Goal: Contribute content: Contribute content

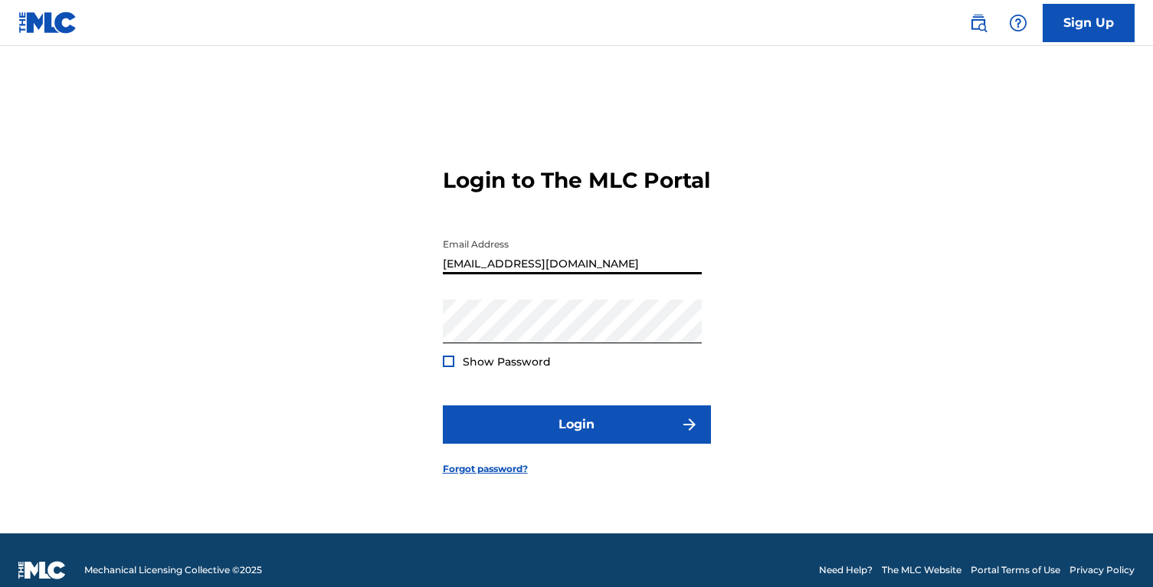
click at [443, 405] on button "Login" at bounding box center [577, 424] width 268 height 38
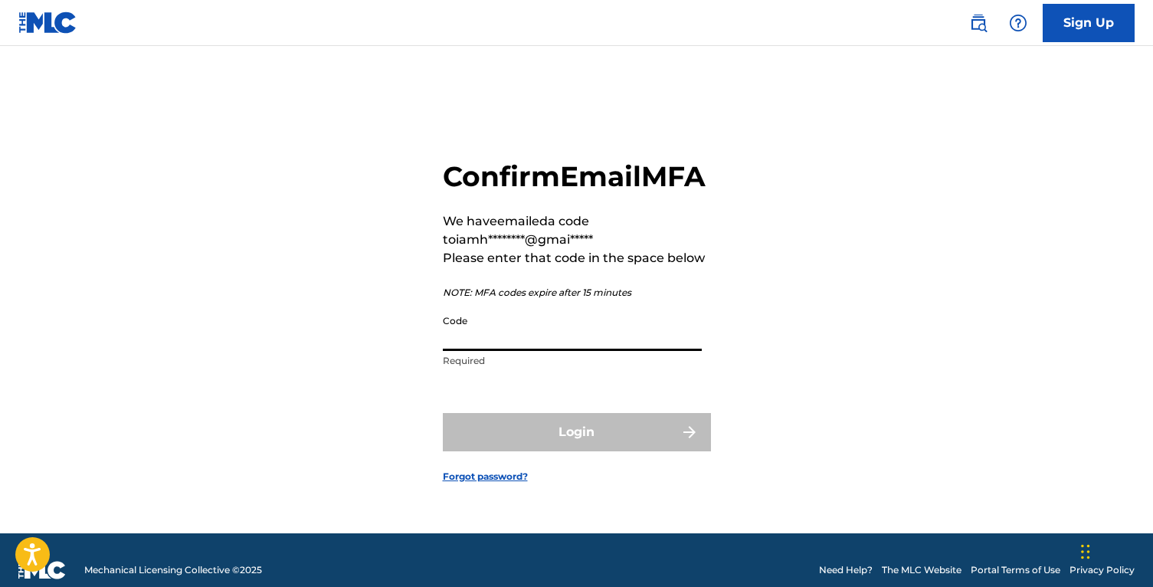
click at [548, 345] on input "Code" at bounding box center [572, 329] width 259 height 44
paste input "594664"
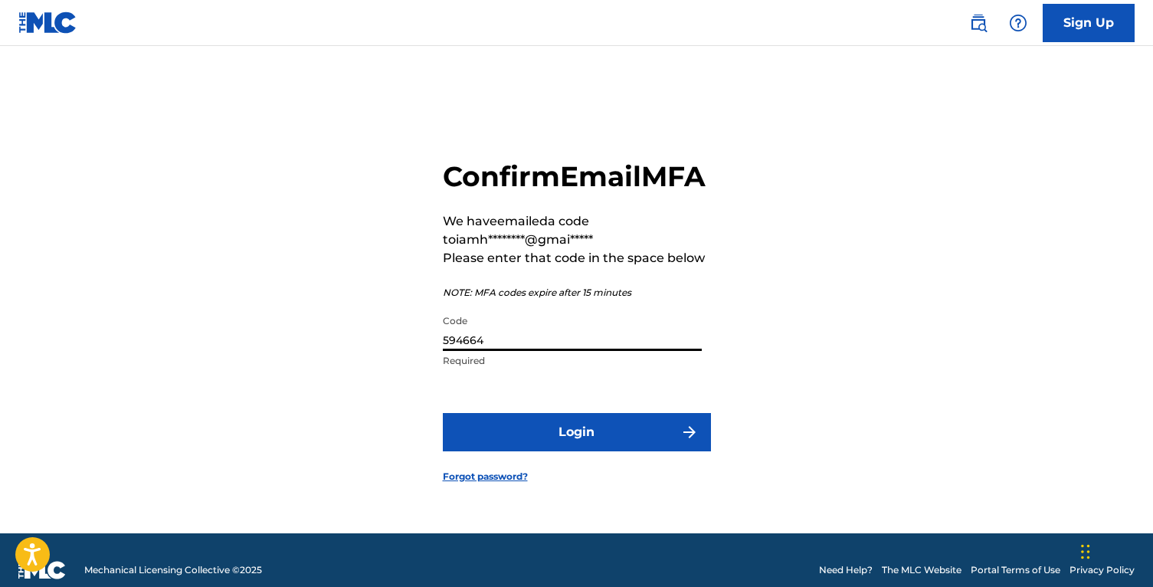
type input "594664"
click at [443, 413] on button "Login" at bounding box center [577, 432] width 268 height 38
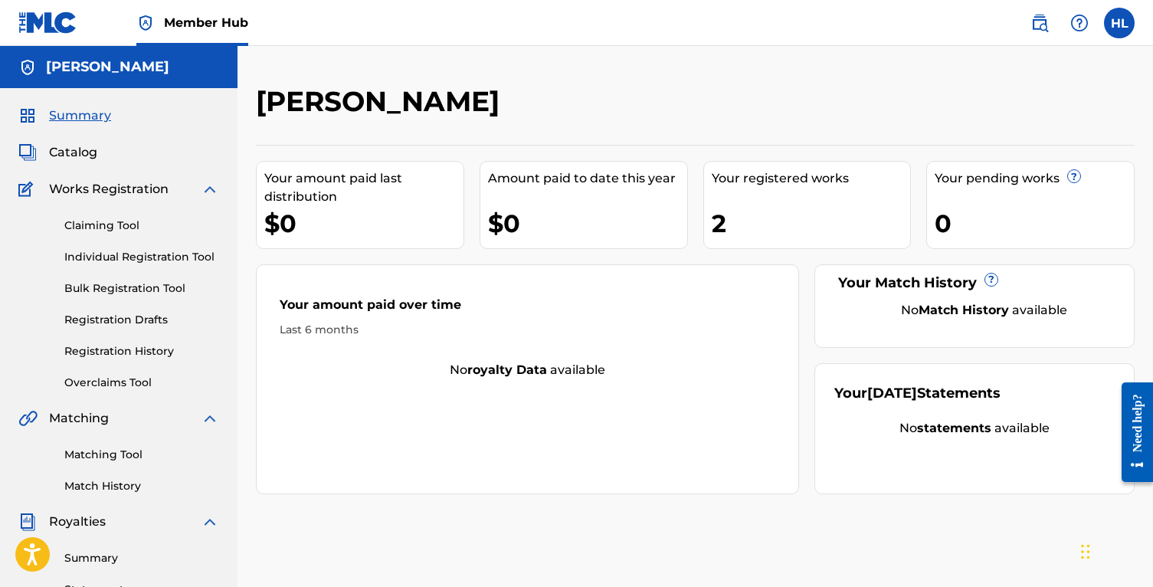
click at [100, 147] on div "Catalog" at bounding box center [118, 152] width 201 height 18
click at [95, 148] on span "Catalog" at bounding box center [73, 152] width 48 height 18
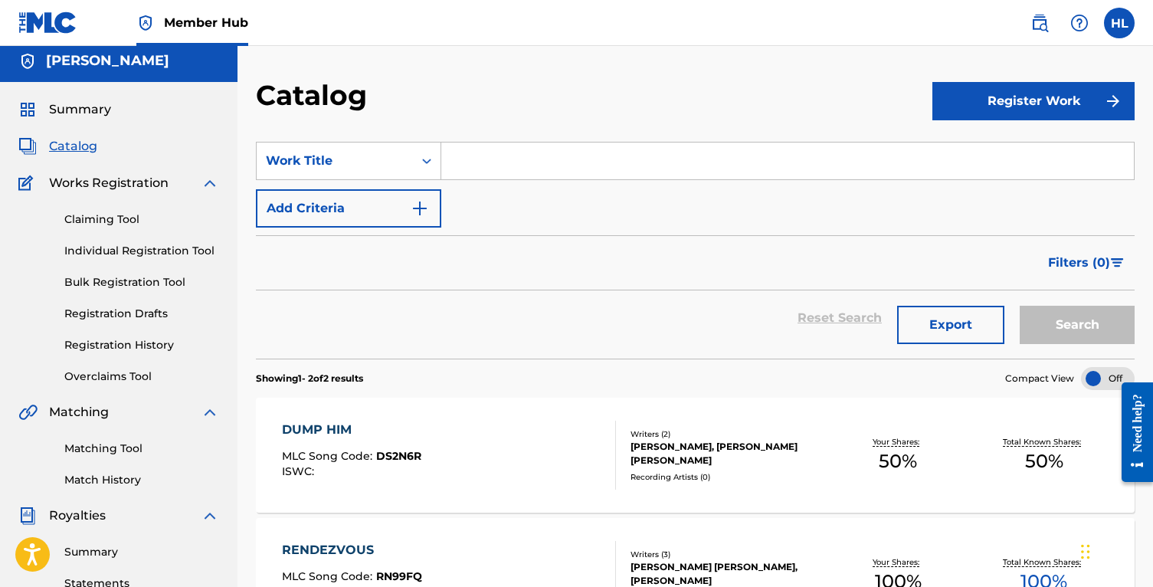
scroll to position [4, 0]
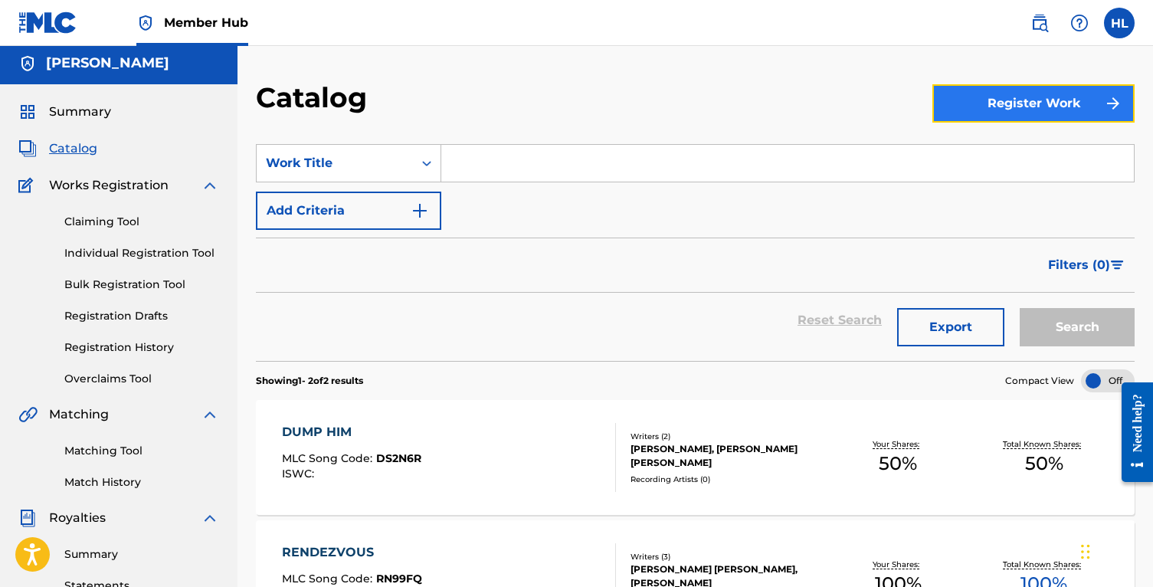
click at [981, 103] on button "Register Work" at bounding box center [1033, 103] width 202 height 38
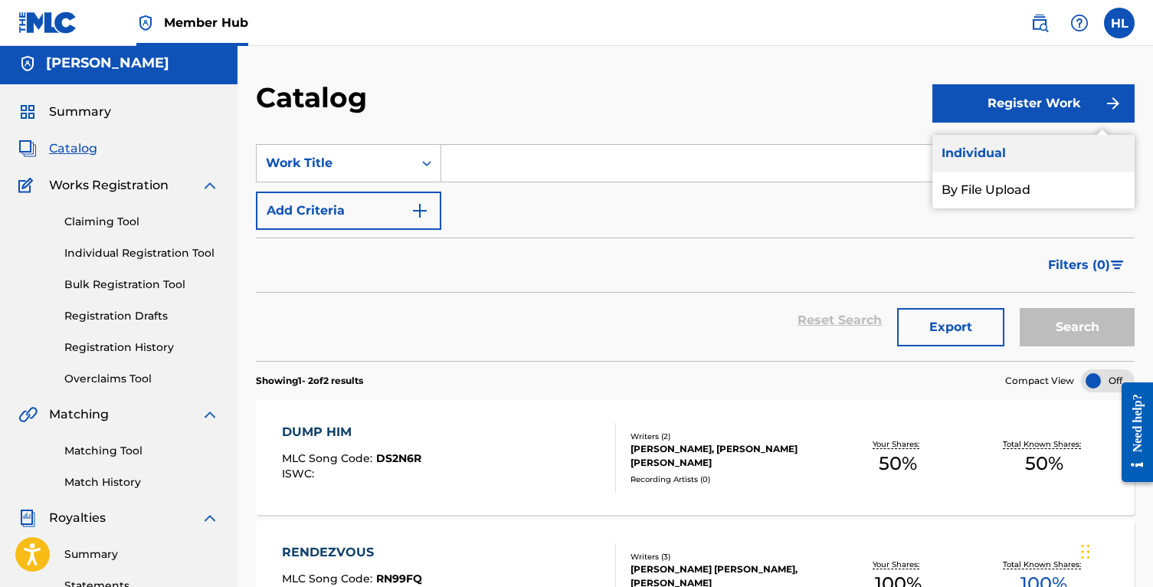
click at [983, 151] on link "Individual" at bounding box center [1033, 153] width 202 height 37
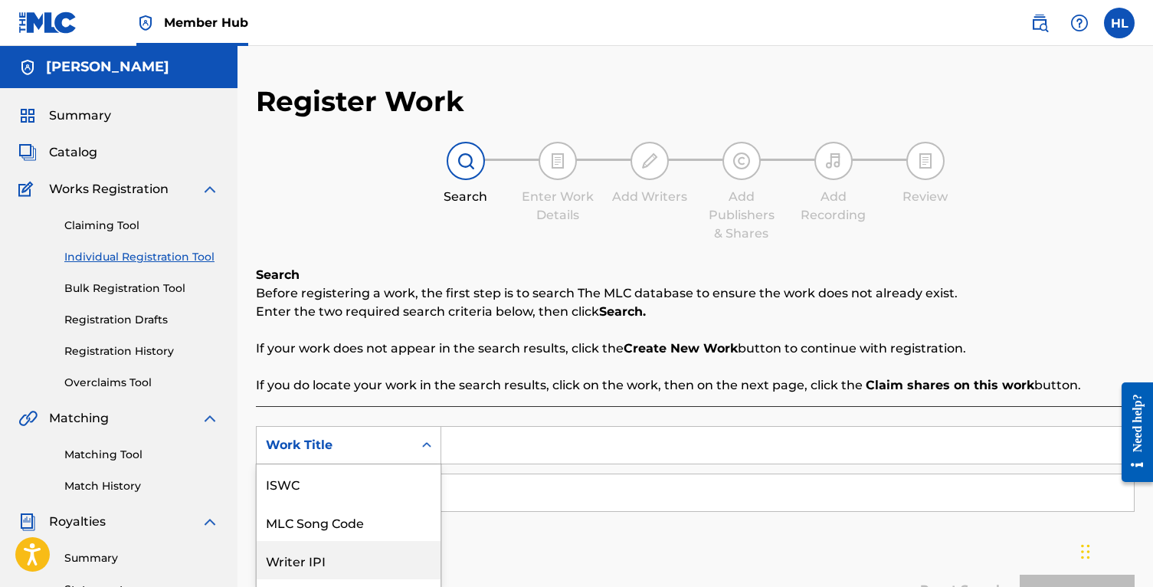
scroll to position [108, 0]
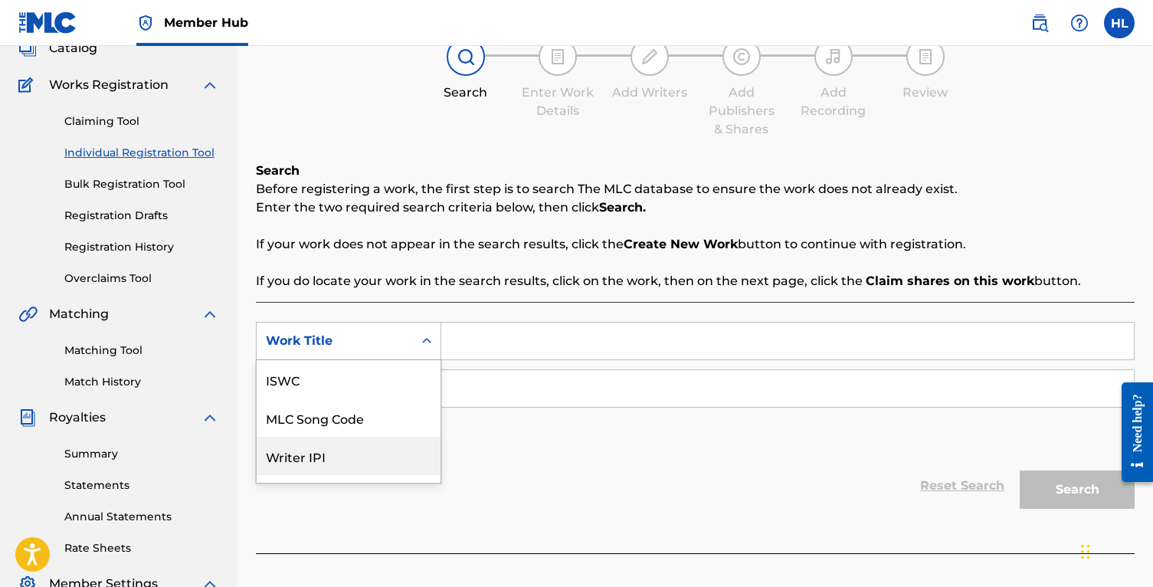
click at [347, 360] on div "Writer IPI, 3 of 7. 7 results available. Use Up and Down to choose options, pre…" at bounding box center [348, 341] width 185 height 38
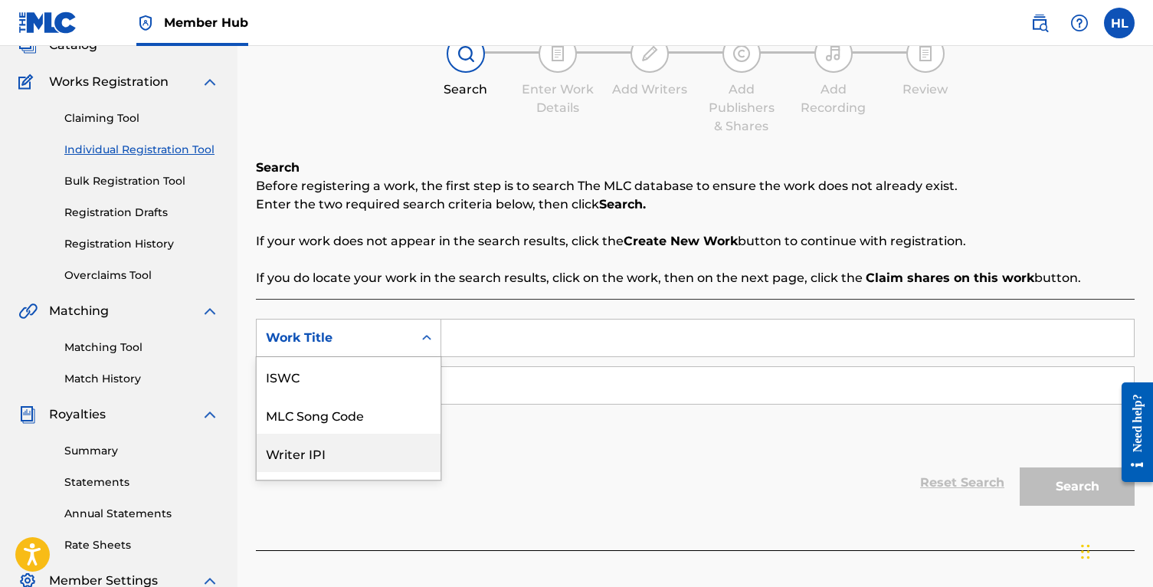
scroll to position [38, 0]
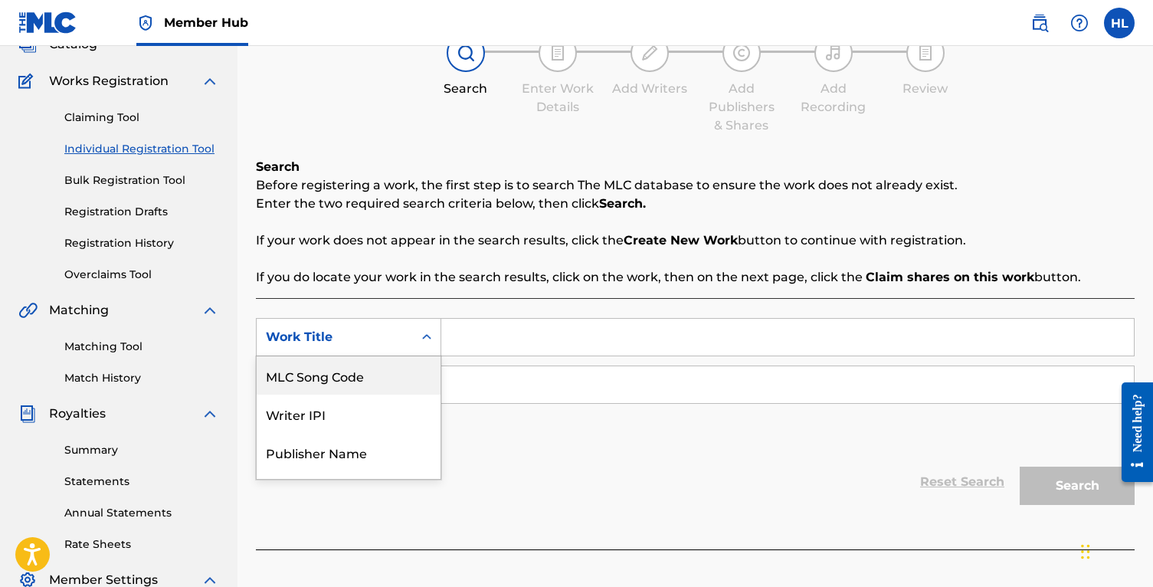
click at [677, 257] on div "Search Before registering a work, the first step is to search The MLC database …" at bounding box center [695, 222] width 879 height 129
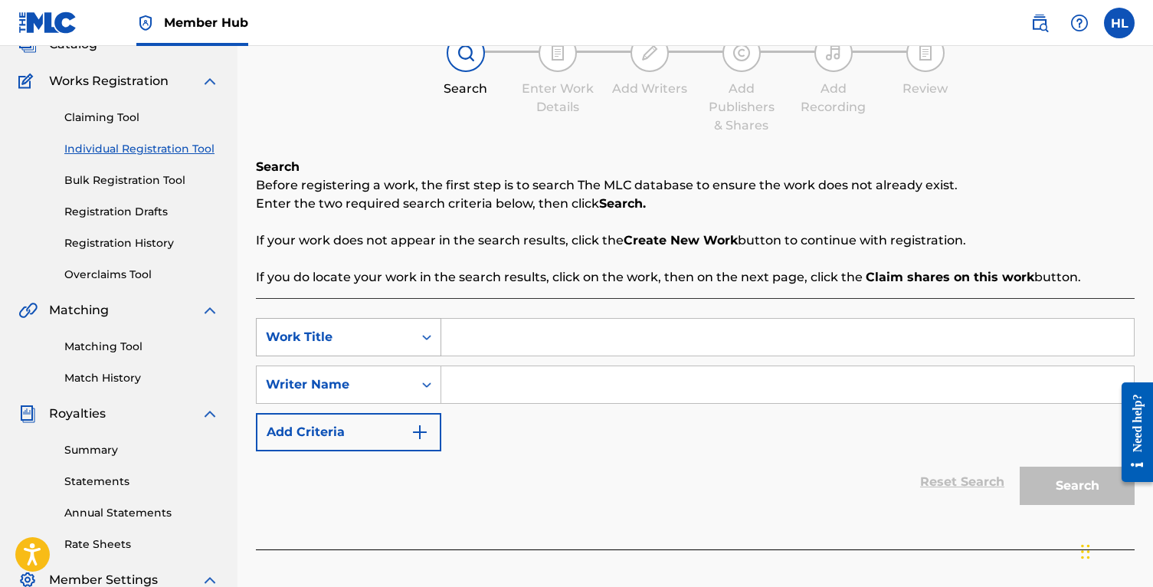
click at [395, 349] on div "Work Title" at bounding box center [335, 336] width 156 height 29
click at [457, 352] on input "Search Form" at bounding box center [787, 337] width 692 height 37
type input "Good As It Gets"
click at [481, 389] on input "Search Form" at bounding box center [787, 384] width 692 height 37
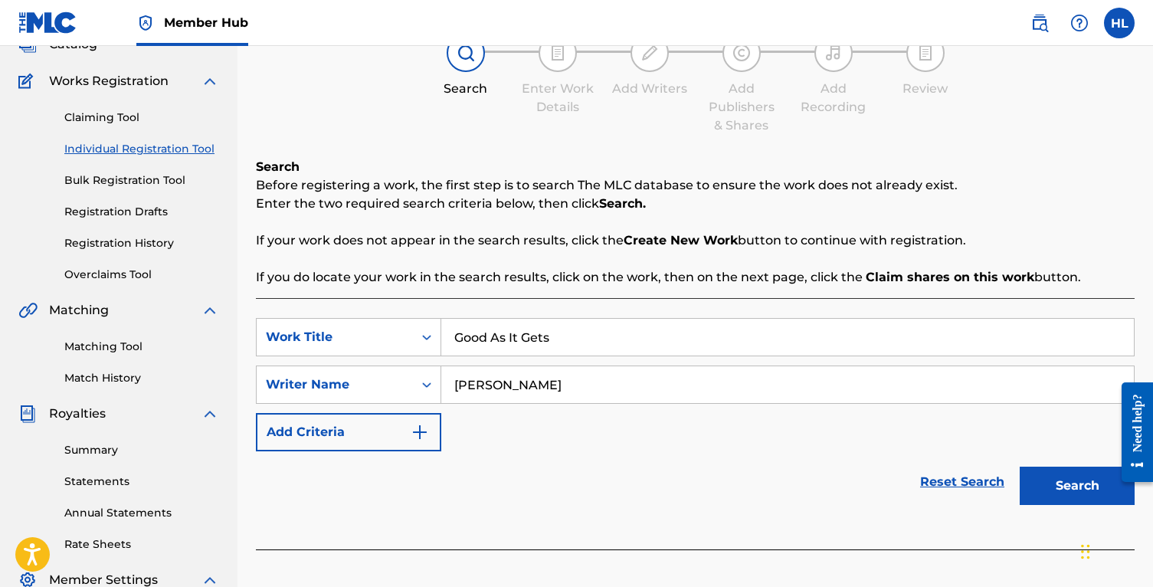
type input "[PERSON_NAME]"
click at [1019, 466] on button "Search" at bounding box center [1076, 485] width 115 height 38
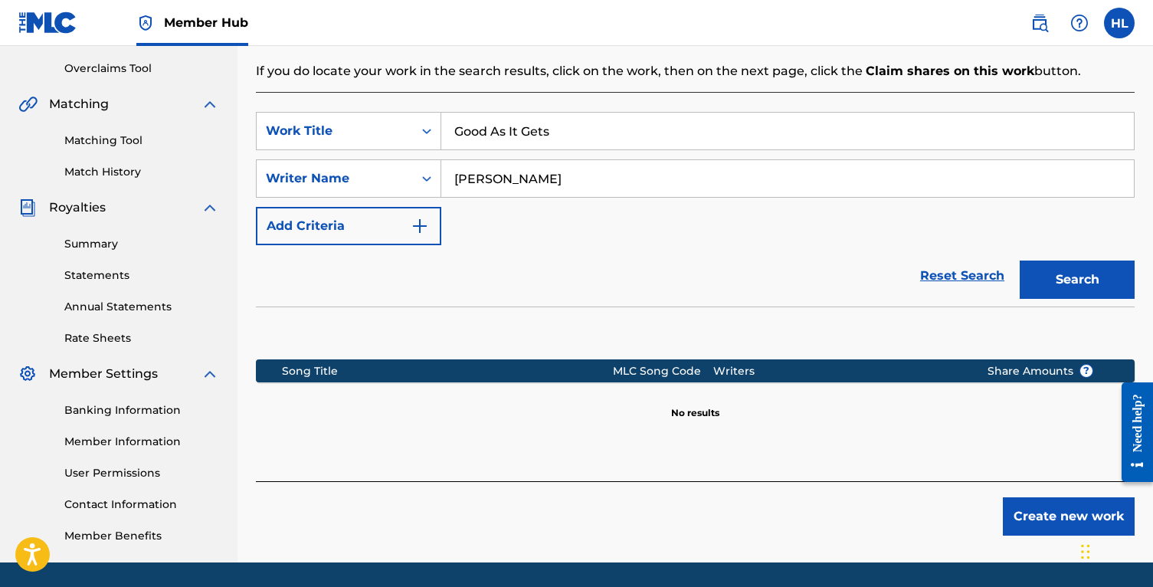
scroll to position [313, 0]
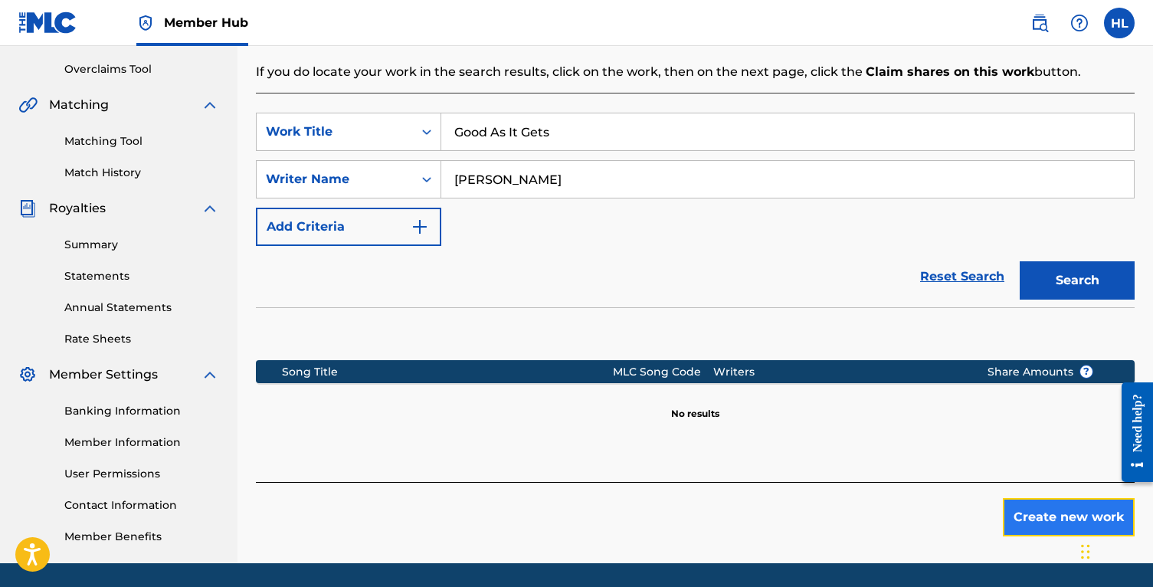
click at [1067, 506] on button "Create new work" at bounding box center [1069, 517] width 132 height 38
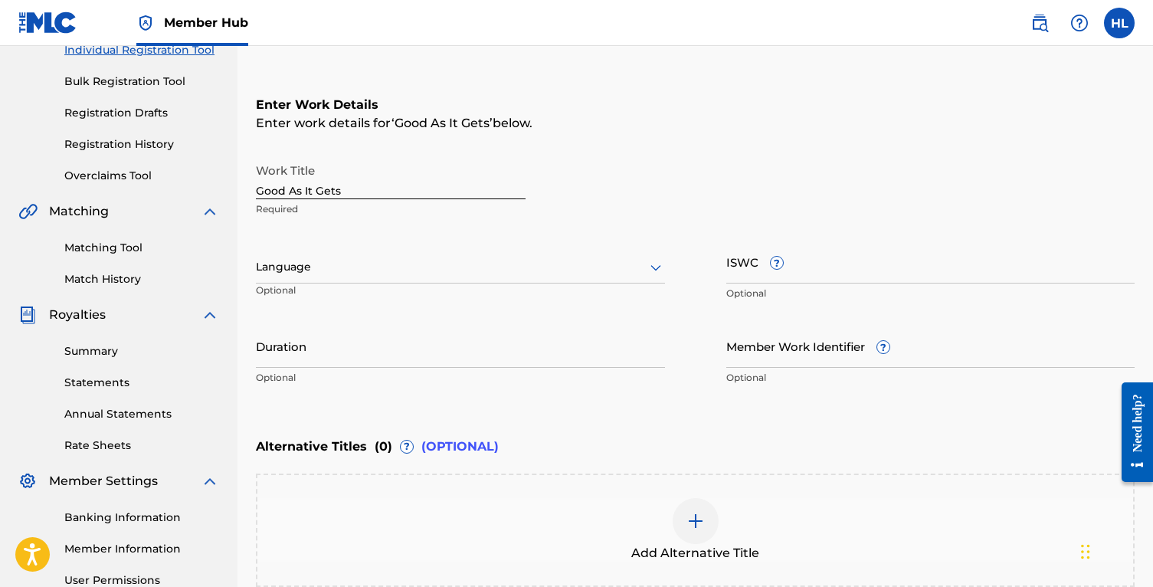
scroll to position [209, 0]
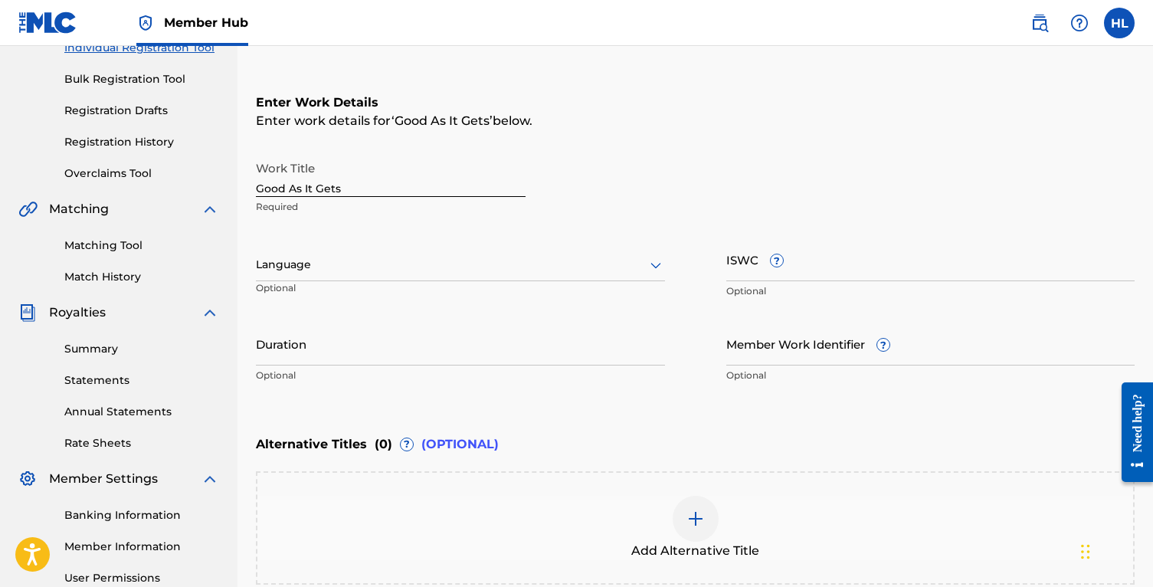
click at [317, 274] on div "Language" at bounding box center [460, 265] width 409 height 32
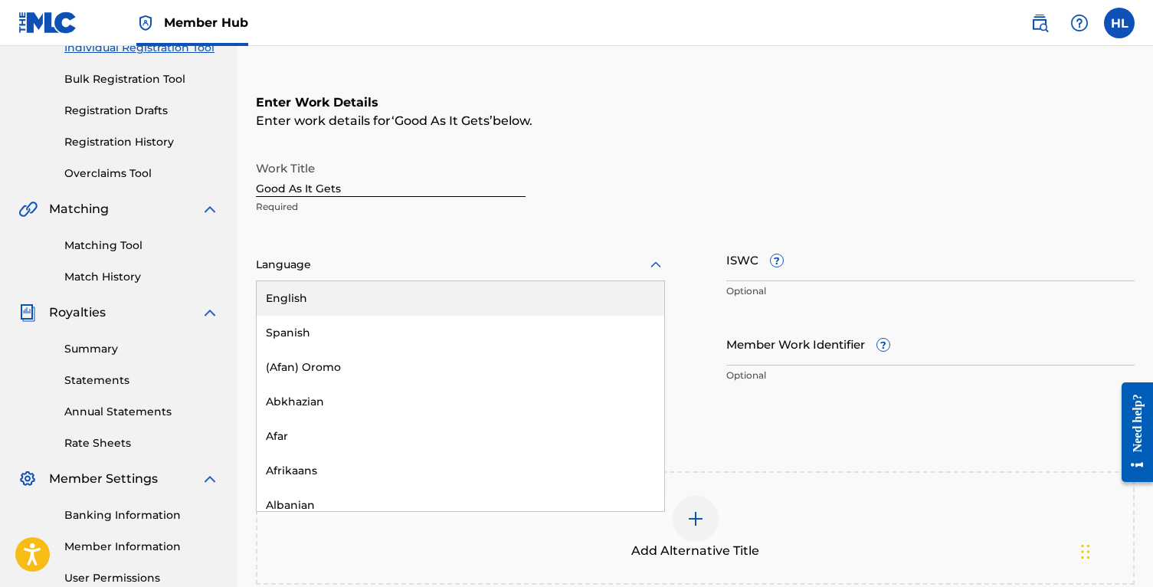
click at [323, 291] on div "English" at bounding box center [460, 298] width 407 height 34
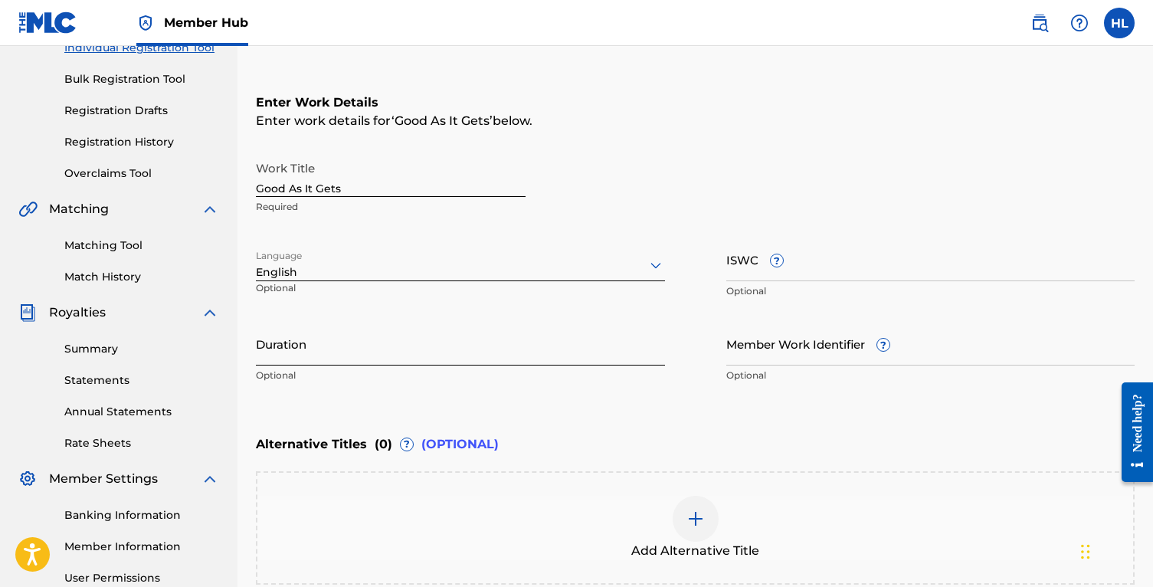
click at [299, 352] on input "Duration" at bounding box center [460, 344] width 409 height 44
click at [255, 352] on div "Register Work Search Enter Work Details Add Writers Add Publishers & Shares Add…" at bounding box center [694, 276] width 915 height 802
click at [256, 352] on input "3:20" at bounding box center [460, 344] width 409 height 44
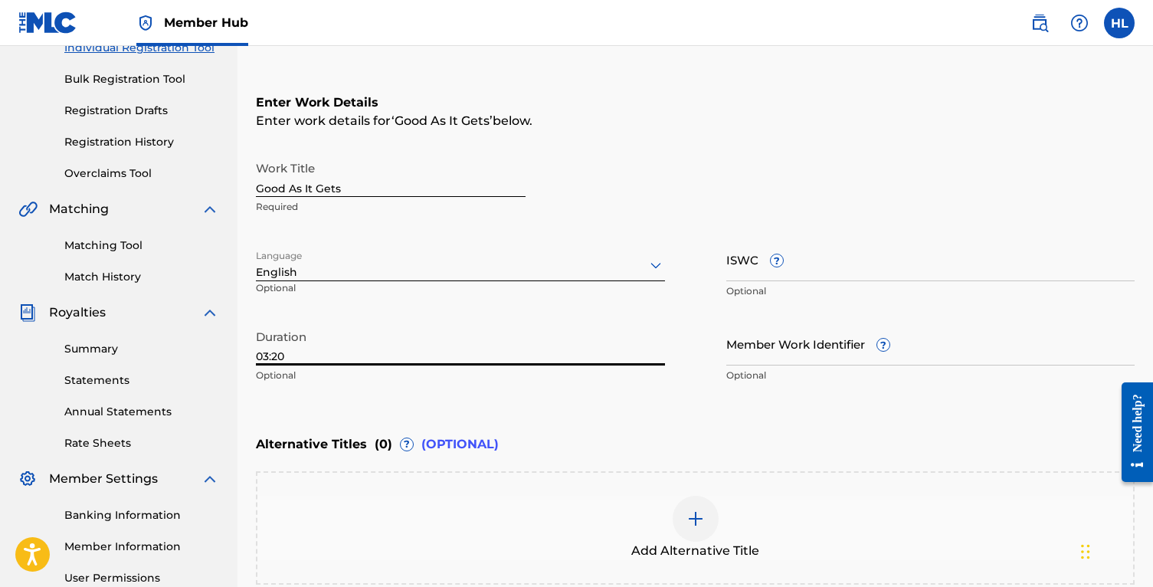
type input "03:20"
click at [615, 396] on div "Enter Work Details Enter work details for ‘ Good As It Gets ’ below. Work Title…" at bounding box center [695, 242] width 879 height 371
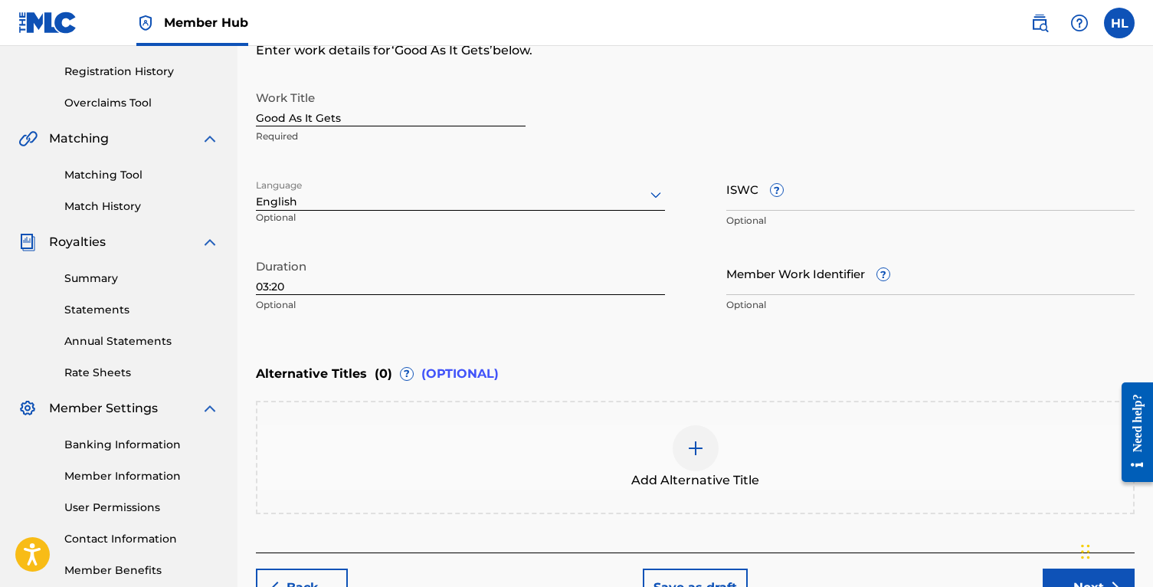
scroll to position [305, 0]
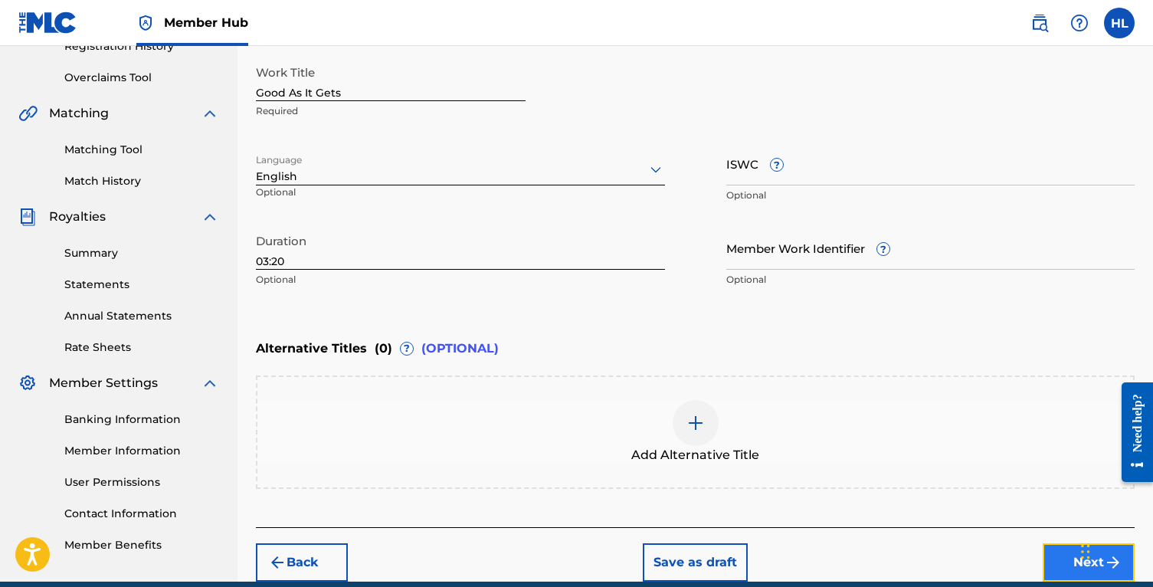
click at [1075, 565] on button "Next" at bounding box center [1088, 562] width 92 height 38
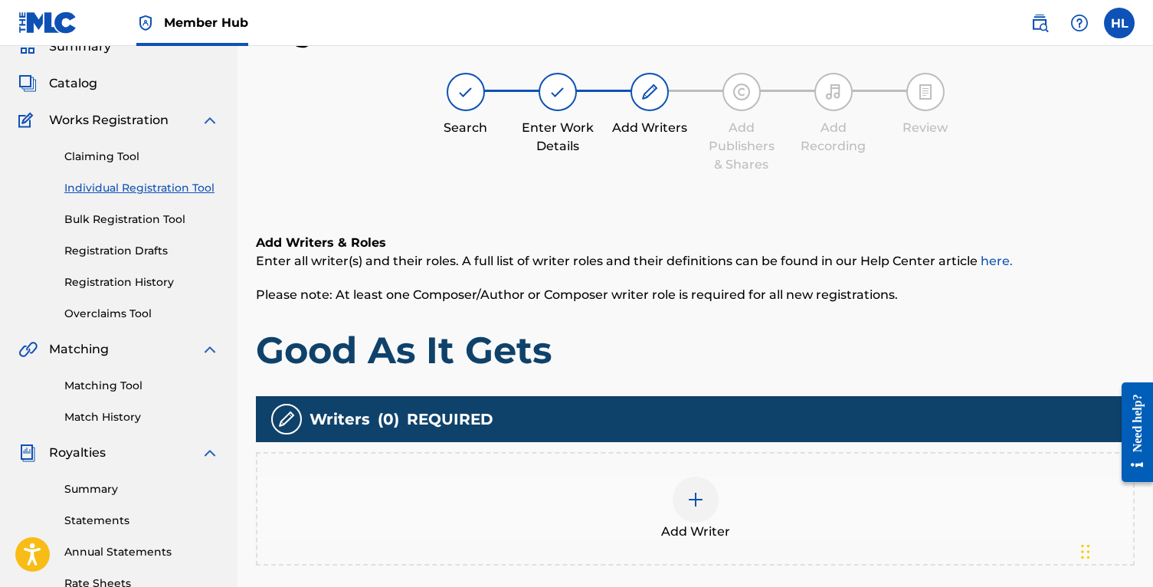
scroll to position [191, 0]
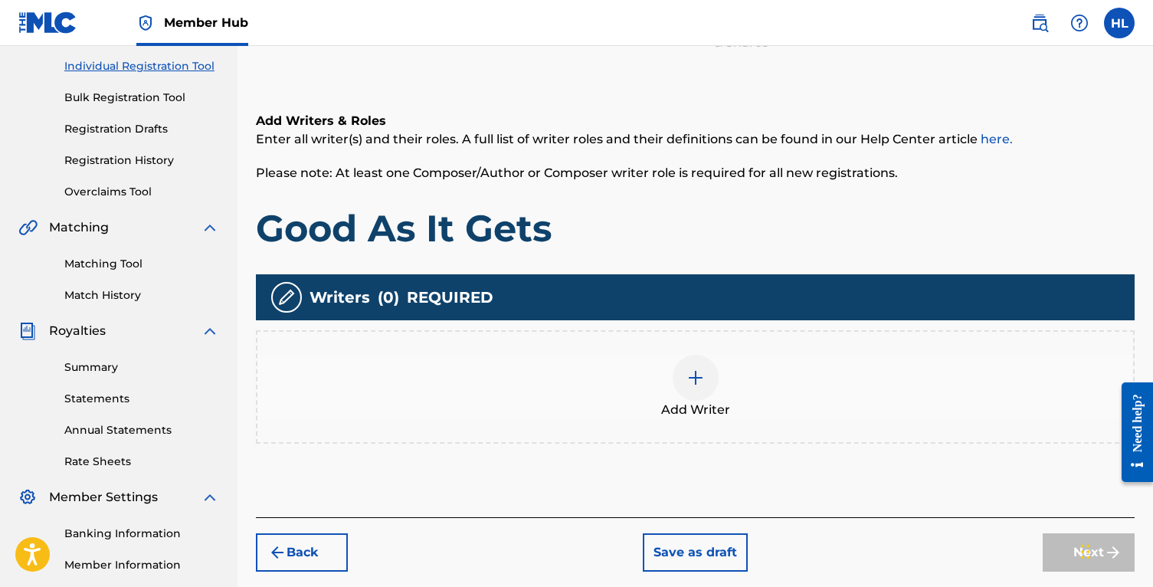
click at [726, 392] on div "Add Writer" at bounding box center [694, 387] width 875 height 64
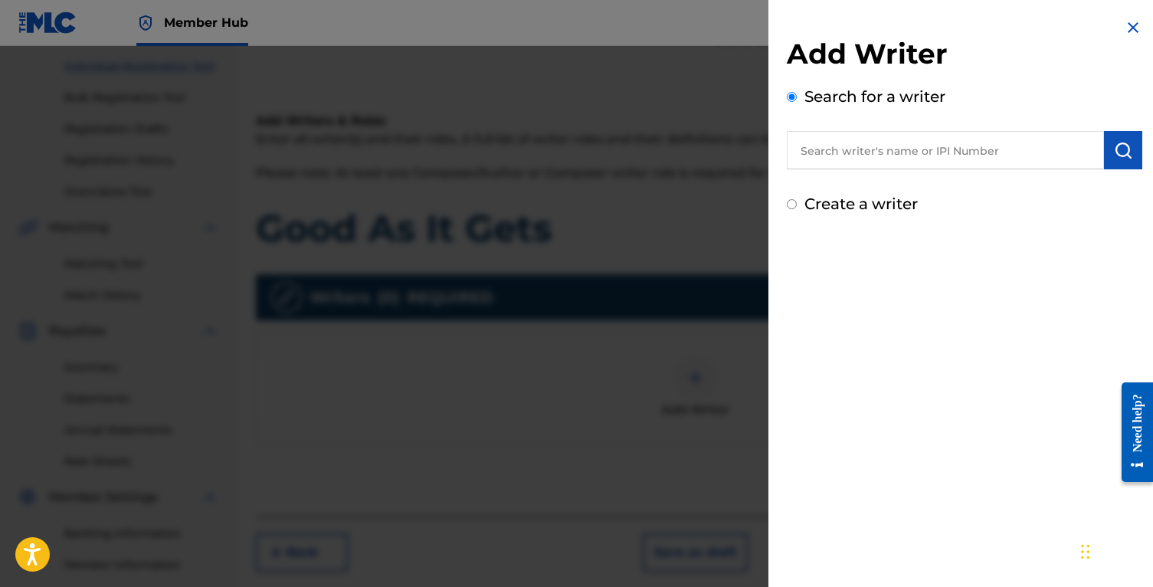
click at [980, 158] on input "text" at bounding box center [945, 150] width 317 height 38
paste input "1081862747"
type input "1081862747"
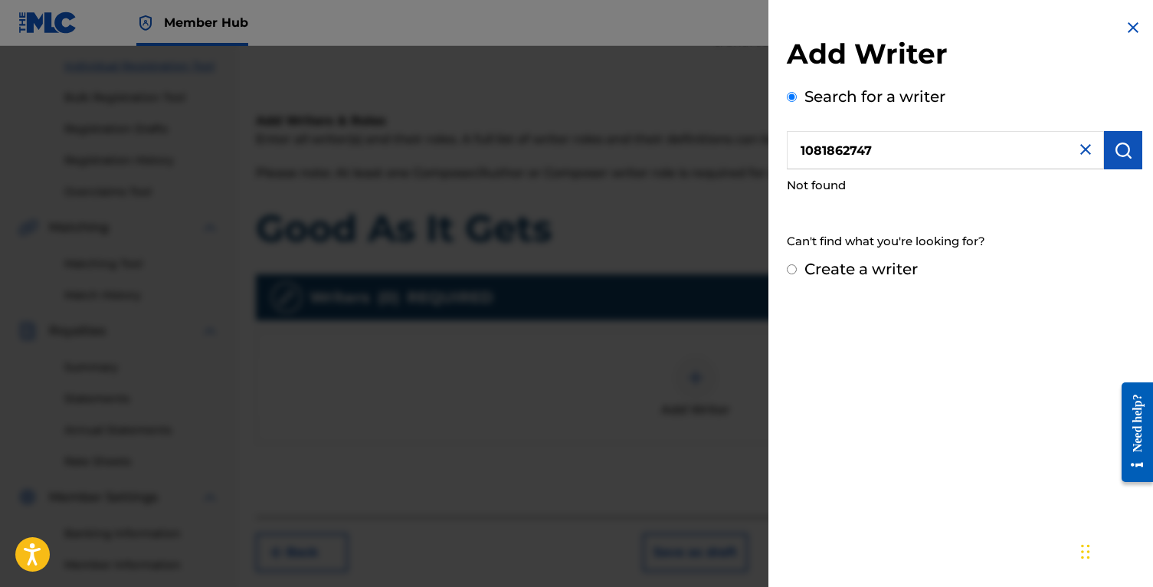
click at [888, 269] on label "Create a writer" at bounding box center [860, 269] width 113 height 18
radio input "true"
click at [797, 269] on input "Create a writer" at bounding box center [792, 269] width 10 height 10
radio input "false"
radio input "true"
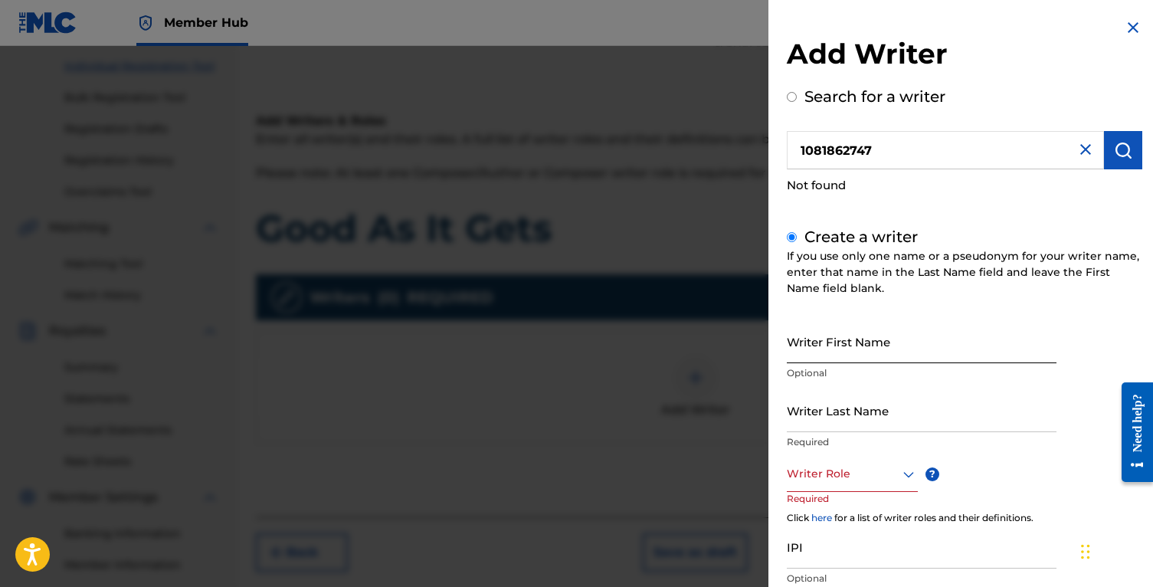
click at [873, 350] on input "Writer First Name" at bounding box center [922, 341] width 270 height 44
type input "[PERSON_NAME]"
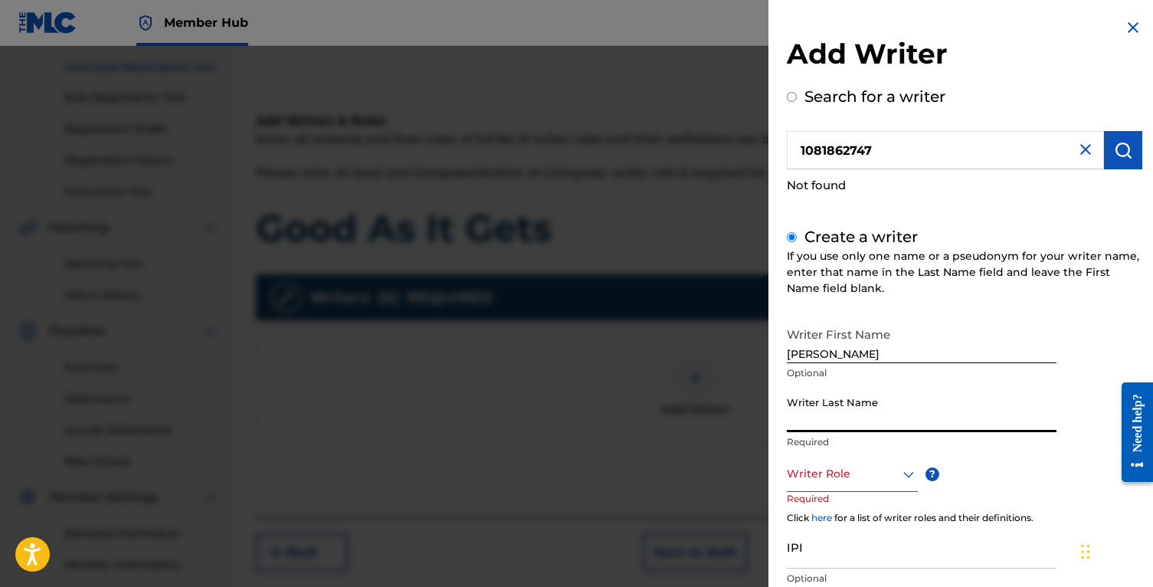
click at [951, 401] on input "Writer Last Name" at bounding box center [922, 410] width 270 height 44
type input "[PERSON_NAME]"
click at [852, 469] on div at bounding box center [852, 473] width 131 height 19
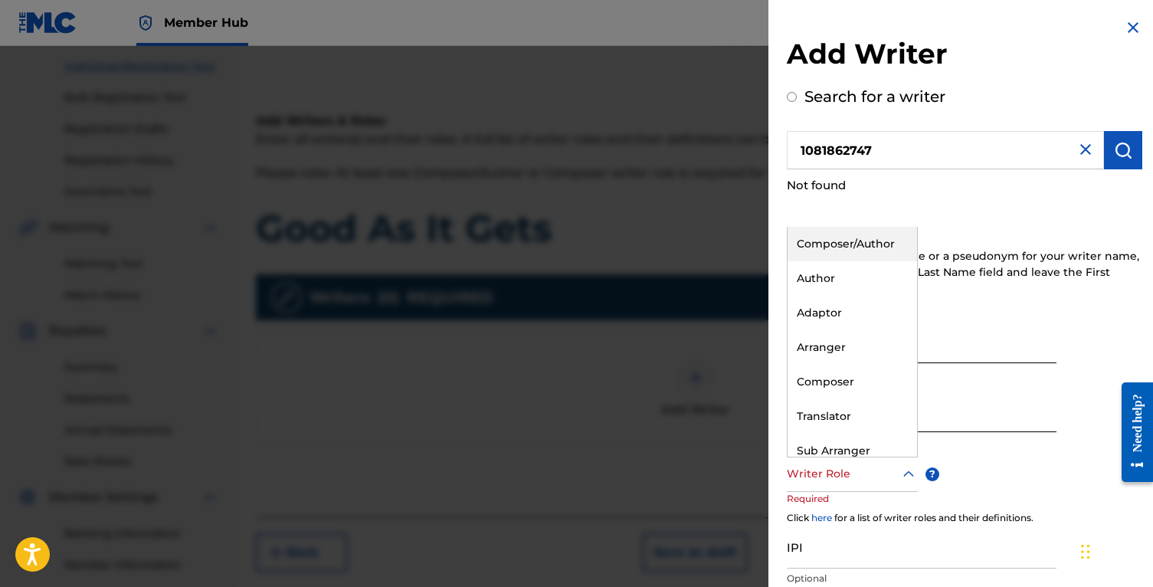
click at [846, 231] on div "Composer/Author" at bounding box center [851, 244] width 129 height 34
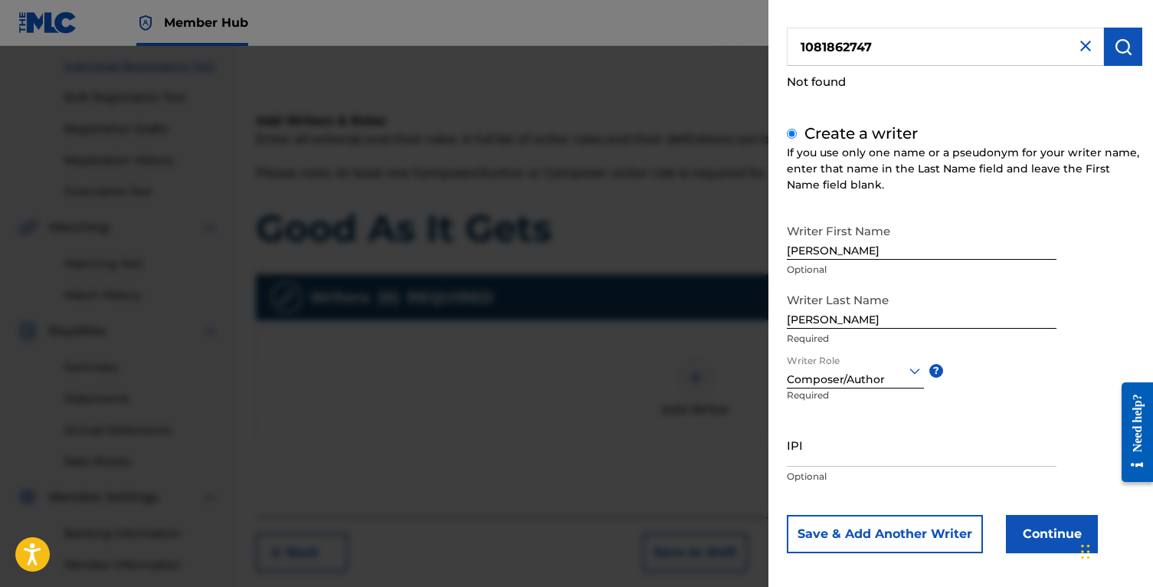
scroll to position [110, 0]
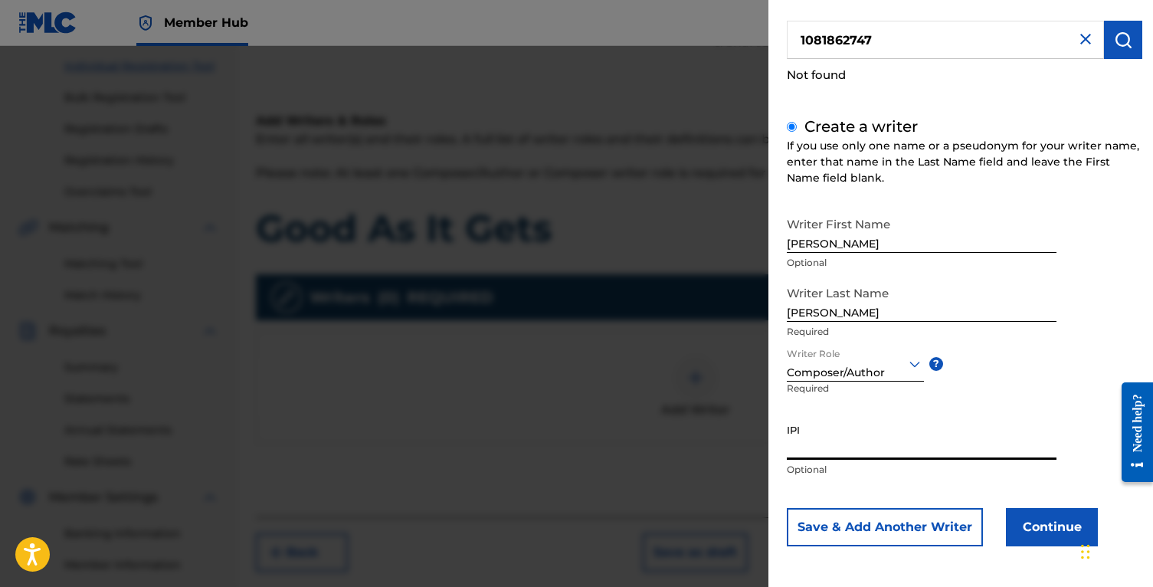
click at [922, 450] on input "IPI" at bounding box center [922, 438] width 270 height 44
paste input "1081862747"
type input "1081862747"
click at [956, 527] on button "Save & Add Another Writer" at bounding box center [885, 527] width 196 height 38
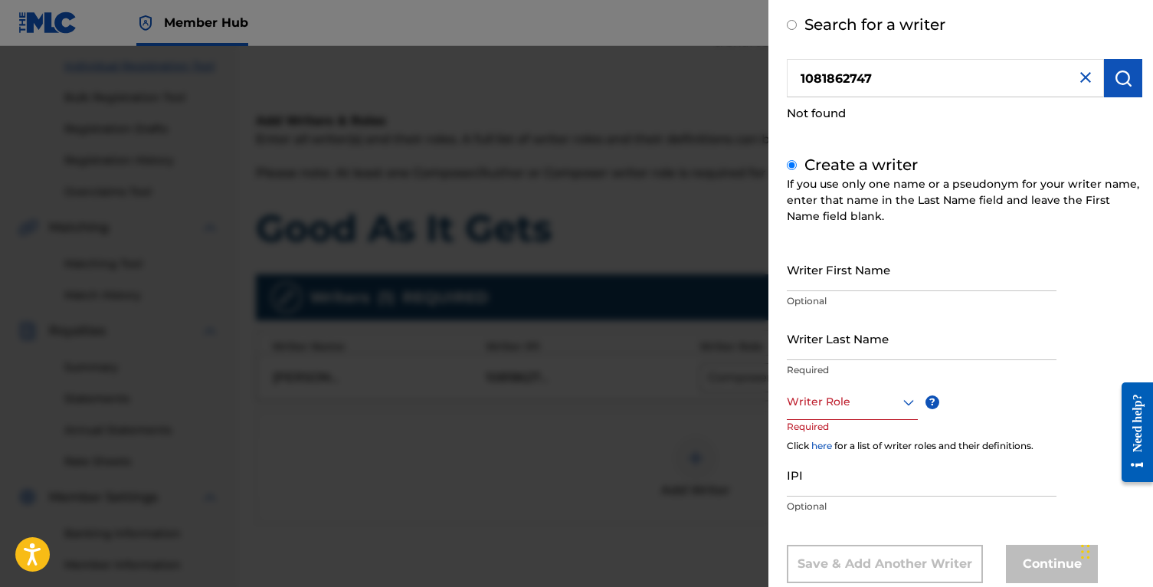
scroll to position [102, 0]
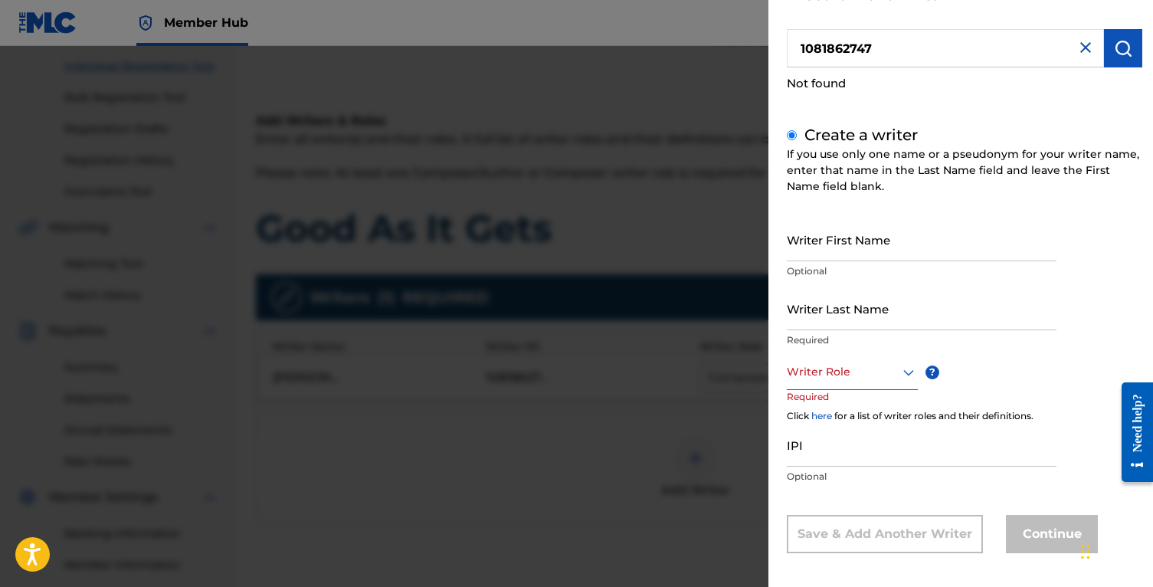
click at [845, 383] on div "Writer Role" at bounding box center [852, 372] width 131 height 34
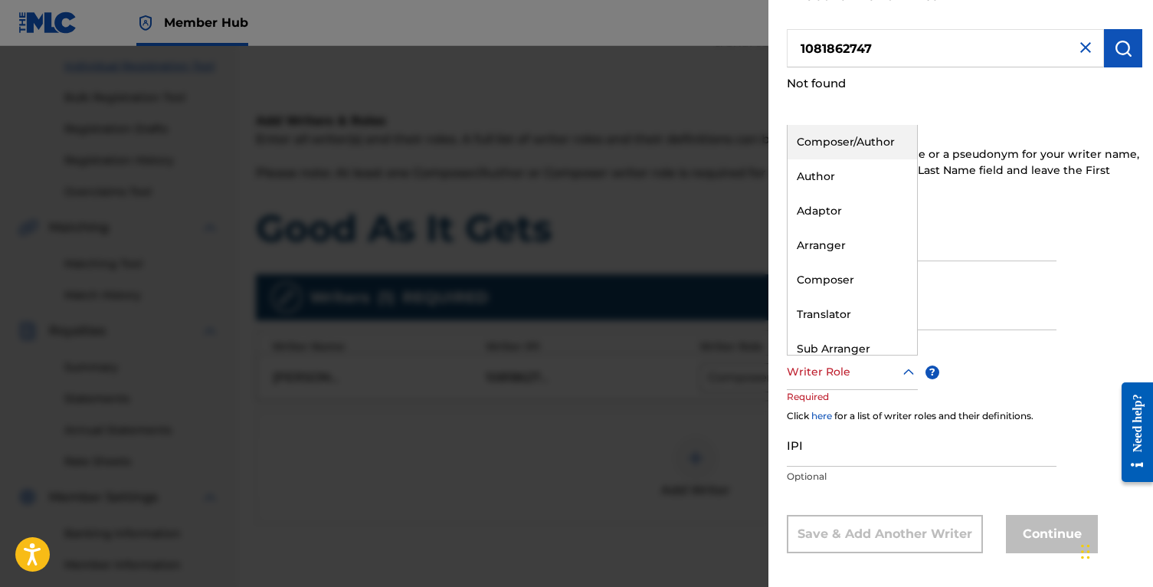
click at [845, 147] on div "Composer/Author" at bounding box center [851, 142] width 129 height 34
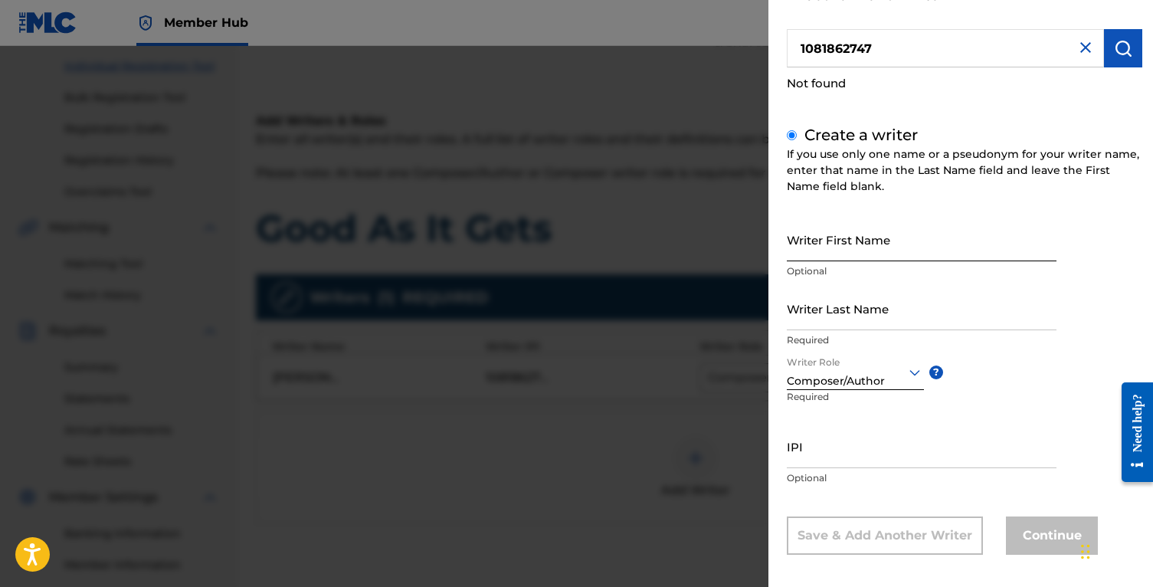
click at [846, 245] on input "Writer First Name" at bounding box center [922, 240] width 270 height 44
type input "[PERSON_NAME]"
click at [877, 299] on input "Writer Last Name" at bounding box center [922, 308] width 270 height 44
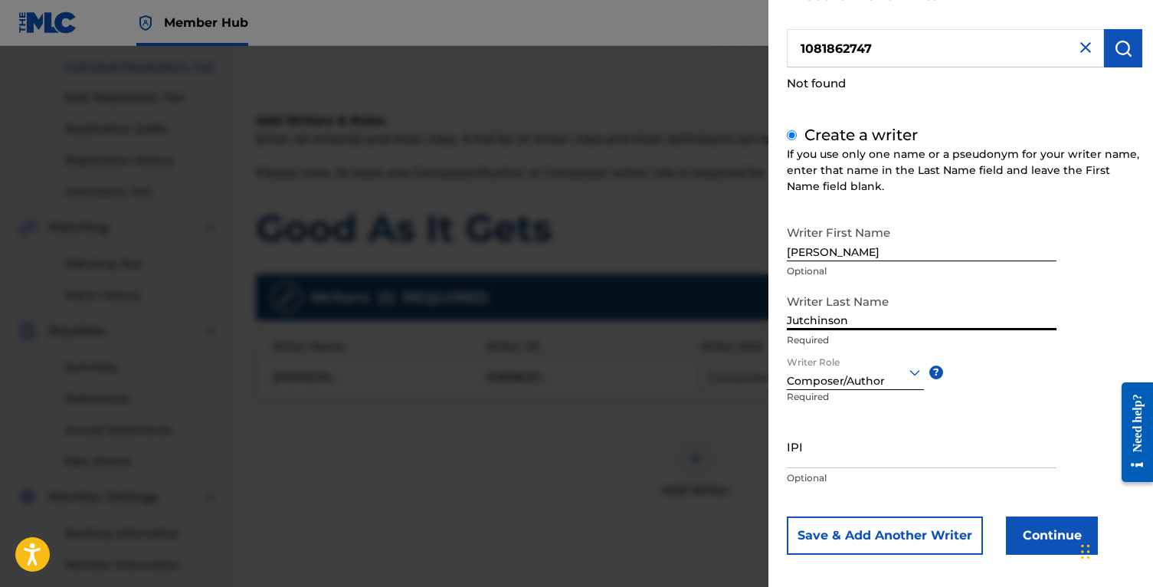
click at [789, 316] on input "Jutchinson" at bounding box center [922, 308] width 270 height 44
type input "[PERSON_NAME]"
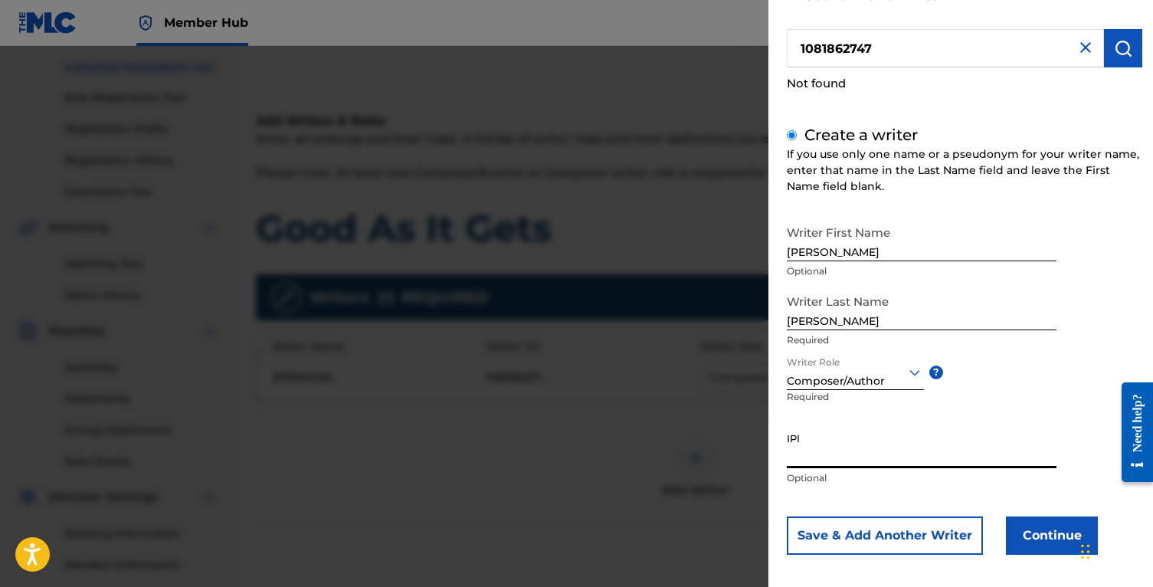
click at [833, 437] on input "IPI" at bounding box center [922, 446] width 270 height 44
paste input "1081862747"
type input "1081862747"
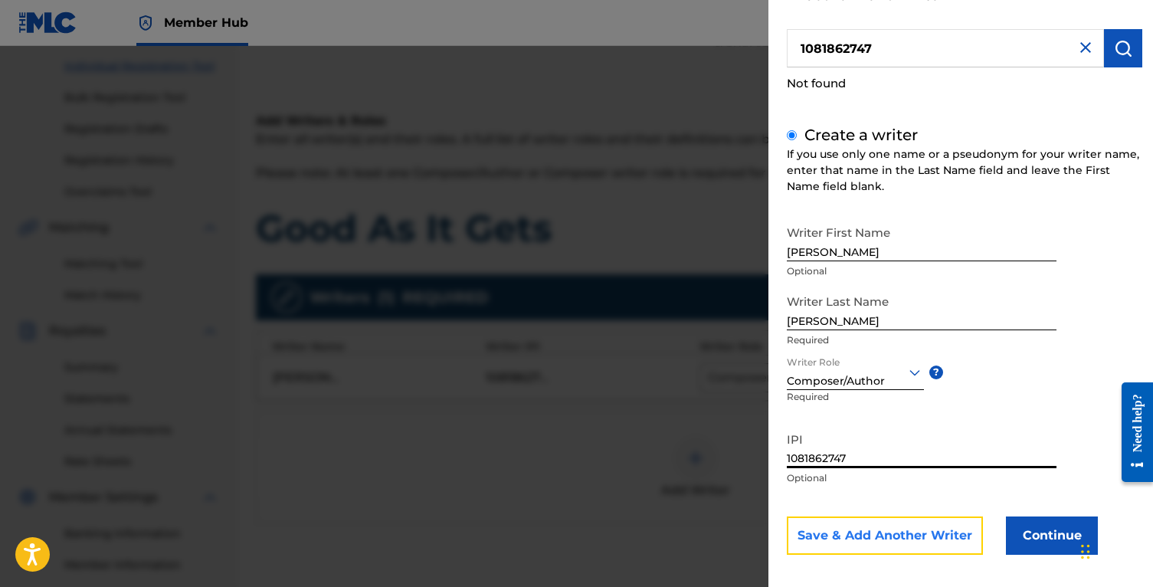
click at [845, 542] on button "Save & Add Another Writer" at bounding box center [885, 535] width 196 height 38
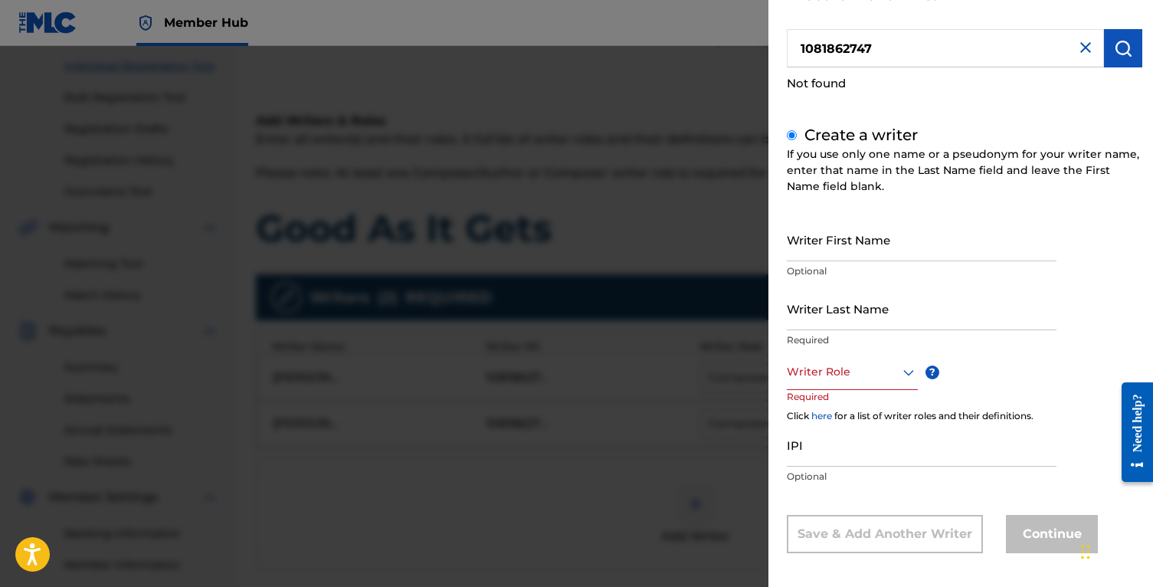
click at [1079, 53] on img at bounding box center [1085, 47] width 18 height 18
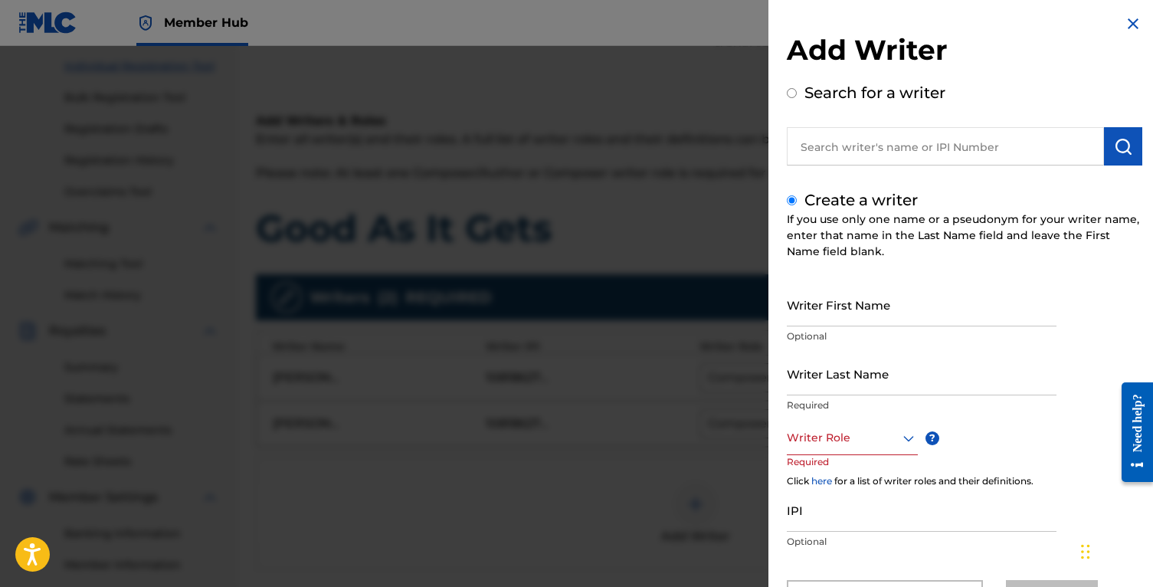
scroll to position [0, 0]
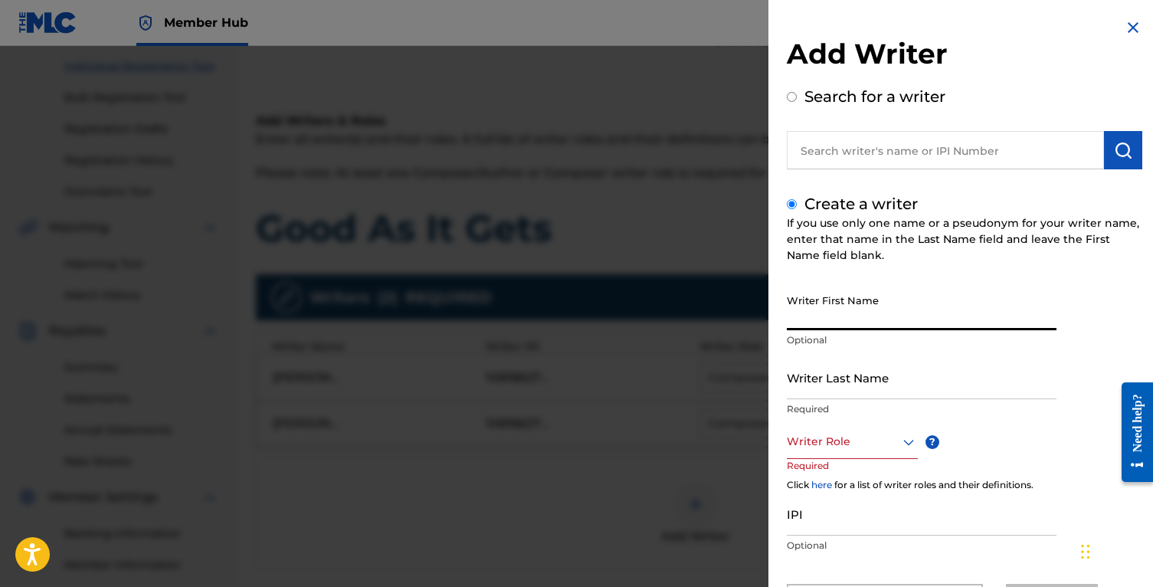
click at [881, 316] on input "Writer First Name" at bounding box center [922, 308] width 270 height 44
click at [845, 154] on input "text" at bounding box center [945, 150] width 317 height 38
radio input "true"
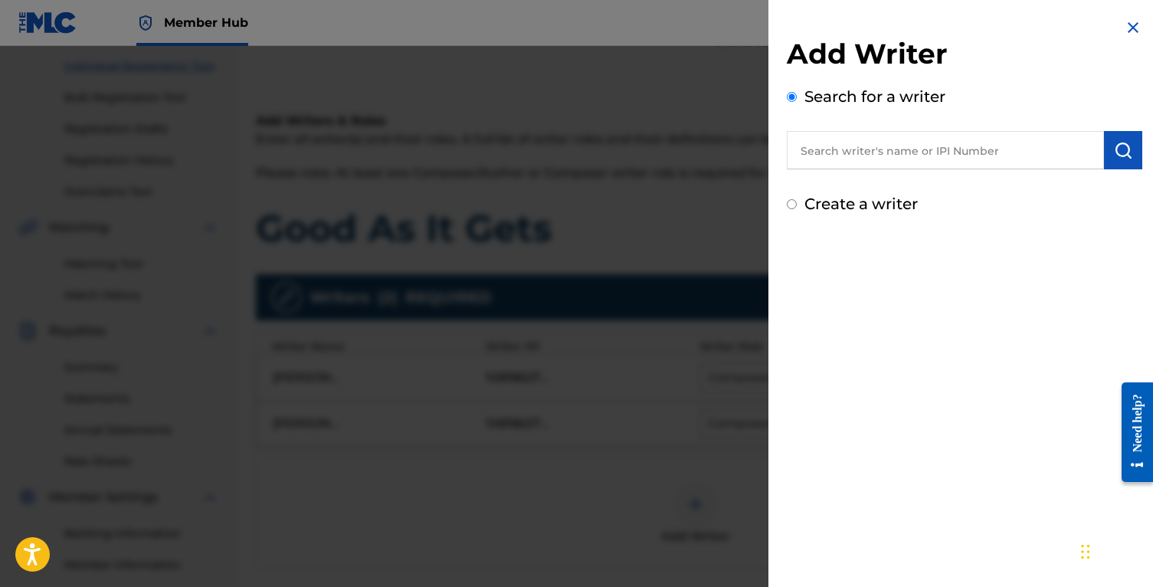
paste input "380697427"
type input "380697427"
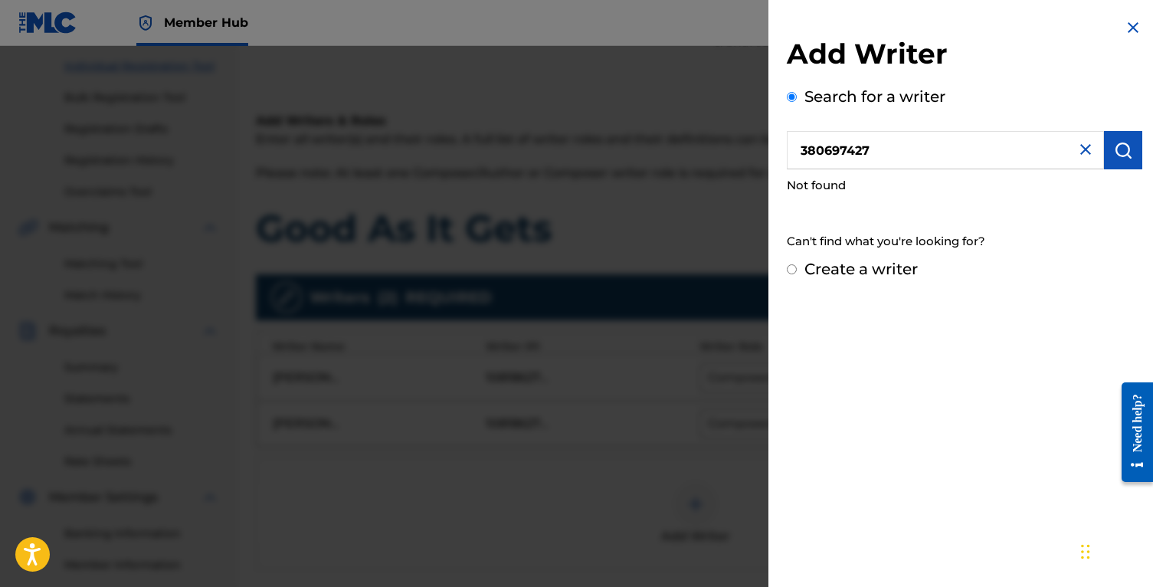
click at [877, 267] on label "Create a writer" at bounding box center [860, 269] width 113 height 18
radio input "true"
click at [797, 267] on input "Create a writer" at bounding box center [792, 269] width 10 height 10
radio input "false"
radio input "true"
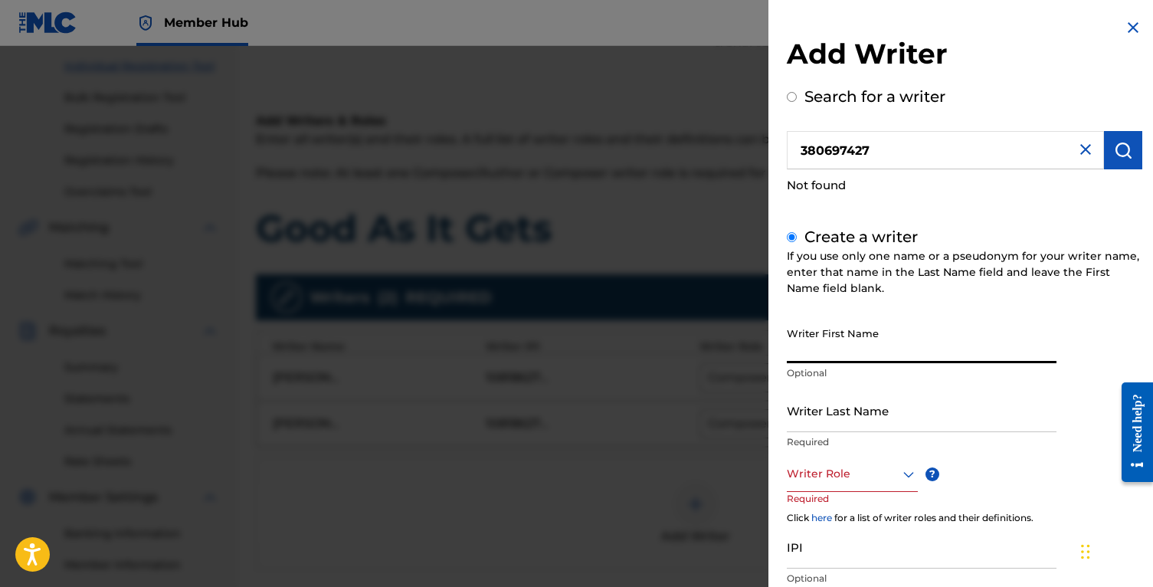
click at [840, 335] on input "Writer First Name" at bounding box center [922, 341] width 270 height 44
type input "[PERSON_NAME]"
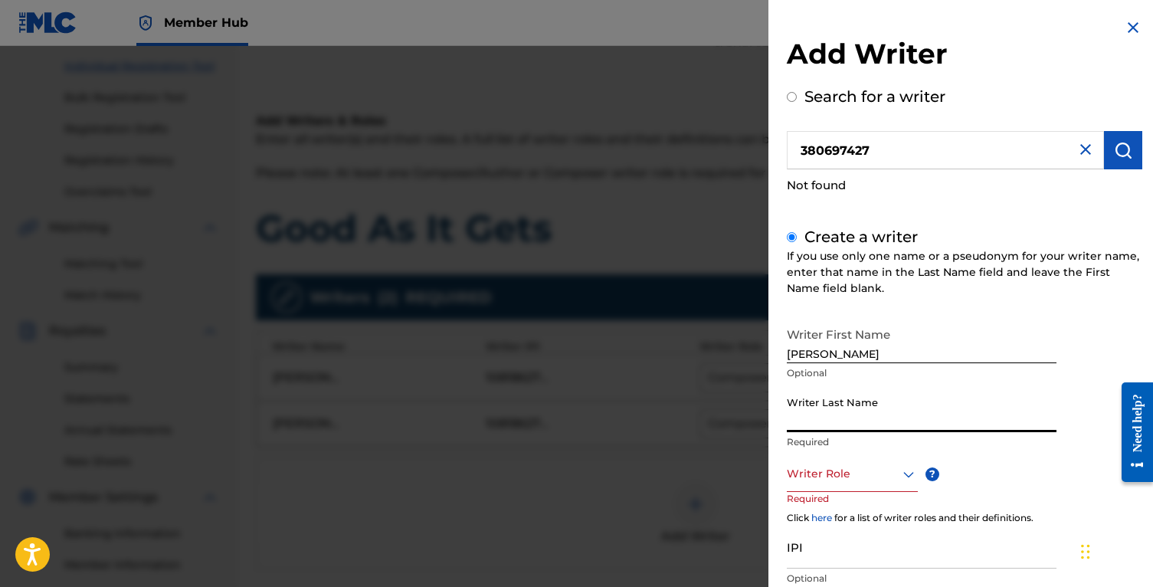
click at [869, 398] on input "Writer Last Name" at bounding box center [922, 410] width 270 height 44
type input "[PERSON_NAME]"
click at [838, 483] on div at bounding box center [852, 473] width 131 height 19
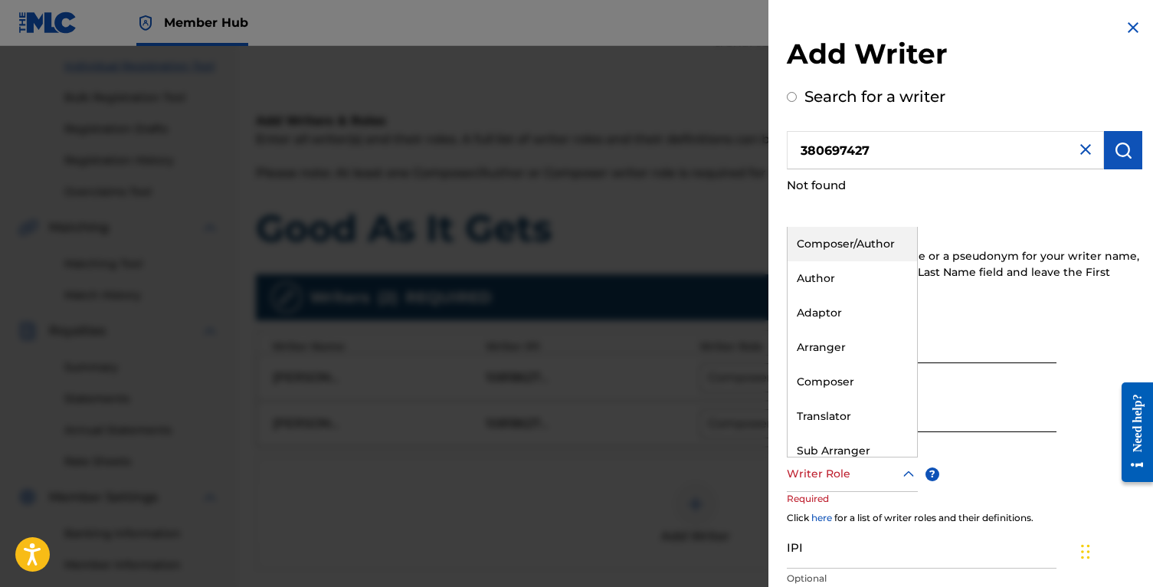
click at [840, 246] on div "Composer/Author" at bounding box center [851, 244] width 129 height 34
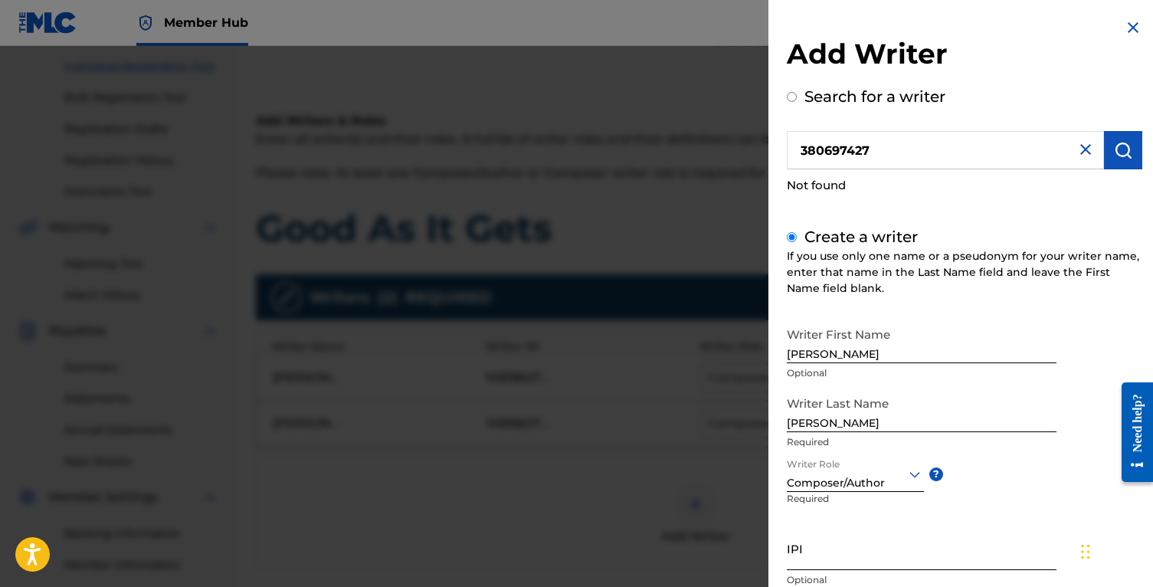
click at [845, 549] on input "IPI" at bounding box center [922, 548] width 270 height 44
paste input "380697427"
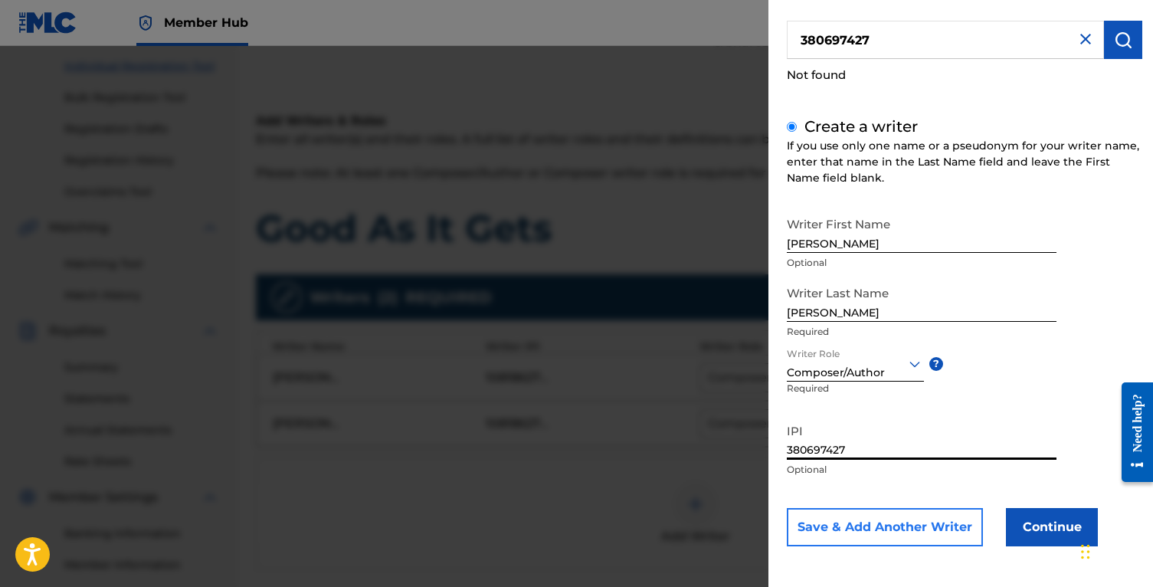
type input "380697427"
click at [933, 538] on button "Save & Add Another Writer" at bounding box center [885, 527] width 196 height 38
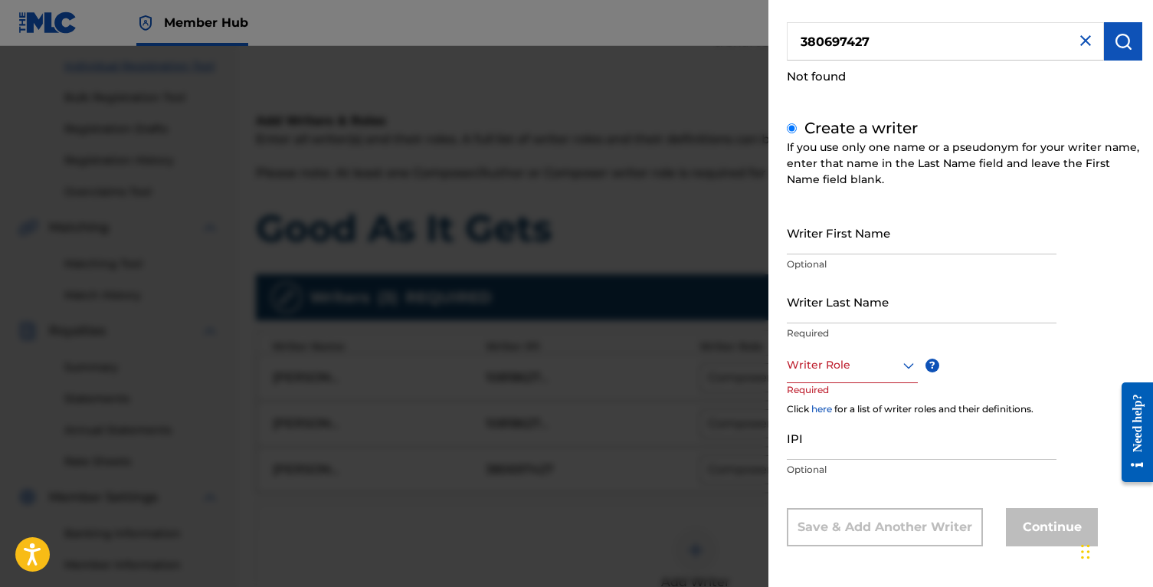
scroll to position [0, 0]
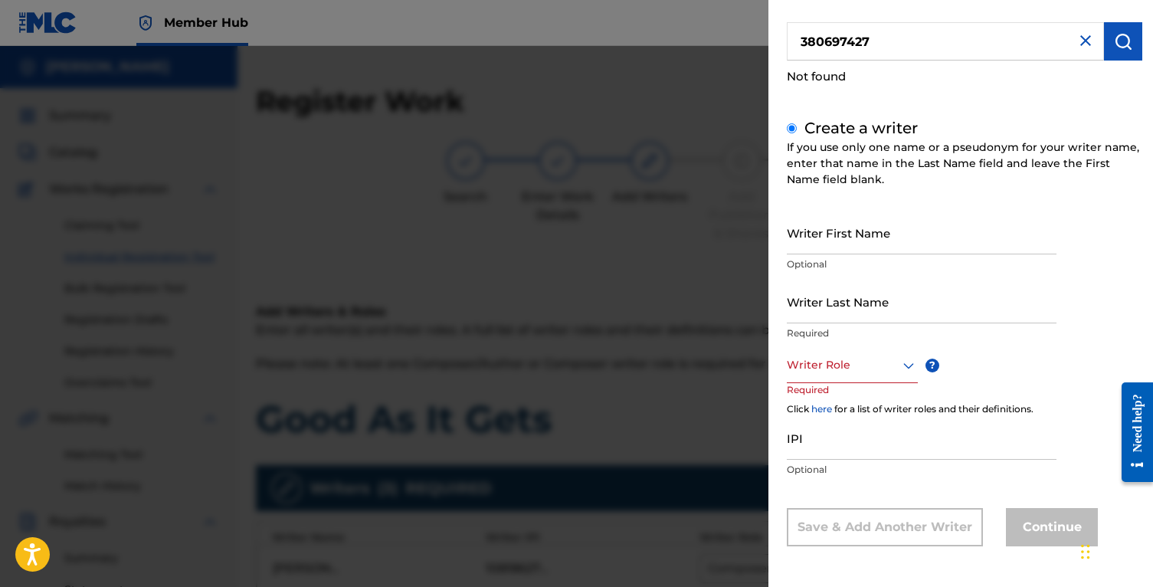
click at [1085, 47] on img at bounding box center [1085, 40] width 18 height 18
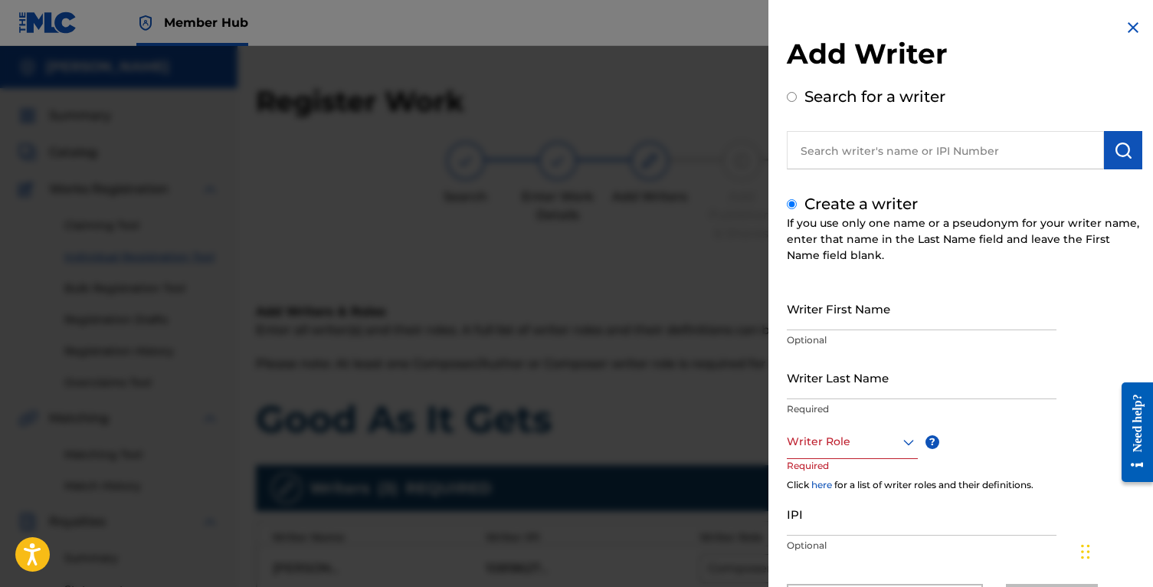
click at [1126, 32] on img at bounding box center [1133, 27] width 18 height 18
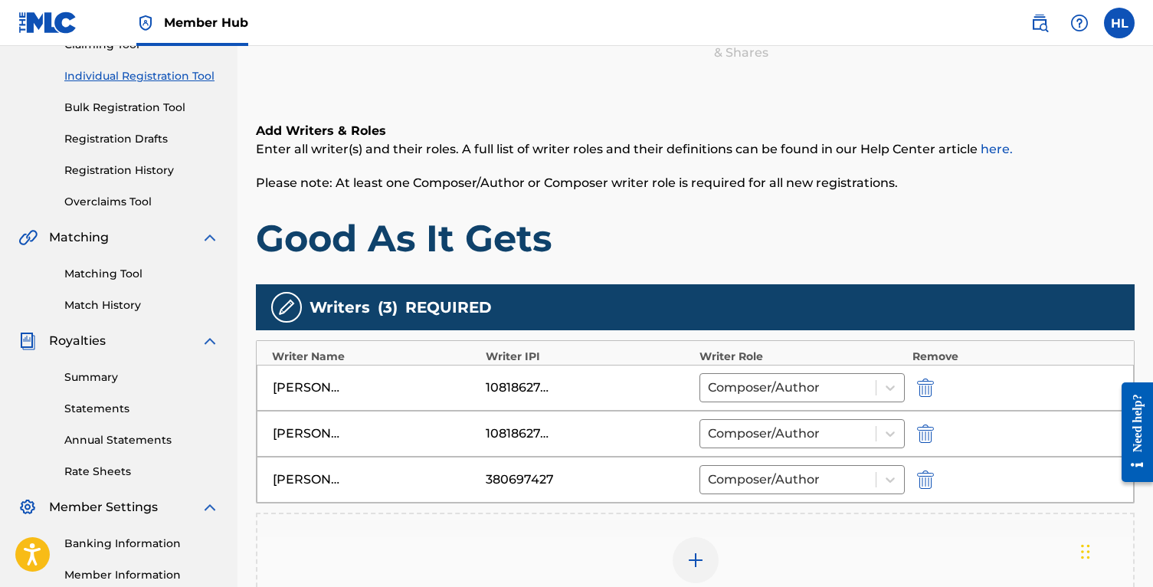
scroll to position [233, 0]
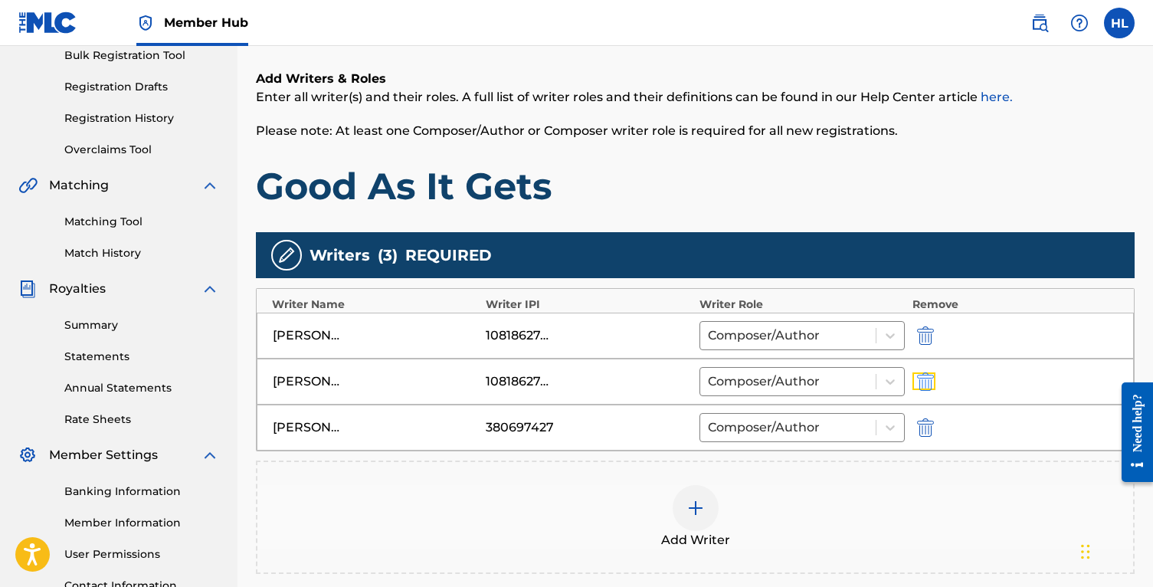
click at [933, 377] on button "submit" at bounding box center [923, 381] width 23 height 18
type input "[PERSON_NAME]"
type input "380697427"
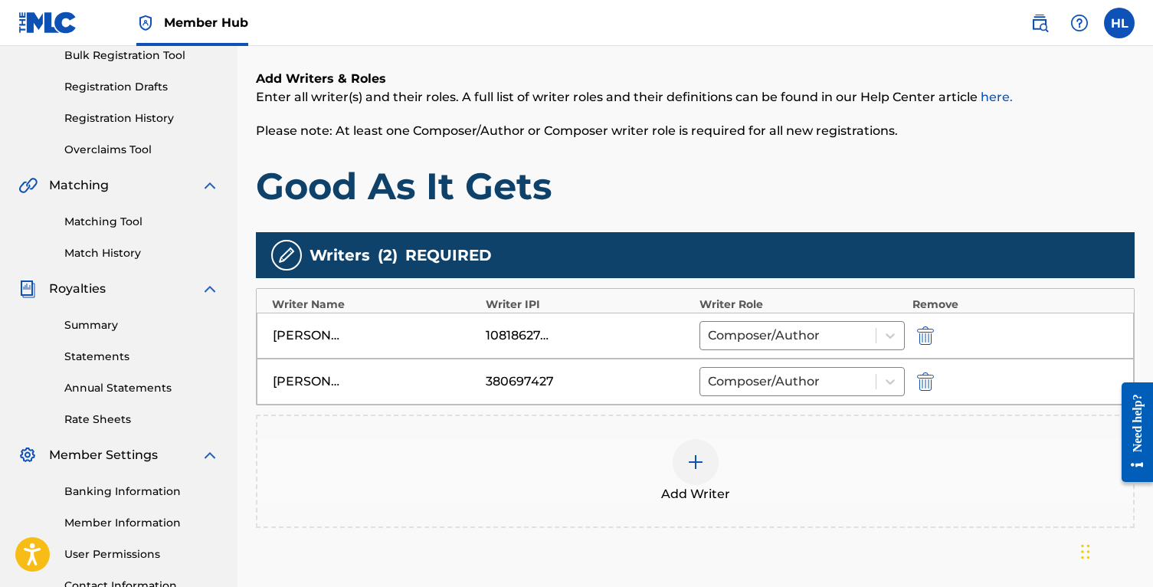
click at [722, 473] on div "Add Writer" at bounding box center [694, 471] width 875 height 64
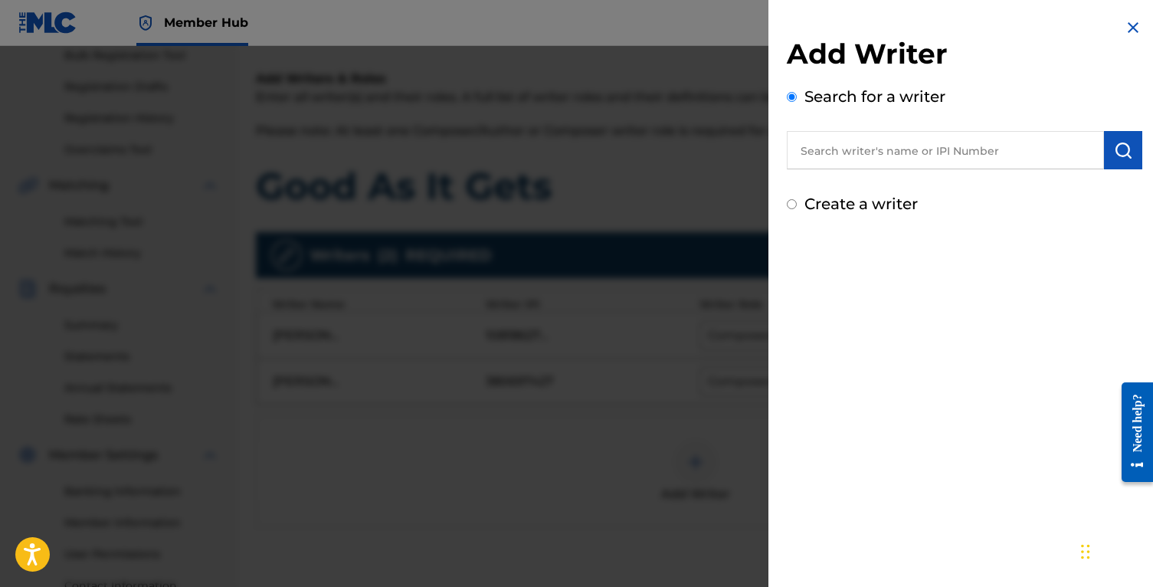
click at [908, 161] on input "text" at bounding box center [945, 150] width 317 height 38
type input "[PERSON_NAME]"
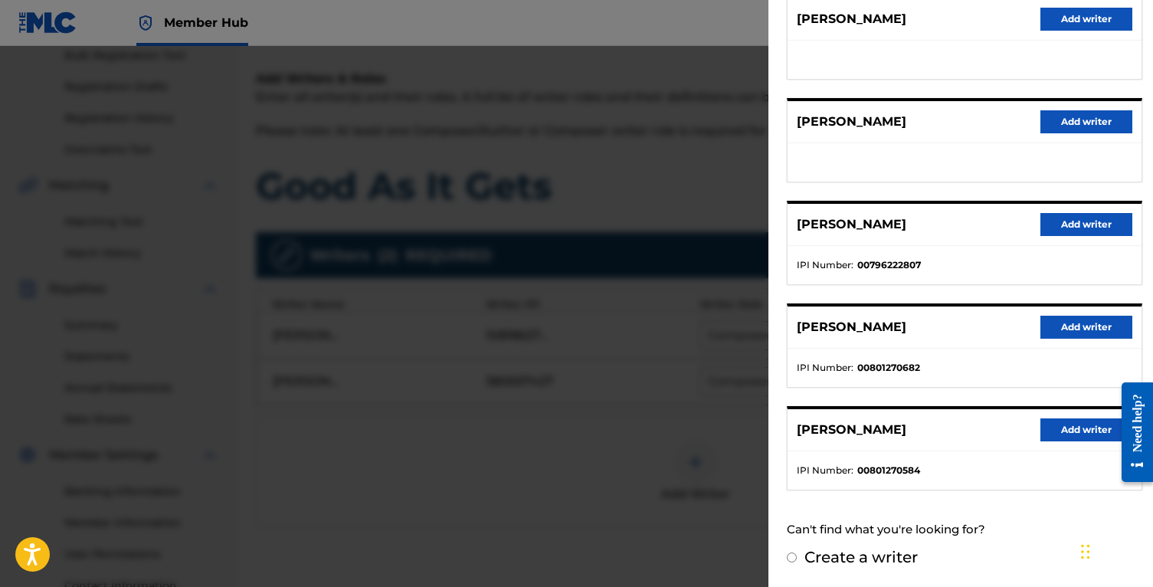
scroll to position [0, 0]
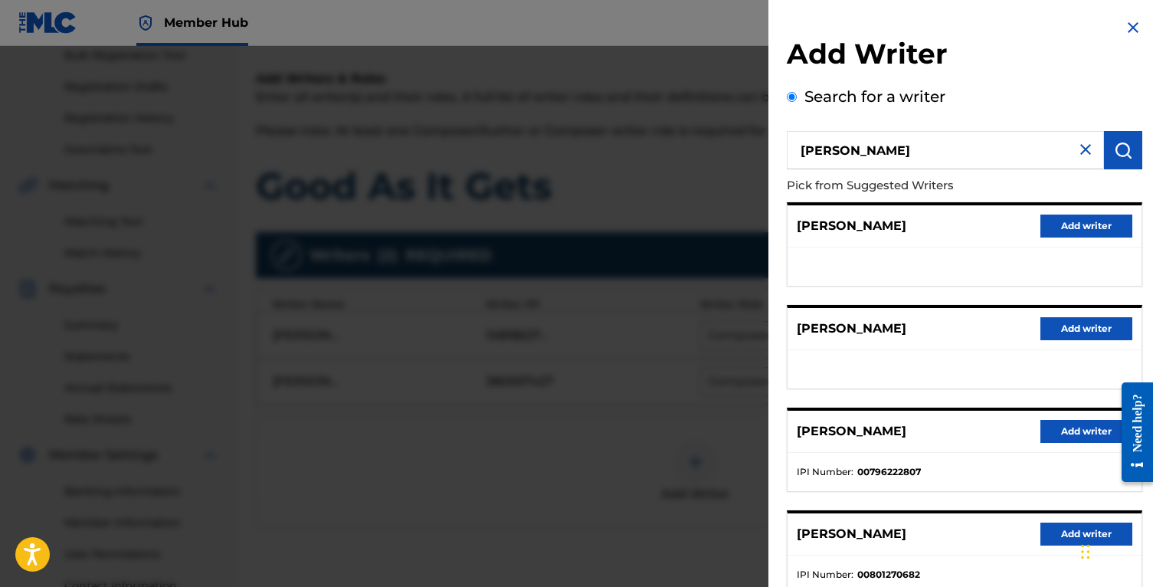
click at [1065, 147] on input "[PERSON_NAME]" at bounding box center [945, 150] width 317 height 38
click at [1076, 149] on img at bounding box center [1085, 149] width 18 height 18
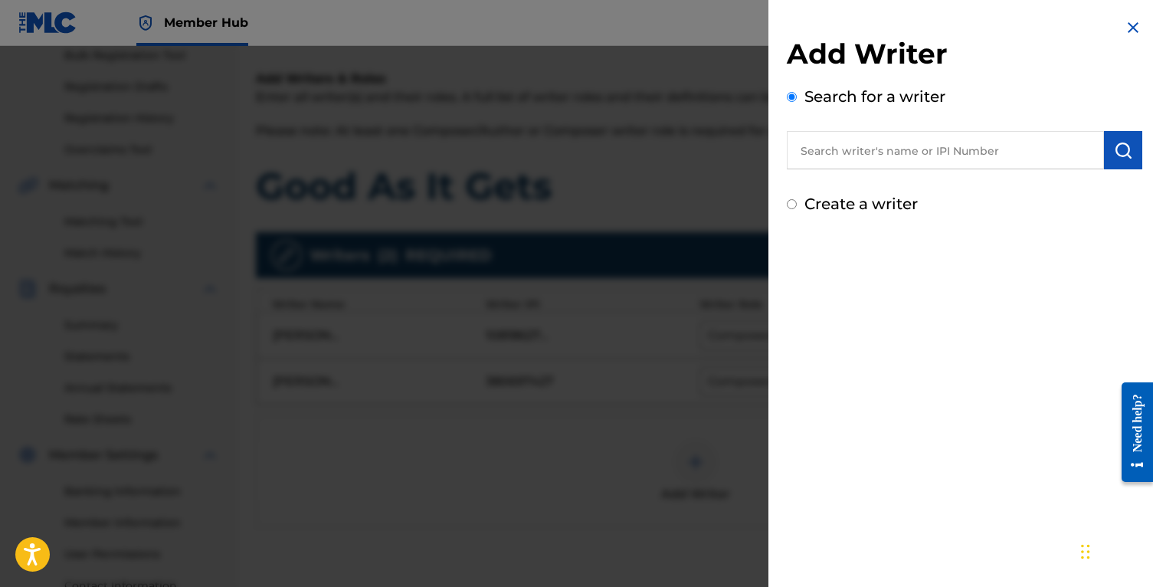
click at [833, 152] on input "text" at bounding box center [945, 150] width 317 height 38
paste input "1298348011"
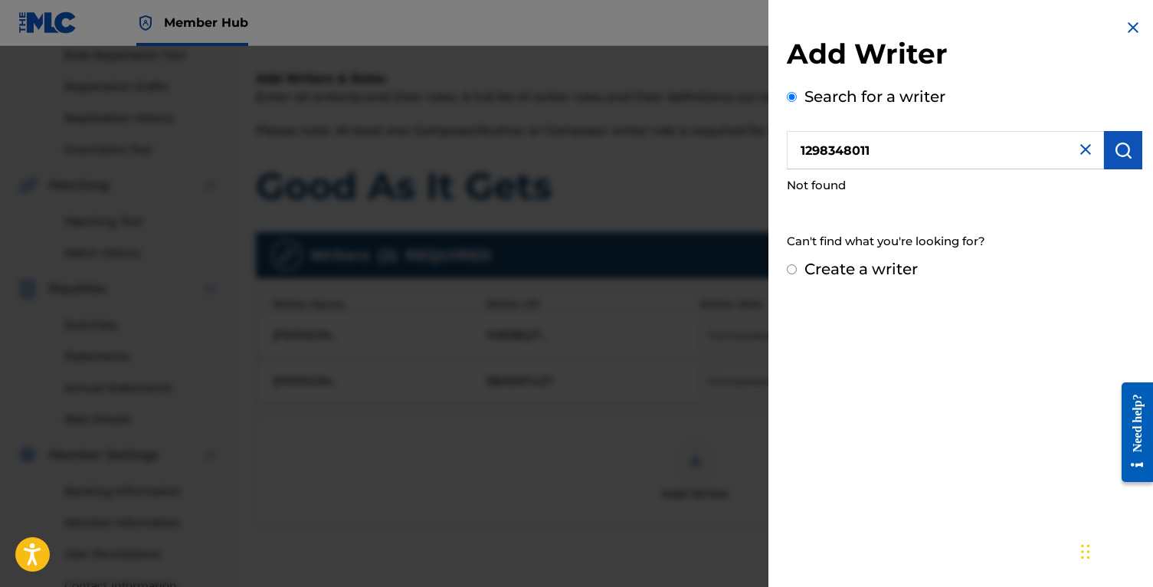
click at [837, 143] on input "1298348011" at bounding box center [945, 150] width 317 height 38
click at [837, 144] on input "1298348011" at bounding box center [945, 150] width 317 height 38
paste input "01298348109"
type input "01298348109"
click at [1080, 152] on img at bounding box center [1085, 149] width 18 height 18
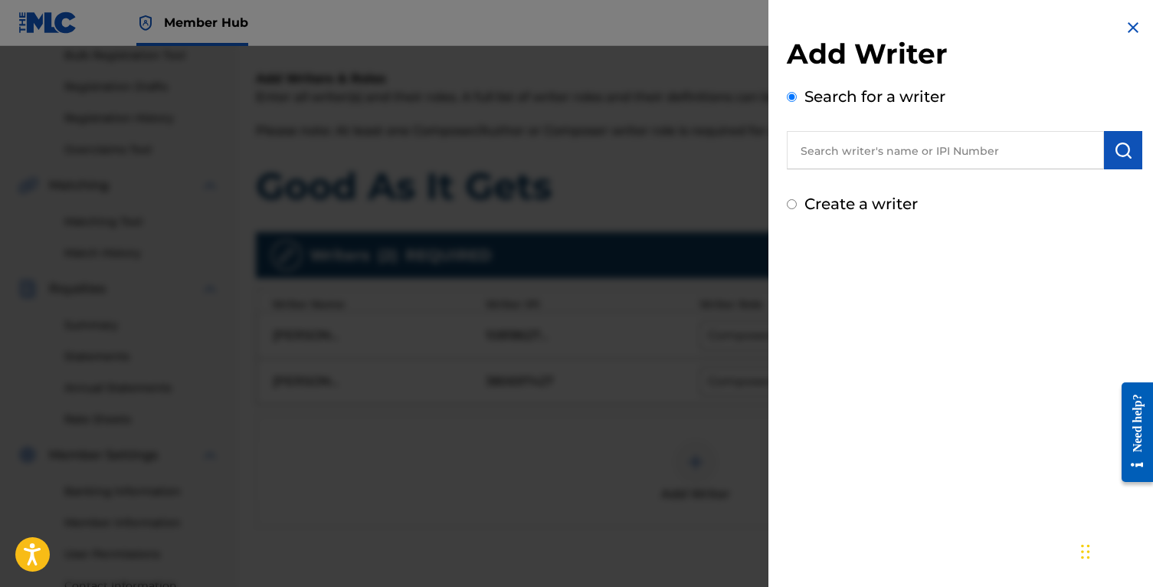
click at [1124, 24] on img at bounding box center [1133, 27] width 18 height 18
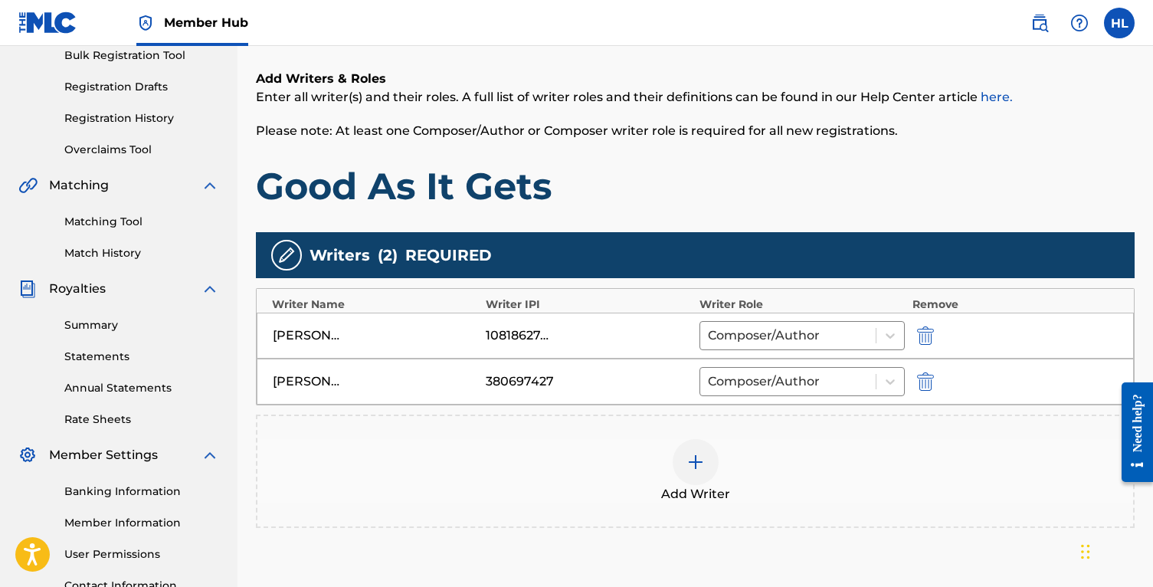
click at [750, 498] on div "Add Writer" at bounding box center [694, 471] width 875 height 64
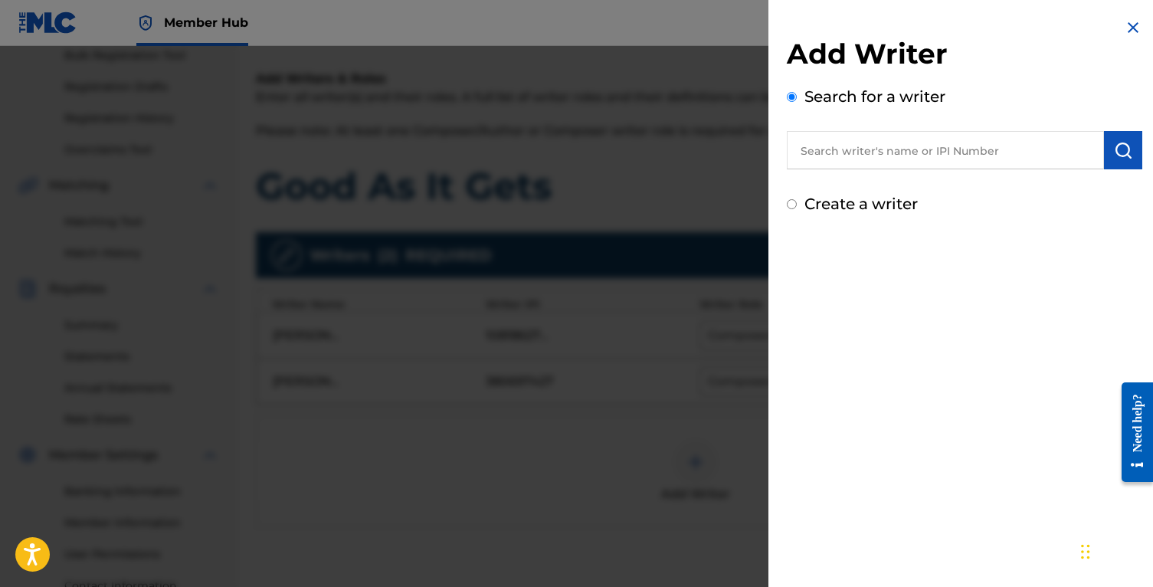
click at [926, 146] on input "text" at bounding box center [945, 150] width 317 height 38
paste input "01298348109"
type input "01298348109"
click at [877, 205] on label "Create a writer" at bounding box center [860, 204] width 113 height 18
radio input "true"
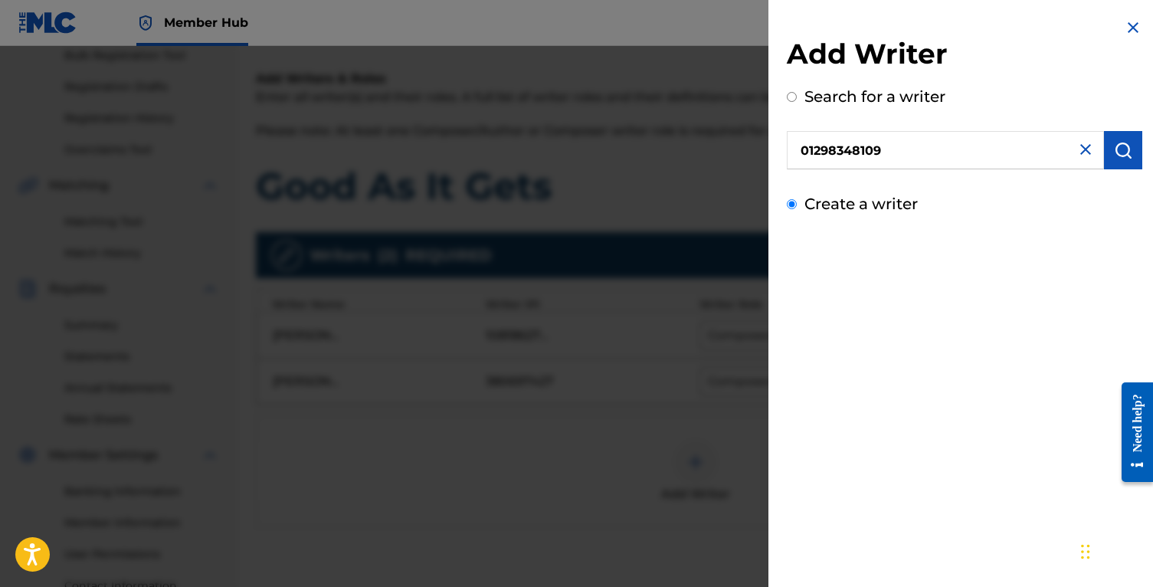
click at [797, 205] on input "Create a writer" at bounding box center [792, 204] width 10 height 10
radio input "false"
radio input "true"
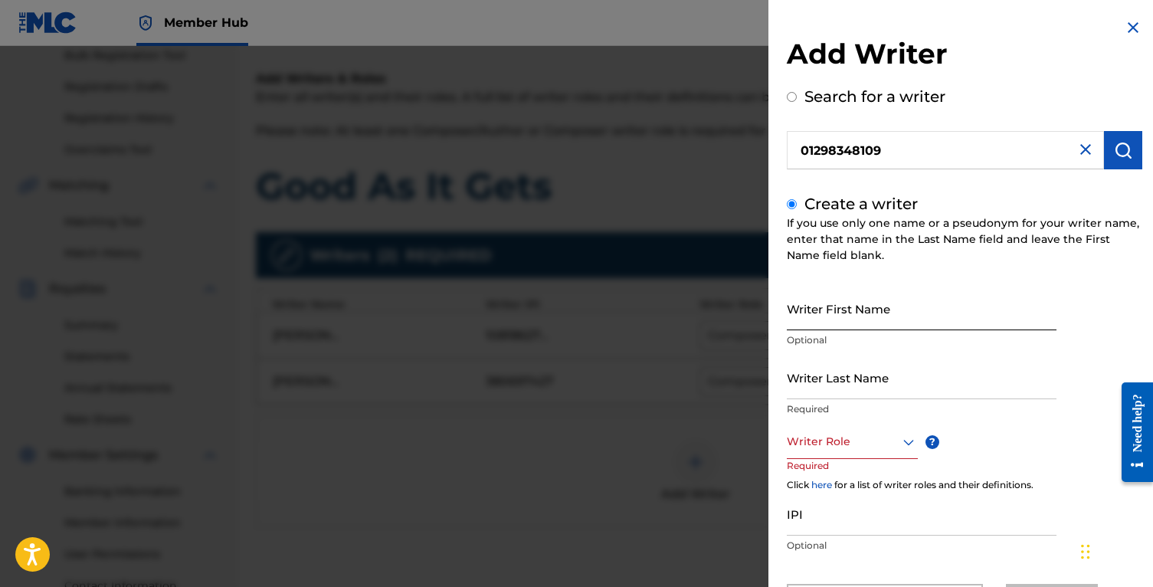
click at [862, 295] on input "Writer First Name" at bounding box center [922, 308] width 270 height 44
type input "Hay;e"
click at [359, 451] on div at bounding box center [576, 339] width 1153 height 587
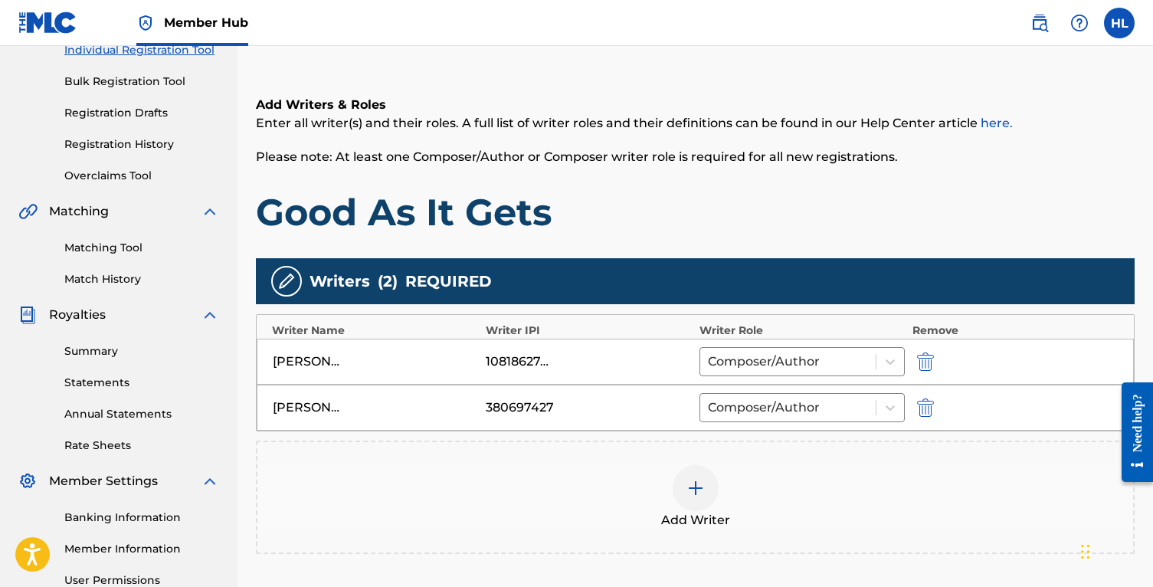
scroll to position [300, 0]
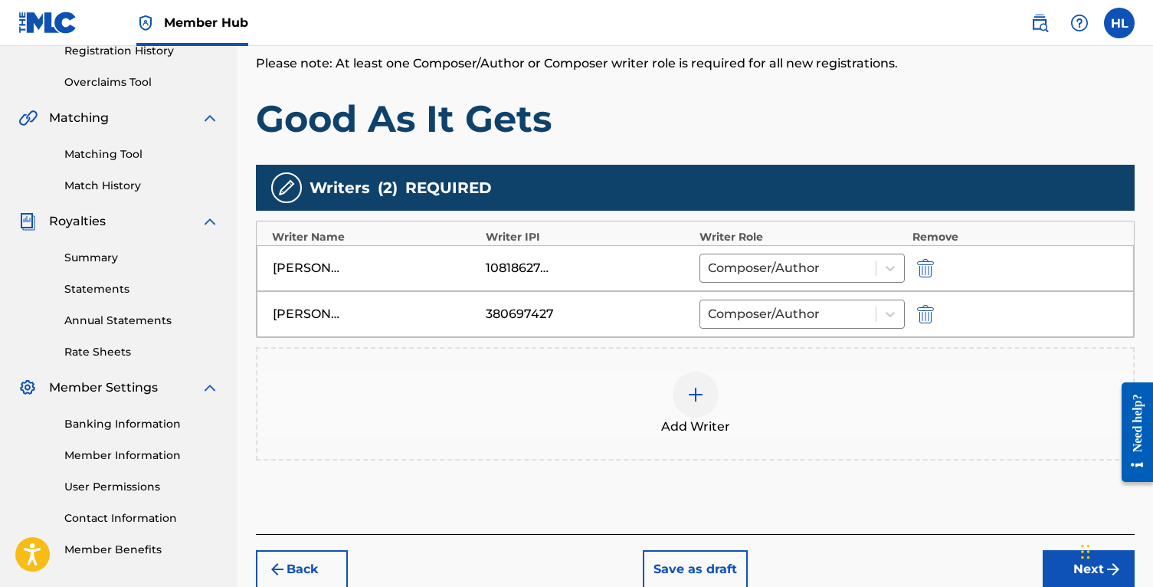
click at [633, 373] on div "Add Writer" at bounding box center [694, 403] width 875 height 64
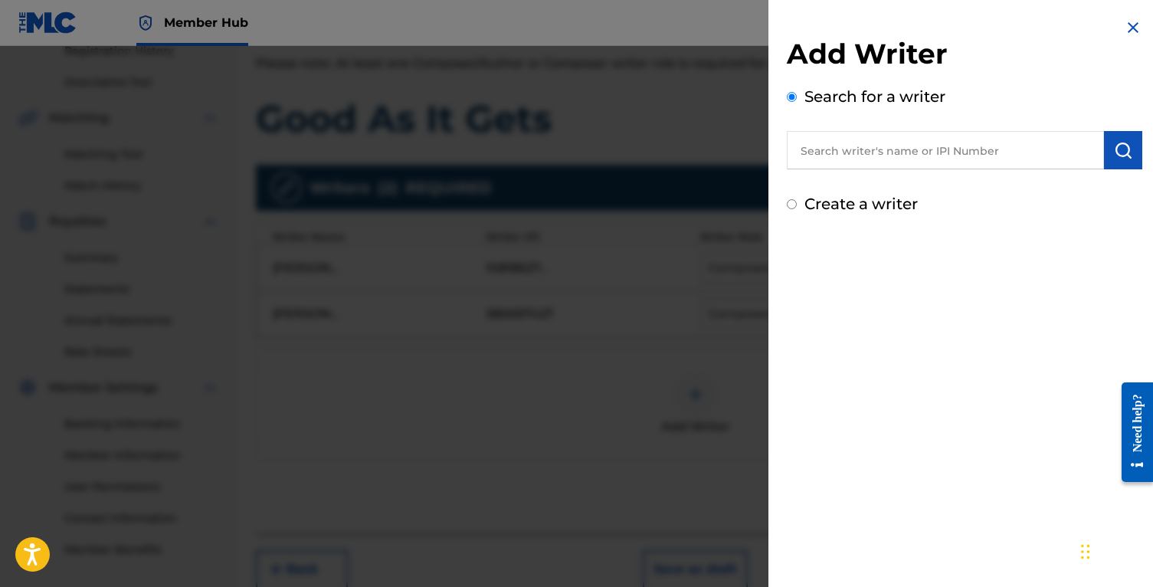
click at [1000, 156] on input "text" at bounding box center [945, 150] width 317 height 38
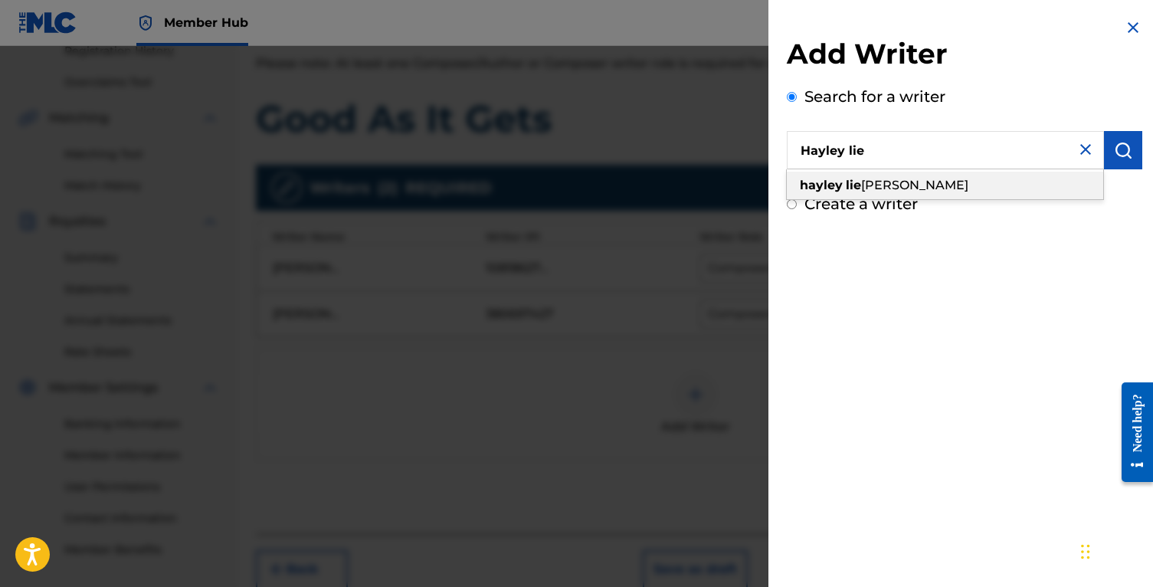
click at [1037, 182] on div "[PERSON_NAME]" at bounding box center [945, 186] width 316 height 28
type input "[PERSON_NAME]"
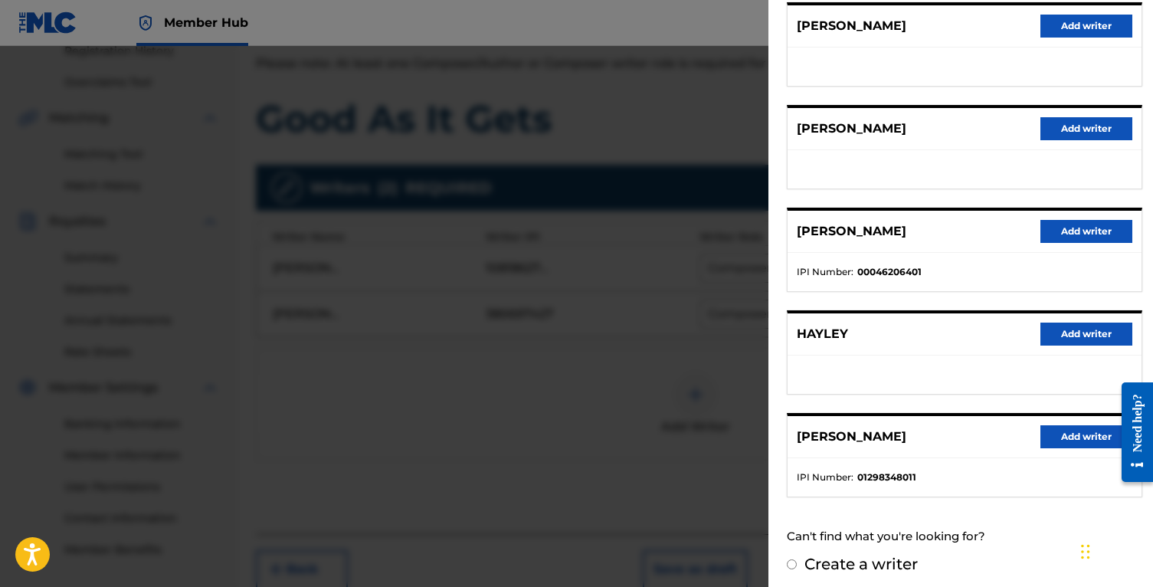
scroll to position [207, 0]
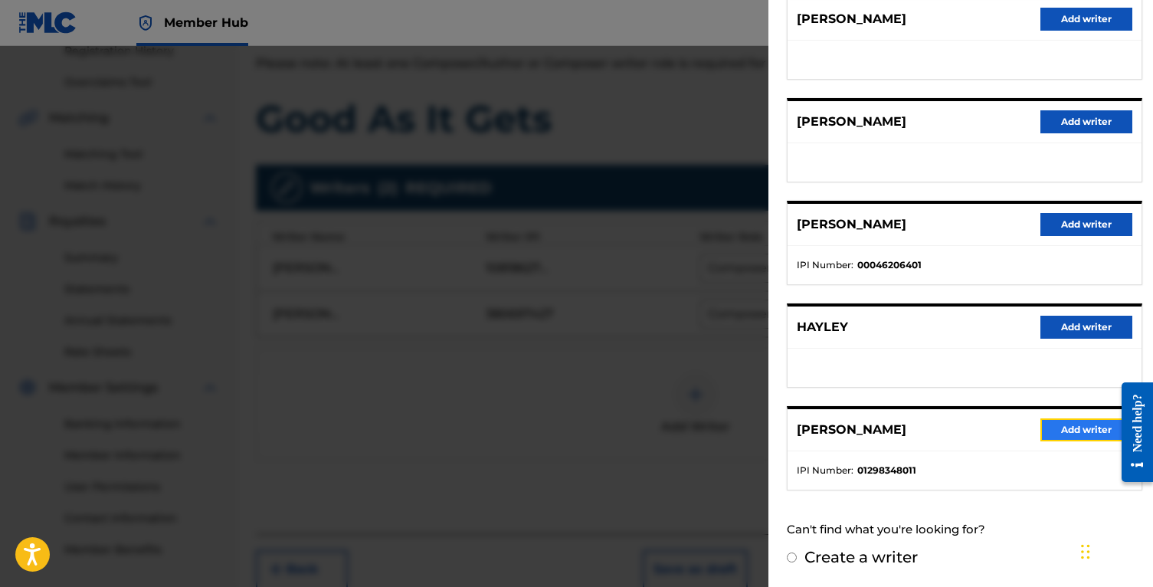
click at [1051, 427] on button "Add writer" at bounding box center [1086, 429] width 92 height 23
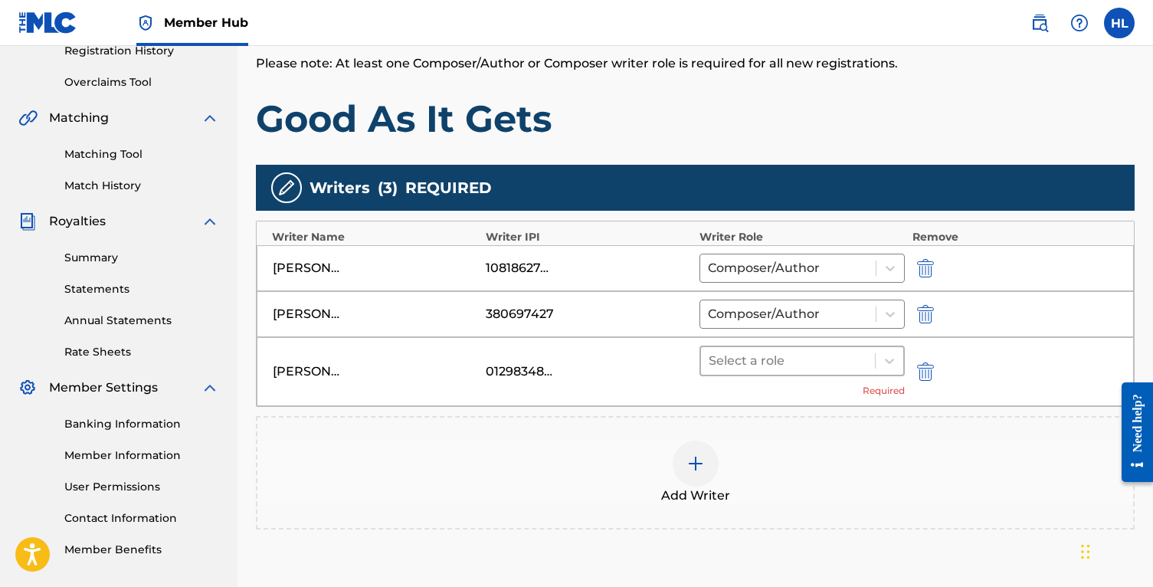
click at [815, 368] on div at bounding box center [788, 360] width 159 height 21
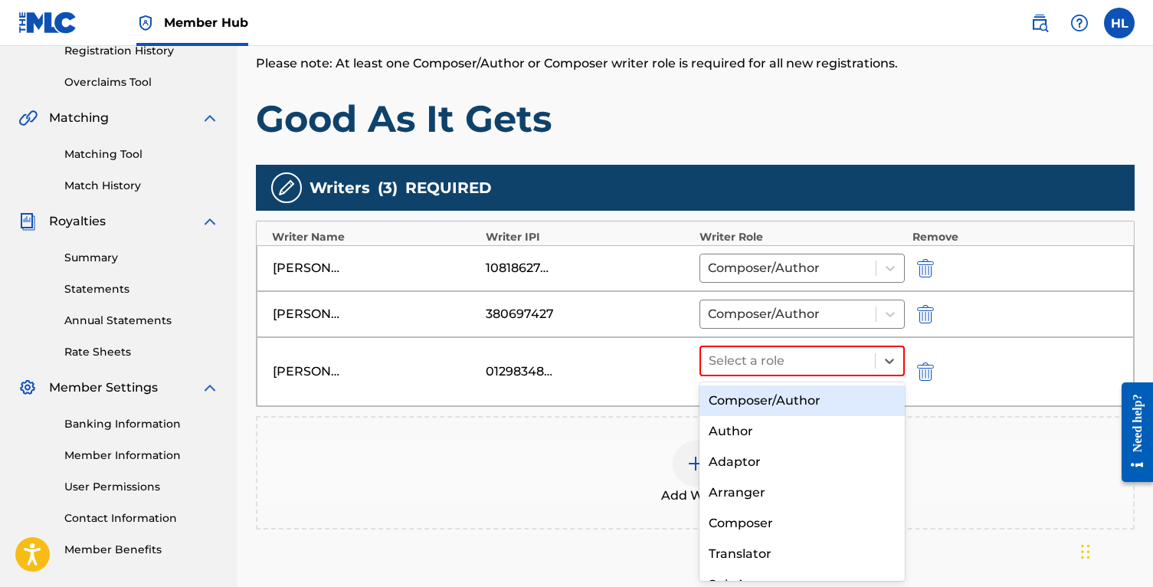
click at [816, 394] on div "Composer/Author" at bounding box center [801, 400] width 205 height 31
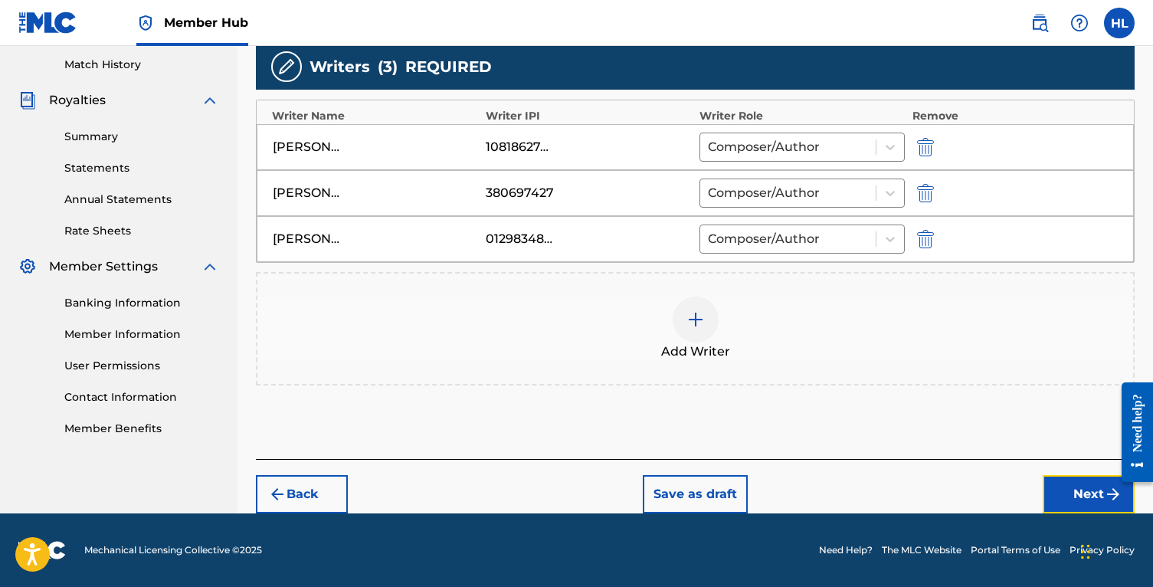
click at [1058, 492] on button "Next" at bounding box center [1088, 494] width 92 height 38
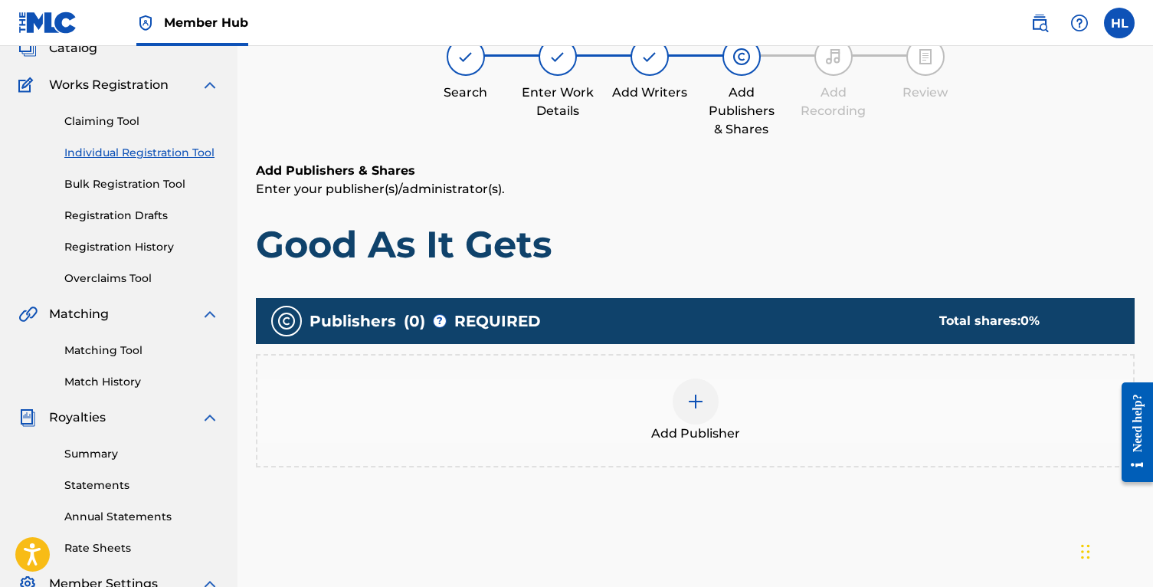
scroll to position [69, 0]
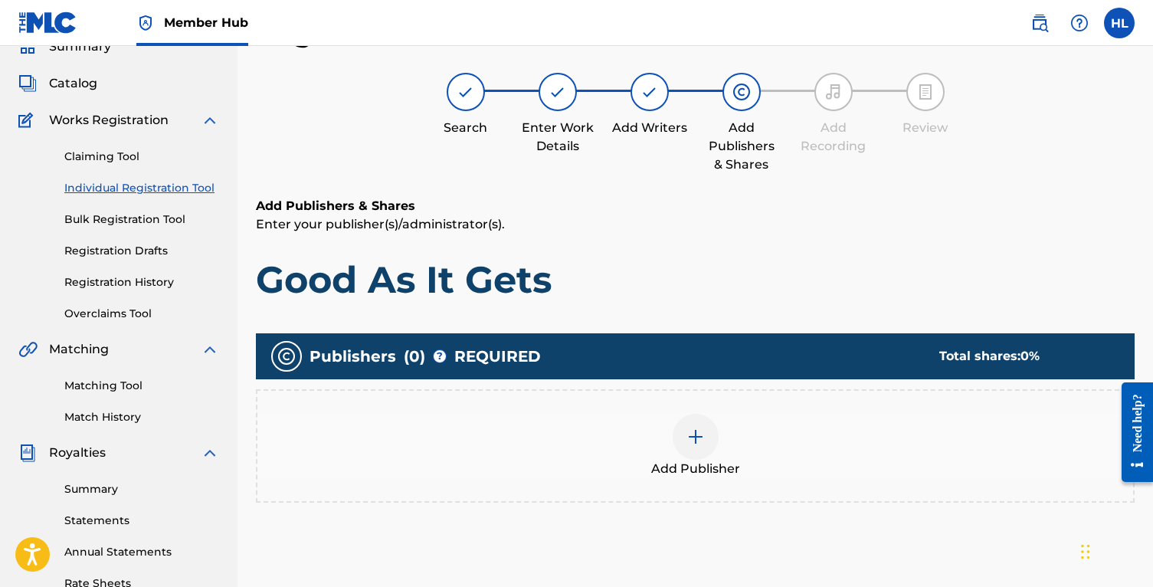
click at [712, 430] on div at bounding box center [696, 437] width 46 height 46
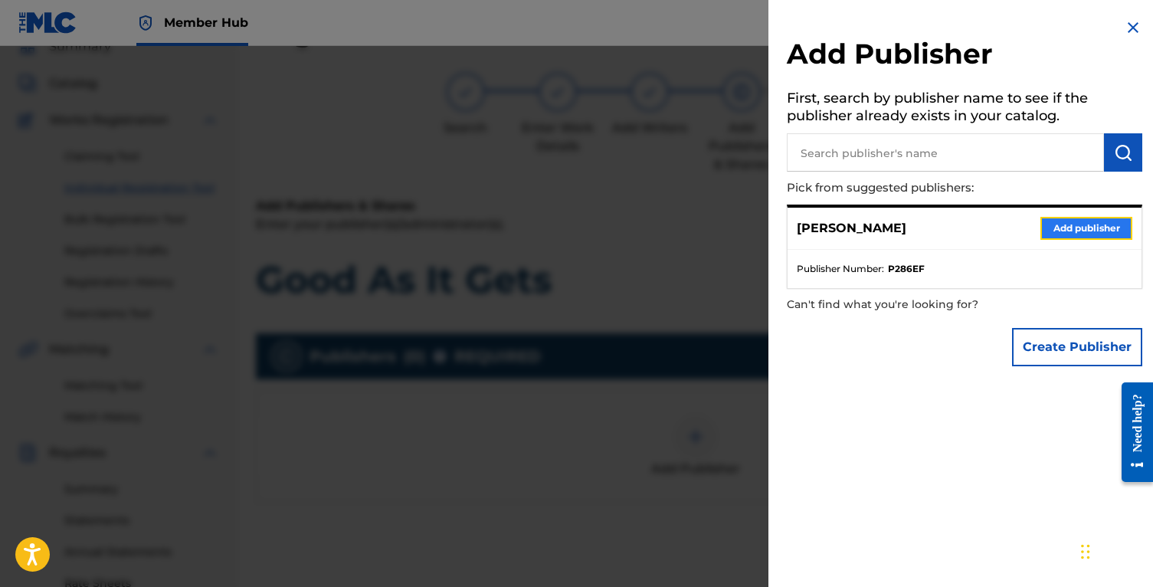
click at [1101, 227] on button "Add publisher" at bounding box center [1086, 228] width 92 height 23
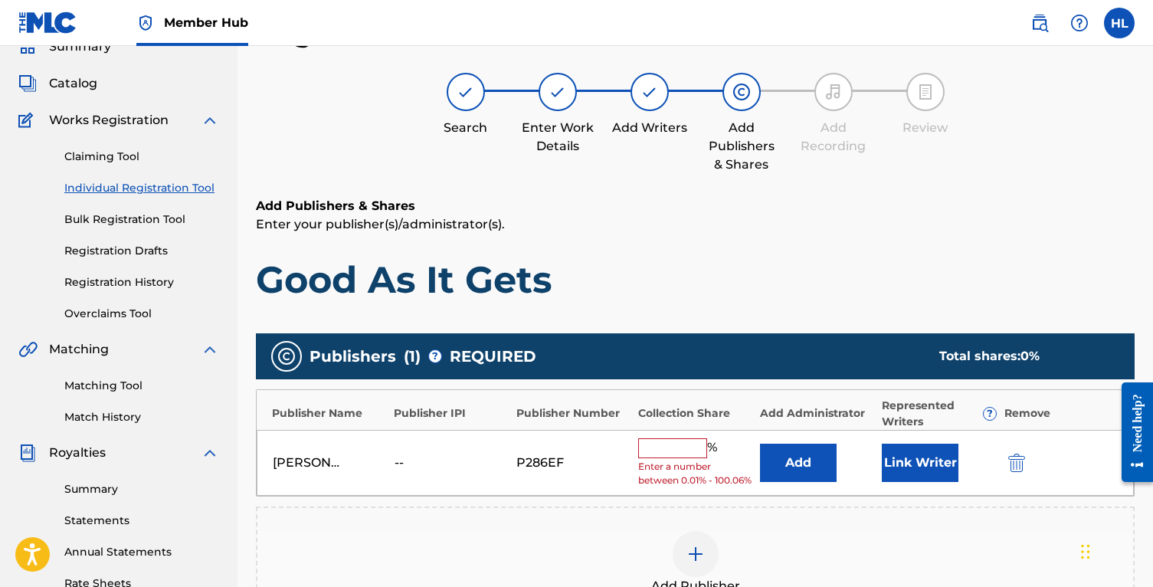
click at [667, 446] on input "text" at bounding box center [672, 448] width 69 height 20
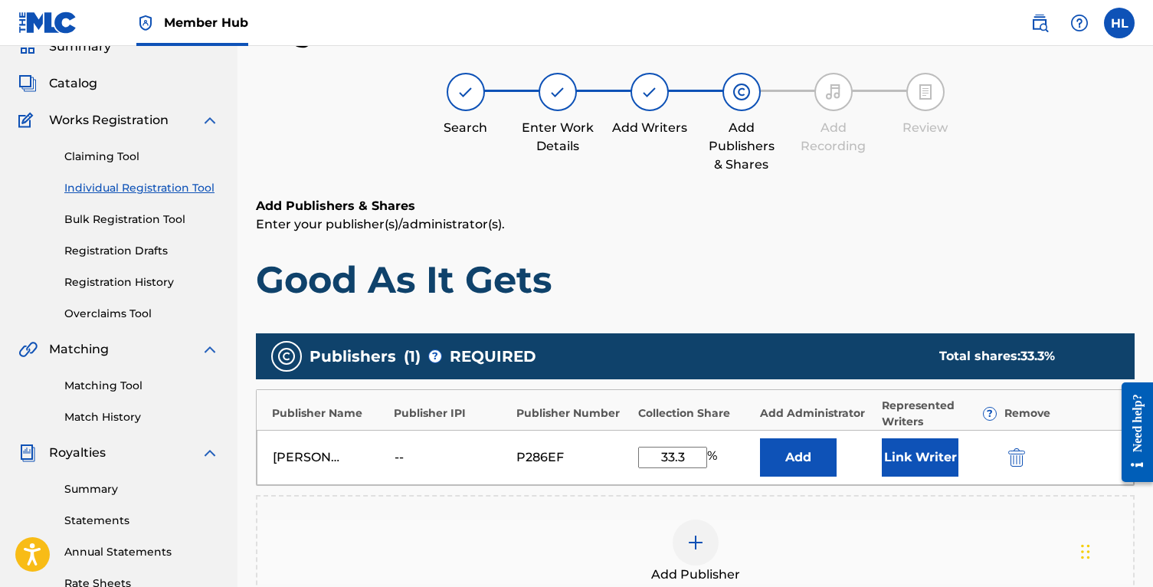
type input "33.3"
click at [686, 507] on div "Add Publisher" at bounding box center [695, 551] width 879 height 113
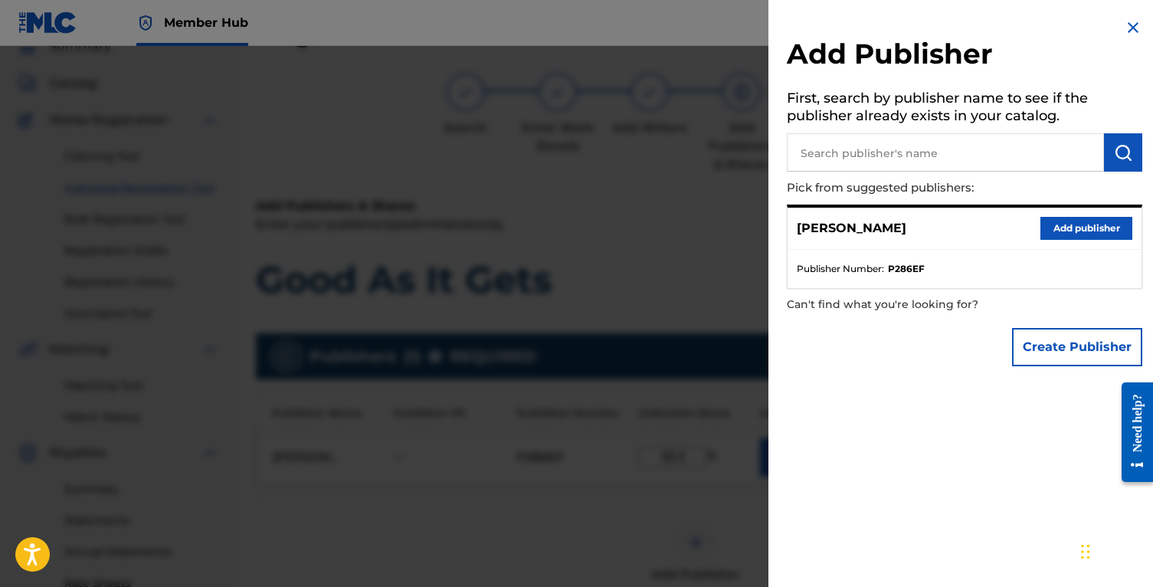
click at [896, 163] on input "text" at bounding box center [945, 152] width 317 height 38
type input "[PERSON_NAME]"
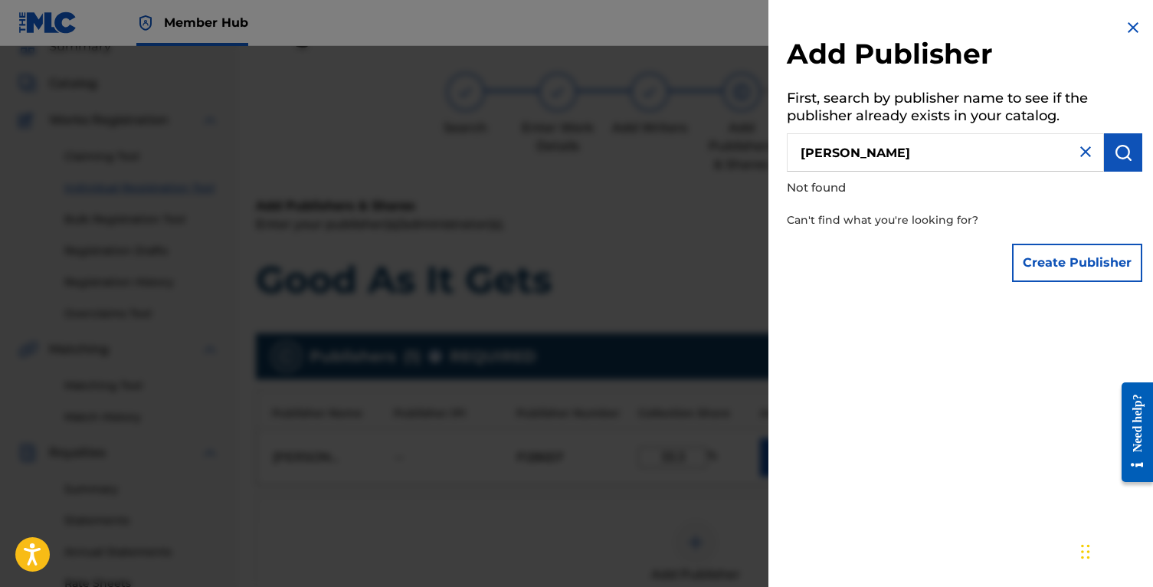
click at [902, 155] on input "[PERSON_NAME]" at bounding box center [945, 152] width 317 height 38
click at [899, 155] on input "[PERSON_NAME]" at bounding box center [945, 152] width 317 height 38
click at [1088, 250] on button "Create Publisher" at bounding box center [1077, 263] width 130 height 38
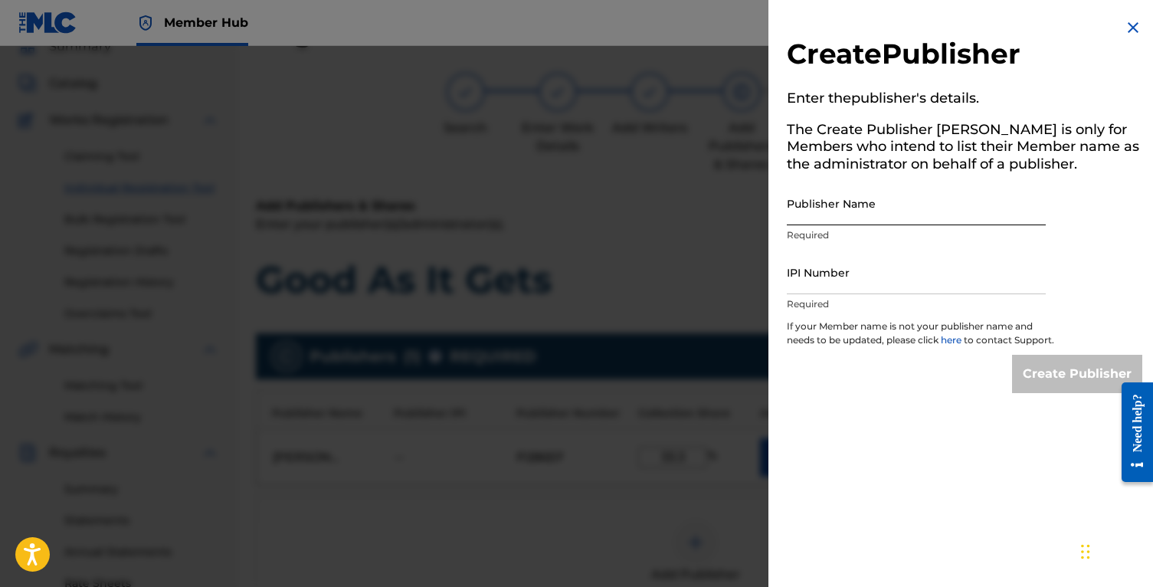
click at [914, 218] on input "Publisher Name" at bounding box center [916, 204] width 259 height 44
type input "[PERSON_NAME]"
click at [889, 267] on input "IPI Number" at bounding box center [916, 272] width 259 height 44
paste input "1081862747"
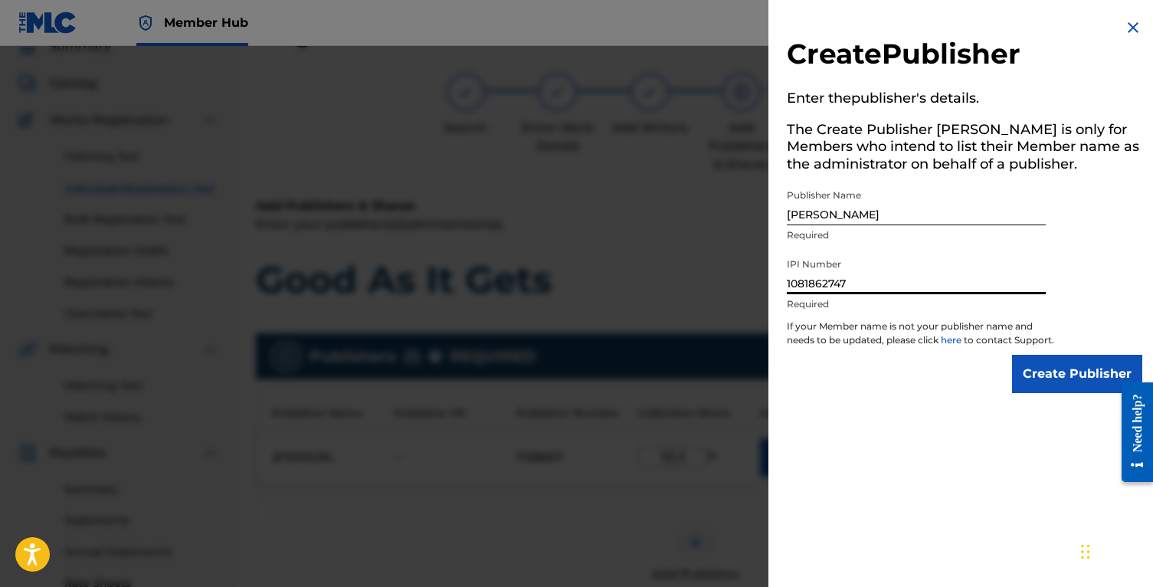
type input "1081862747"
click at [1027, 388] on input "Create Publisher" at bounding box center [1077, 374] width 130 height 38
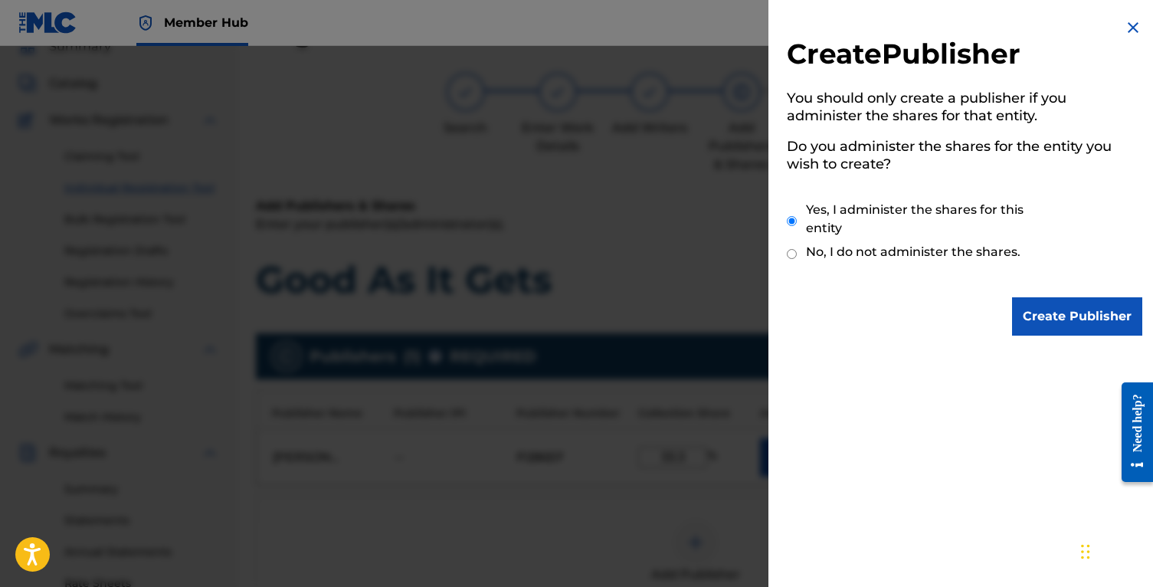
click at [833, 256] on label "No, I do not administer the shares." at bounding box center [913, 252] width 214 height 18
click at [797, 256] on input "No, I do not administer the shares." at bounding box center [792, 254] width 10 height 15
radio input "true"
click at [1096, 332] on input "Create Publisher" at bounding box center [1077, 316] width 130 height 38
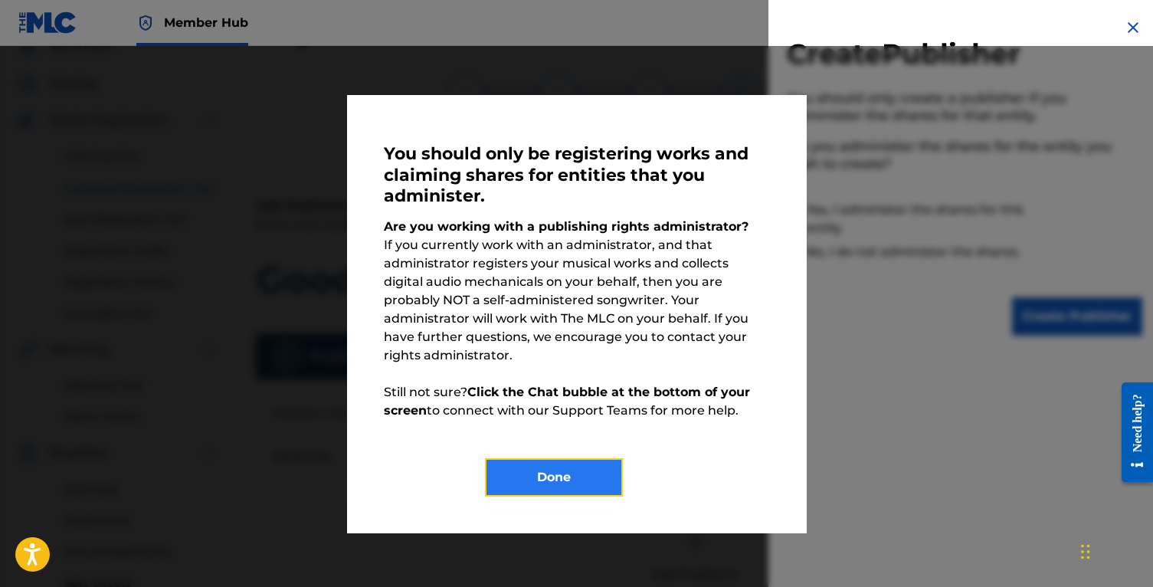
click at [568, 472] on button "Done" at bounding box center [554, 477] width 138 height 38
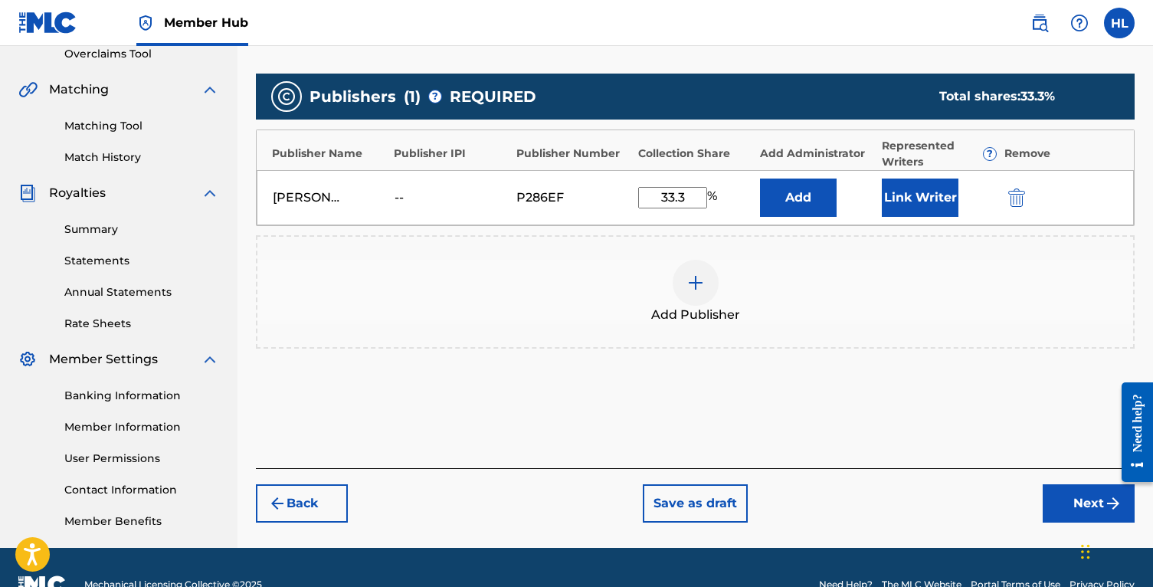
scroll to position [322, 0]
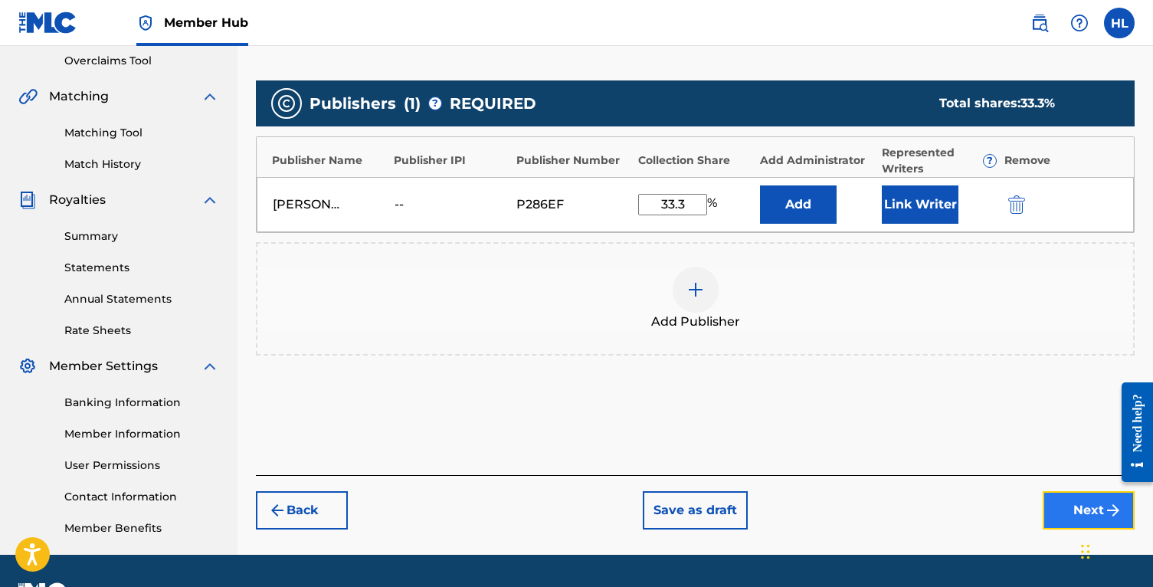
click at [1068, 512] on button "Next" at bounding box center [1088, 510] width 92 height 38
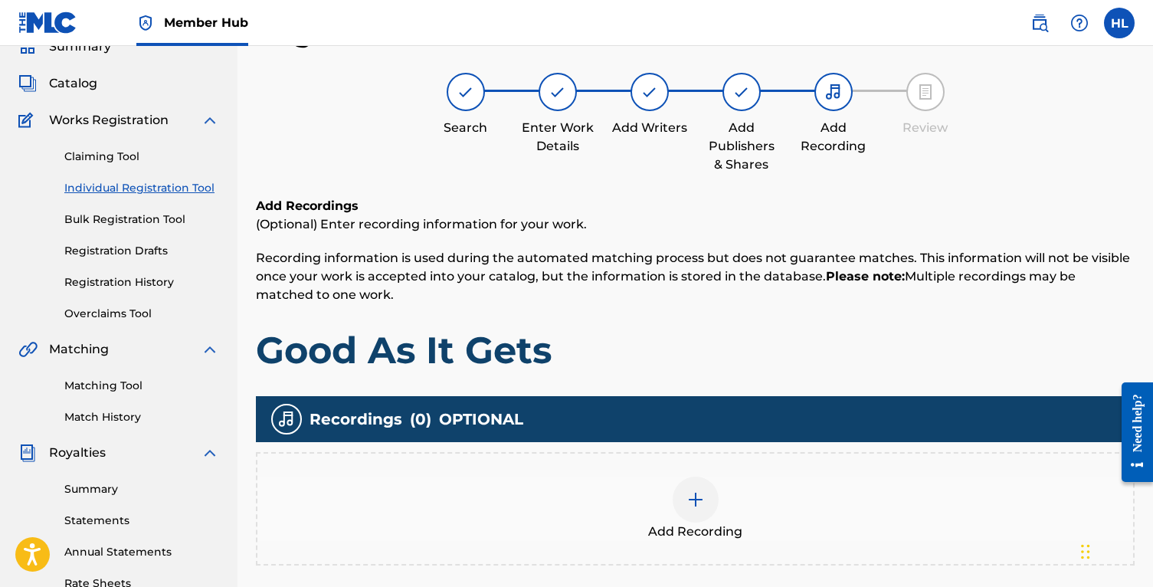
scroll to position [363, 0]
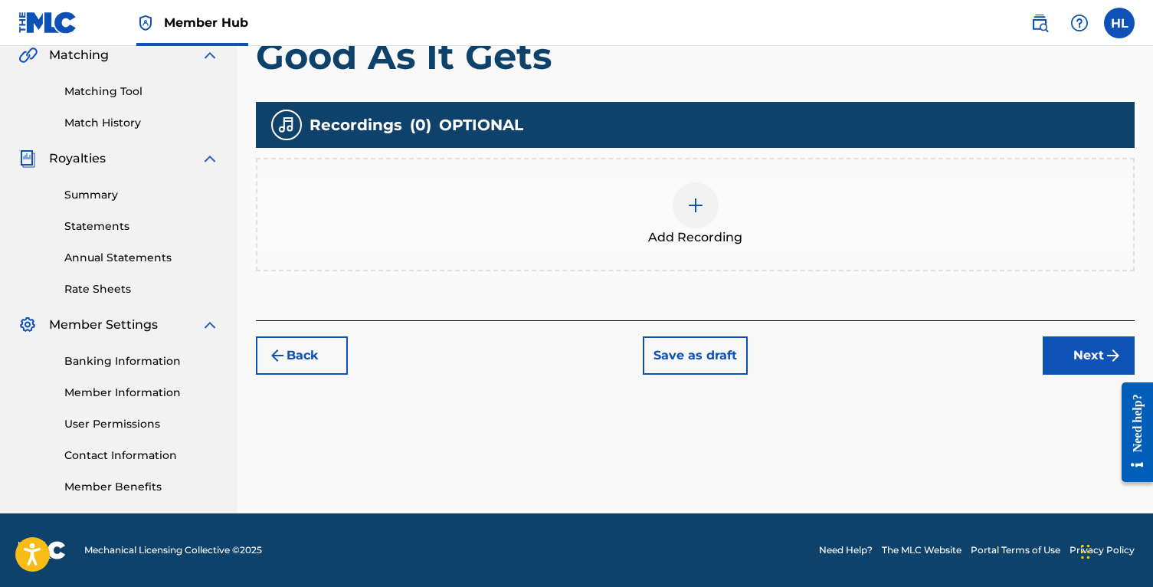
click at [676, 237] on span "Add Recording" at bounding box center [695, 237] width 94 height 18
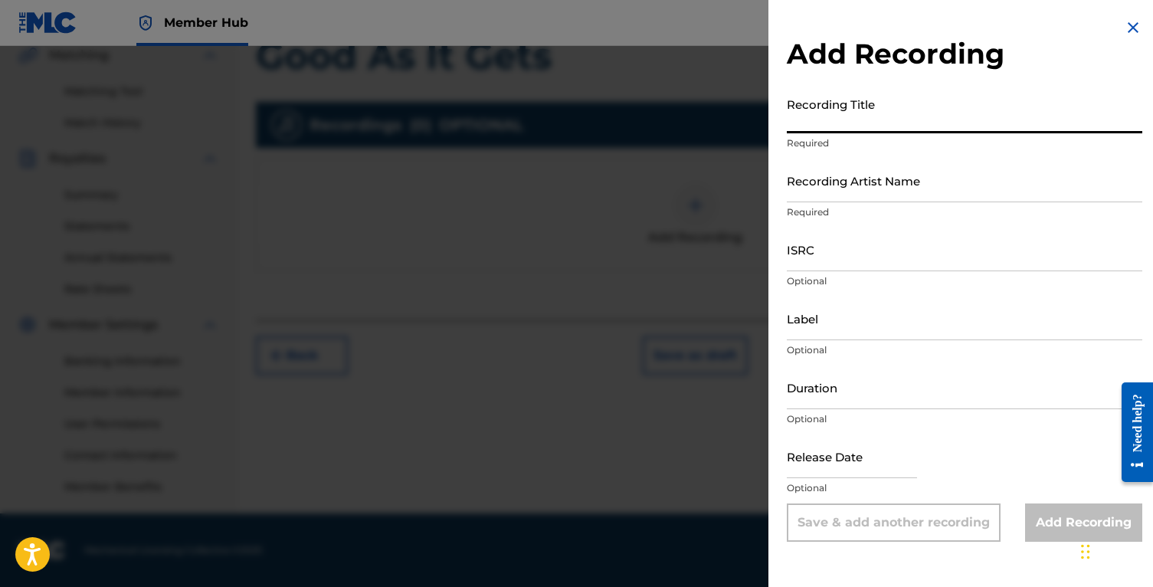
click at [907, 106] on input "Recording Title" at bounding box center [964, 112] width 355 height 44
type input "Good As It Gets"
click at [879, 172] on input "Recording Artist Name" at bounding box center [964, 181] width 355 height 44
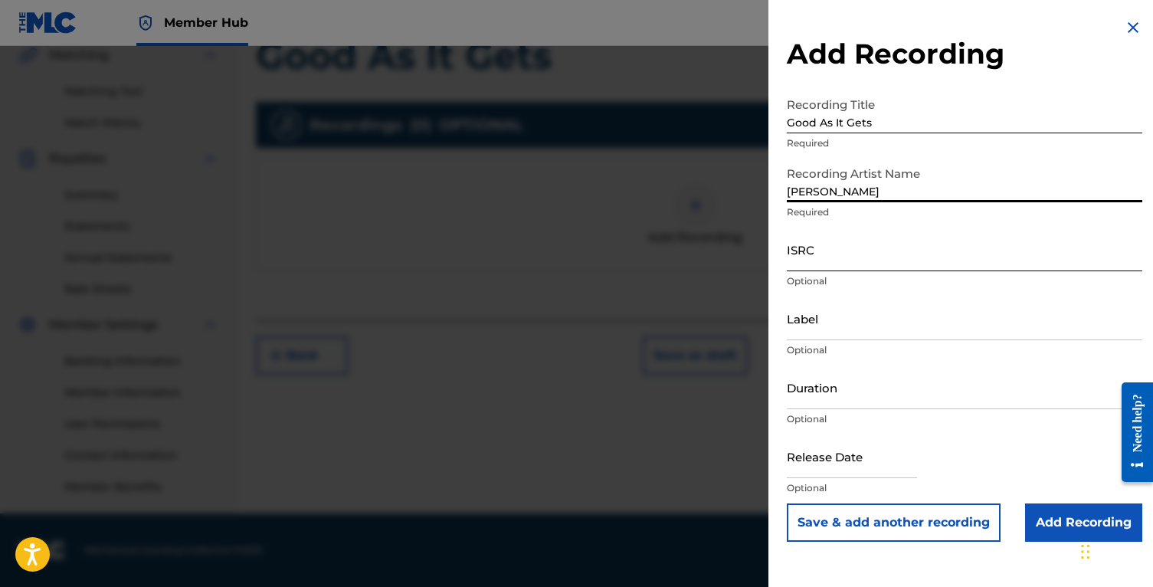
type input "[PERSON_NAME]"
click at [853, 247] on input "ISRC" at bounding box center [964, 249] width 355 height 44
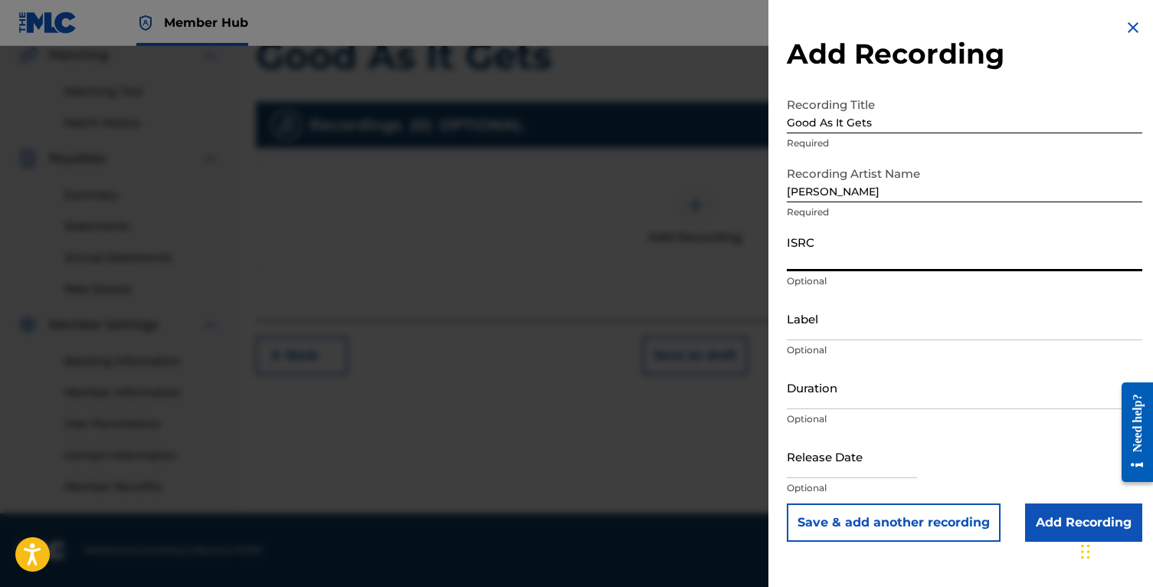
paste input "QZTBC2562631"
type input "QZTBC2562631"
click at [941, 440] on div "Release Date Optional" at bounding box center [964, 468] width 355 height 69
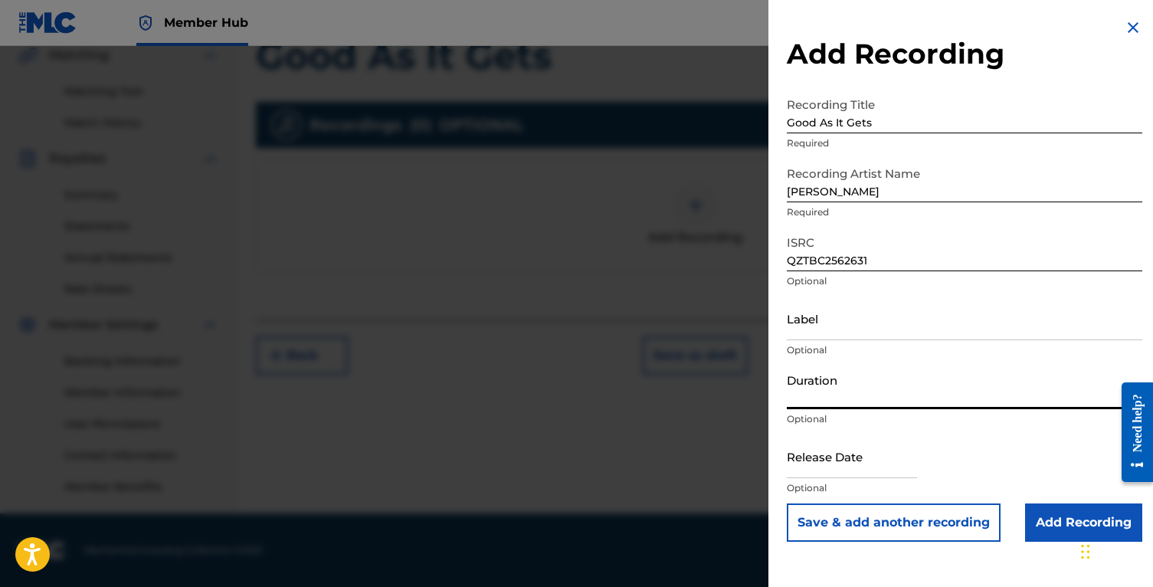
click at [843, 394] on input "Duration" at bounding box center [964, 387] width 355 height 44
type input "03:20"
click at [877, 458] on input "text" at bounding box center [852, 456] width 130 height 44
select select "8"
select select "2025"
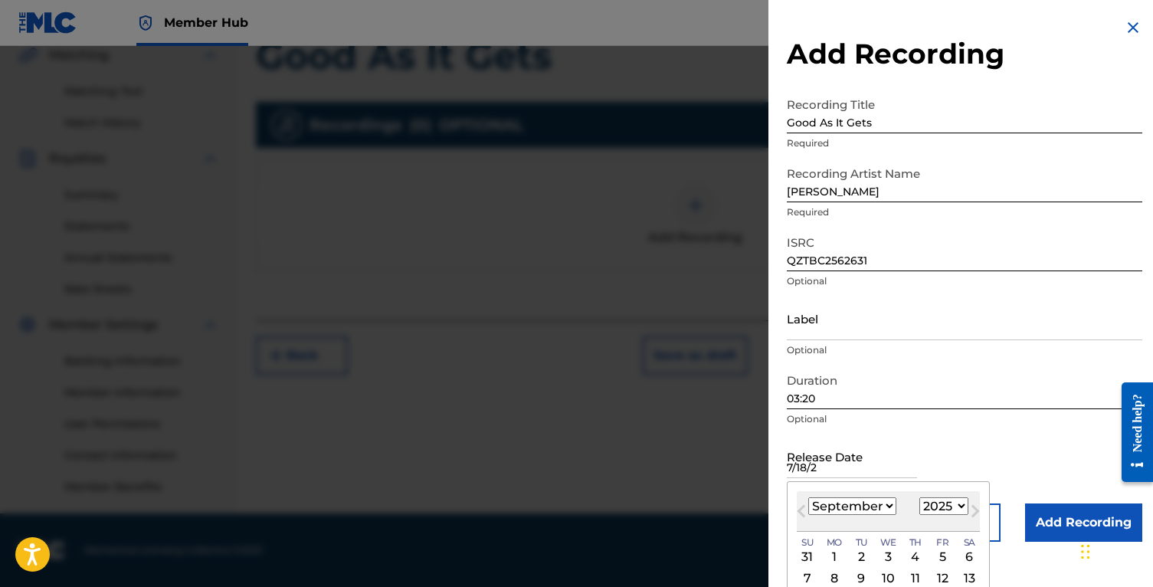
type input "[DATE]"
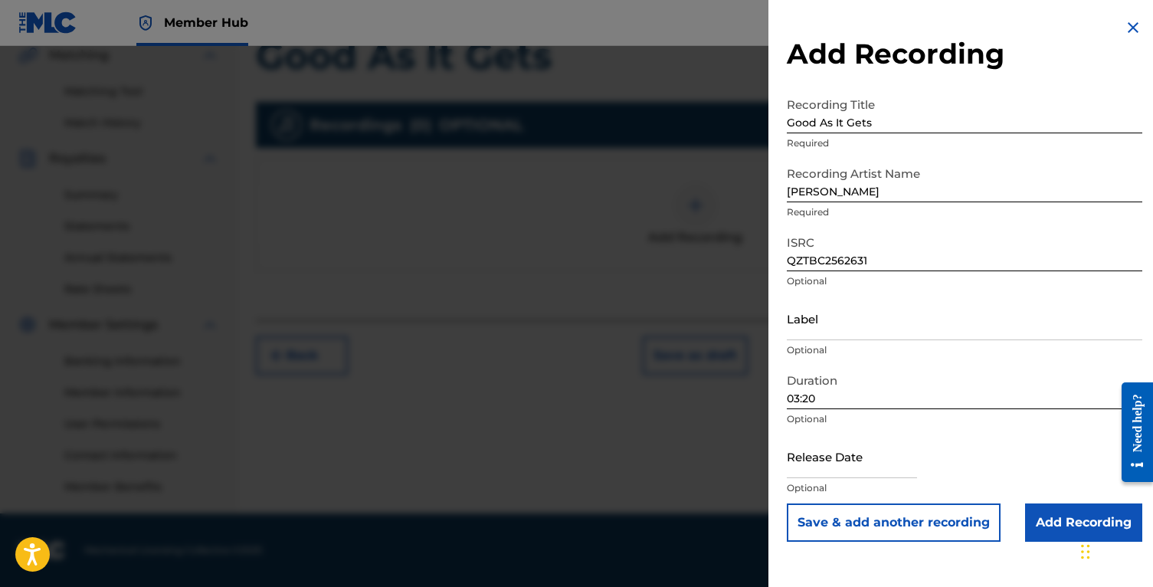
click at [959, 451] on div "Release Date Optional" at bounding box center [964, 468] width 355 height 69
select select "8"
select select "2025"
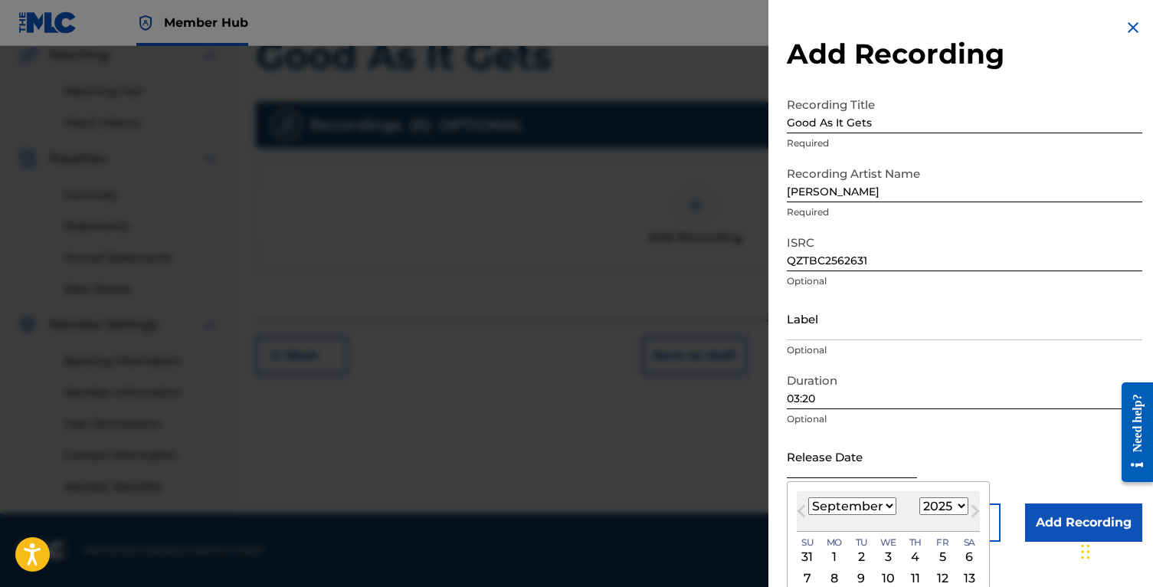
click at [875, 466] on input "text" at bounding box center [852, 456] width 130 height 44
type input "[DATE]"
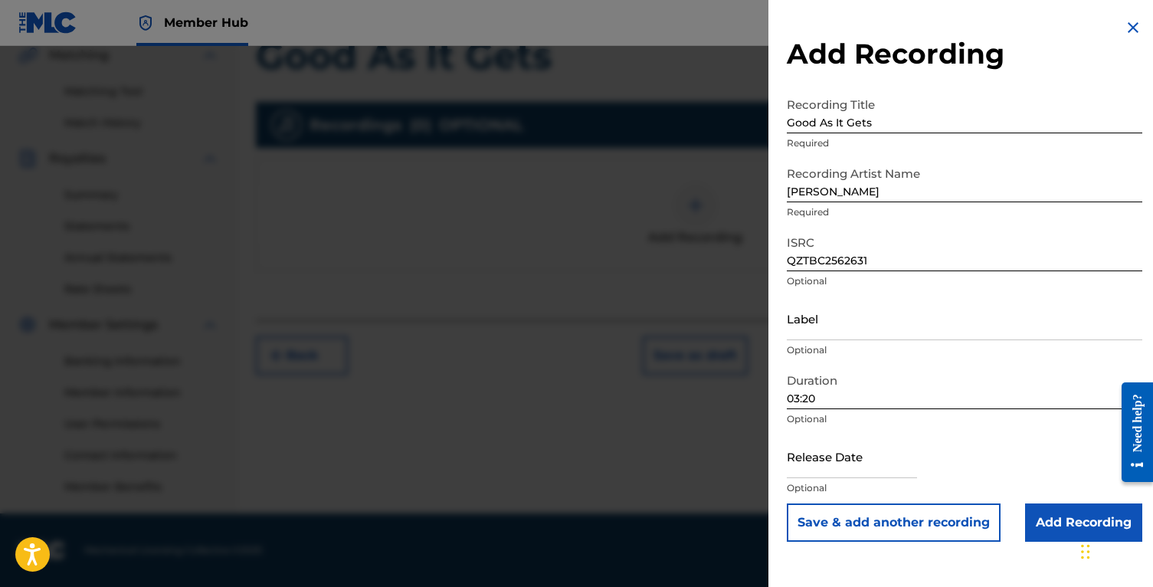
click at [881, 482] on p "Optional" at bounding box center [964, 488] width 355 height 14
click at [871, 466] on input "text" at bounding box center [852, 456] width 130 height 44
select select "8"
select select "2025"
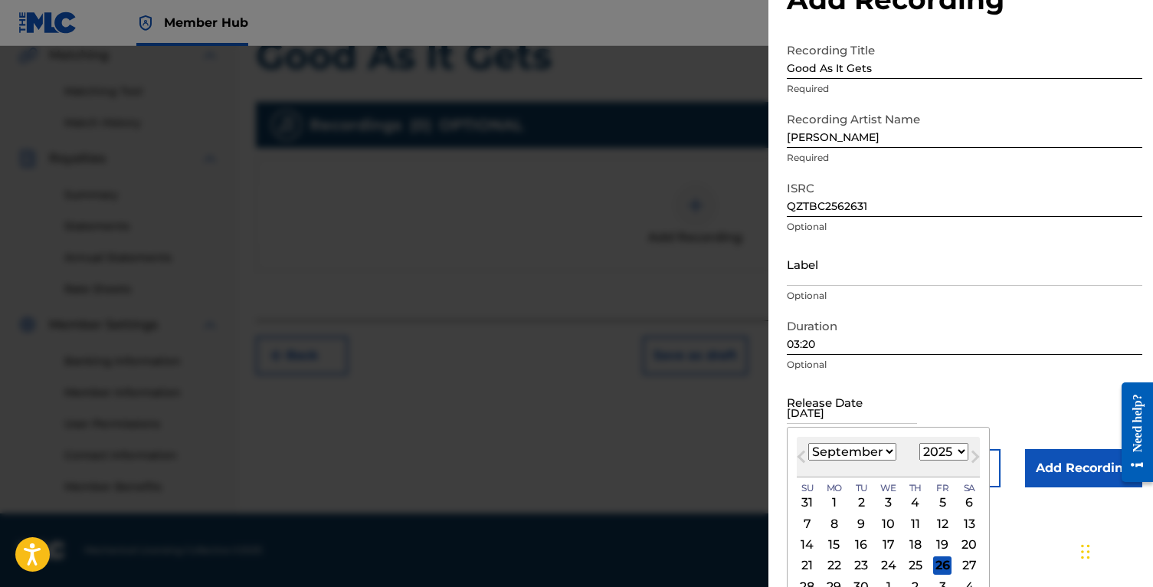
scroll to position [95, 0]
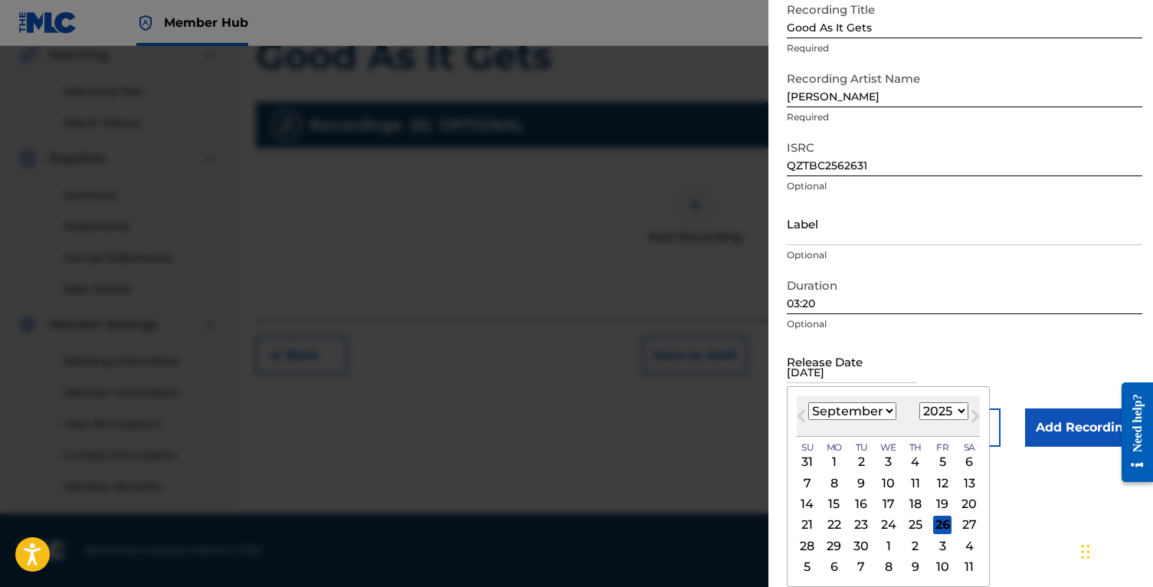
type input "[DATE]"
click at [849, 414] on select "January February March April May June July August September October November De…" at bounding box center [852, 411] width 88 height 18
select select "6"
click at [940, 498] on div "18" at bounding box center [942, 504] width 18 height 18
type input "[DATE]"
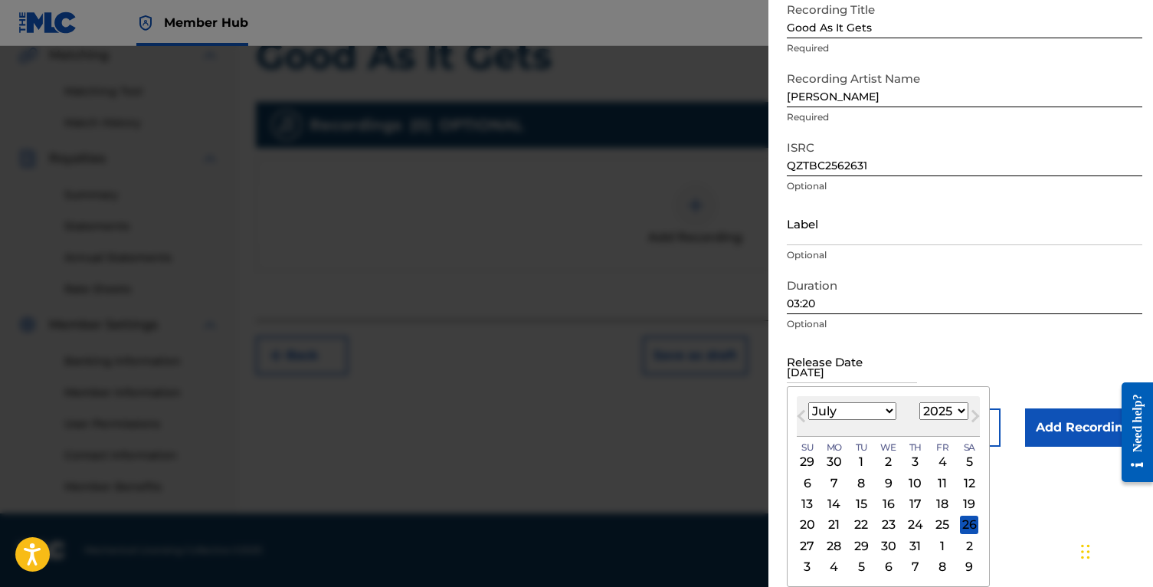
scroll to position [0, 0]
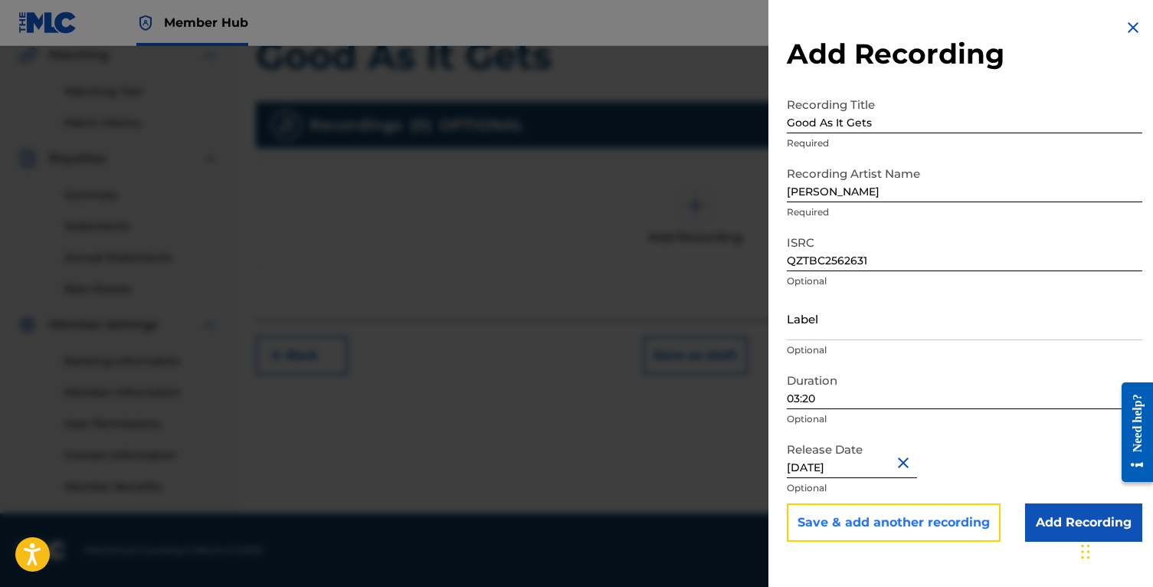
click at [972, 528] on button "Save & add another recording" at bounding box center [894, 522] width 214 height 38
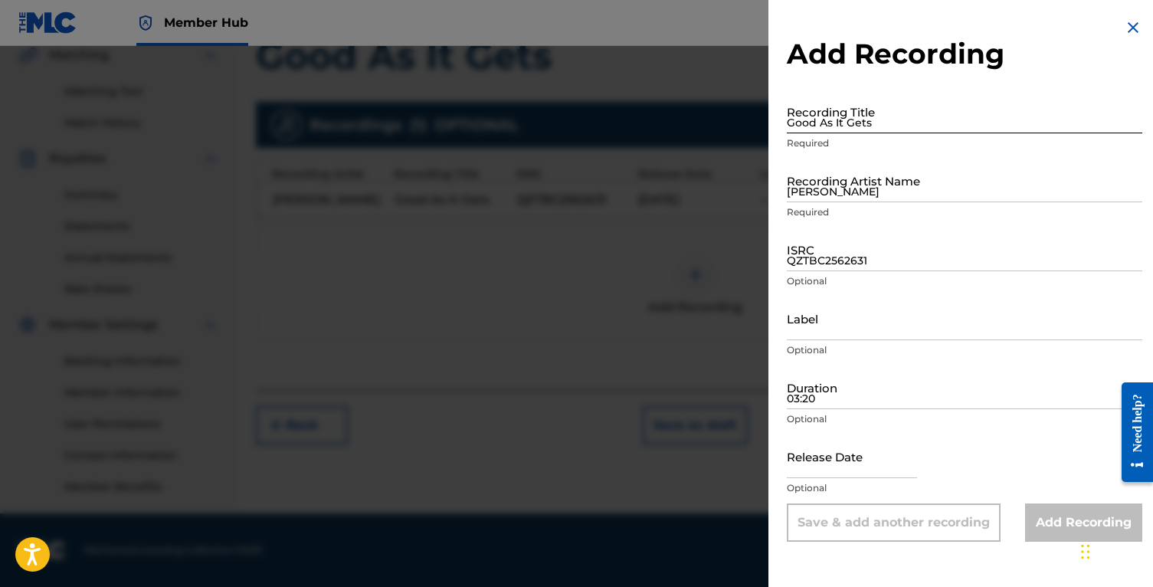
click at [843, 116] on input "Good As It Gets" at bounding box center [964, 112] width 355 height 44
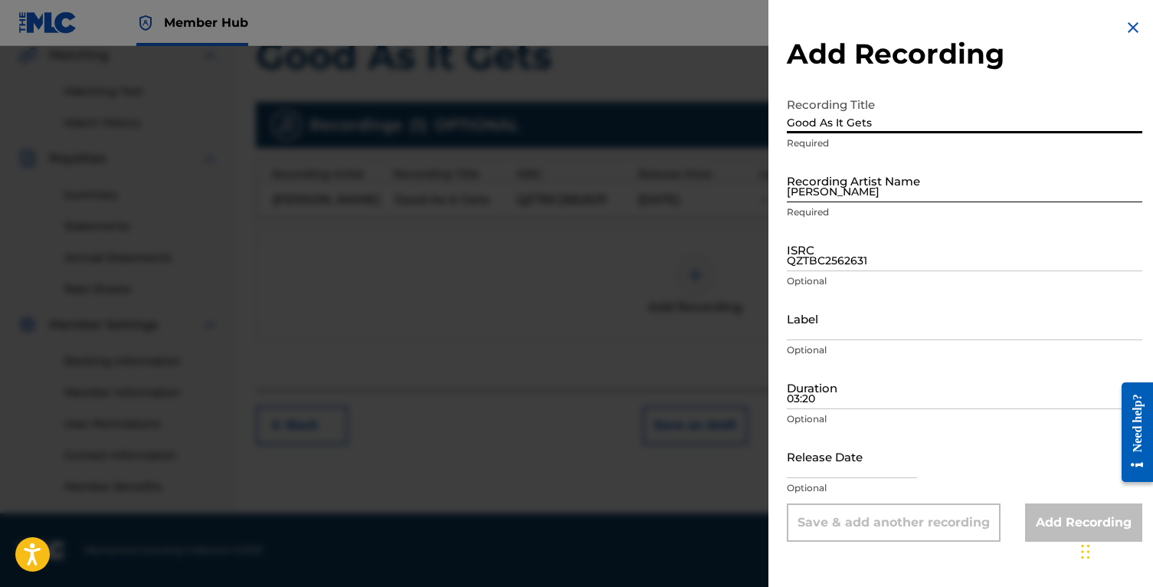
type input "Good As It Gets"
click at [867, 188] on input "[PERSON_NAME]" at bounding box center [964, 181] width 355 height 44
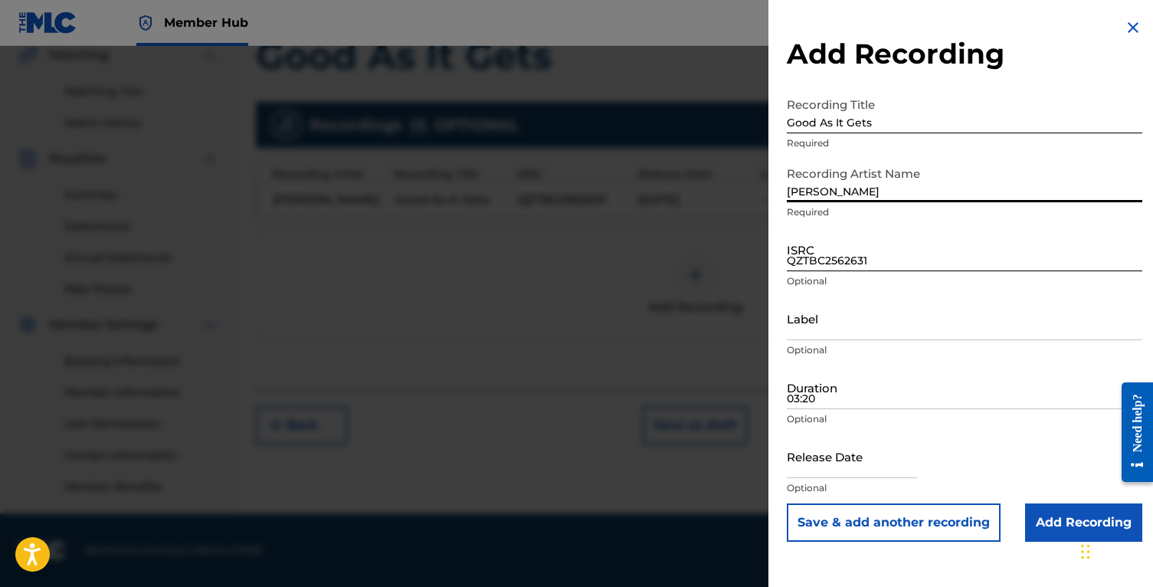
type input "[PERSON_NAME]"
click at [861, 241] on input "QZTBC2562631" at bounding box center [964, 249] width 355 height 44
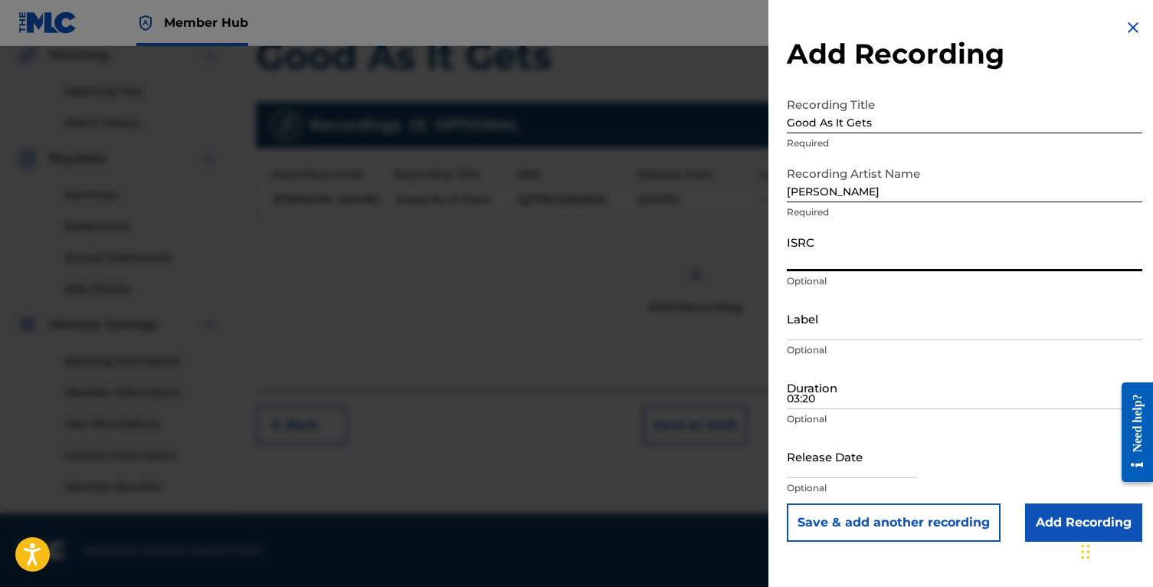
paste input "QZTBC2562631"
type input "QZTBC2562631"
click at [835, 446] on input "text" at bounding box center [852, 456] width 130 height 44
select select "8"
select select "2025"
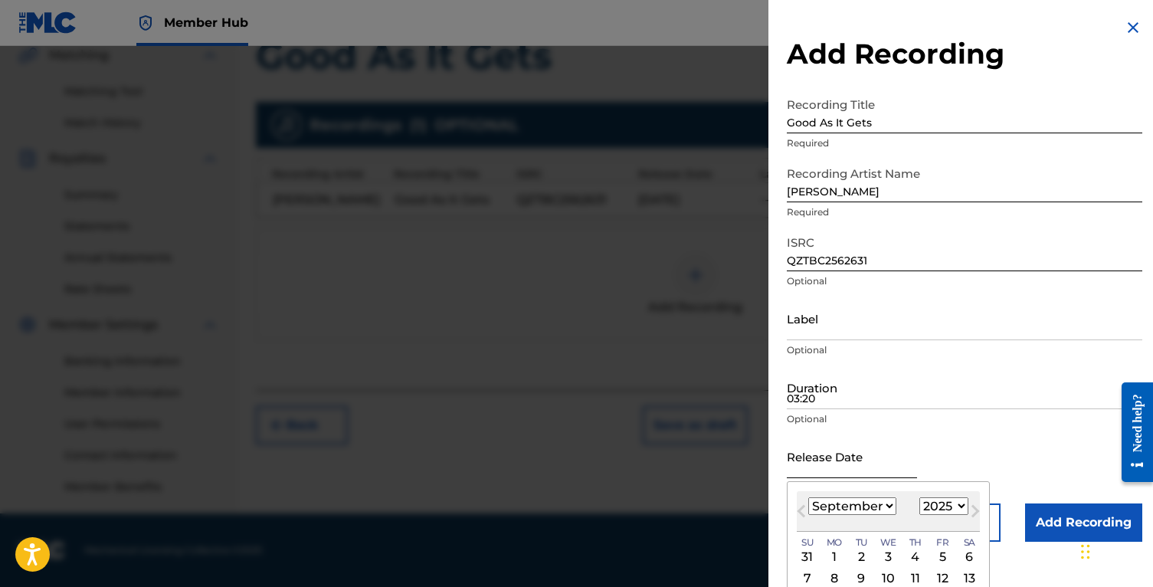
type input "0"
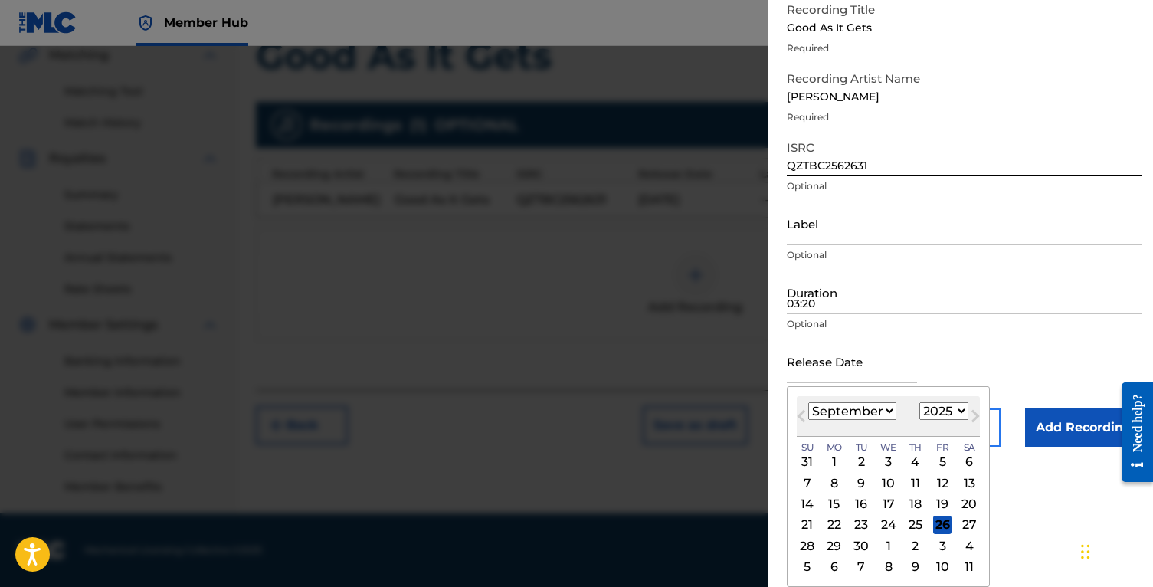
click at [939, 522] on div "26" at bounding box center [942, 524] width 18 height 18
type input "[DATE]"
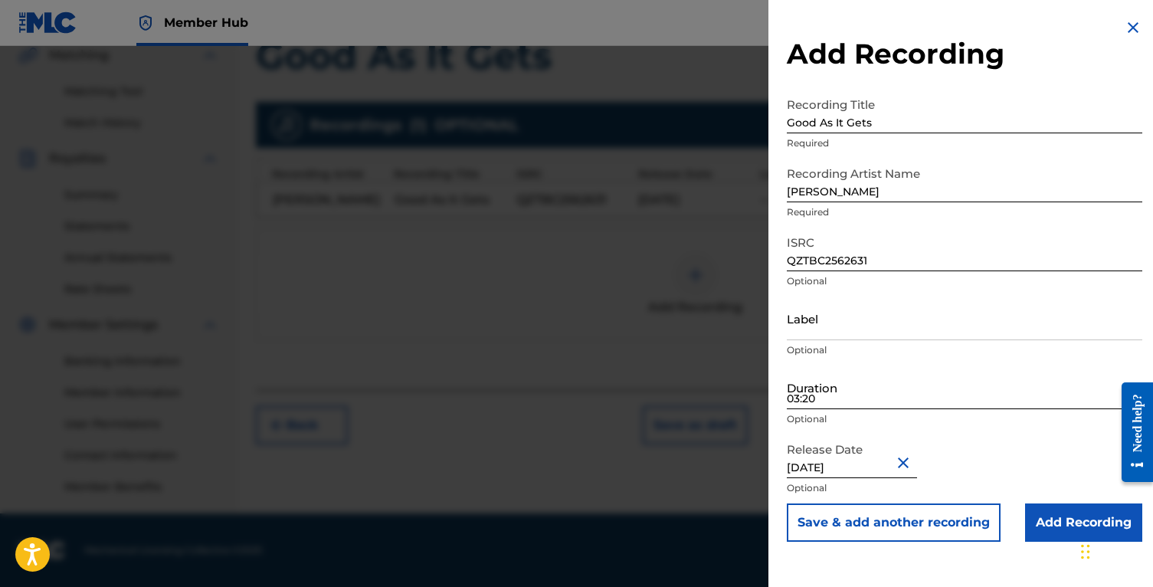
click at [847, 389] on input "03:20" at bounding box center [964, 387] width 355 height 44
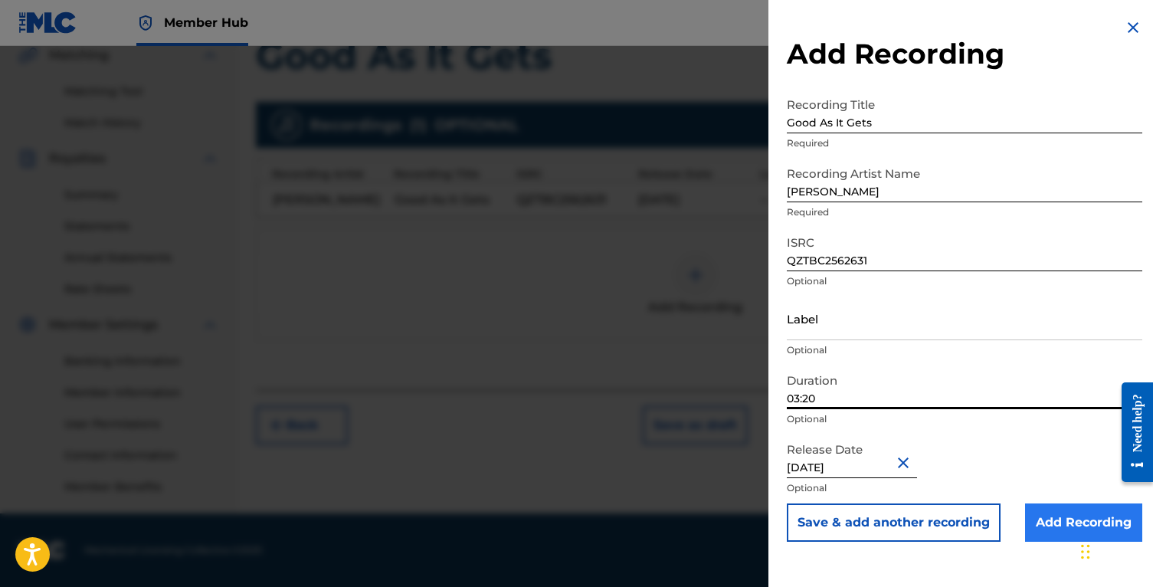
type input "03:20"
click at [1054, 512] on input "Add Recording" at bounding box center [1083, 522] width 117 height 38
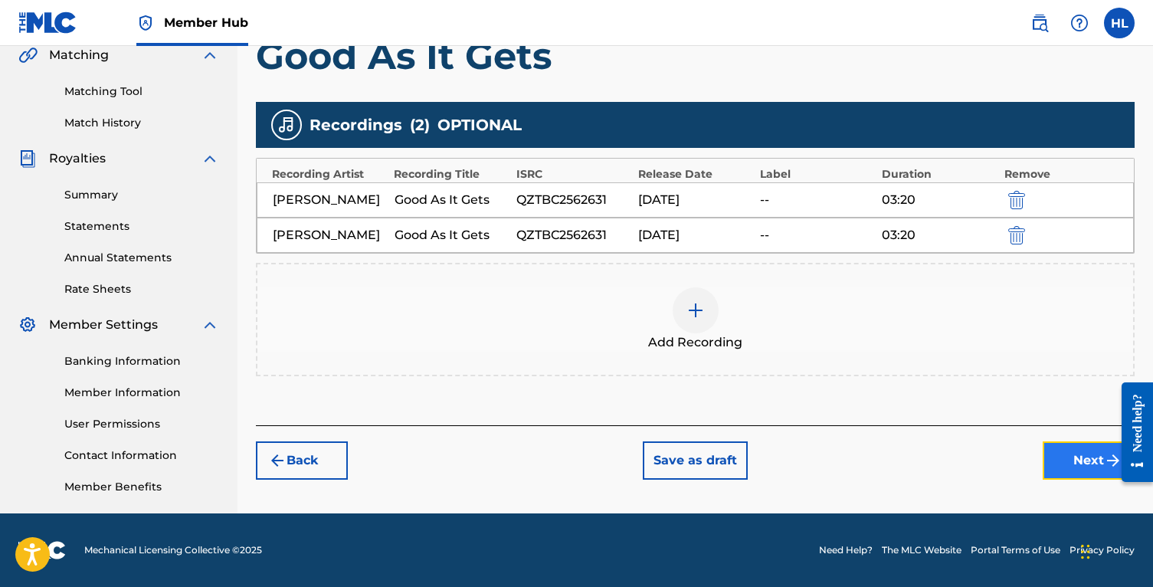
click at [1069, 469] on button "Next" at bounding box center [1088, 460] width 92 height 38
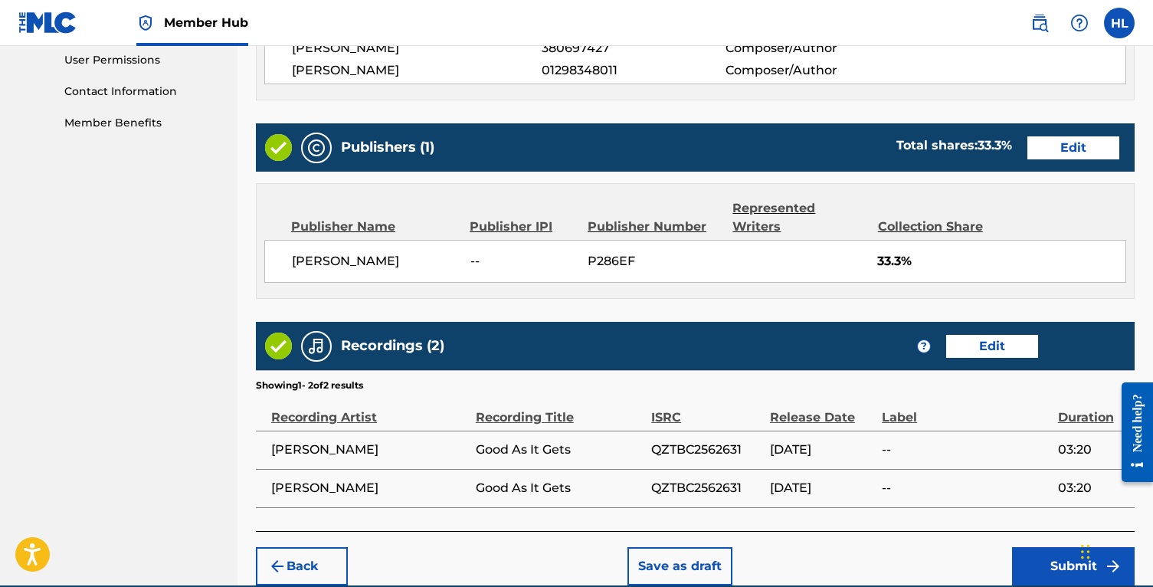
scroll to position [778, 0]
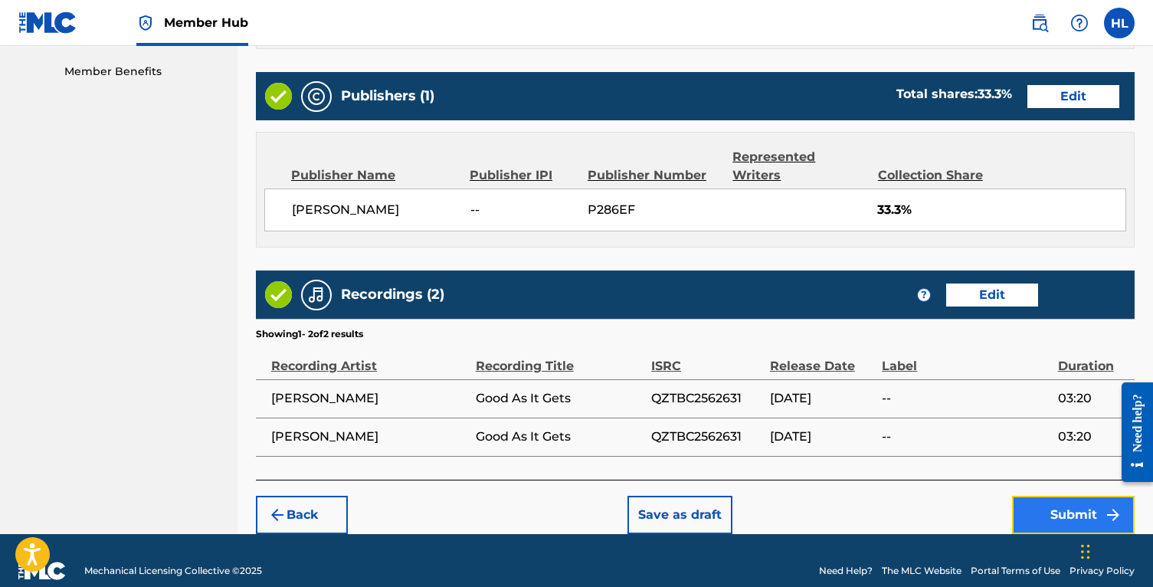
click at [1036, 505] on button "Submit" at bounding box center [1073, 515] width 123 height 38
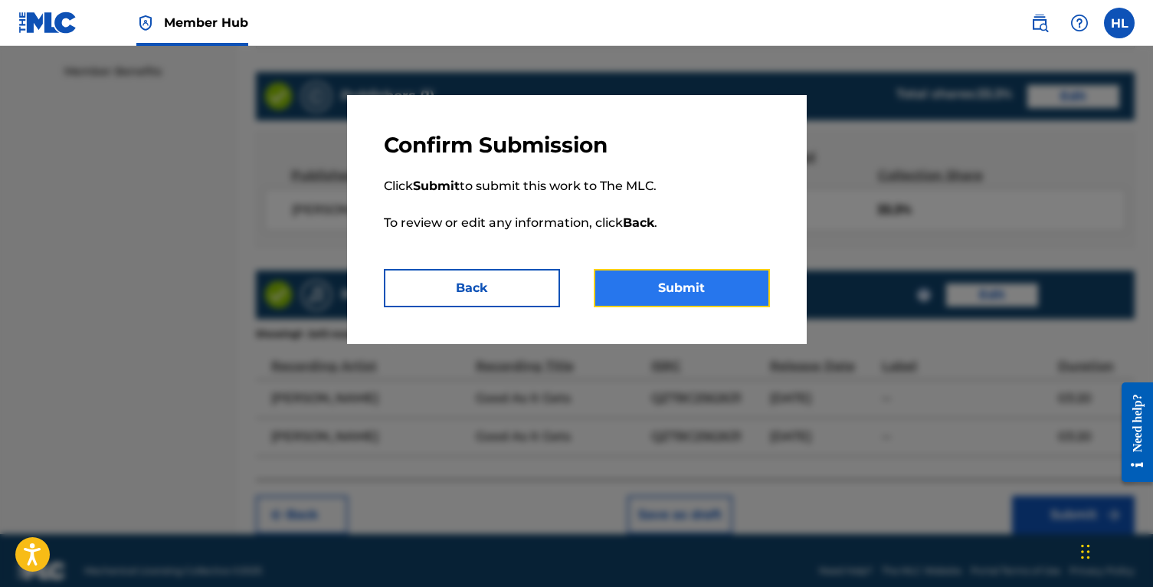
click at [657, 287] on button "Submit" at bounding box center [682, 288] width 176 height 38
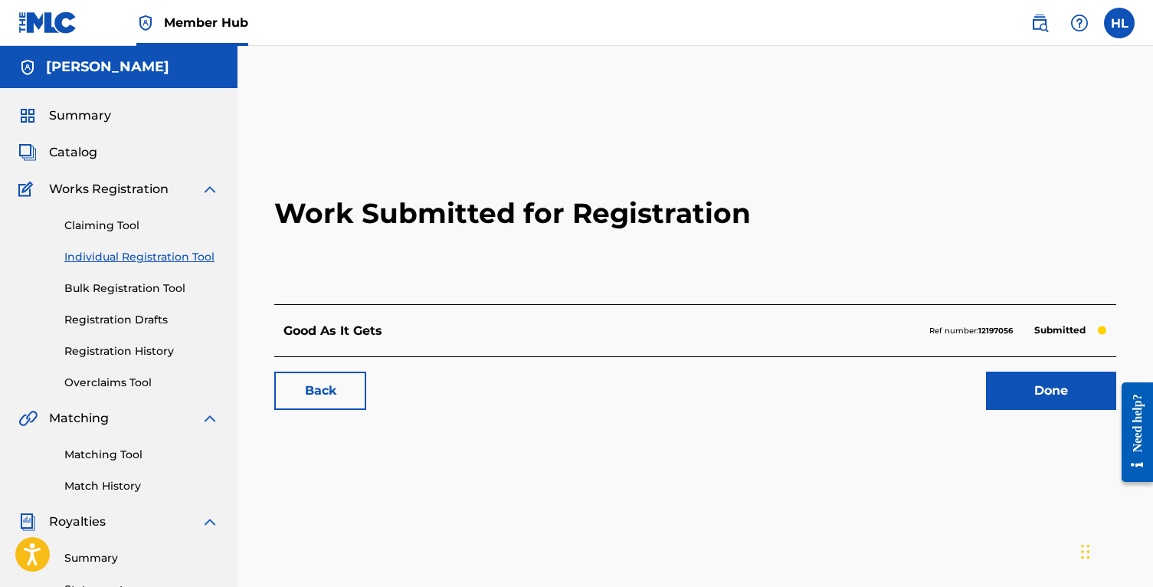
click at [116, 132] on div "Summary Catalog Works Registration Claiming Tool Individual Registration Tool B…" at bounding box center [118, 482] width 237 height 788
click at [98, 118] on span "Summary" at bounding box center [80, 115] width 62 height 18
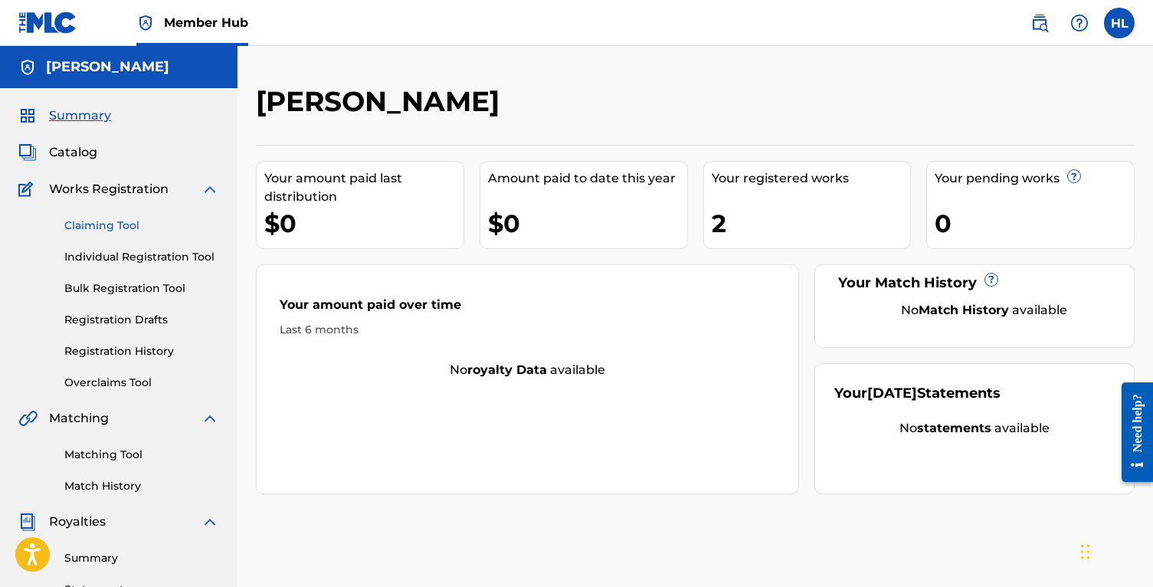
click at [123, 224] on link "Claiming Tool" at bounding box center [141, 226] width 155 height 16
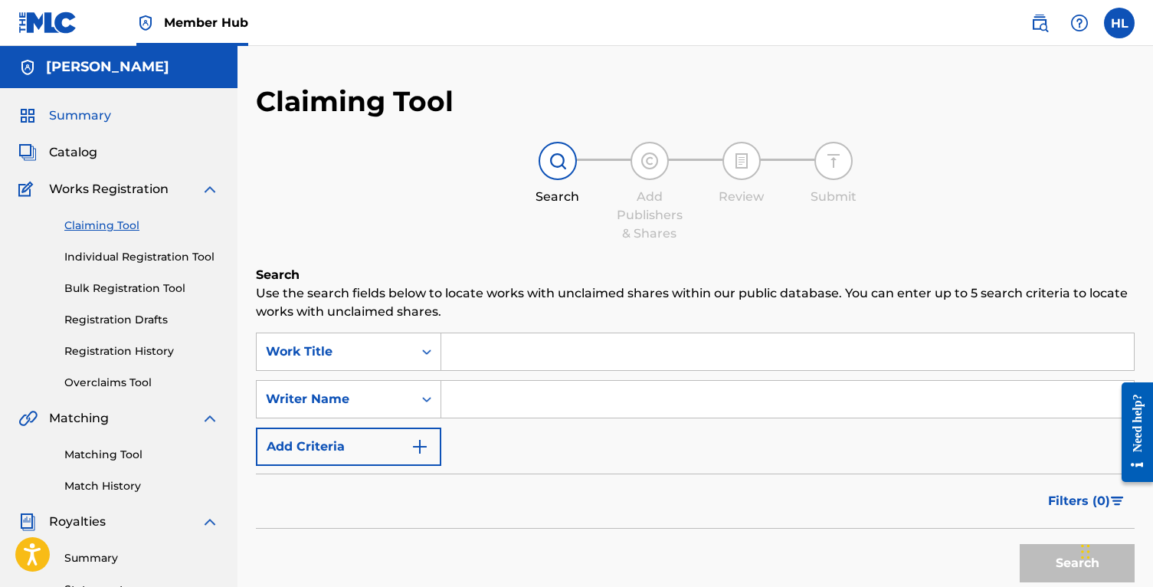
click at [100, 121] on span "Summary" at bounding box center [80, 115] width 62 height 18
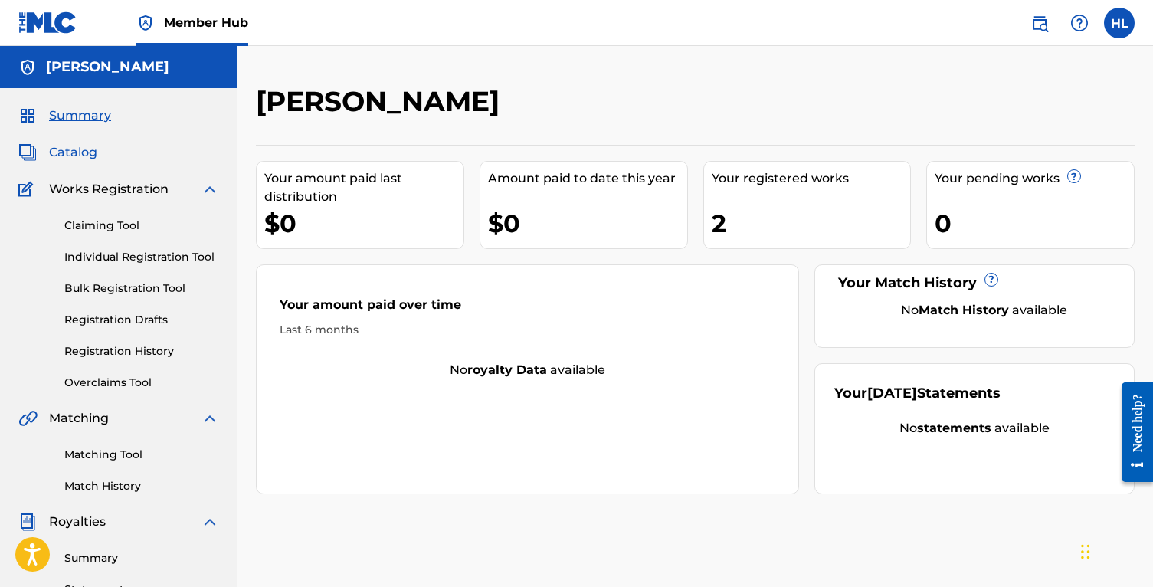
click at [94, 152] on span "Catalog" at bounding box center [73, 152] width 48 height 18
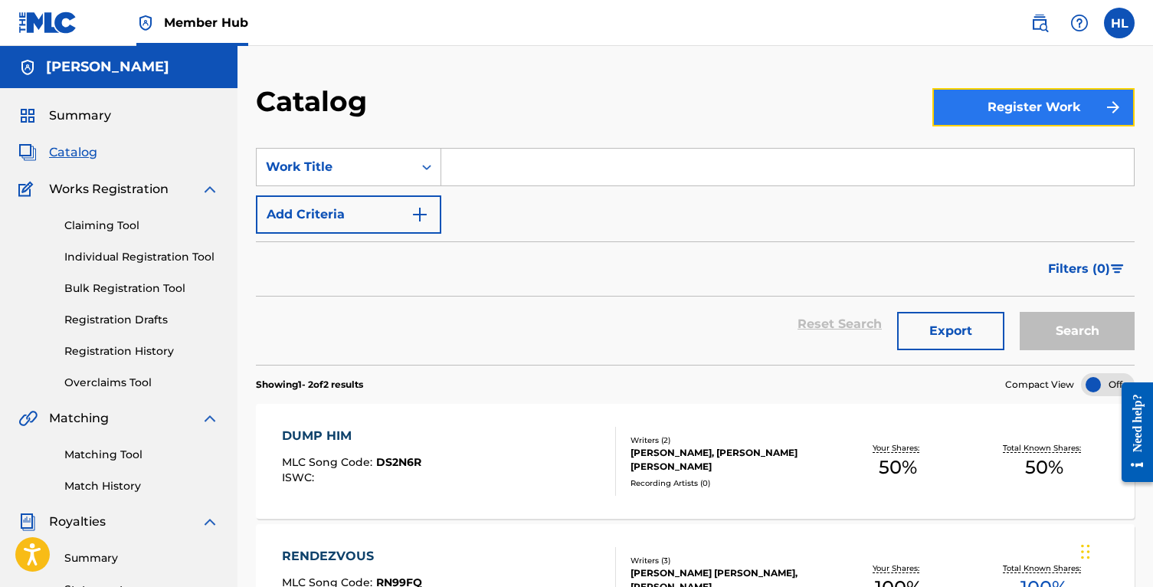
click at [1025, 97] on button "Register Work" at bounding box center [1033, 107] width 202 height 38
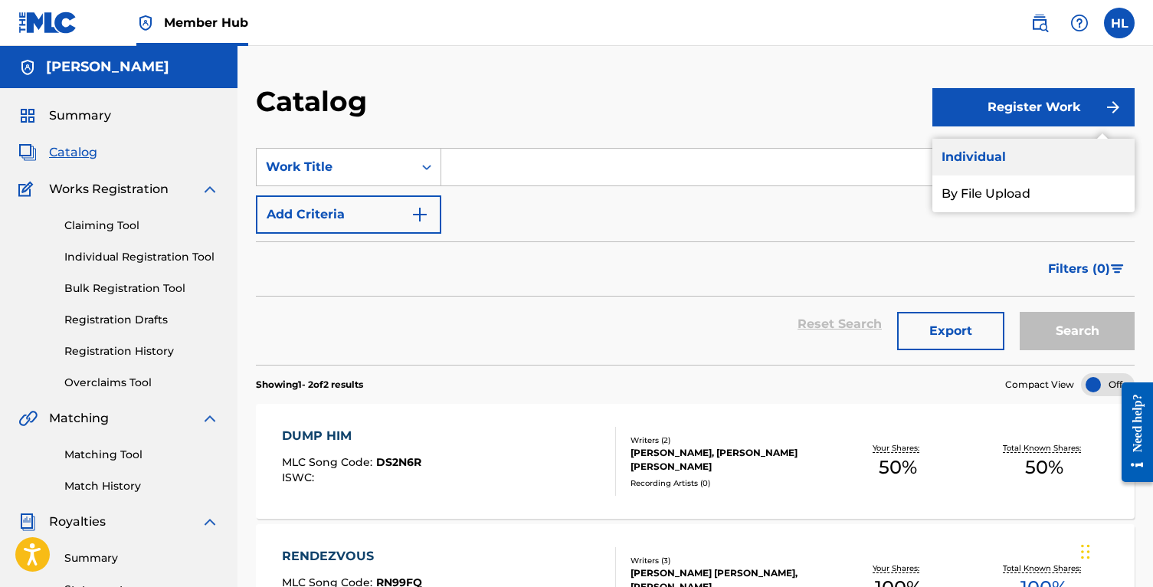
click at [1012, 152] on link "Individual" at bounding box center [1033, 157] width 202 height 37
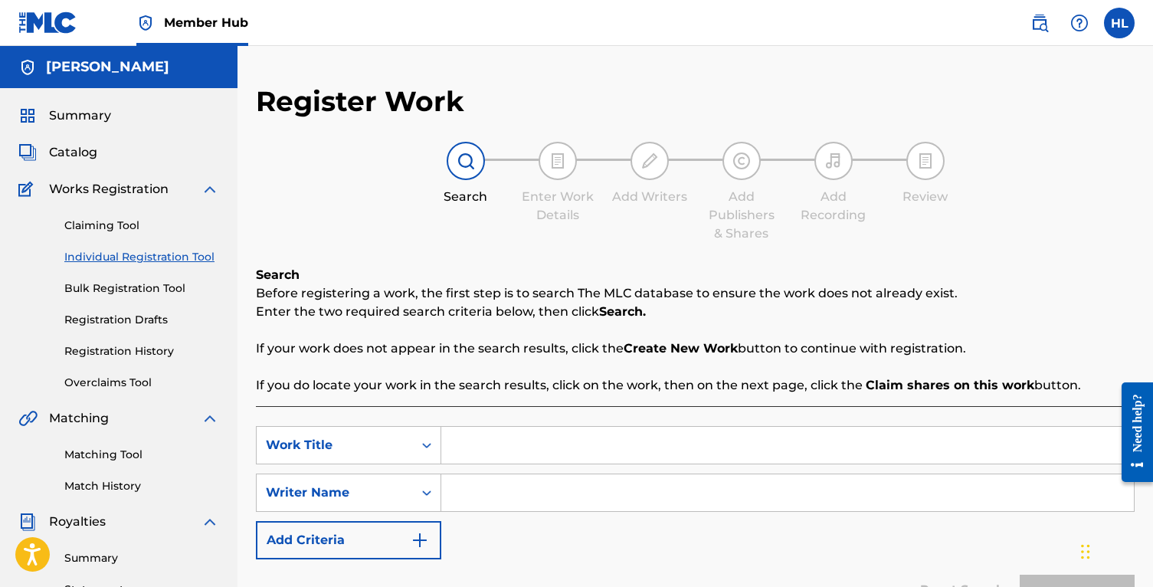
click at [480, 442] on input "Search Form" at bounding box center [787, 445] width 692 height 37
type input "Take Him Home"
click at [482, 501] on input "Search Form" at bounding box center [787, 492] width 692 height 37
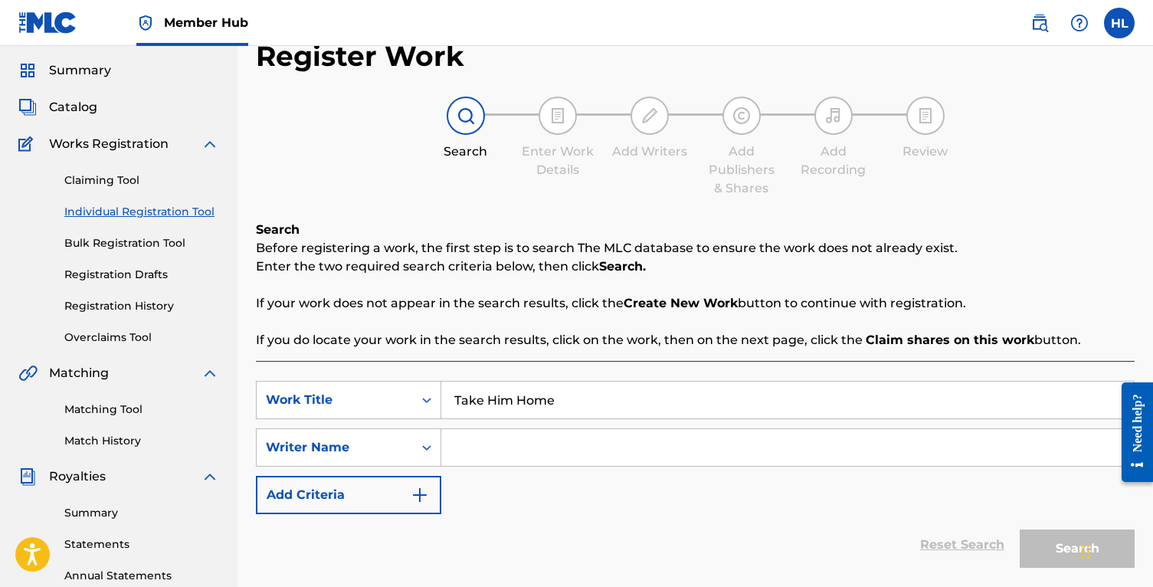
scroll to position [47, 0]
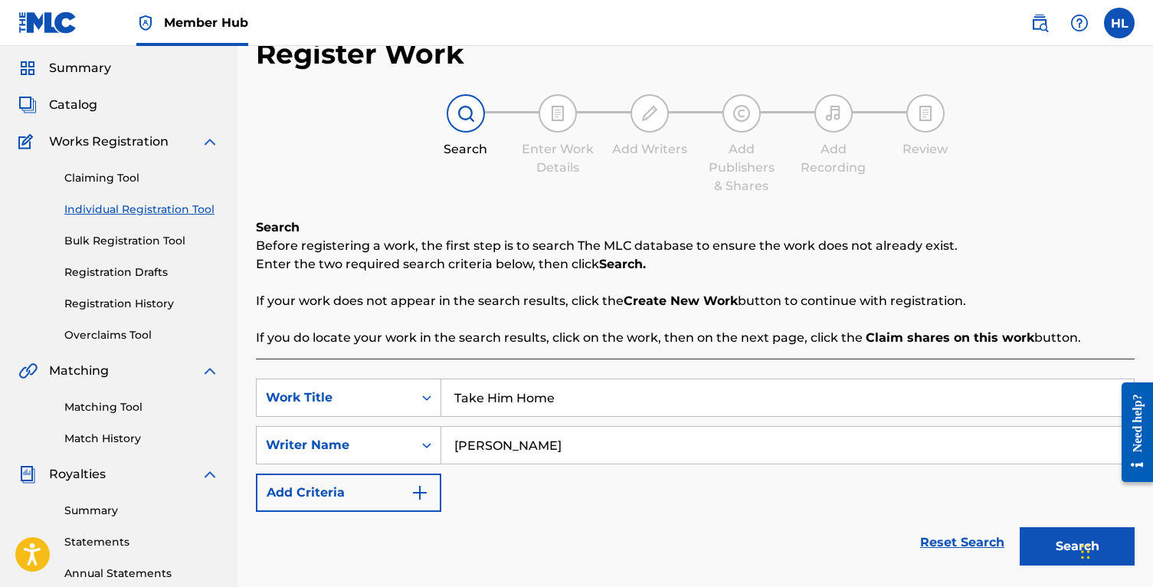
type input "[PERSON_NAME]"
click at [551, 496] on div "SearchWithCriteria339e219d-6247-434b-bfeb-6e9792b63ad5 Work Title Take Him Home…" at bounding box center [695, 444] width 879 height 133
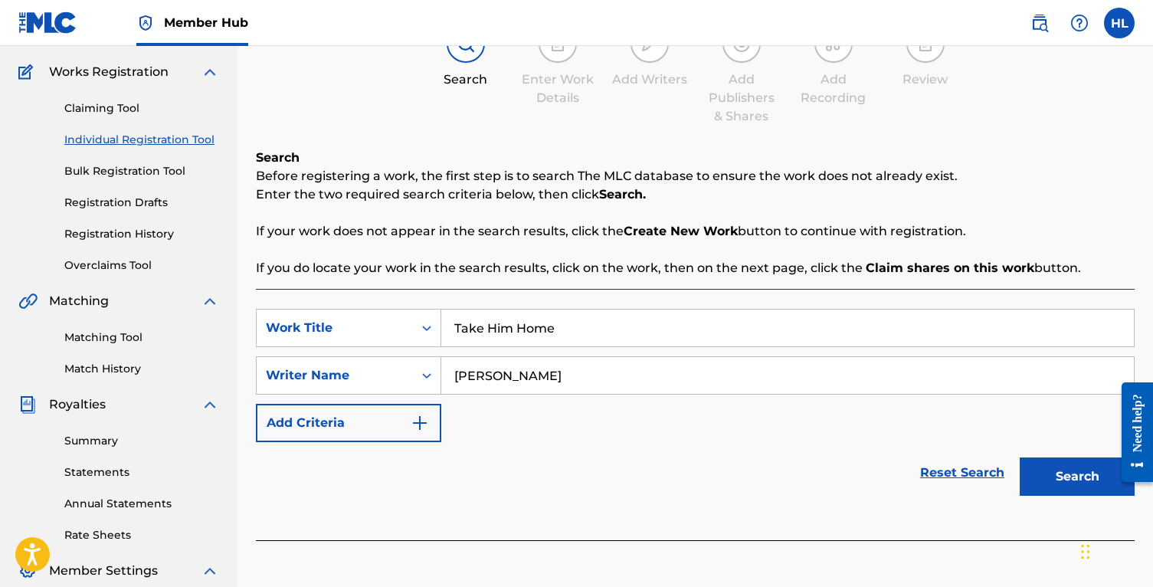
scroll to position [119, 0]
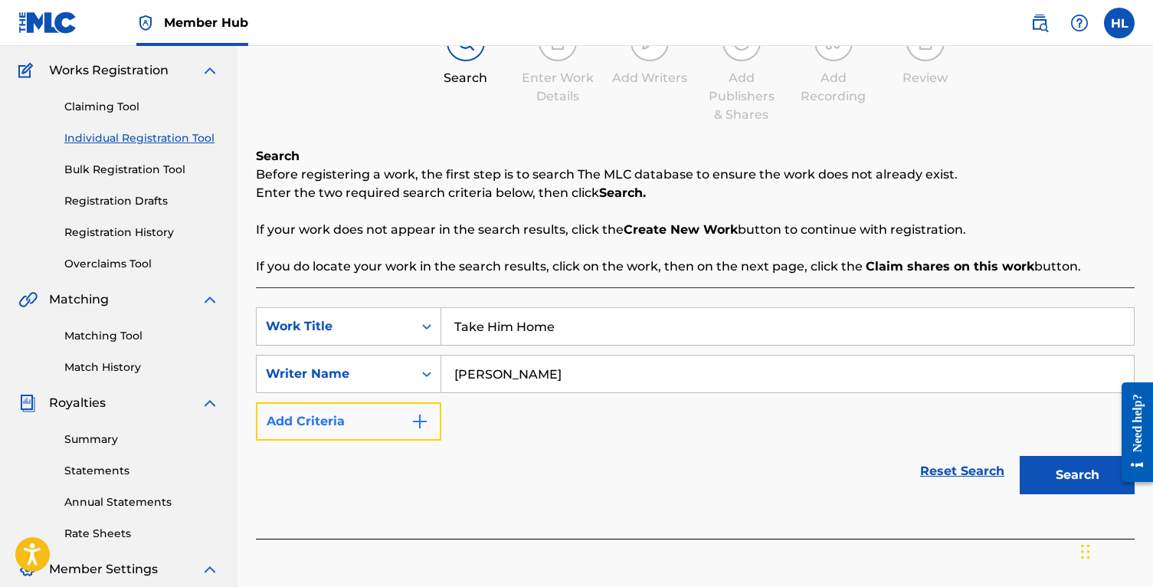
click at [321, 433] on button "Add Criteria" at bounding box center [348, 421] width 185 height 38
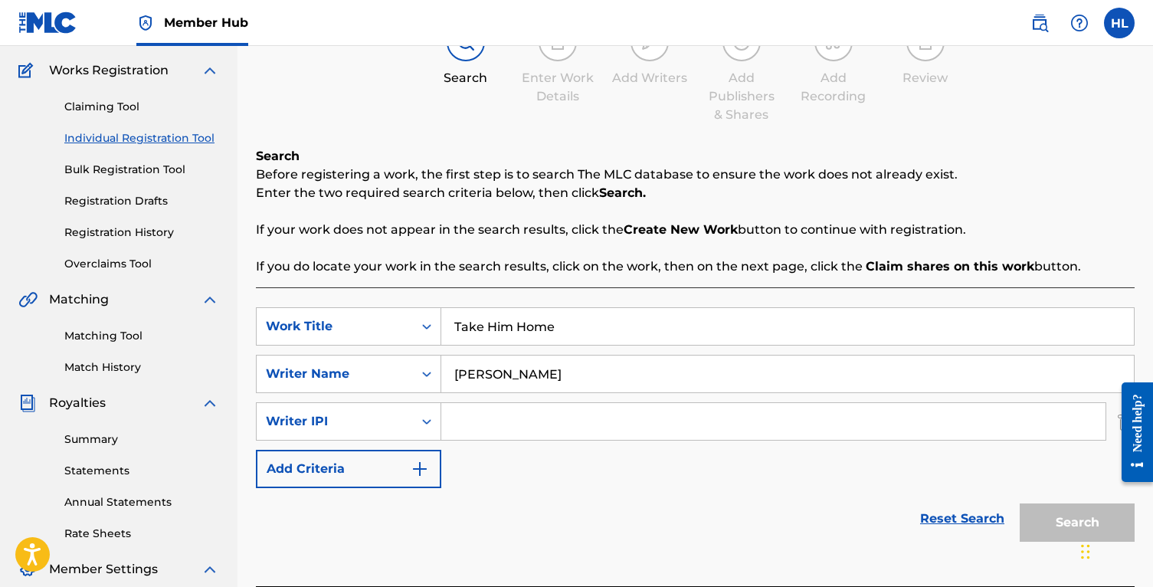
click at [582, 421] on input "Search Form" at bounding box center [773, 421] width 664 height 37
click at [467, 437] on input "Search Form" at bounding box center [773, 421] width 664 height 37
type input "1298348011"
click at [1071, 528] on button "Search" at bounding box center [1076, 522] width 115 height 38
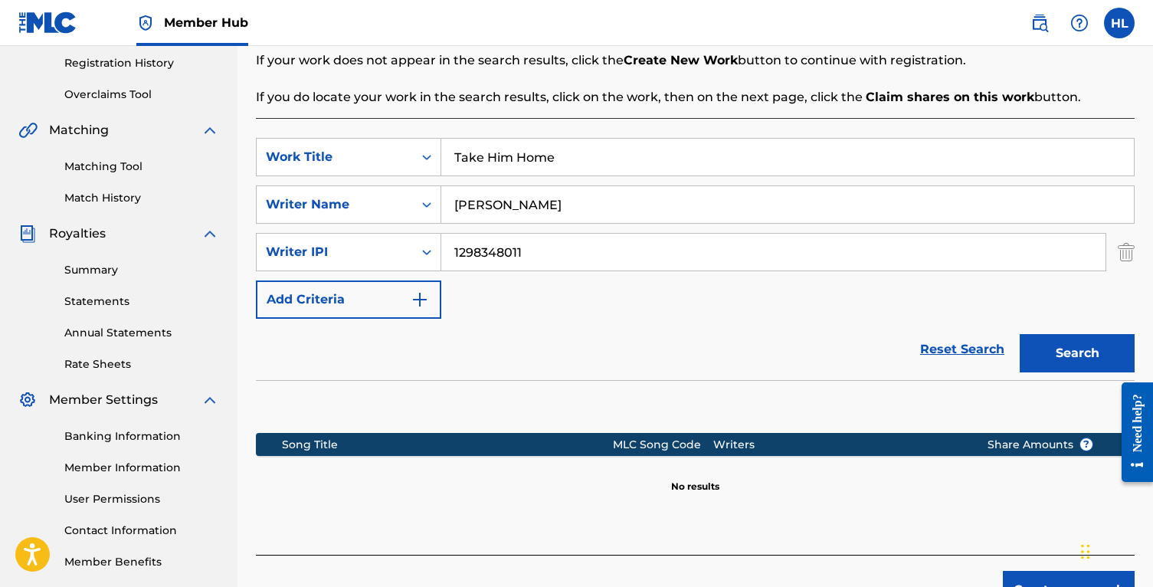
scroll to position [0, 0]
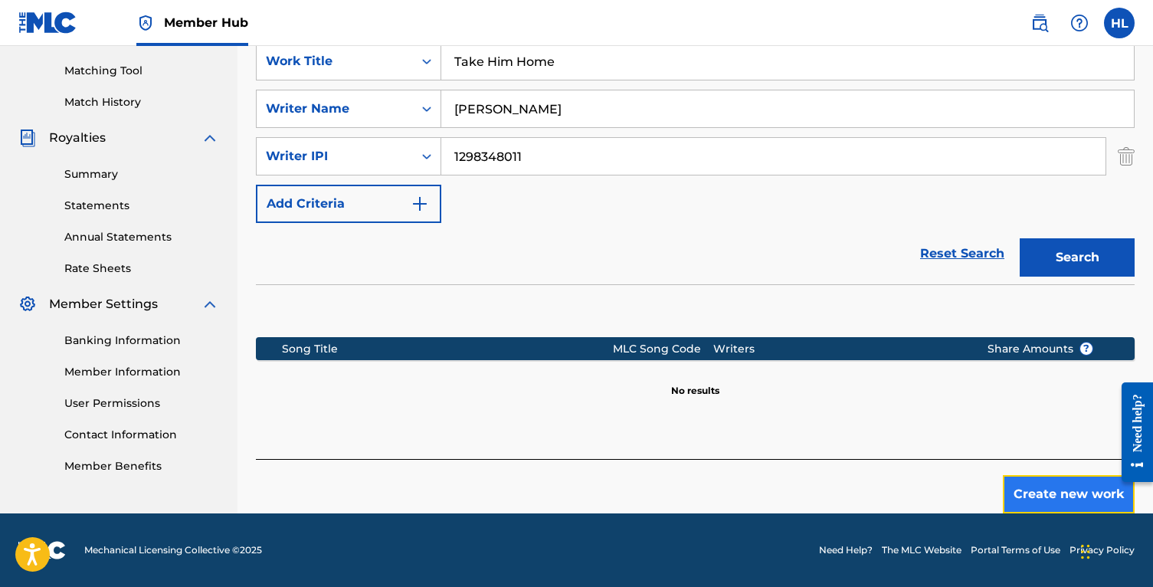
click at [1070, 499] on button "Create new work" at bounding box center [1069, 494] width 132 height 38
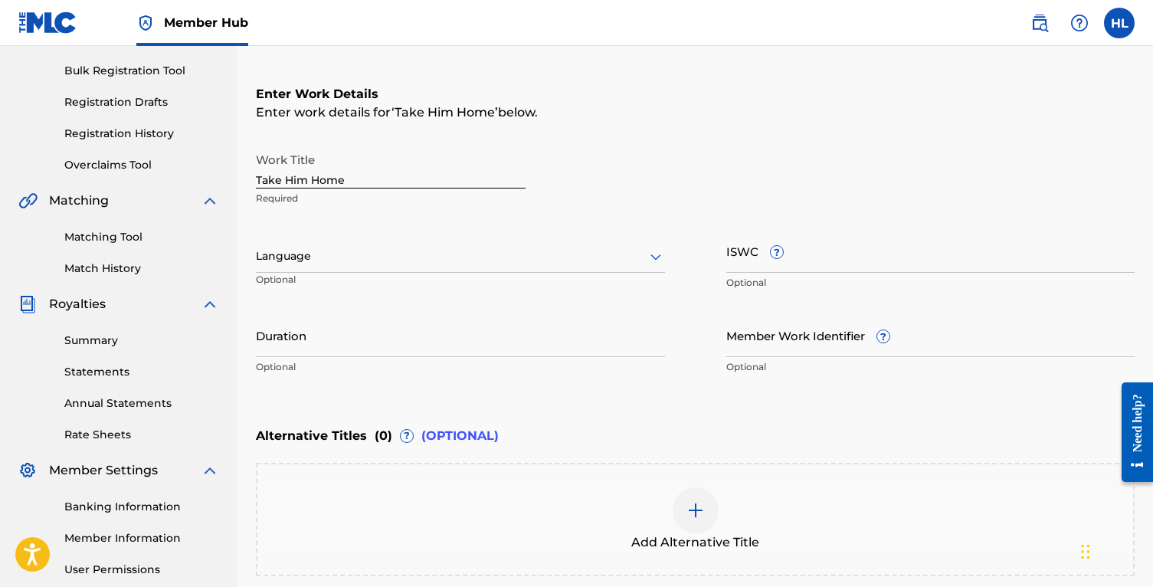
scroll to position [188, 0]
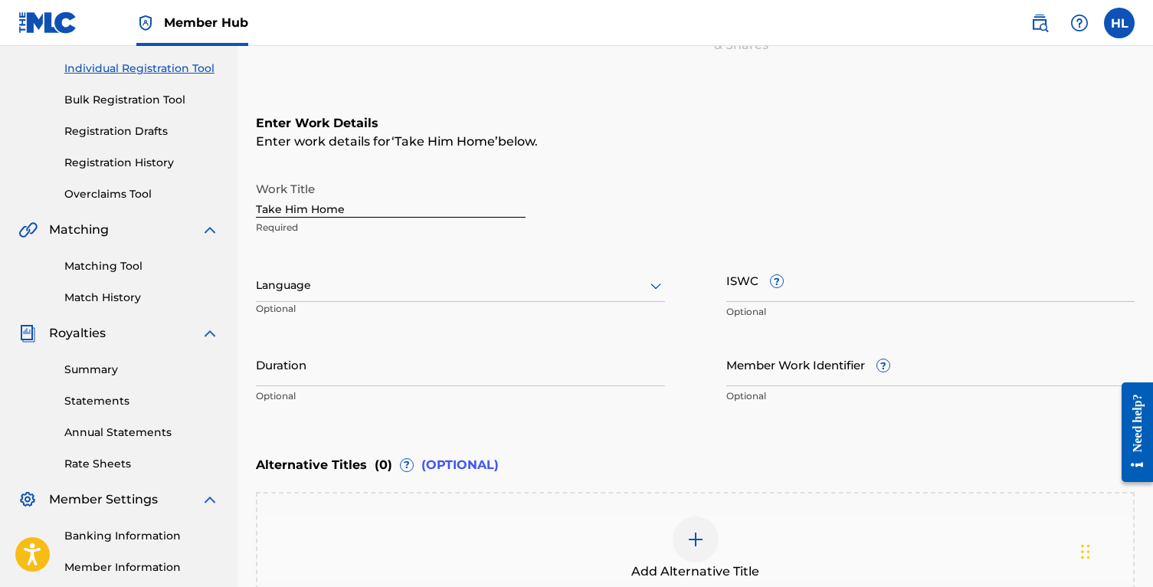
click at [409, 293] on div at bounding box center [460, 285] width 409 height 19
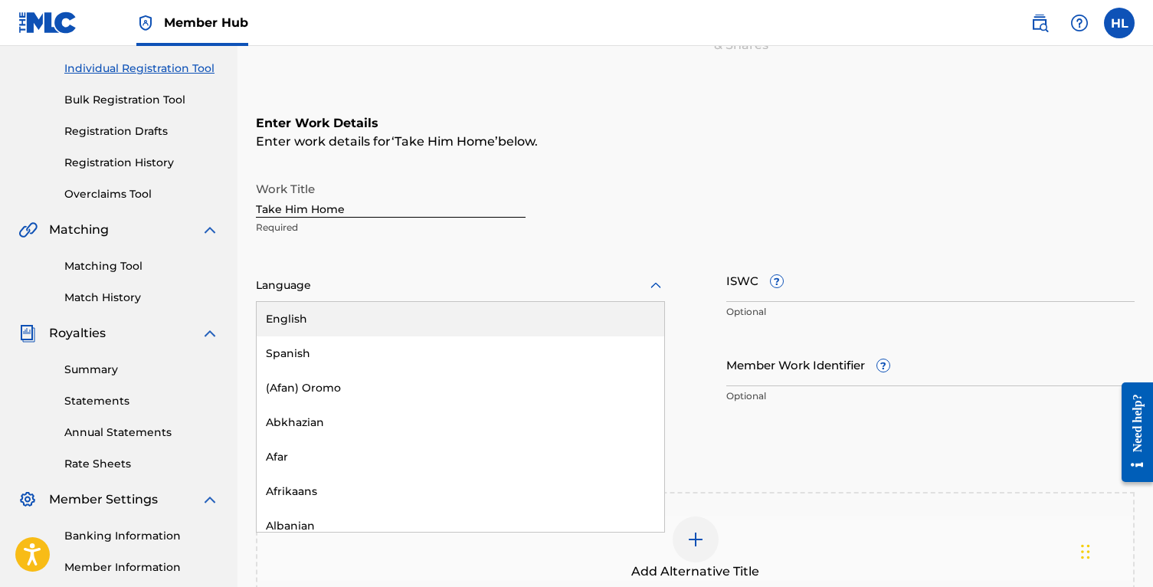
click at [405, 325] on div "English" at bounding box center [460, 319] width 407 height 34
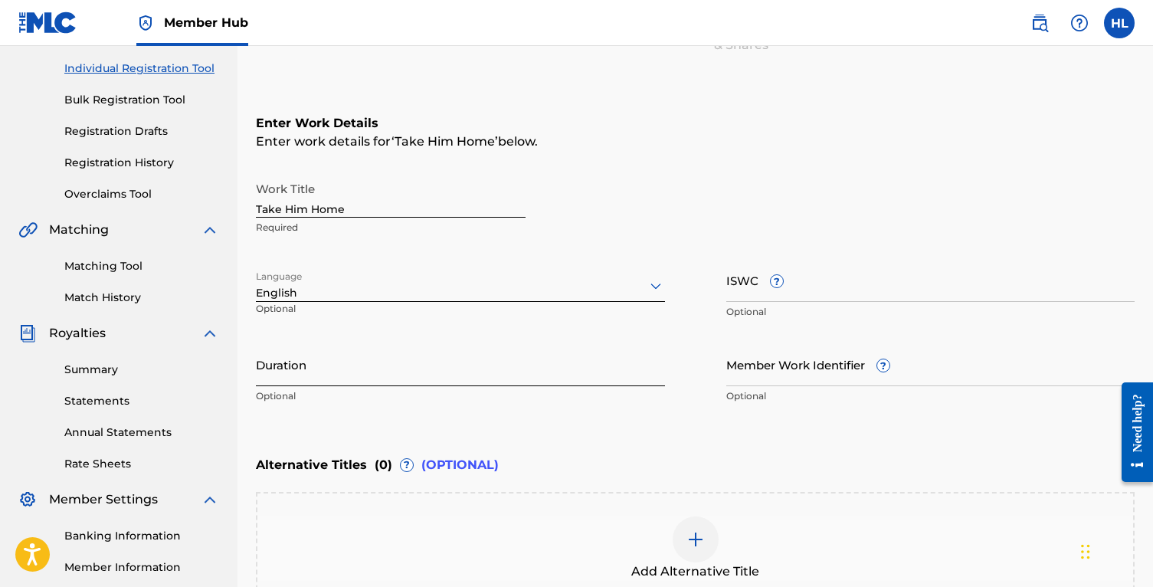
click at [453, 378] on input "Duration" at bounding box center [460, 364] width 409 height 44
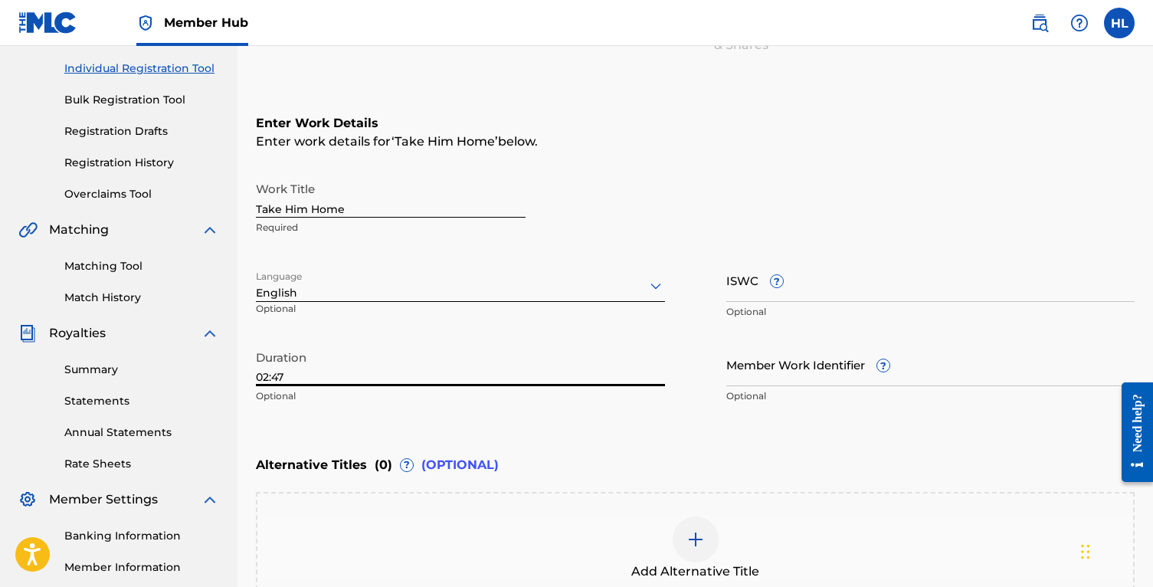
type input "02:47"
click at [698, 405] on div "Work Title Take Him Home Required Language English Optional ISWC ? Optional Dur…" at bounding box center [695, 292] width 879 height 237
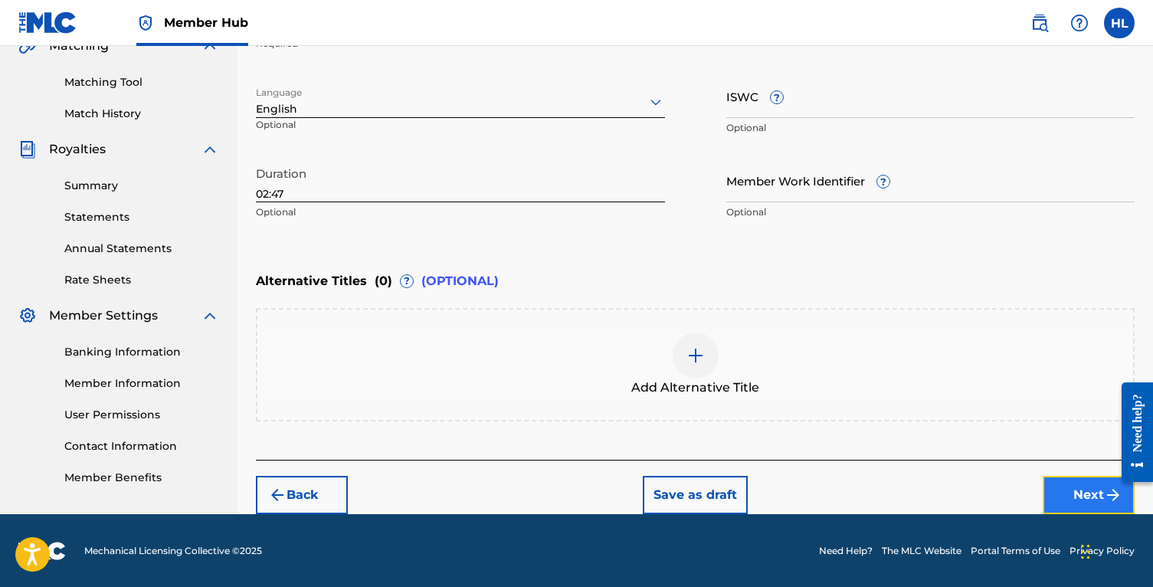
click at [1046, 488] on button "Next" at bounding box center [1088, 495] width 92 height 38
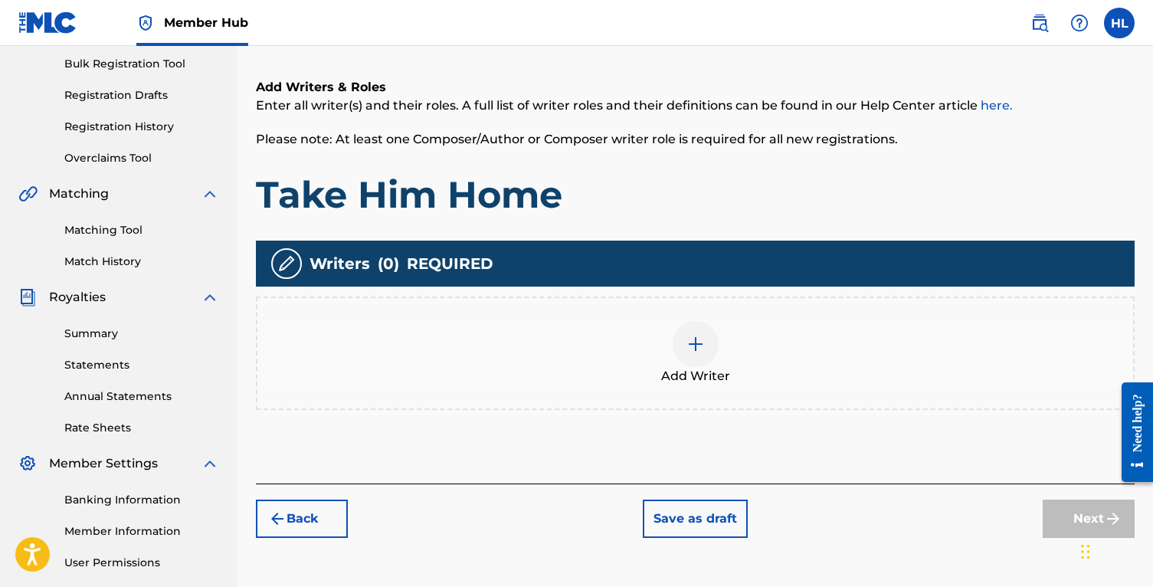
scroll to position [228, 0]
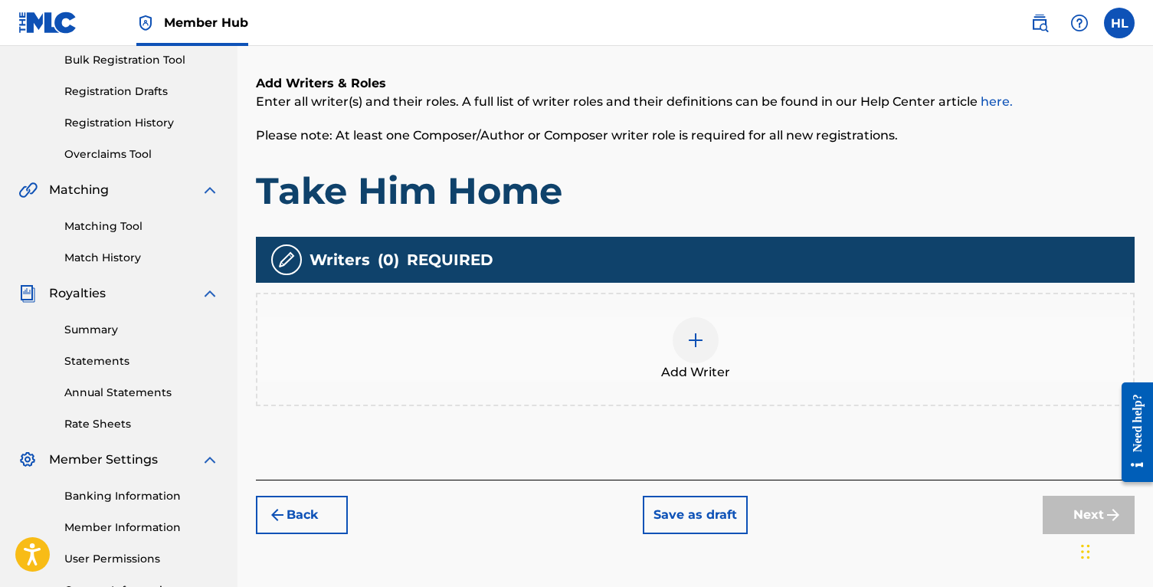
click at [690, 371] on span "Add Writer" at bounding box center [695, 372] width 69 height 18
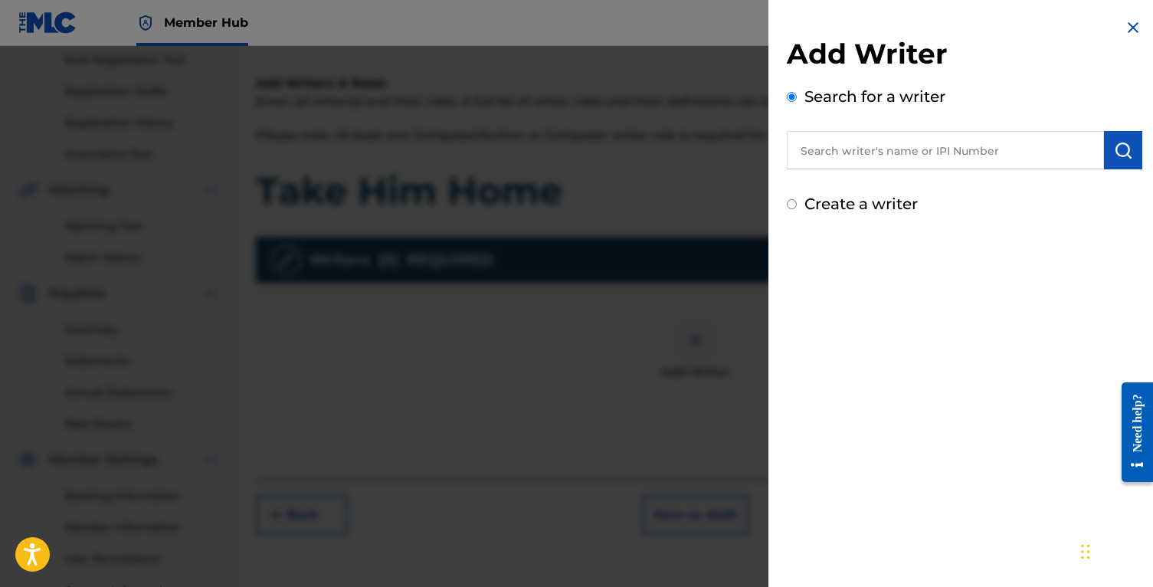
click at [857, 149] on input "text" at bounding box center [945, 150] width 317 height 38
type input "[PERSON_NAME]"
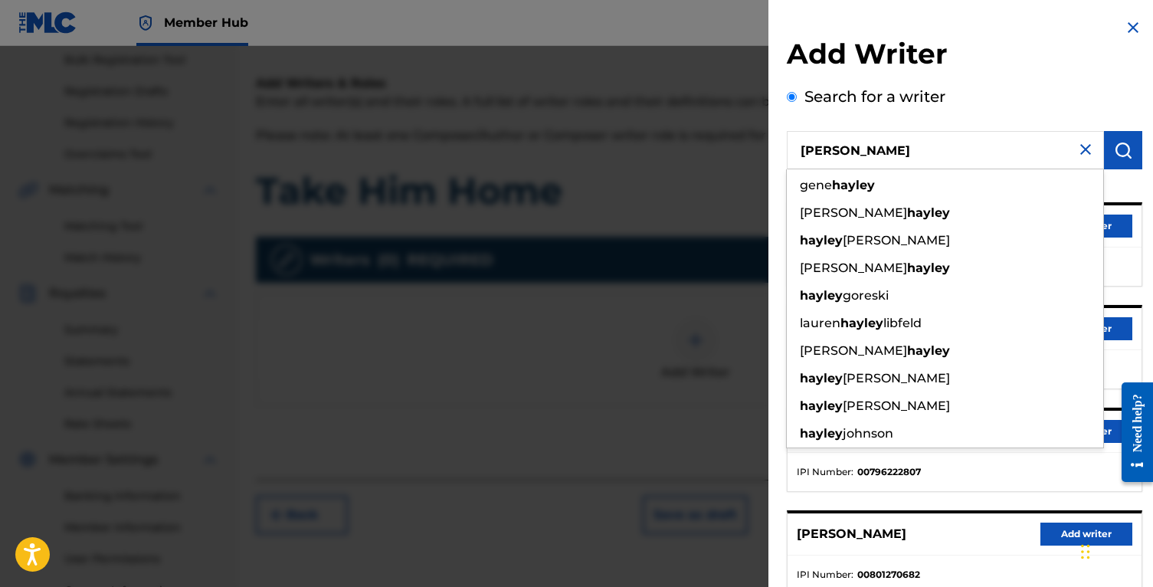
click at [885, 517] on div "[PERSON_NAME] Add writer" at bounding box center [964, 534] width 354 height 42
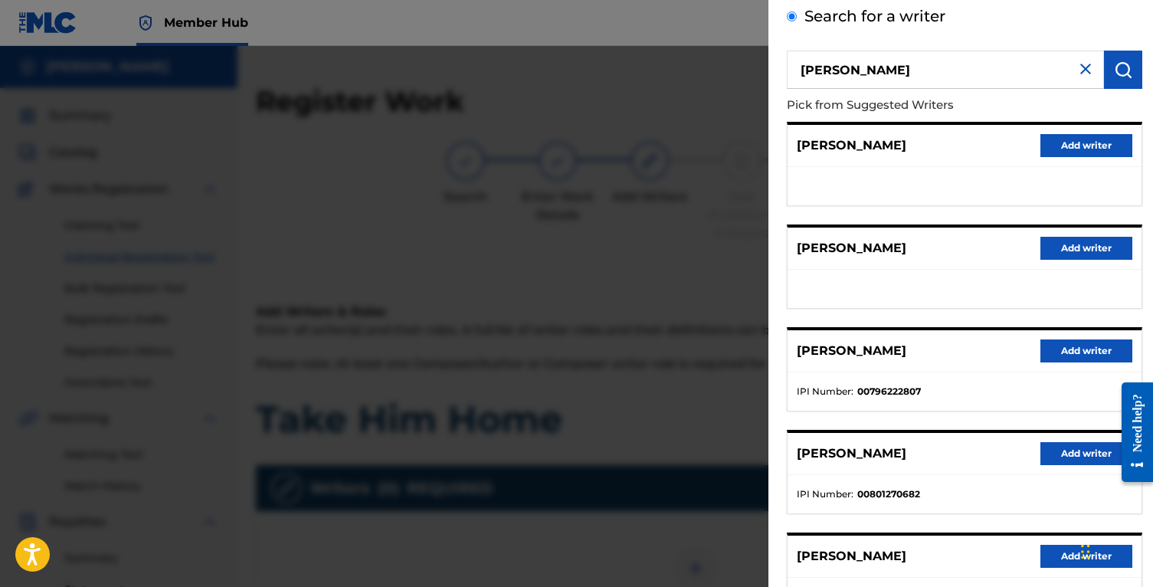
scroll to position [0, 0]
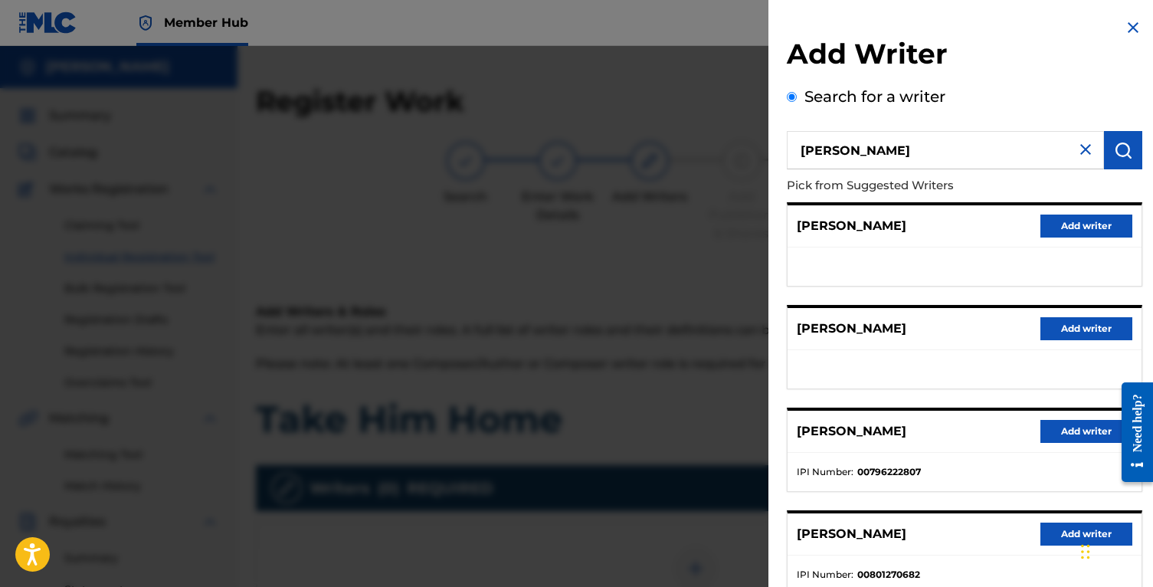
click at [1078, 147] on img at bounding box center [1085, 149] width 18 height 18
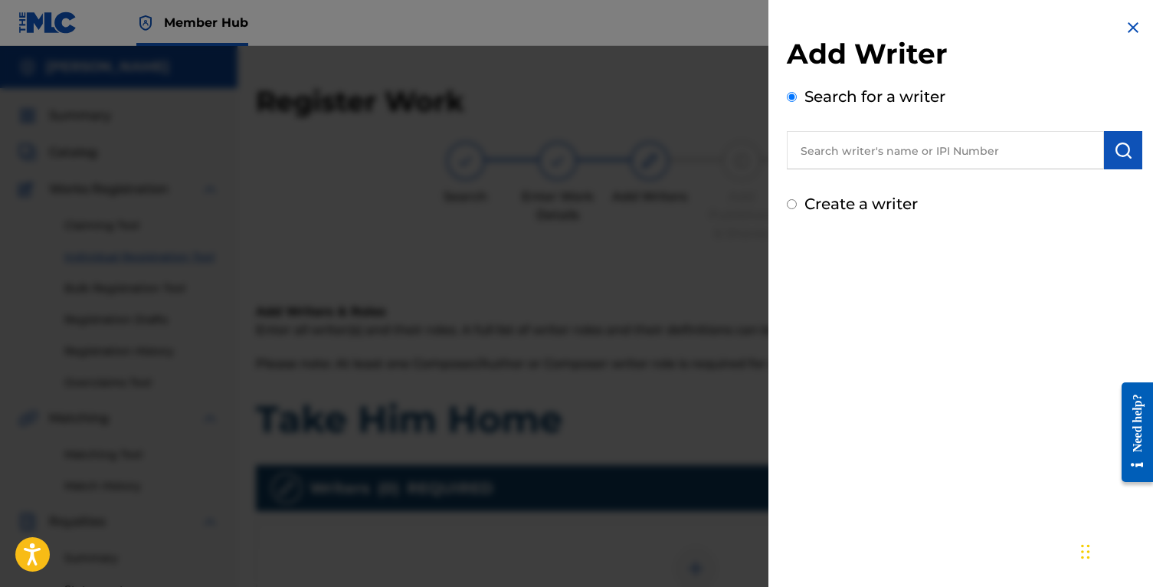
click at [898, 143] on input "text" at bounding box center [945, 150] width 317 height 38
paste input "QZTBC2562631"
type input "QZTBC2562631"
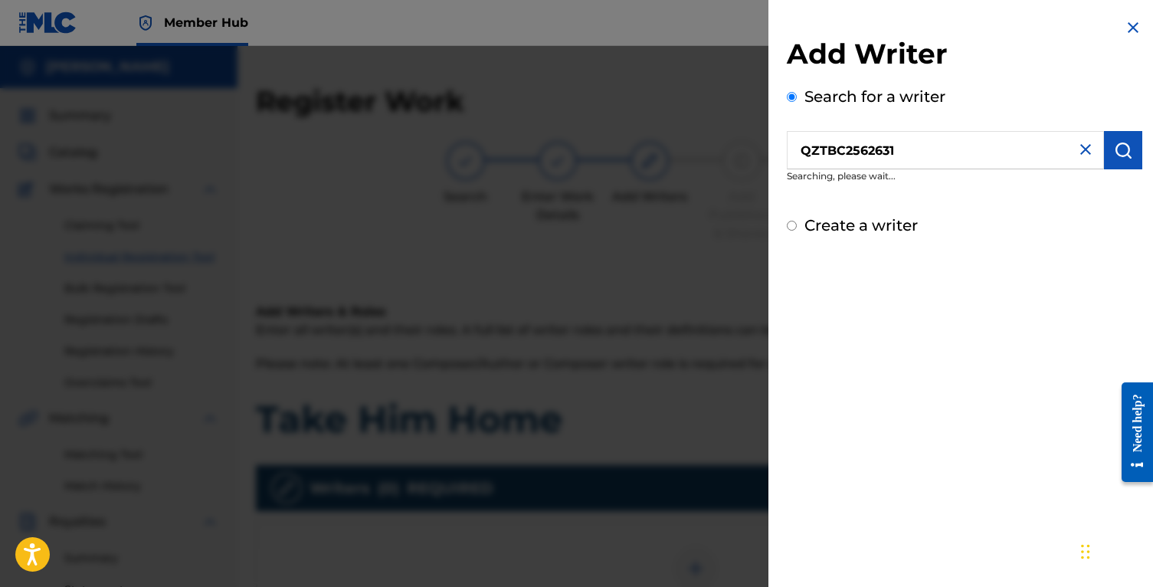
click at [868, 145] on input "QZTBC2562631" at bounding box center [945, 150] width 317 height 38
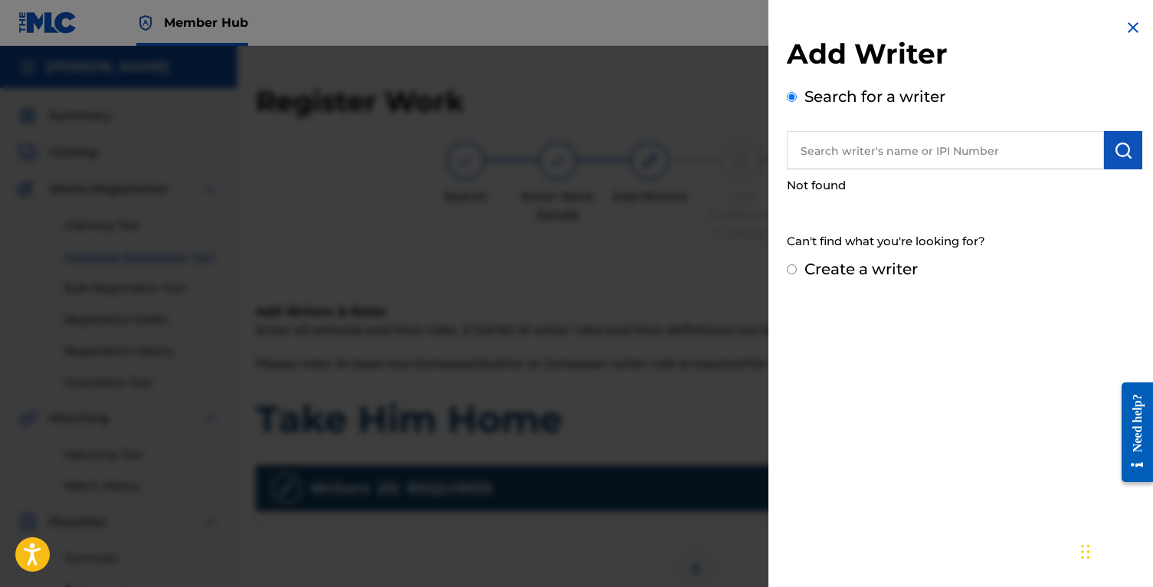
paste input "01298348109"
type input "01298348109"
click at [897, 160] on input "01298348109" at bounding box center [945, 150] width 317 height 38
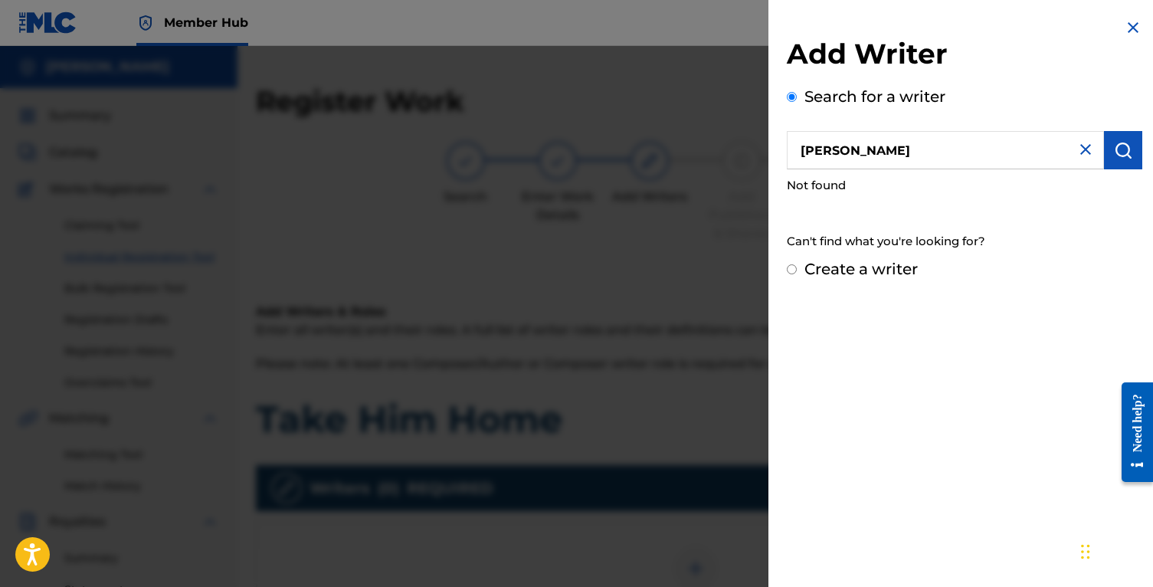
type input "[PERSON_NAME]"
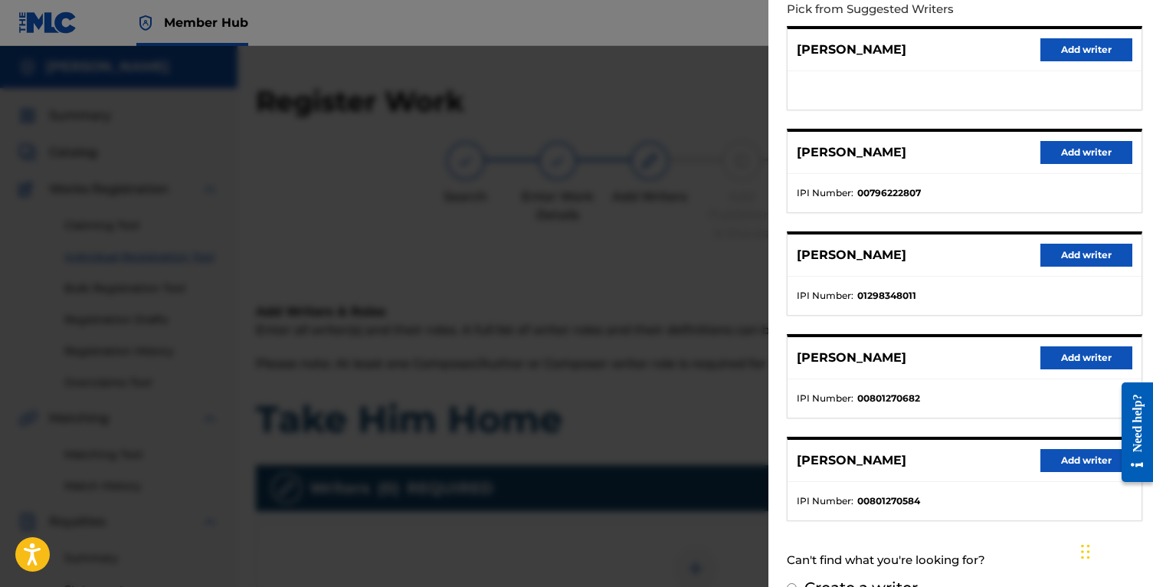
scroll to position [180, 0]
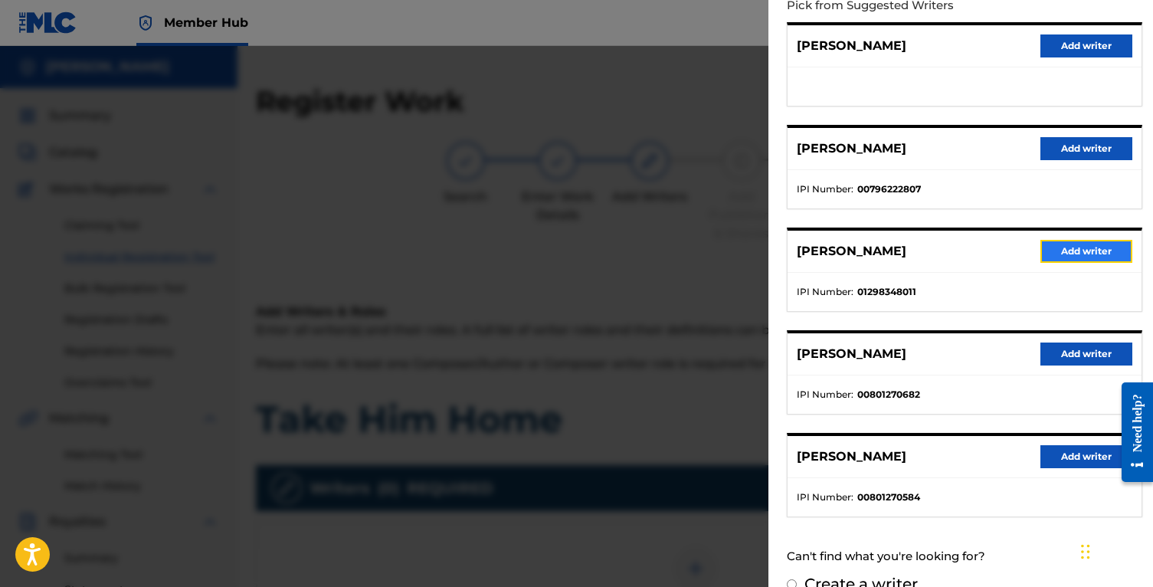
click at [1088, 246] on button "Add writer" at bounding box center [1086, 251] width 92 height 23
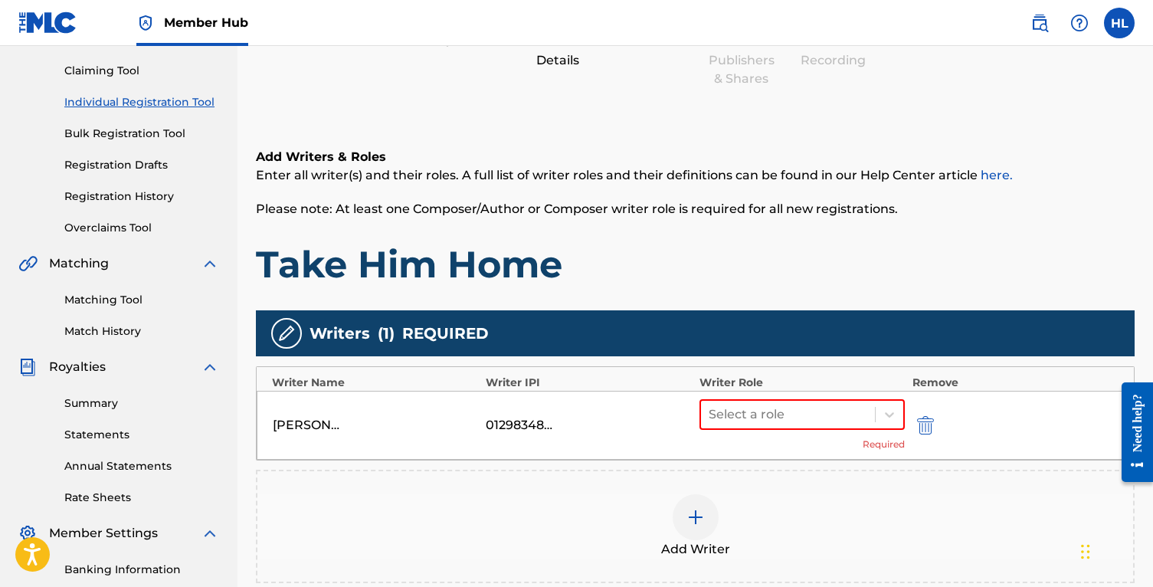
scroll to position [156, 0]
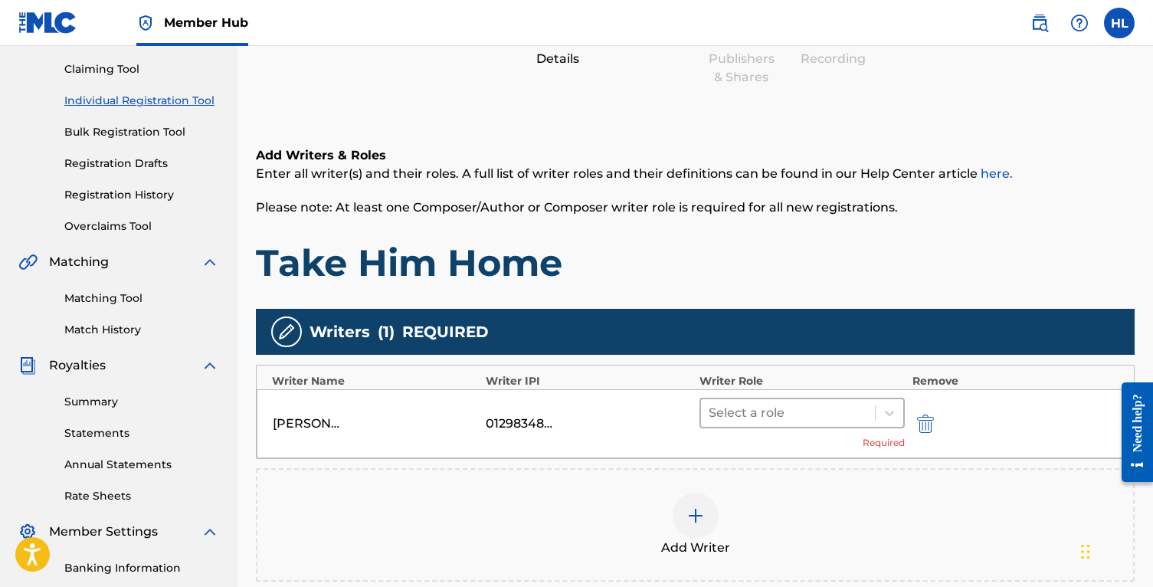
click at [831, 426] on div "Select a role" at bounding box center [801, 413] width 205 height 31
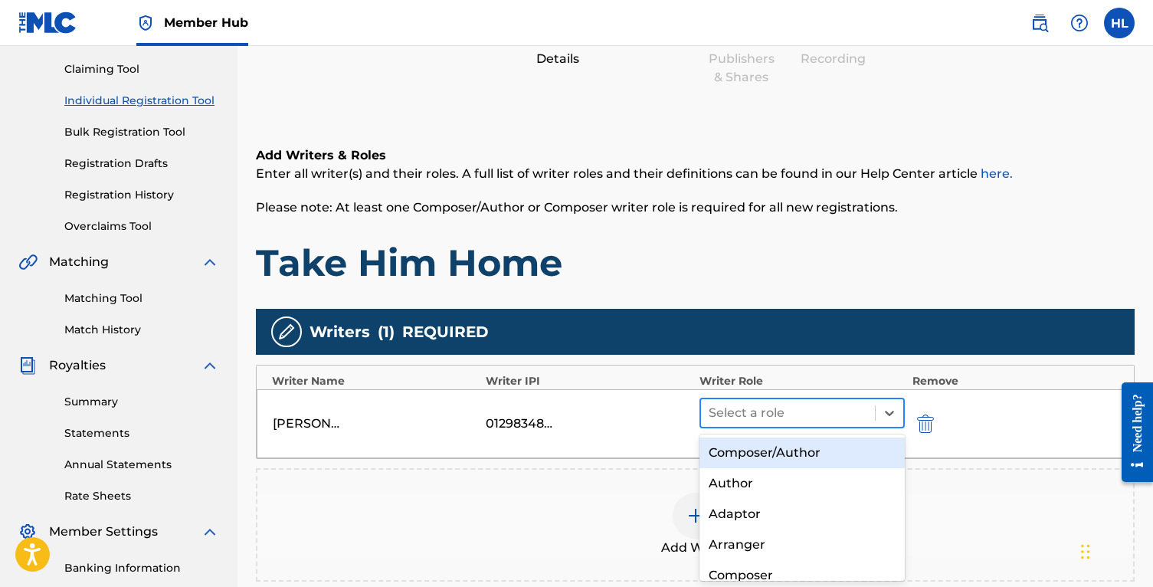
click at [820, 415] on div at bounding box center [788, 412] width 159 height 21
click at [816, 447] on div "Composer/Author" at bounding box center [801, 452] width 205 height 31
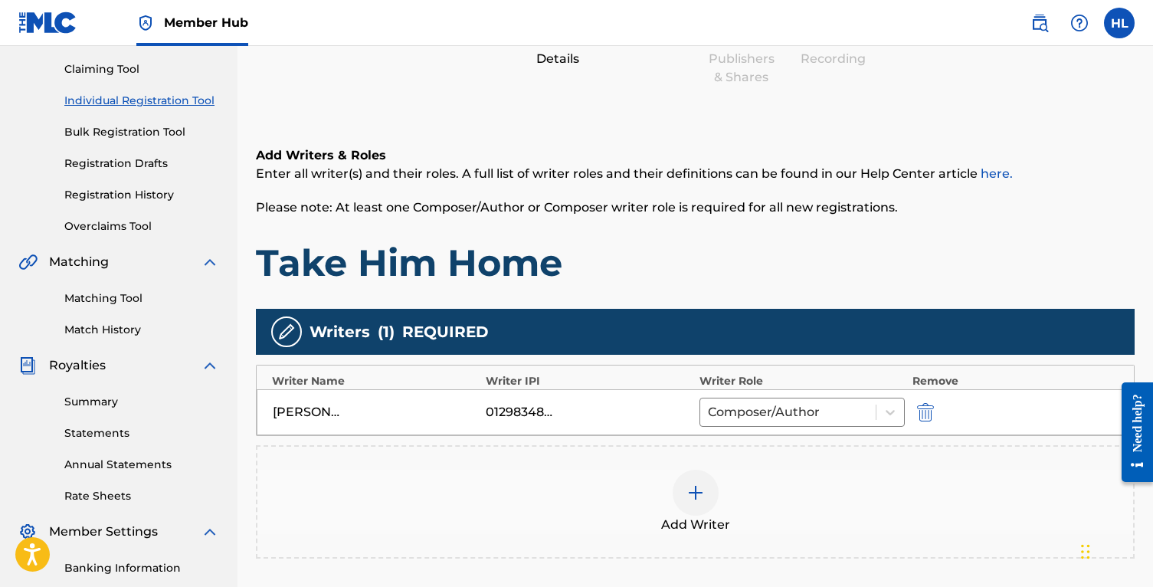
click at [703, 508] on div at bounding box center [696, 493] width 46 height 46
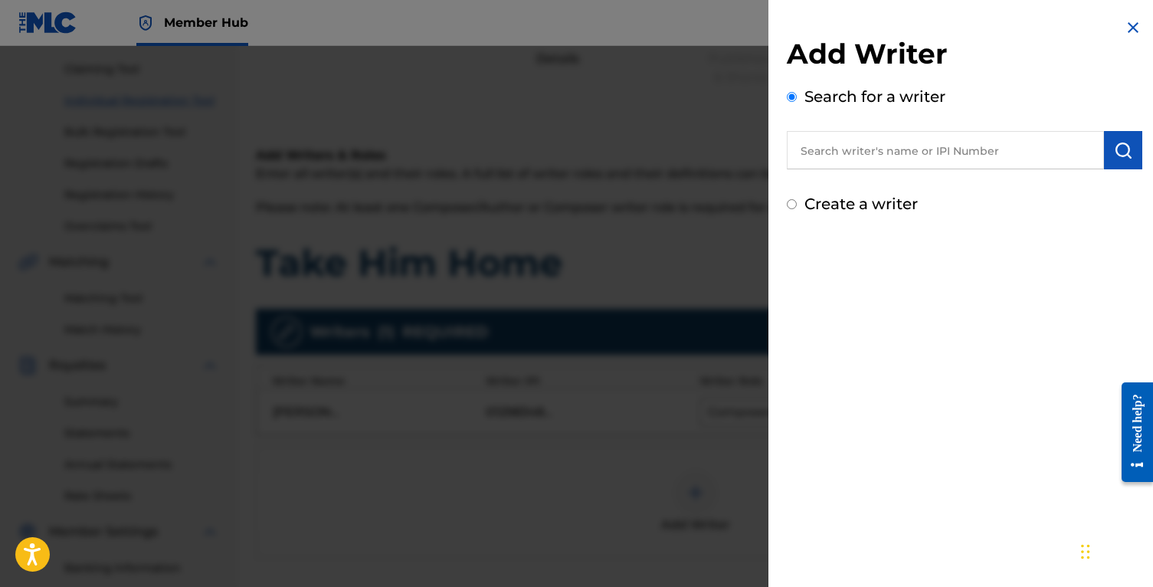
click at [915, 150] on input "text" at bounding box center [945, 150] width 317 height 38
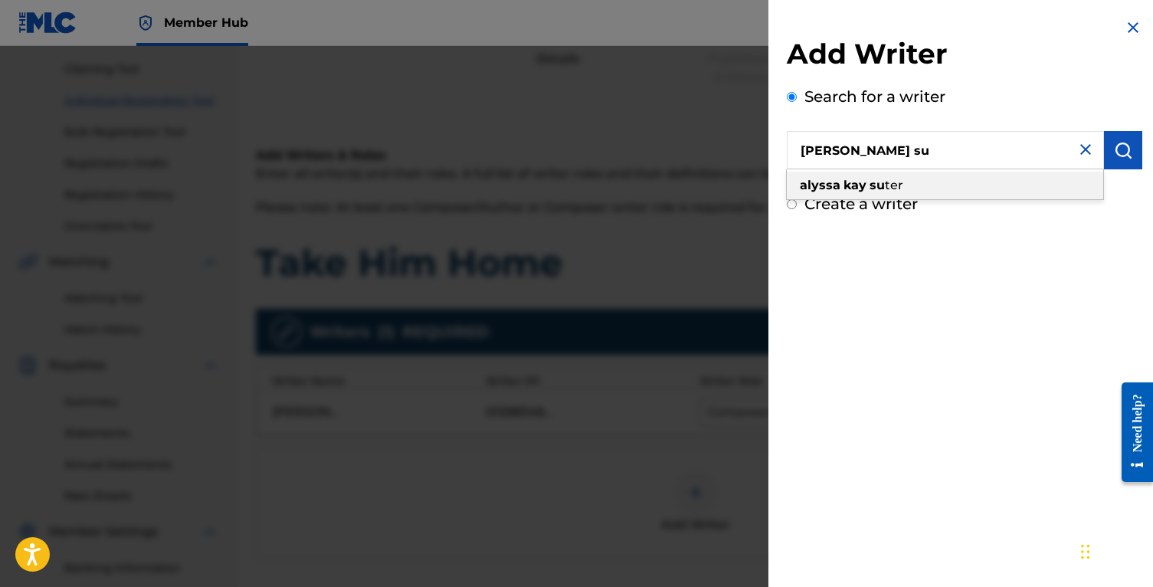
click at [916, 191] on div "[PERSON_NAME] su ter" at bounding box center [945, 186] width 316 height 28
type input "alyssa [PERSON_NAME]"
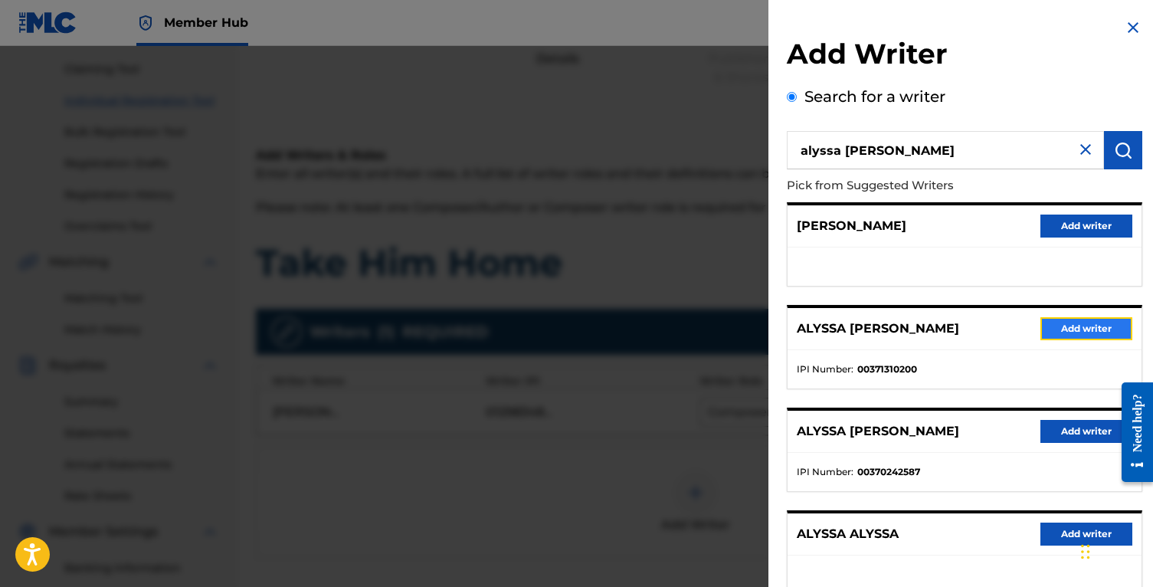
click at [1057, 324] on button "Add writer" at bounding box center [1086, 328] width 92 height 23
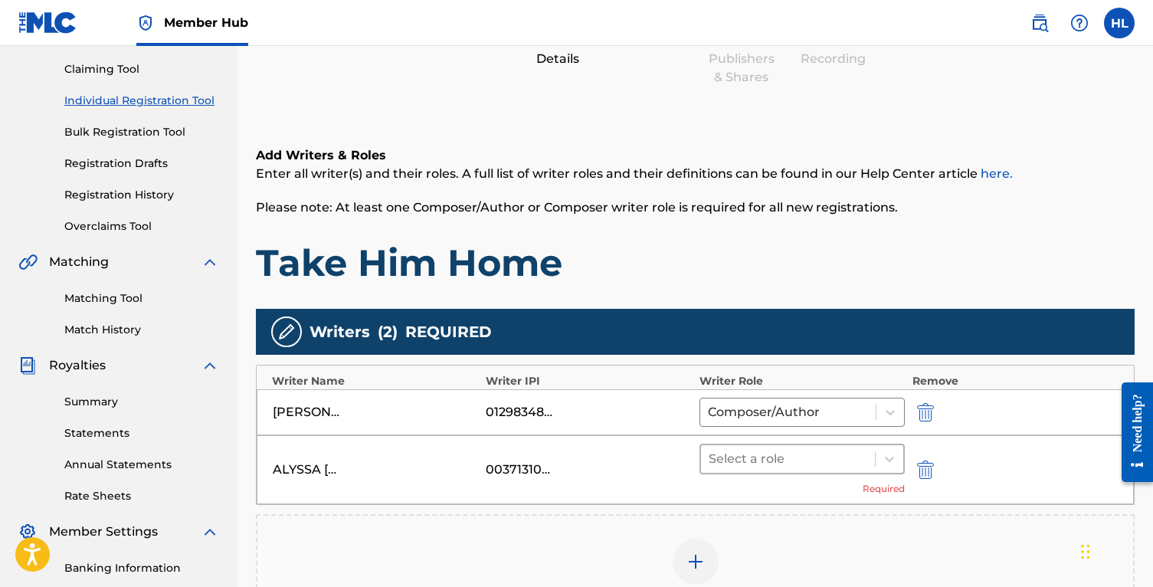
click at [739, 463] on div at bounding box center [788, 458] width 159 height 21
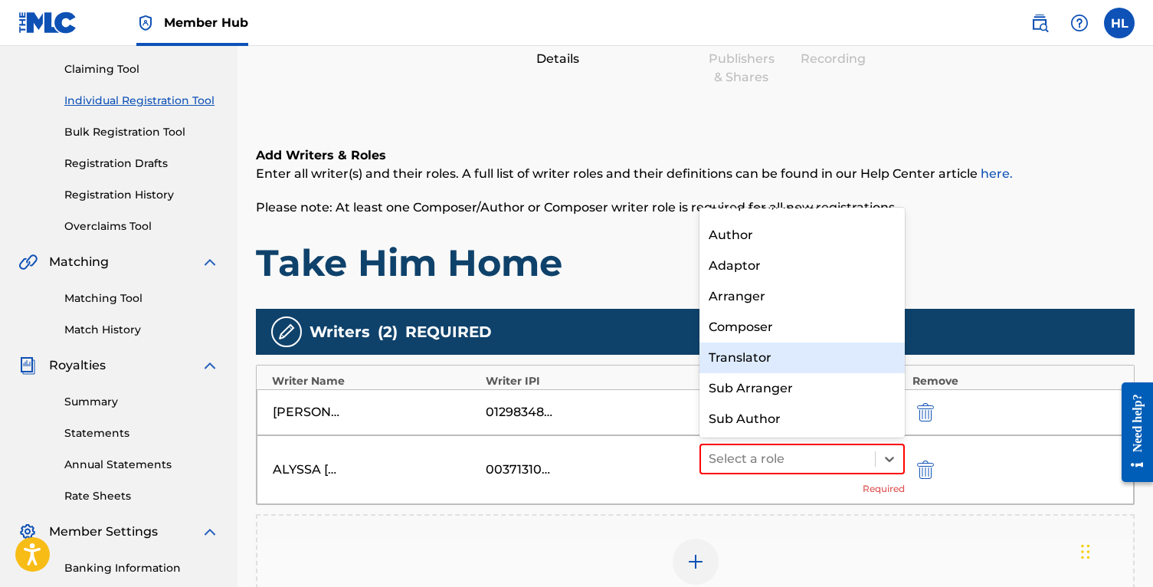
scroll to position [0, 0]
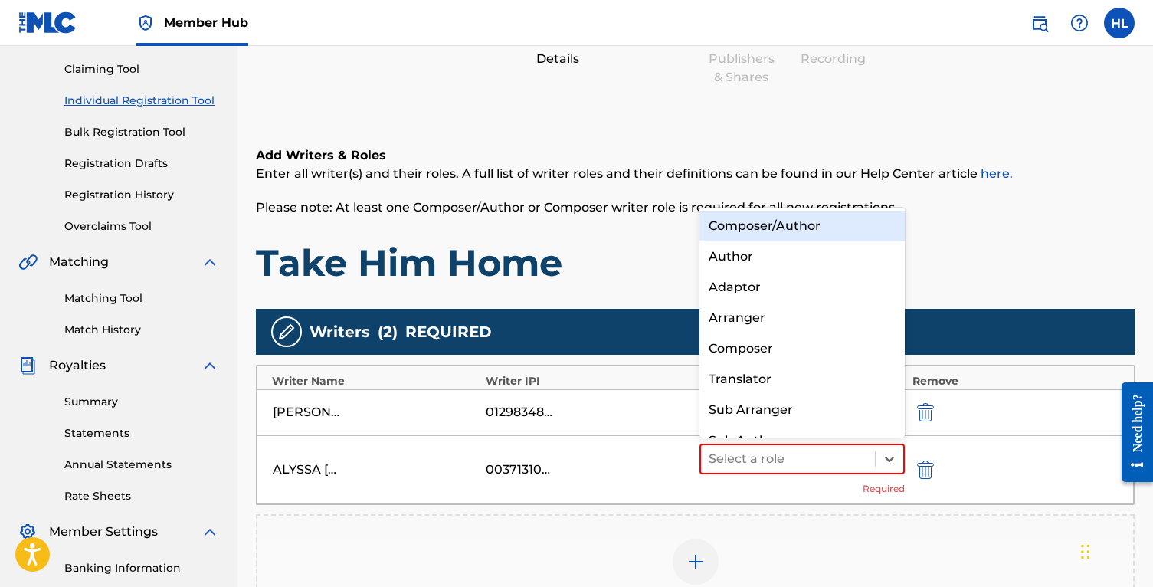
click at [816, 229] on div "Composer/Author" at bounding box center [801, 226] width 205 height 31
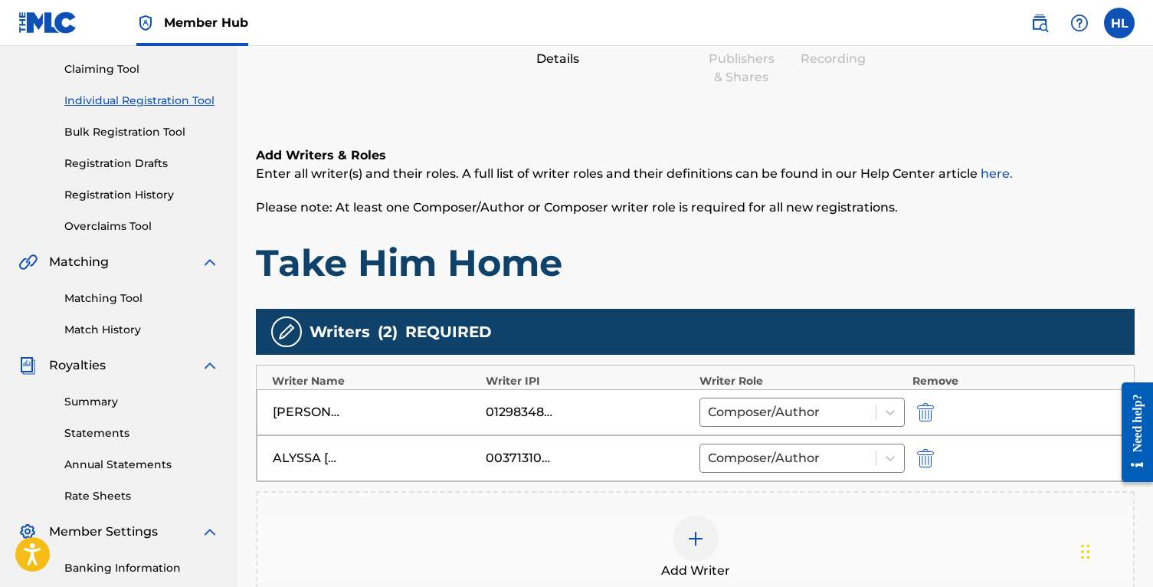
click at [943, 268] on h1 "Take Him Home" at bounding box center [695, 263] width 879 height 46
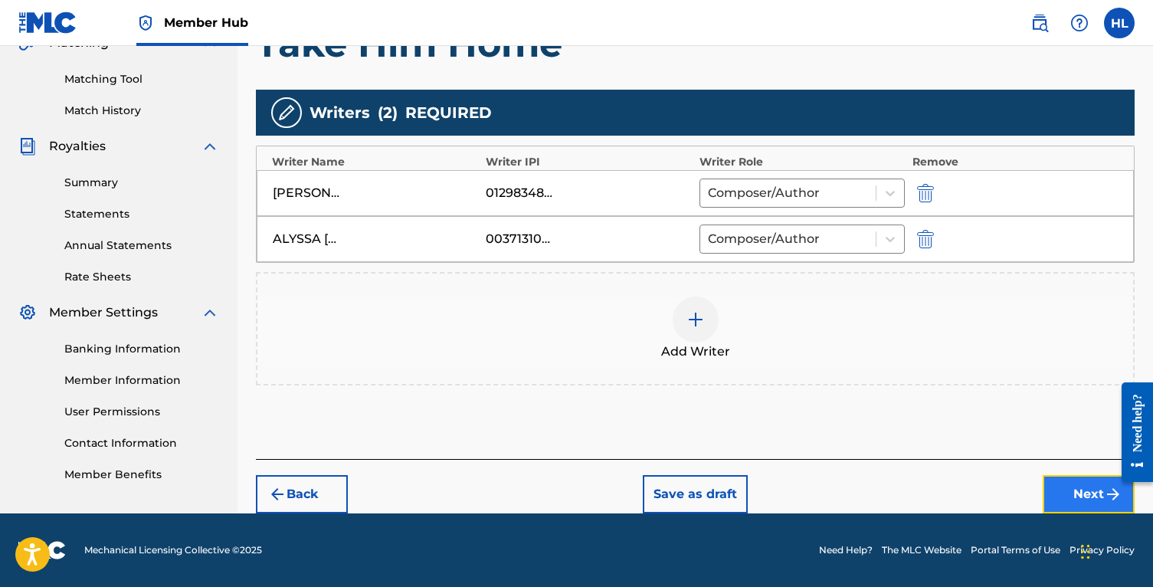
click at [1074, 499] on button "Next" at bounding box center [1088, 494] width 92 height 38
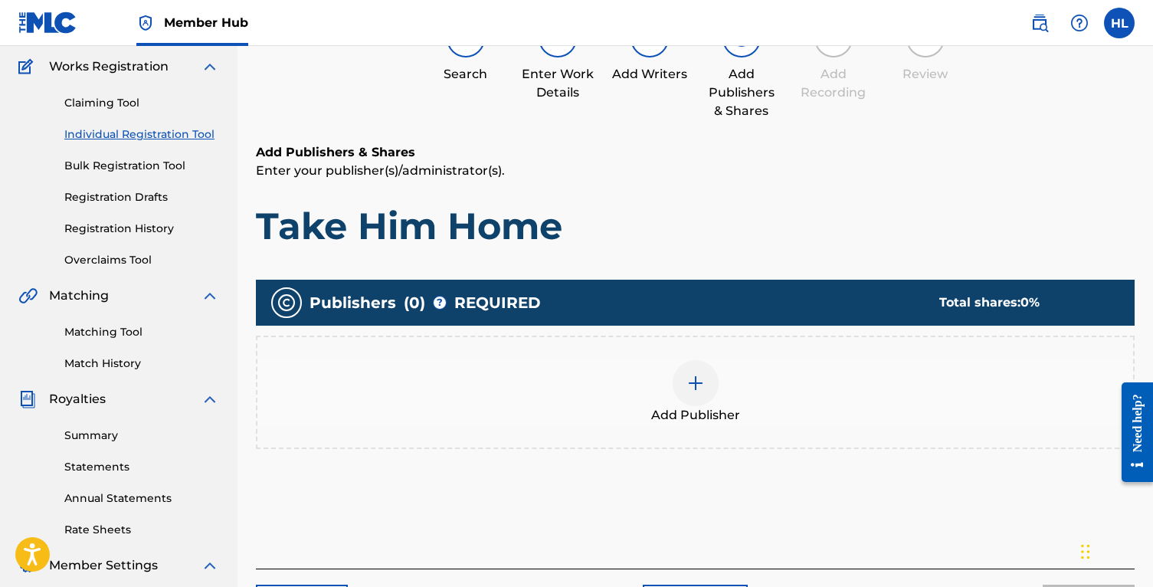
scroll to position [69, 0]
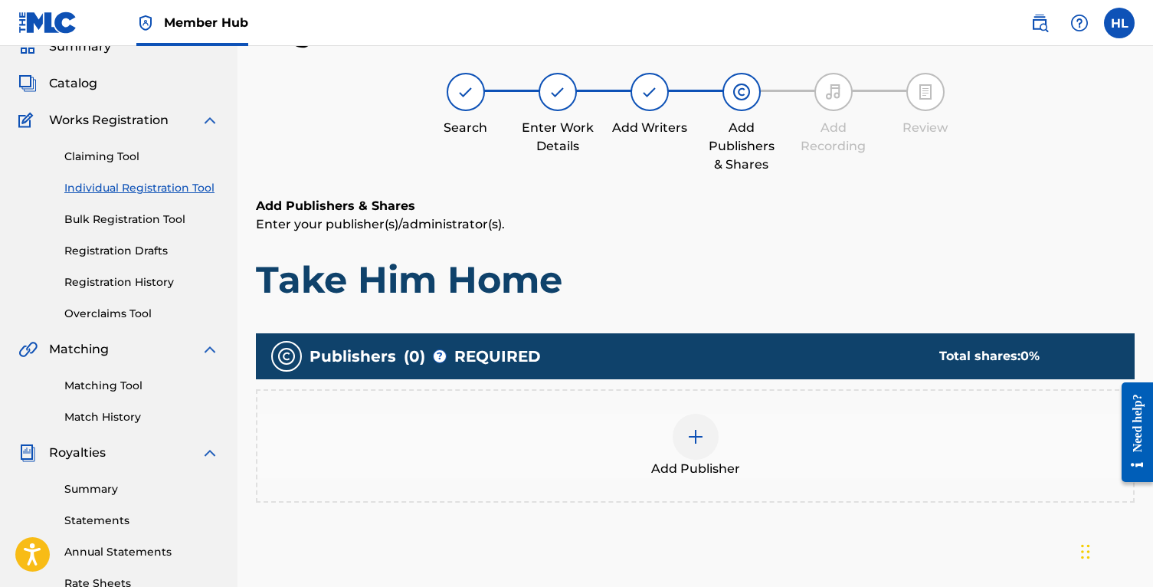
click at [691, 461] on span "Add Publisher" at bounding box center [695, 469] width 89 height 18
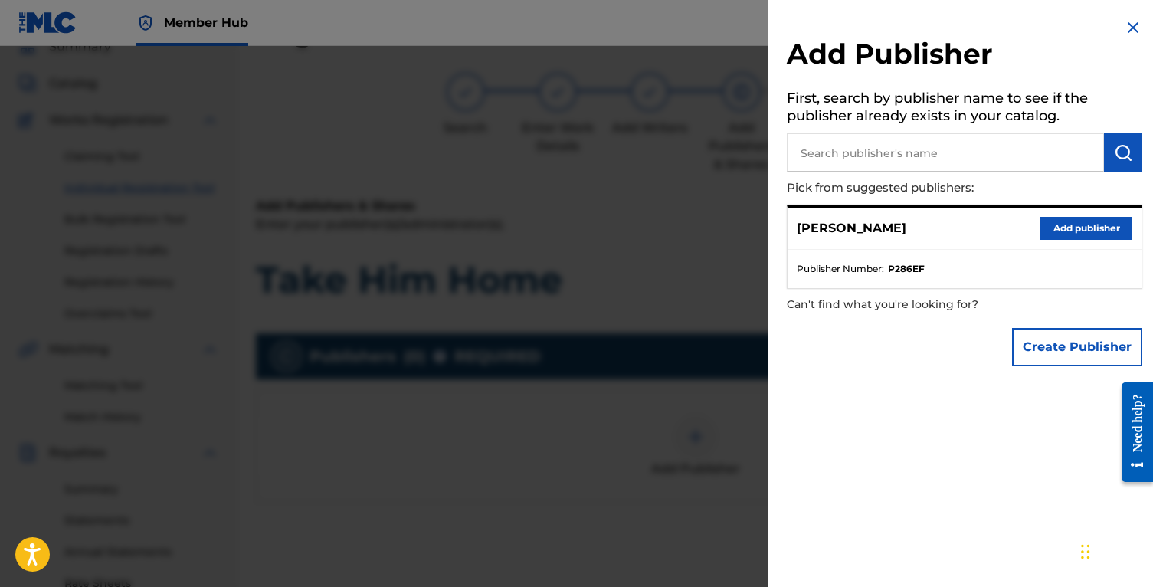
click at [974, 151] on input "text" at bounding box center [945, 152] width 317 height 38
click at [1082, 238] on button "Add publisher" at bounding box center [1086, 228] width 92 height 23
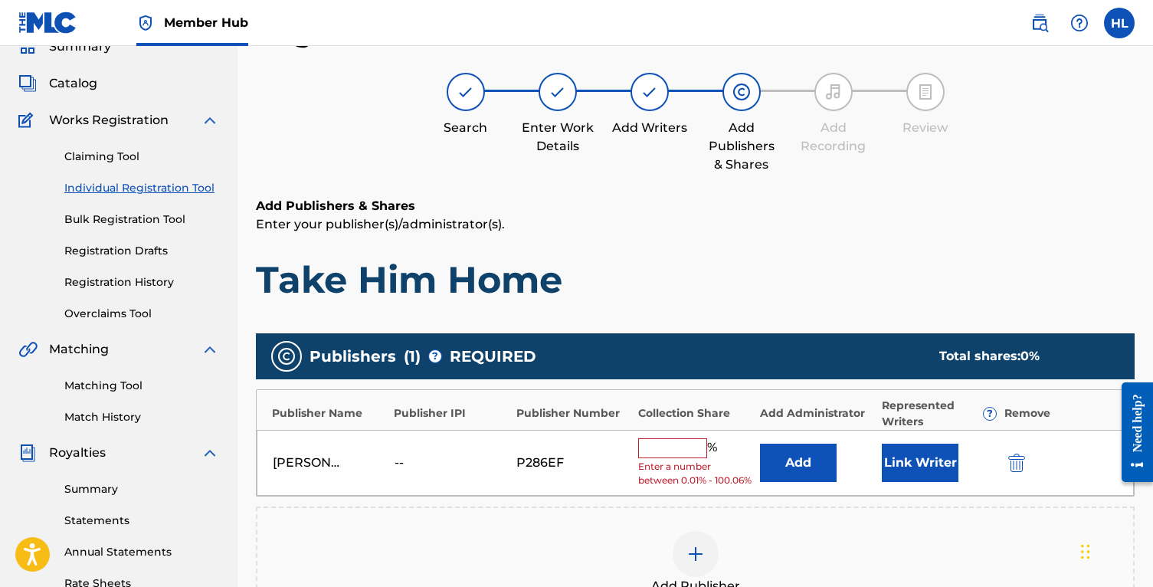
click at [665, 419] on div "Collection Share" at bounding box center [695, 413] width 114 height 16
click at [665, 446] on input "text" at bounding box center [672, 448] width 69 height 20
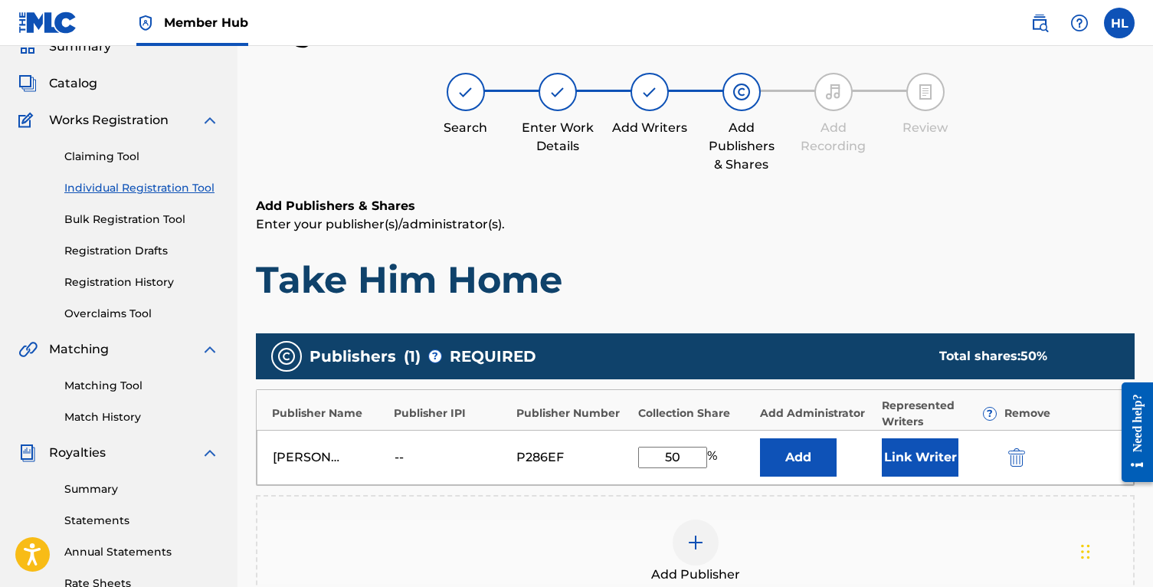
type input "50"
click at [767, 495] on div "Add Publisher" at bounding box center [695, 551] width 879 height 113
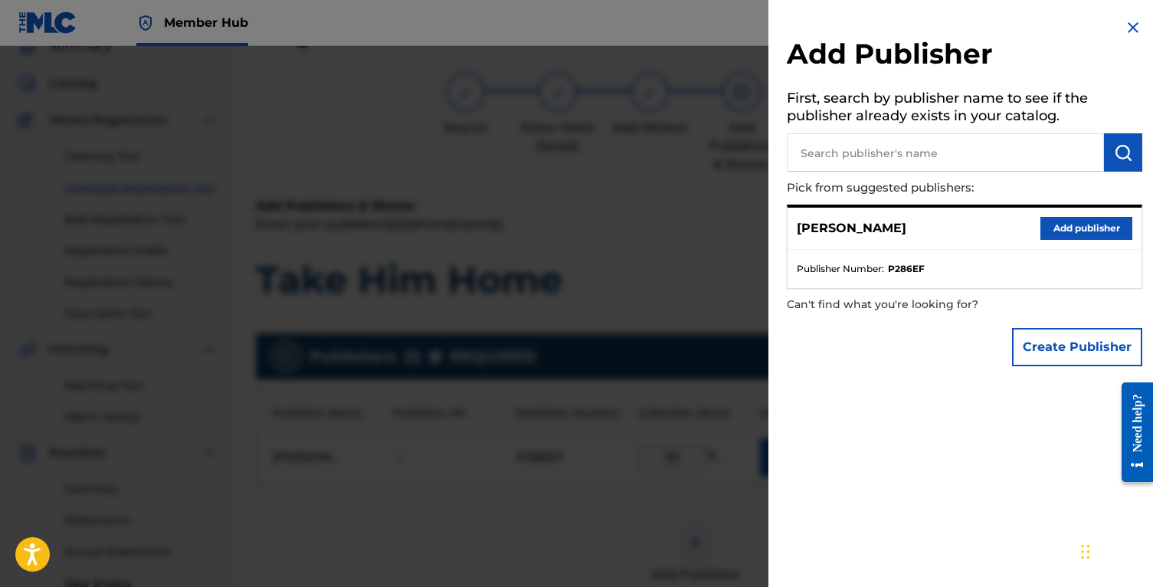
click at [680, 497] on div at bounding box center [576, 339] width 1153 height 587
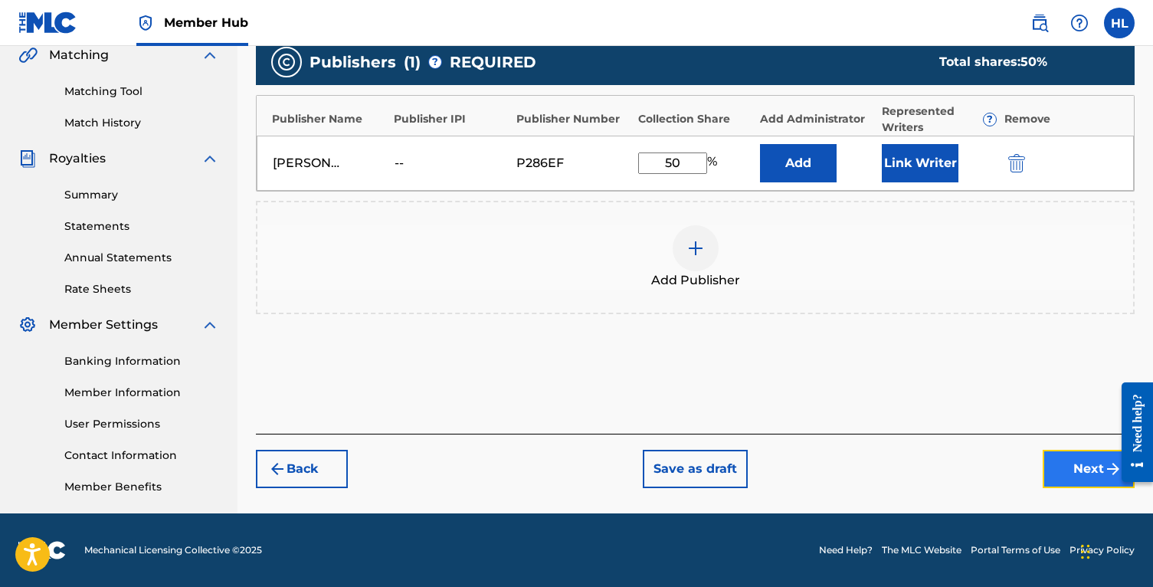
click at [1059, 470] on button "Next" at bounding box center [1088, 469] width 92 height 38
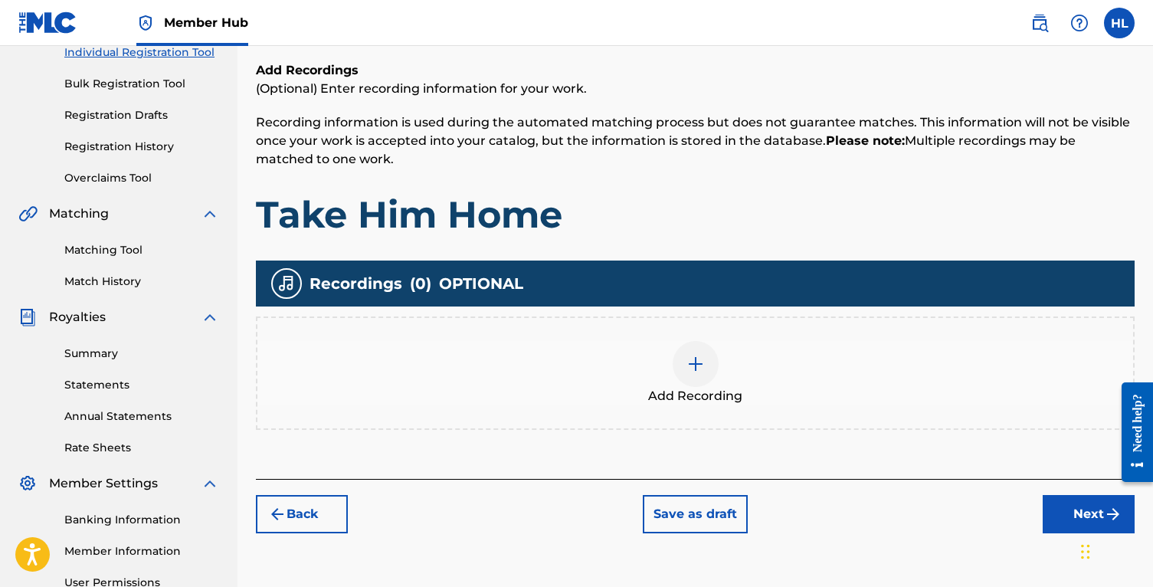
scroll to position [257, 0]
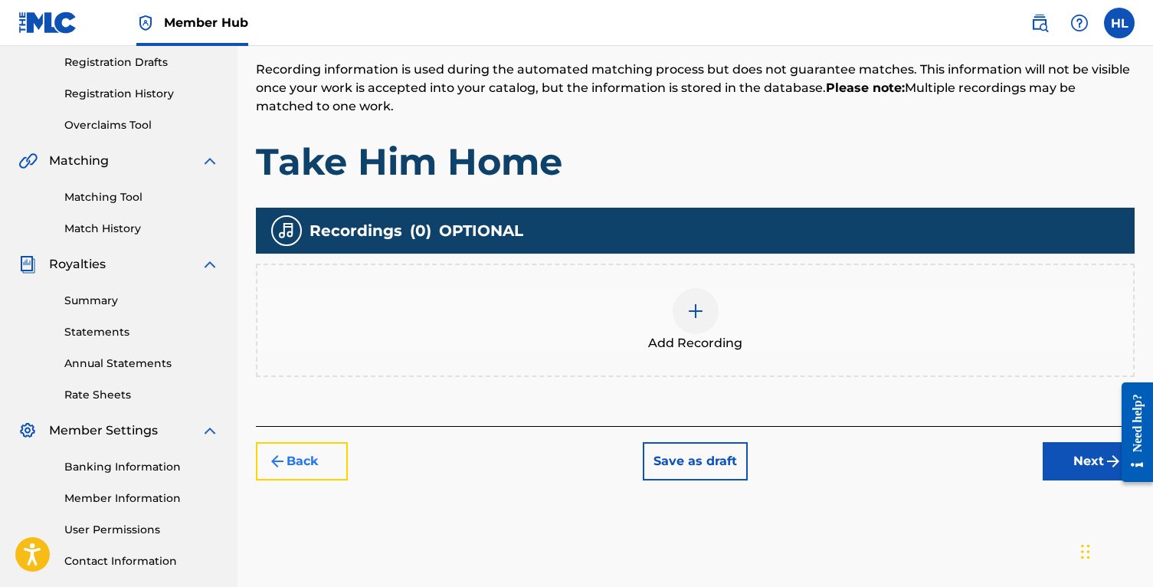
click at [293, 470] on button "Back" at bounding box center [302, 461] width 92 height 38
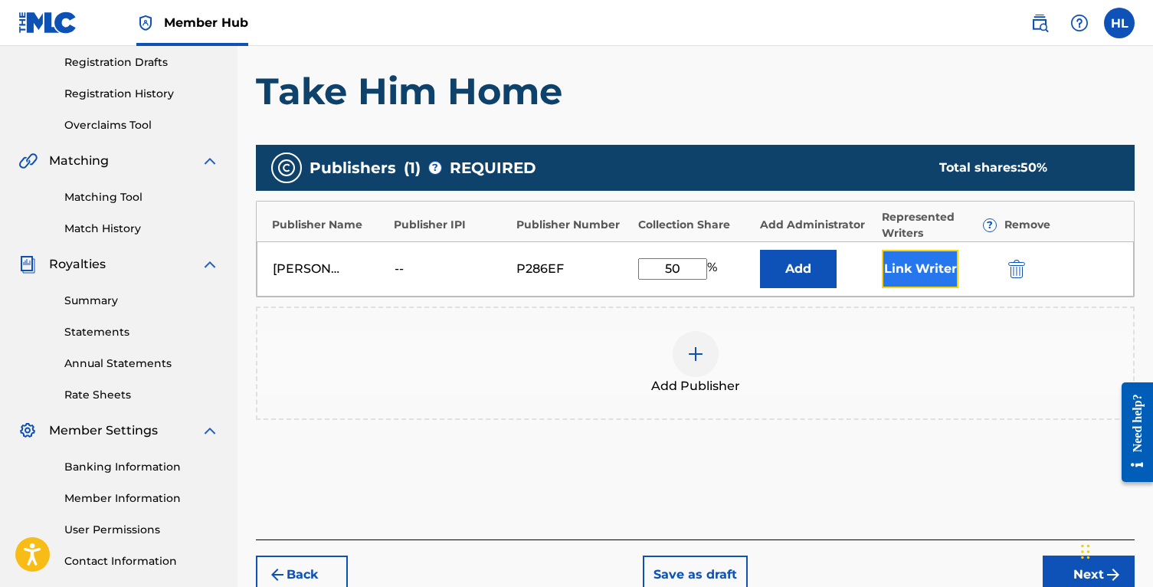
click at [921, 278] on button "Link Writer" at bounding box center [920, 269] width 77 height 38
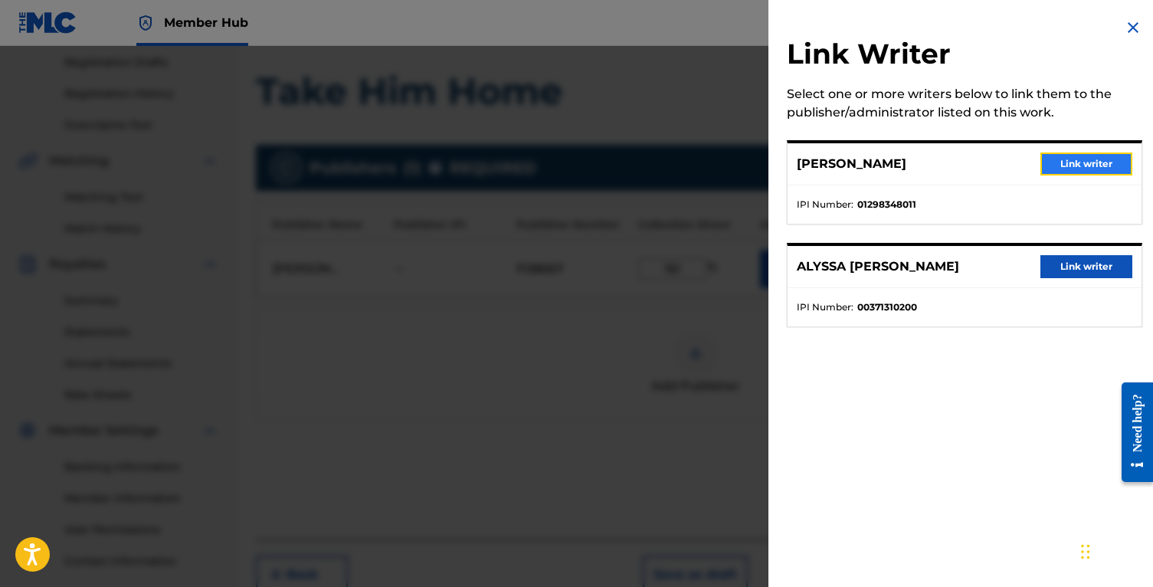
click at [1062, 152] on button "Link writer" at bounding box center [1086, 163] width 92 height 23
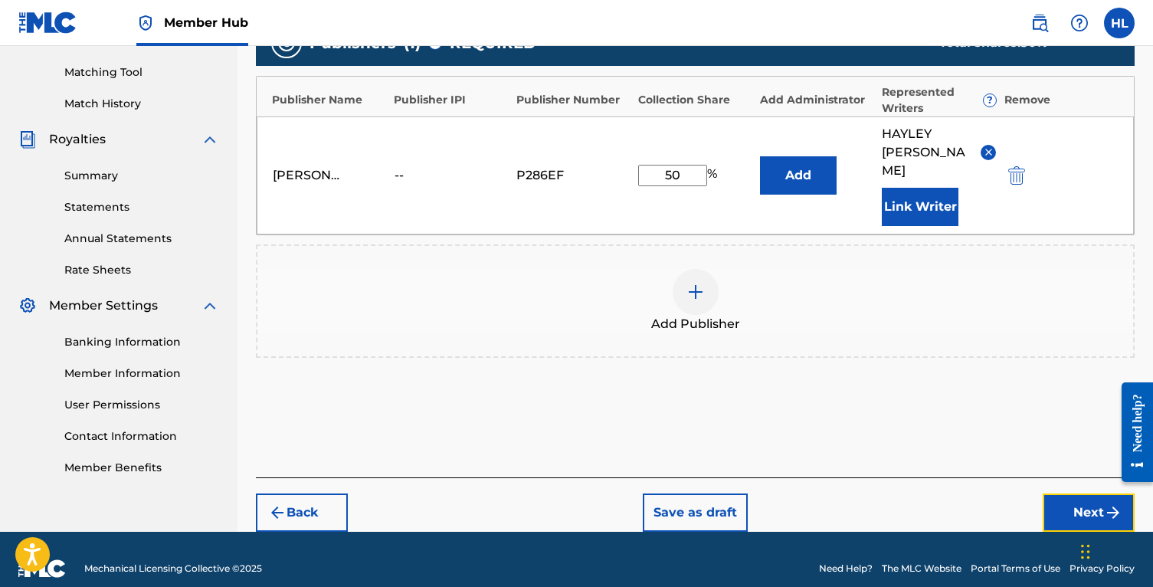
click at [1069, 493] on button "Next" at bounding box center [1088, 512] width 92 height 38
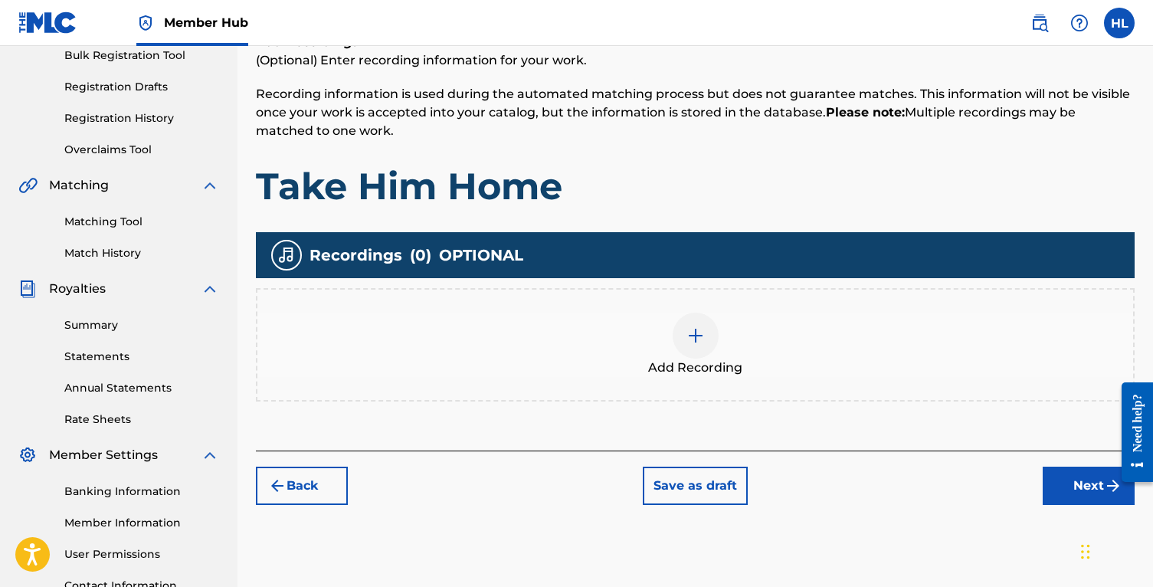
scroll to position [235, 0]
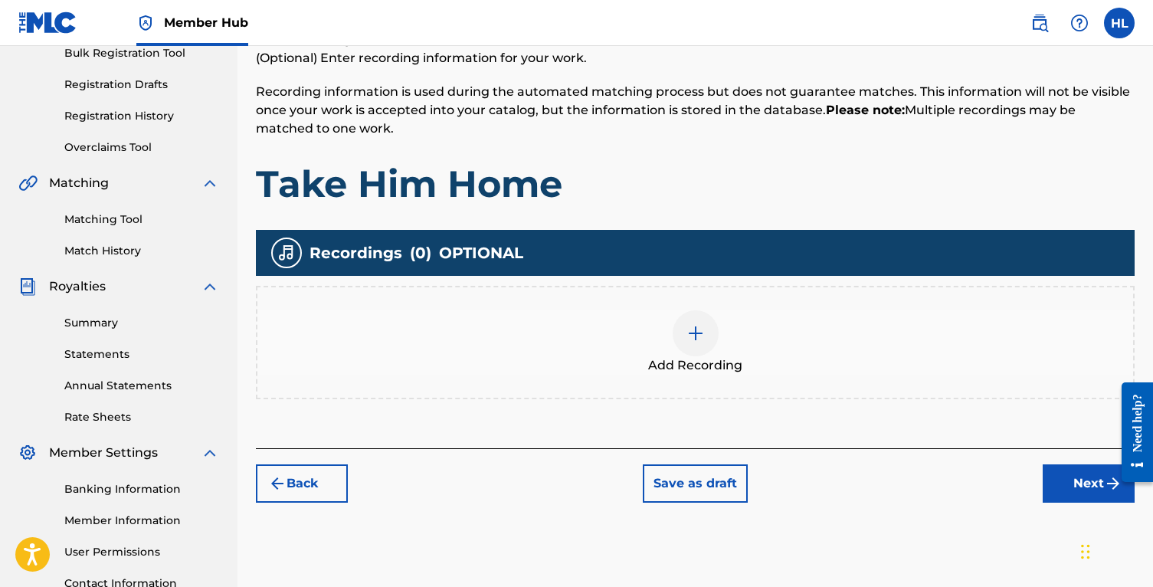
click at [766, 345] on div "Add Recording" at bounding box center [694, 342] width 875 height 64
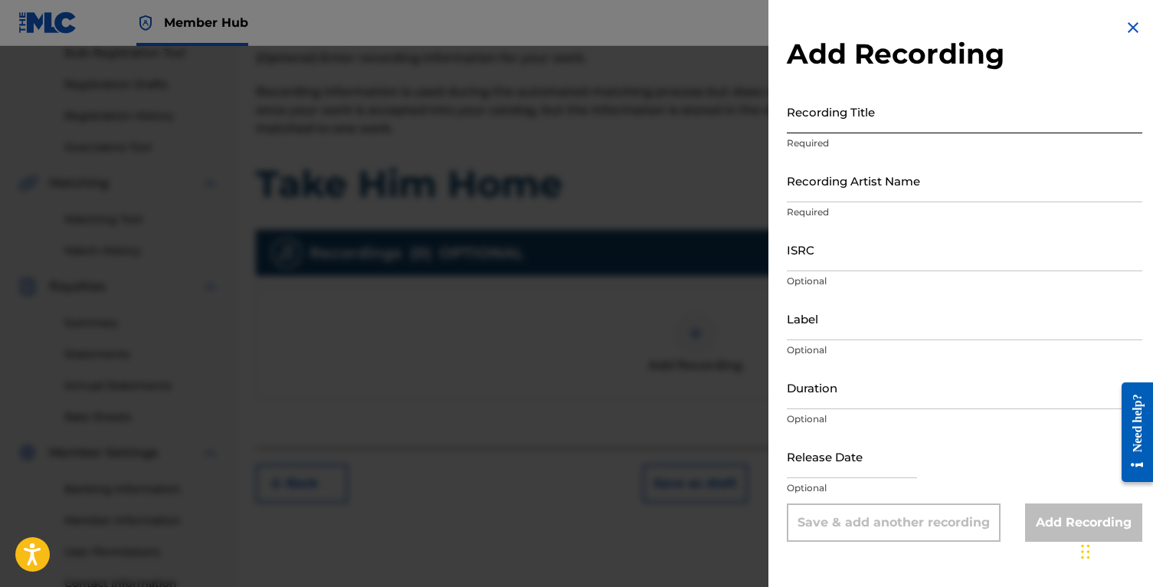
click at [917, 126] on input "Recording Title" at bounding box center [964, 112] width 355 height 44
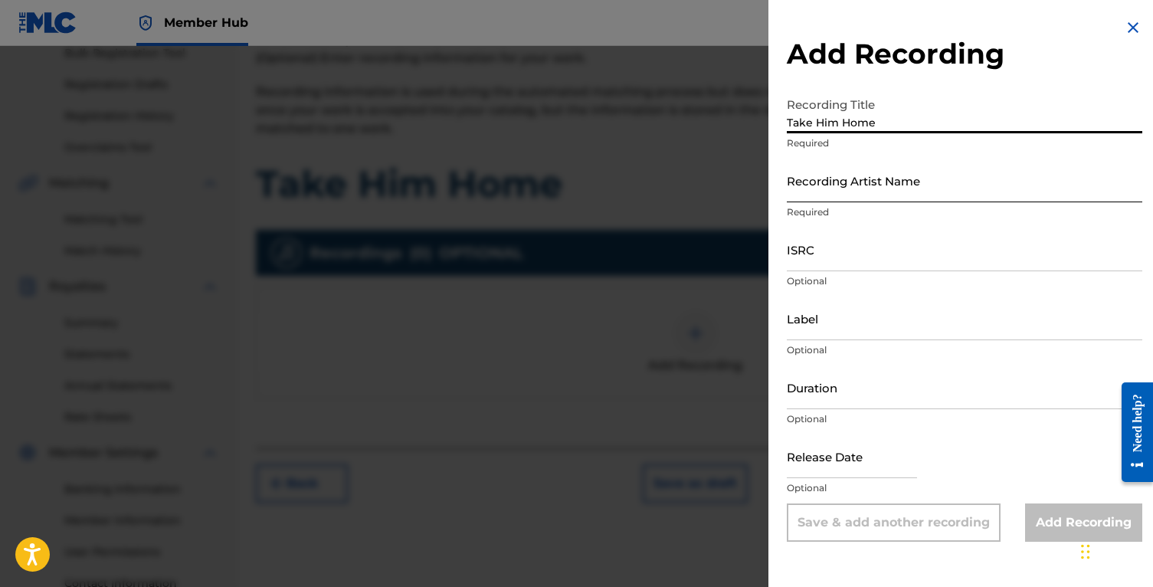
type input "Take Him Home"
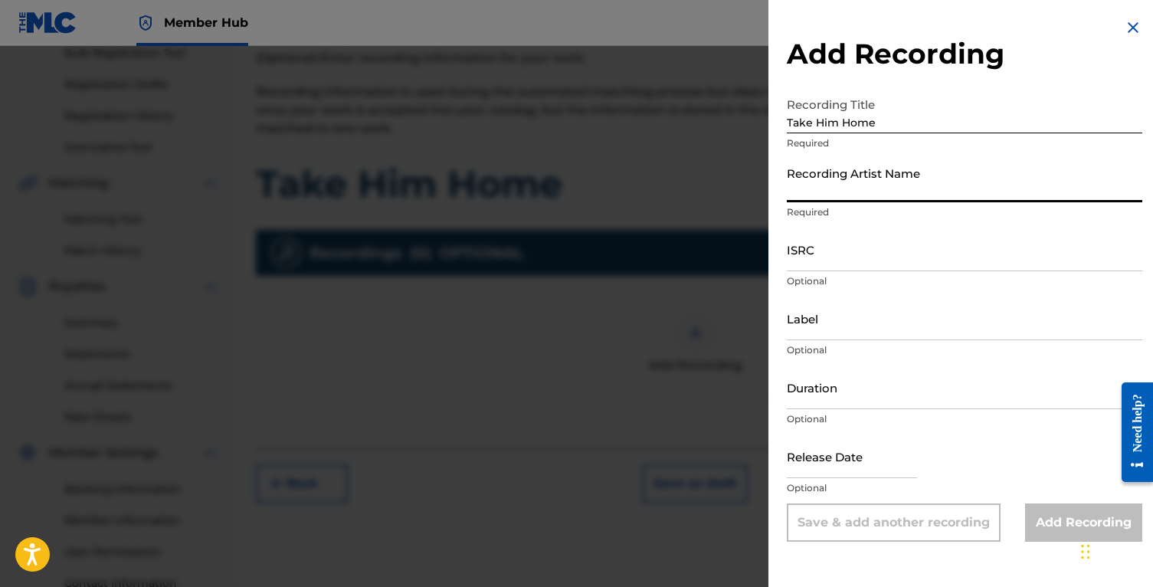
click at [915, 175] on input "Recording Artist Name" at bounding box center [964, 181] width 355 height 44
type input "[PERSON_NAME]"
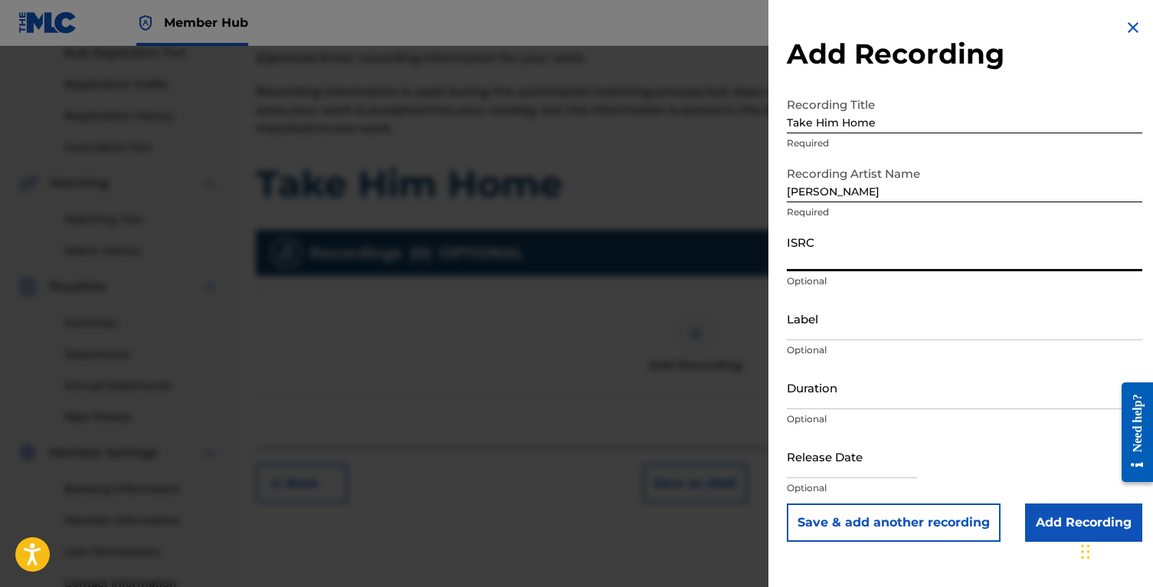
click at [896, 244] on input "ISRC" at bounding box center [964, 249] width 355 height 44
paste input "QZZ7Q2505993"
type input "QZZ7Q2505993"
click at [842, 393] on input "Duration" at bounding box center [964, 387] width 355 height 44
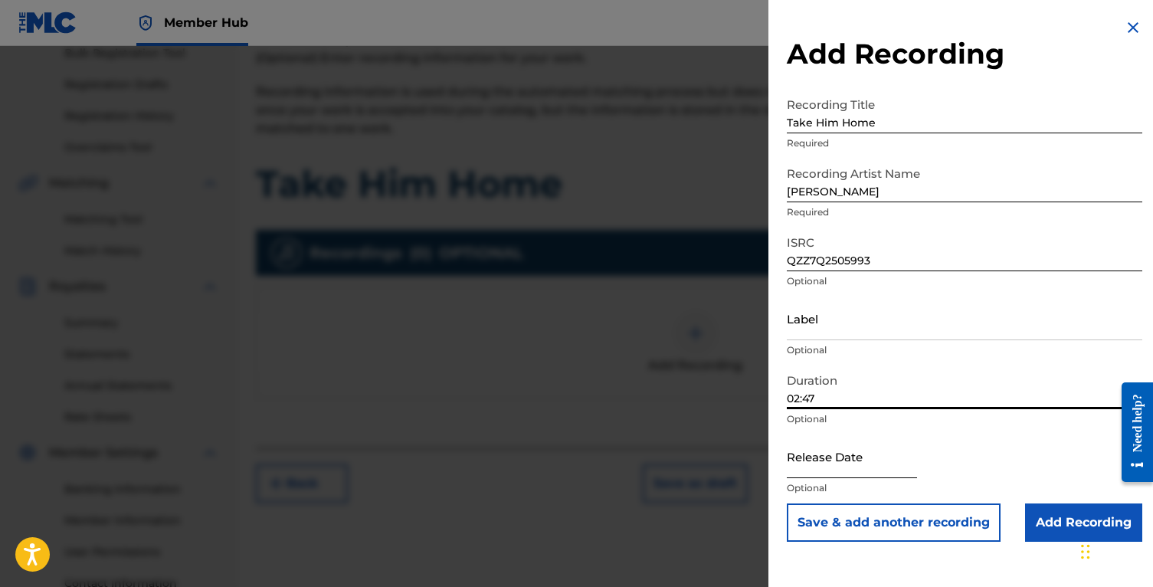
type input "02:47"
click at [874, 463] on input "text" at bounding box center [852, 456] width 130 height 44
select select "8"
select select "2025"
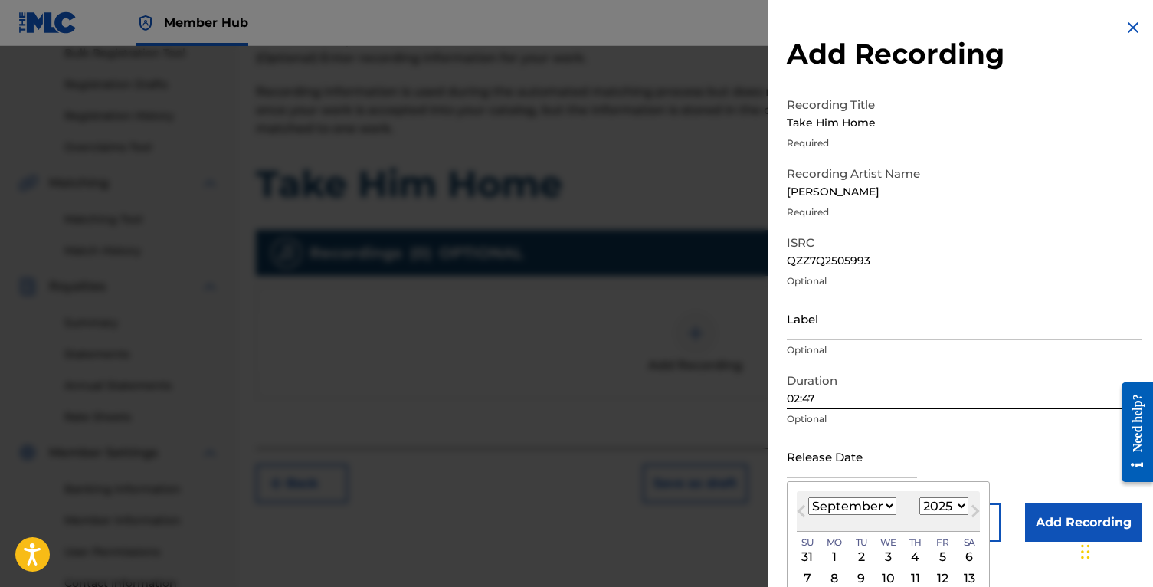
type input "[DATE]"
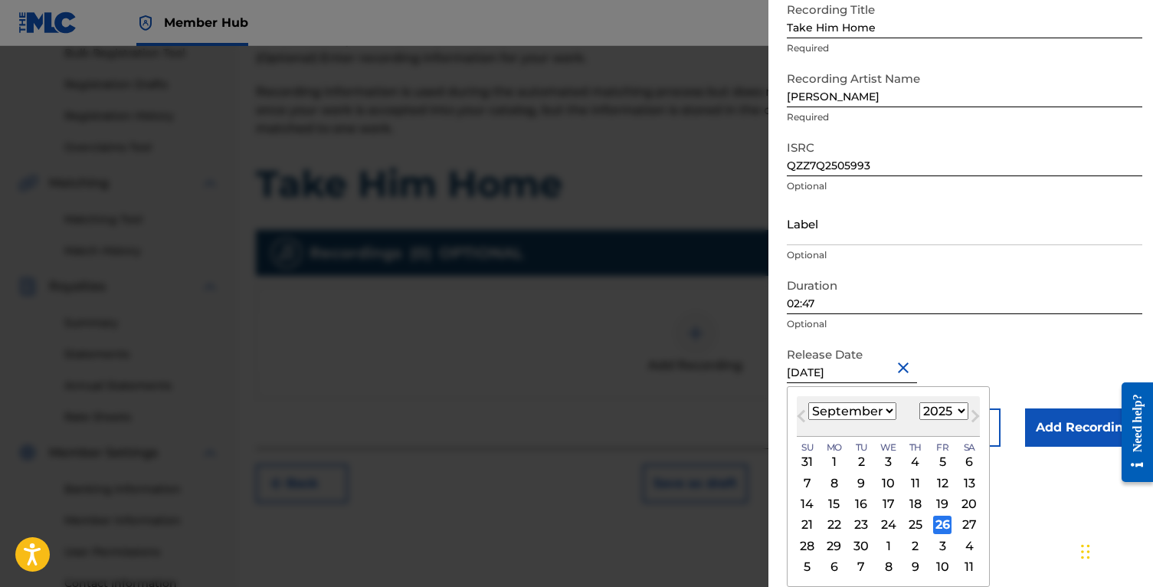
click at [941, 517] on div "26" at bounding box center [942, 524] width 18 height 18
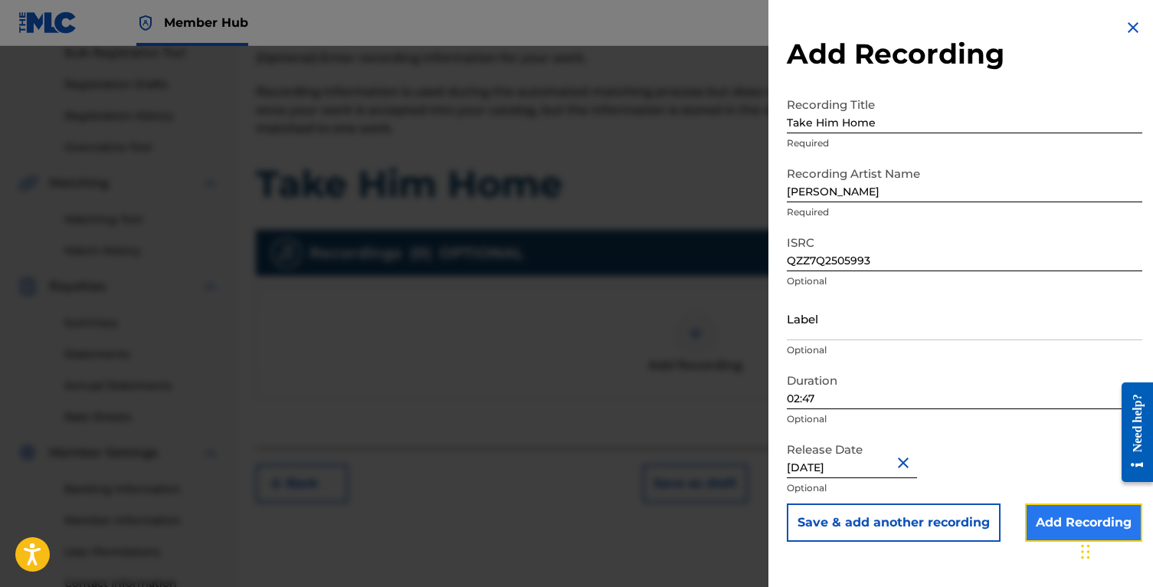
click at [1025, 526] on input "Add Recording" at bounding box center [1083, 522] width 117 height 38
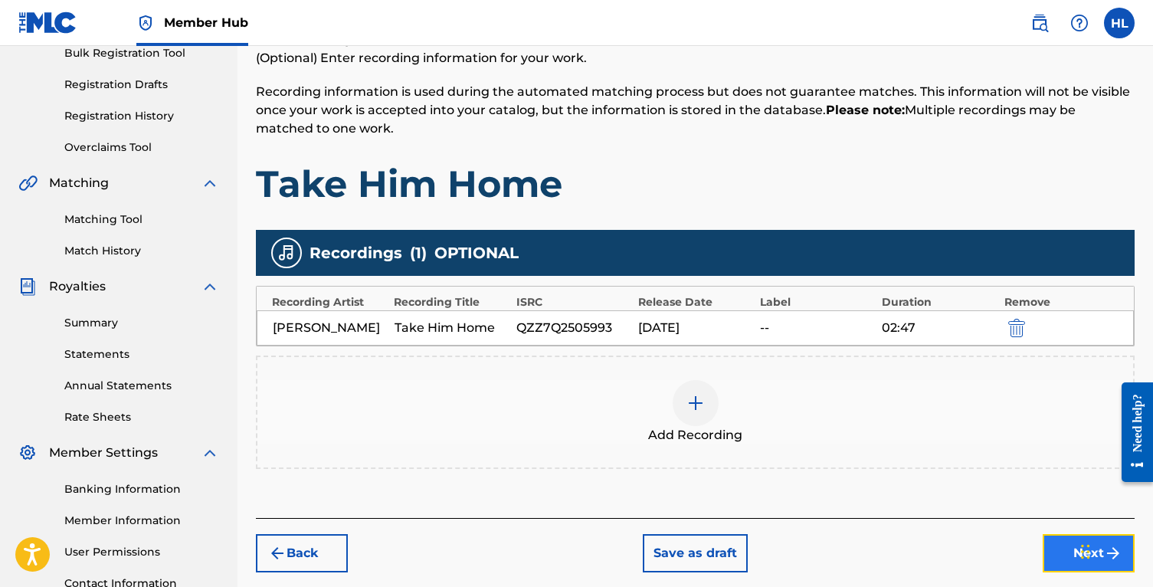
click at [1065, 555] on button "Next" at bounding box center [1088, 553] width 92 height 38
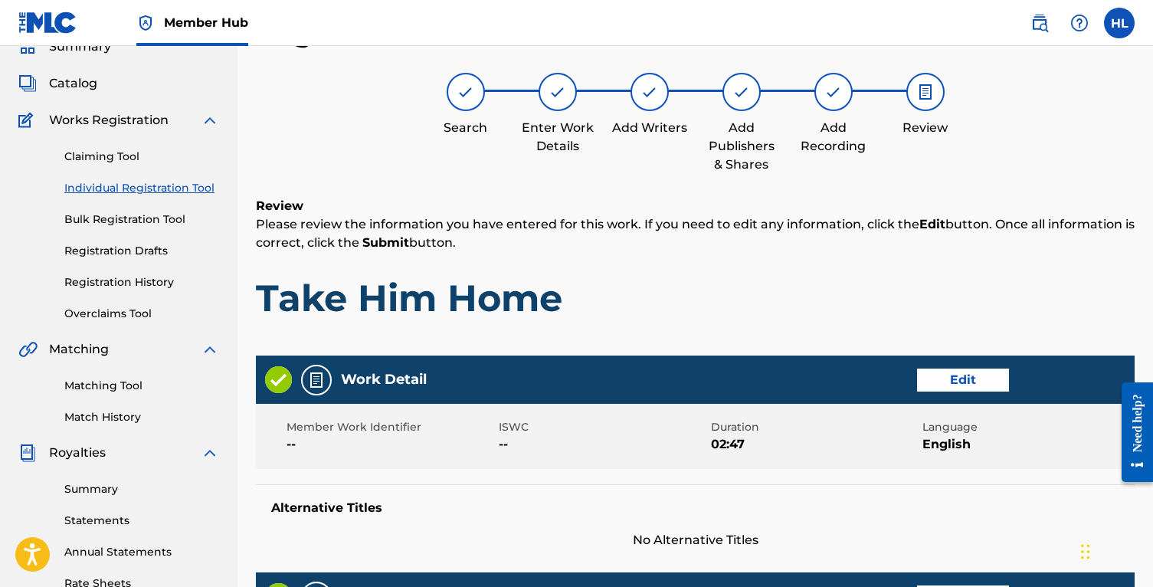
scroll to position [718, 0]
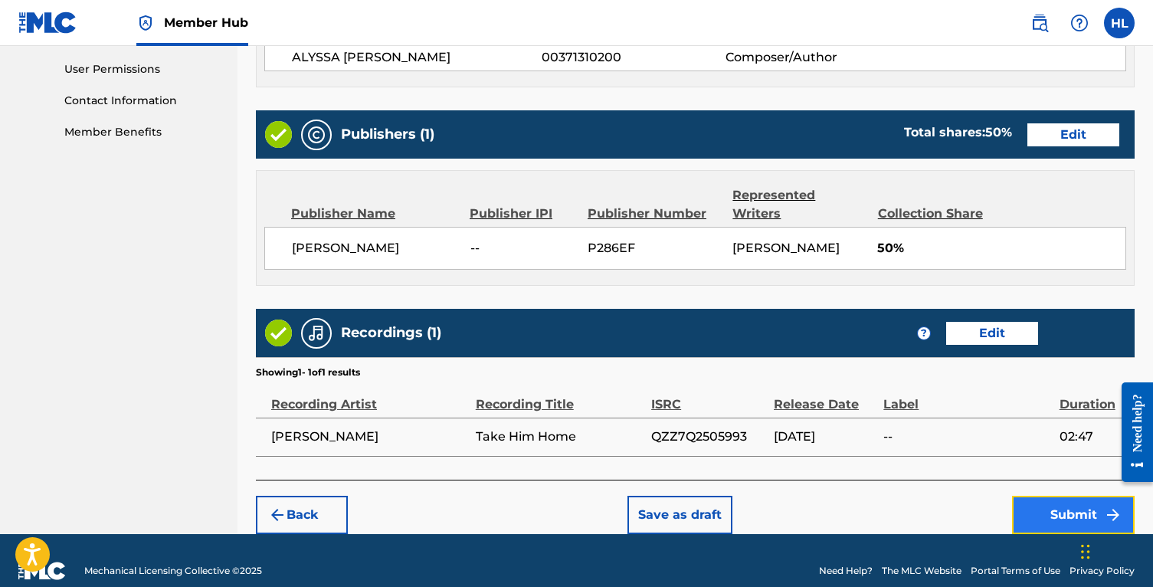
click at [1047, 496] on button "Submit" at bounding box center [1073, 515] width 123 height 38
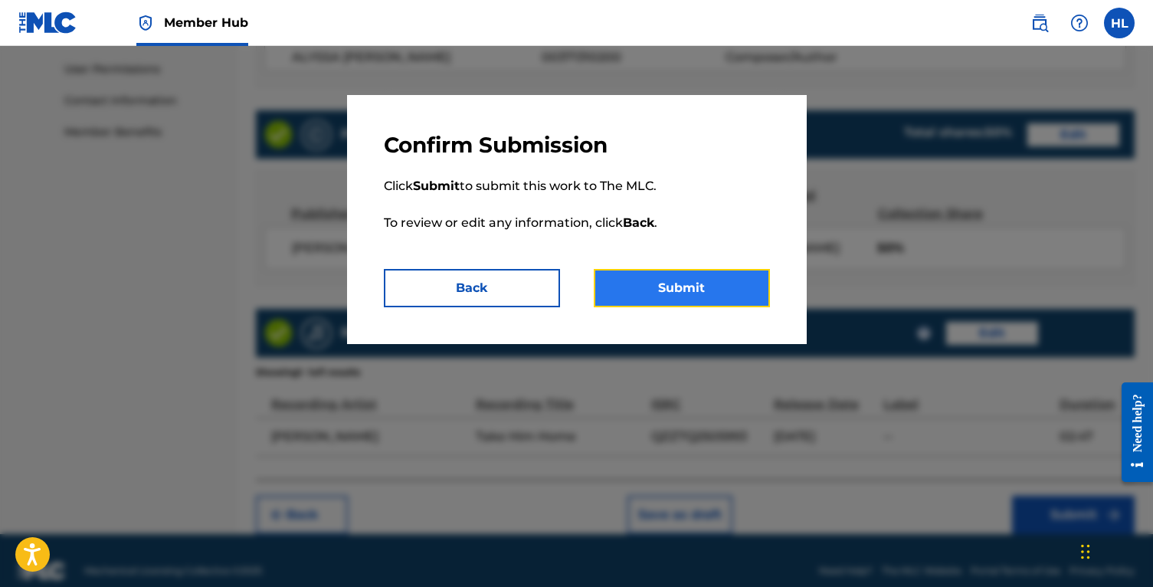
click at [705, 293] on button "Submit" at bounding box center [682, 288] width 176 height 38
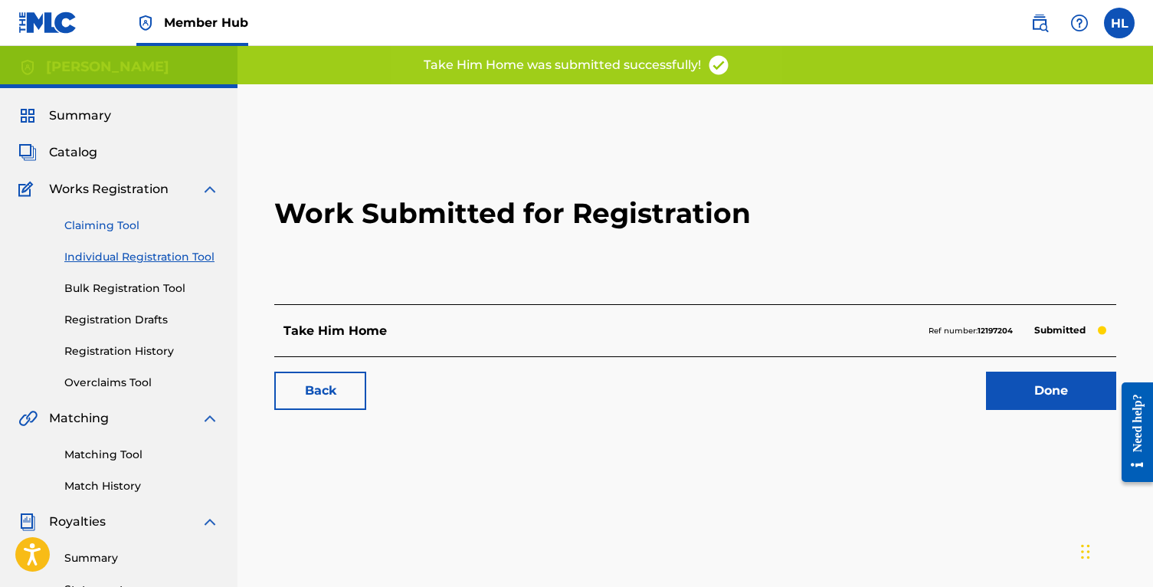
click at [119, 223] on link "Claiming Tool" at bounding box center [141, 226] width 155 height 16
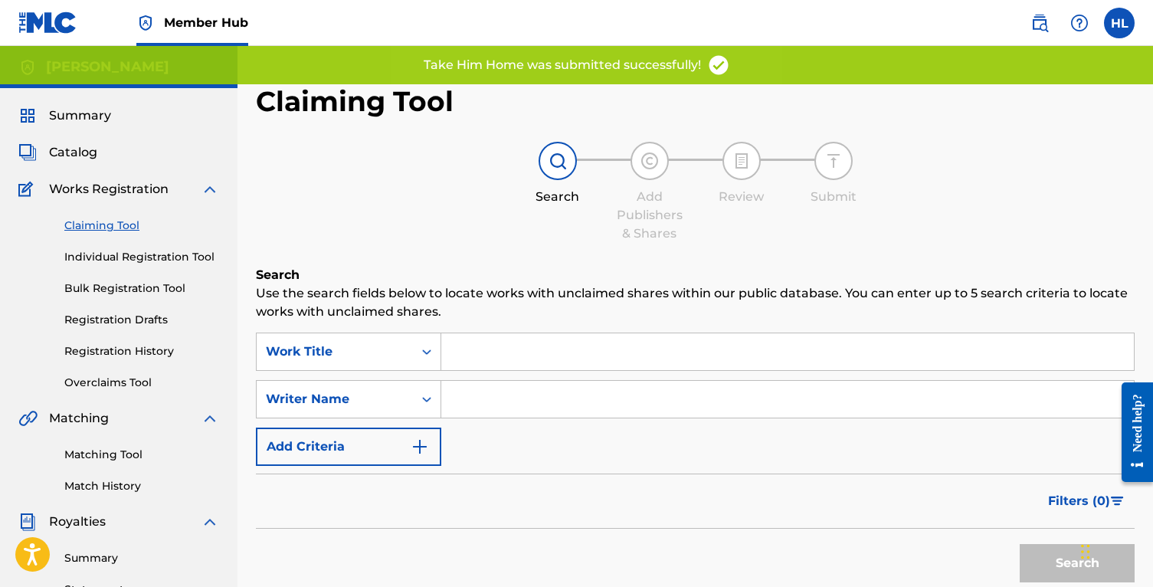
click at [106, 128] on div "Summary Catalog Works Registration Claiming Tool Individual Registration Tool B…" at bounding box center [118, 482] width 237 height 788
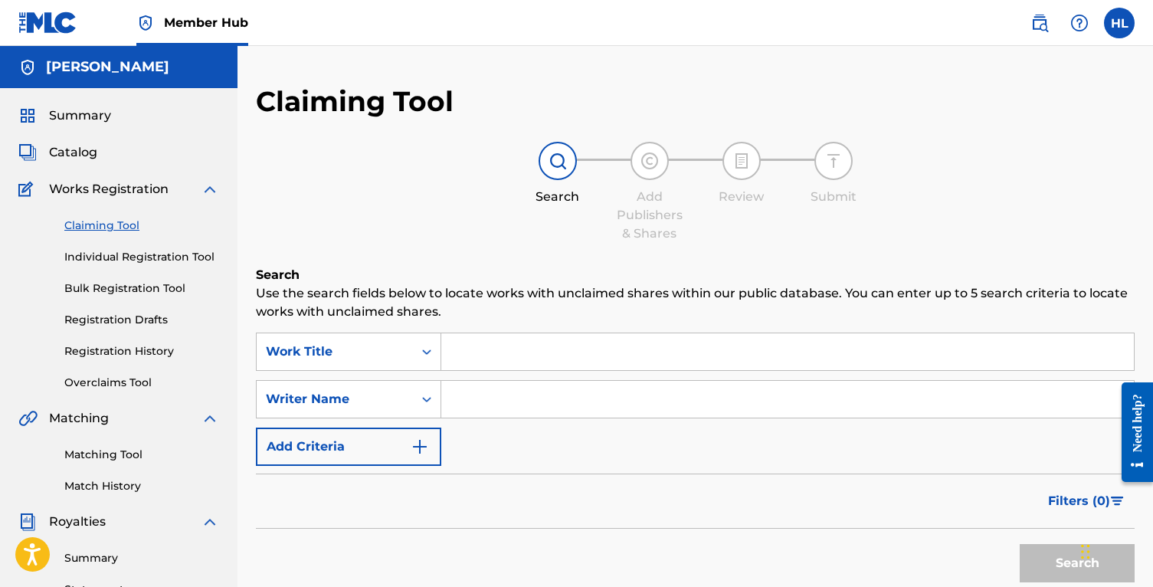
click at [64, 165] on div "Summary Catalog Works Registration Claiming Tool Individual Registration Tool B…" at bounding box center [118, 482] width 237 height 788
click at [64, 160] on span "Catalog" at bounding box center [73, 152] width 48 height 18
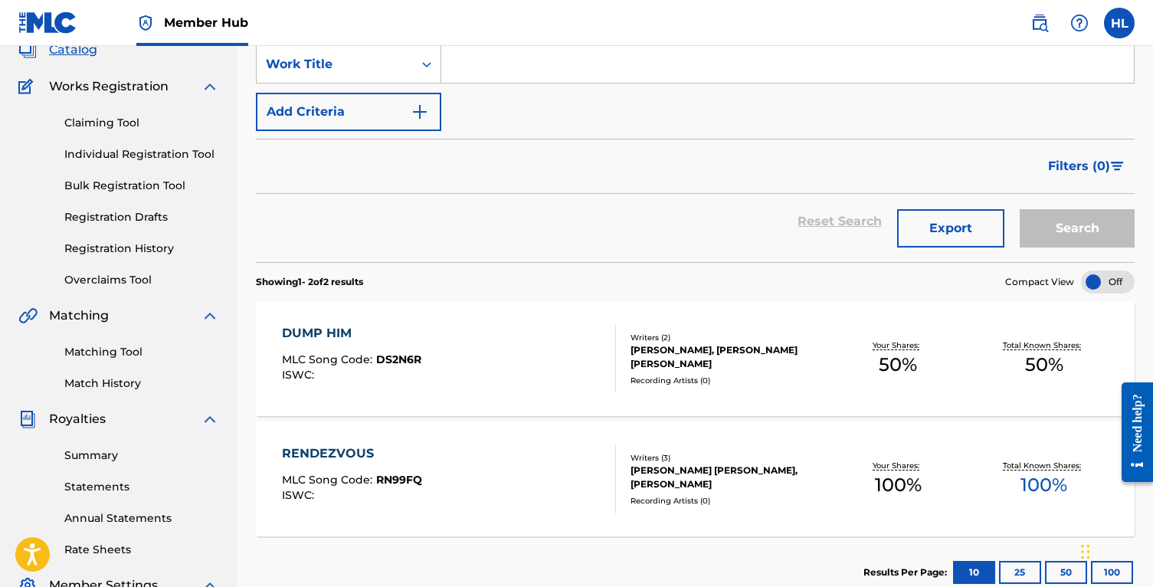
scroll to position [109, 0]
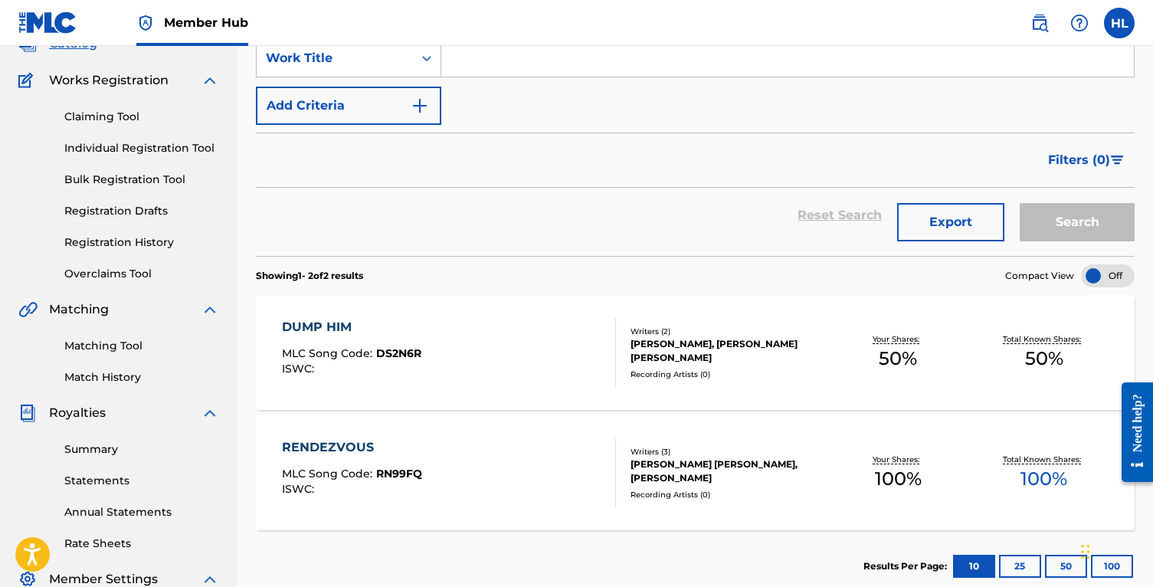
click at [679, 509] on div "RENDEZVOUS MLC Song Code : RN99FQ ISWC : Writers ( 3 ) [PERSON_NAME] [PERSON_NA…" at bounding box center [695, 472] width 879 height 115
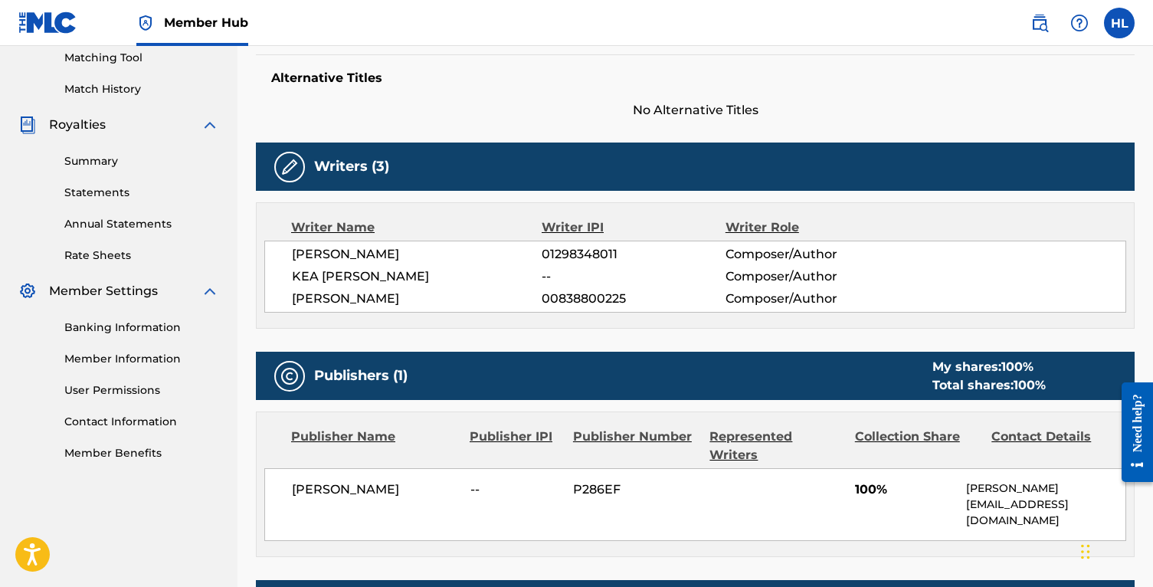
scroll to position [399, 0]
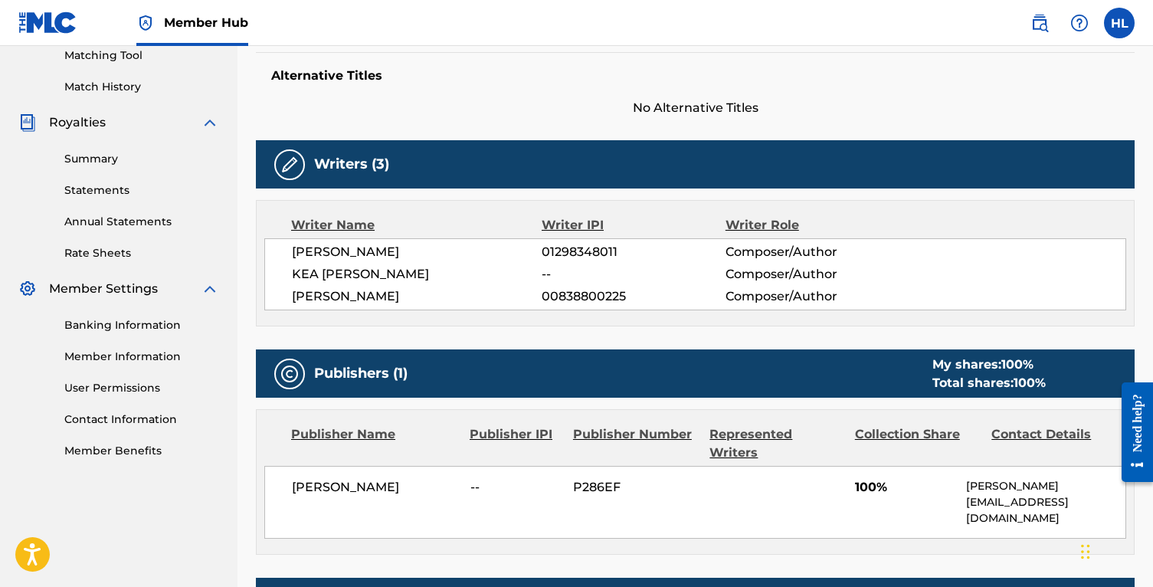
click at [1003, 407] on div "Publishers (1) My shares: 100 % Total shares: 100 % Publisher Name Publisher IP…" at bounding box center [695, 451] width 879 height 205
click at [887, 371] on div "Publishers (1) My shares: 100 % Total shares: 100 %" at bounding box center [695, 373] width 879 height 48
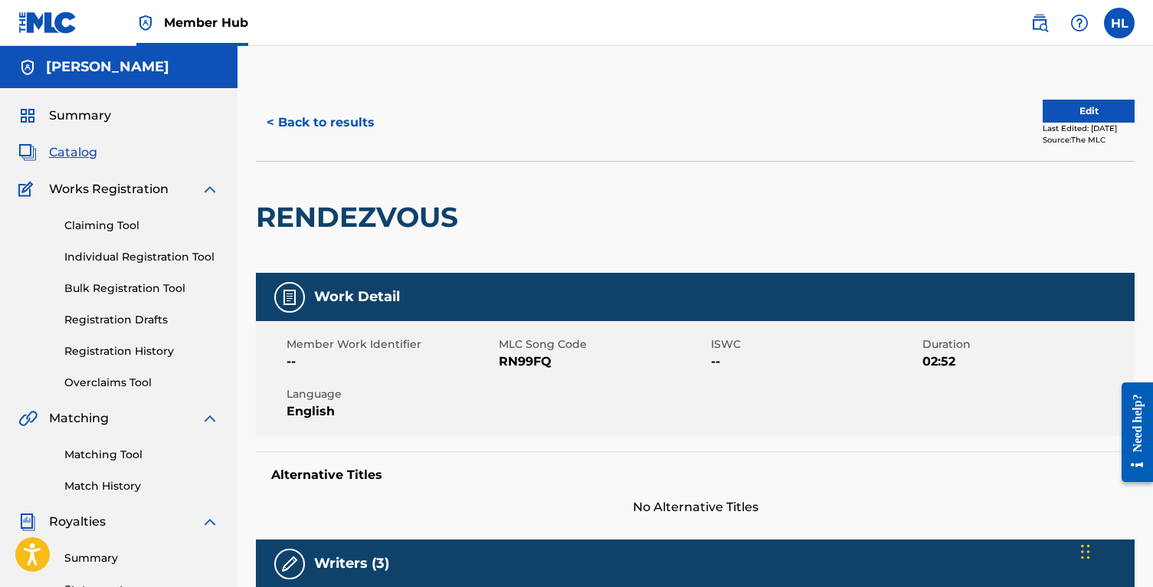
click at [1074, 97] on div "< Back to results Edit Last Edited: [DATE] Source: The MLC" at bounding box center [695, 122] width 879 height 77
click at [1078, 114] on button "Edit" at bounding box center [1088, 111] width 92 height 23
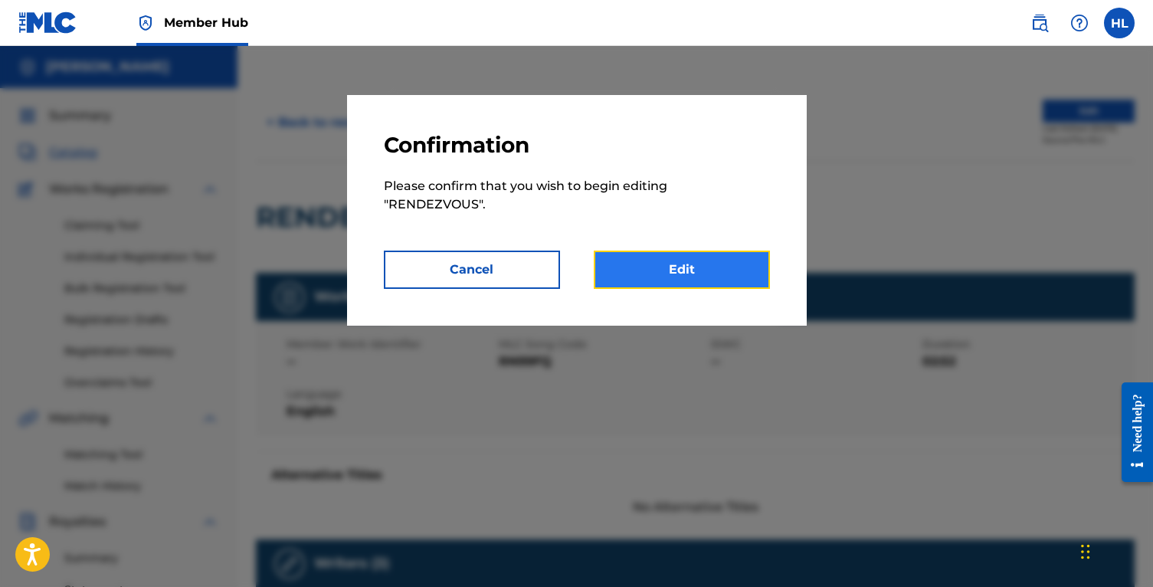
click at [687, 266] on link "Edit" at bounding box center [682, 269] width 176 height 38
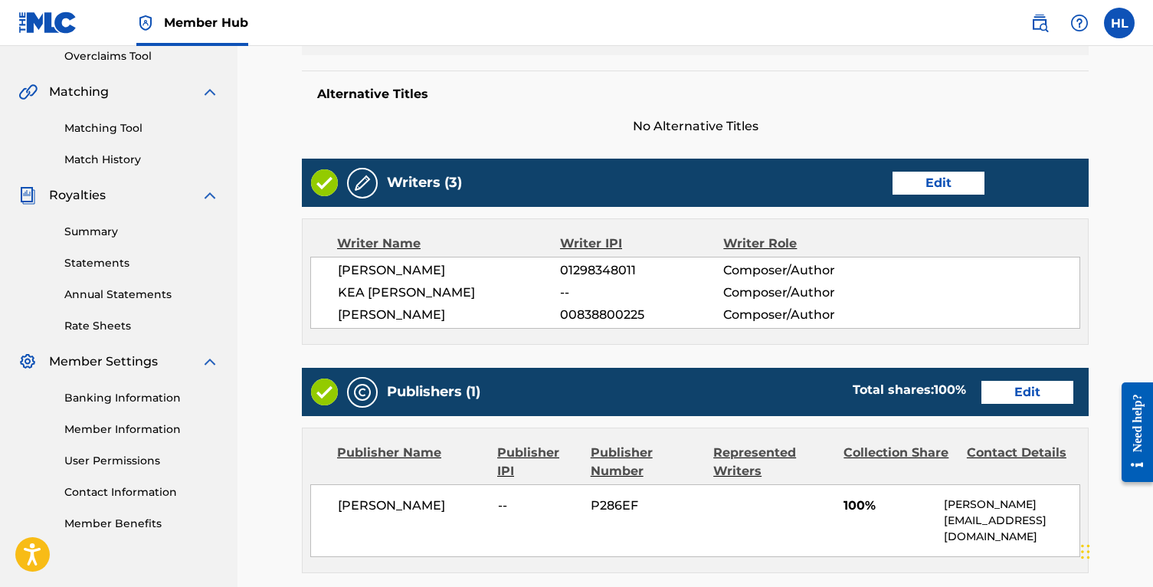
scroll to position [374, 0]
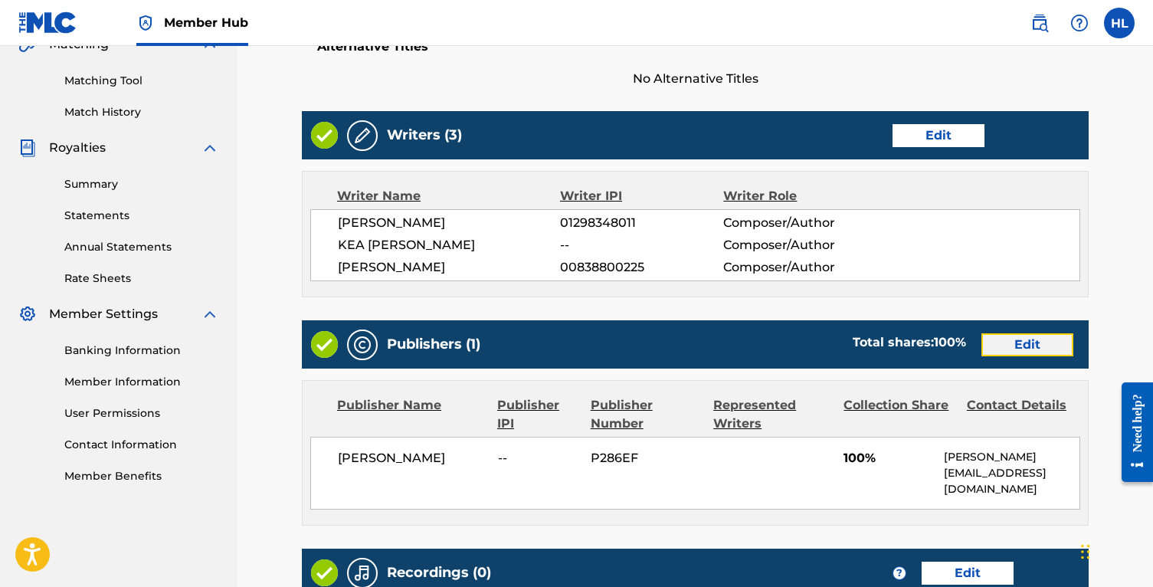
click at [1026, 345] on link "Edit" at bounding box center [1027, 344] width 92 height 23
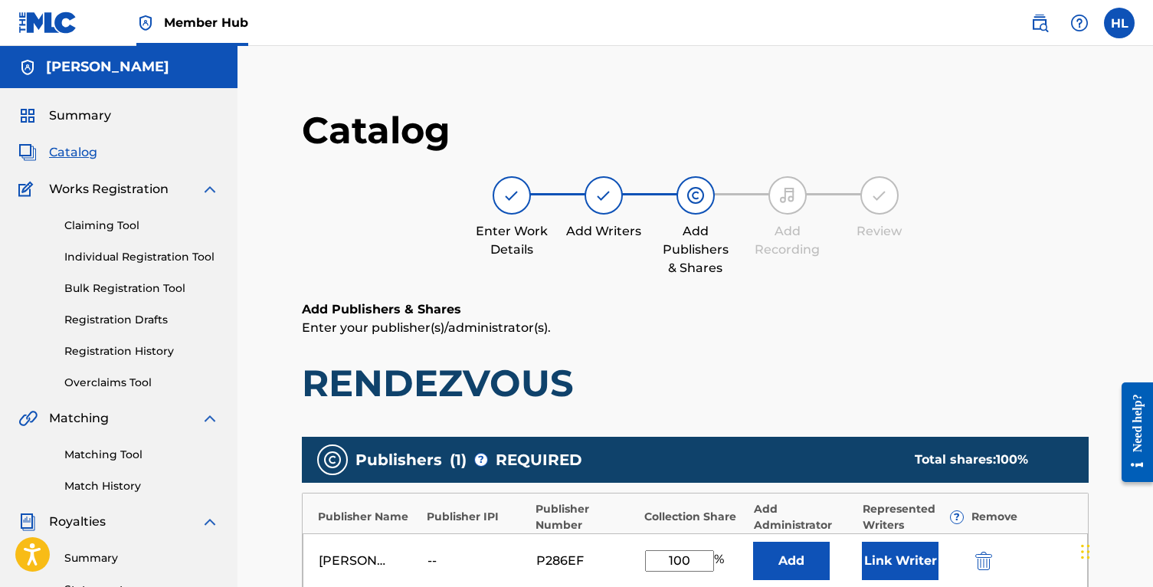
scroll to position [288, 0]
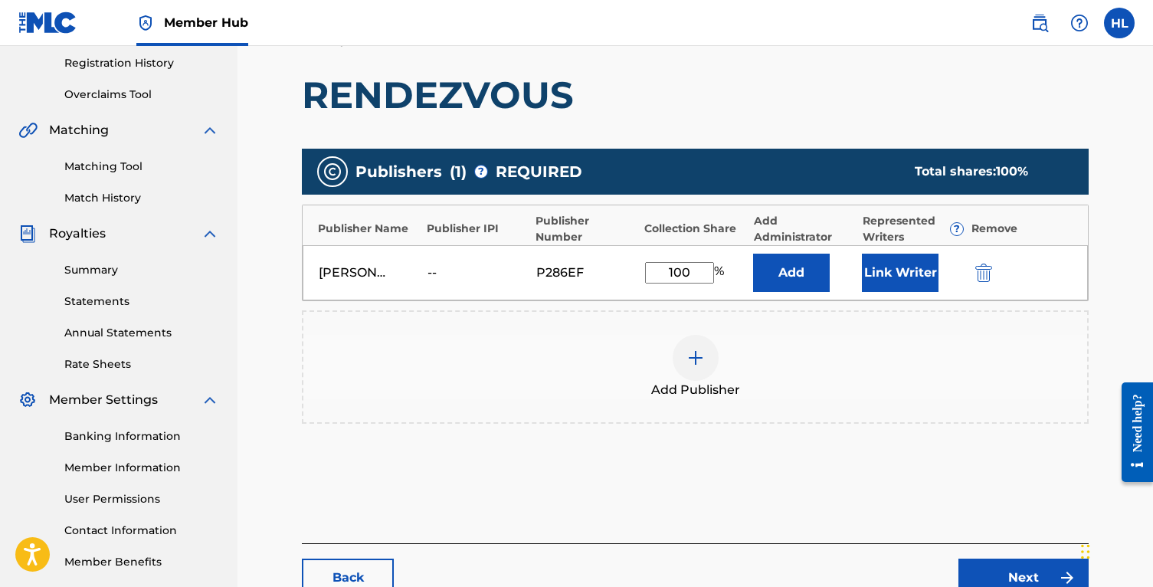
click at [671, 274] on input "100" at bounding box center [679, 272] width 69 height 21
type input "33.3"
click at [921, 255] on button "Link Writer" at bounding box center [900, 273] width 77 height 38
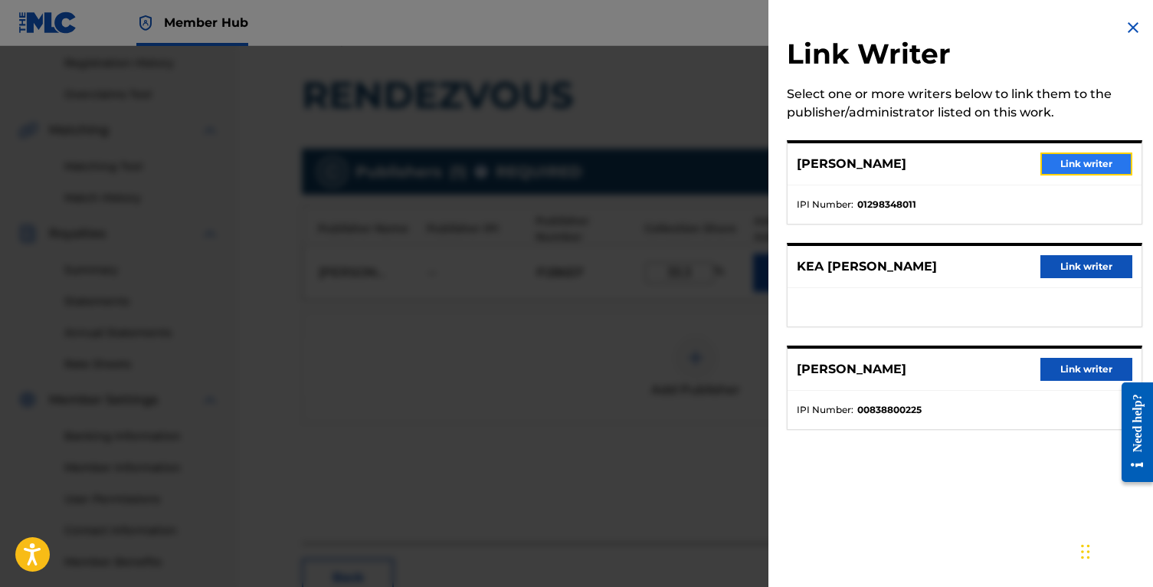
click at [1070, 164] on button "Link writer" at bounding box center [1086, 163] width 92 height 23
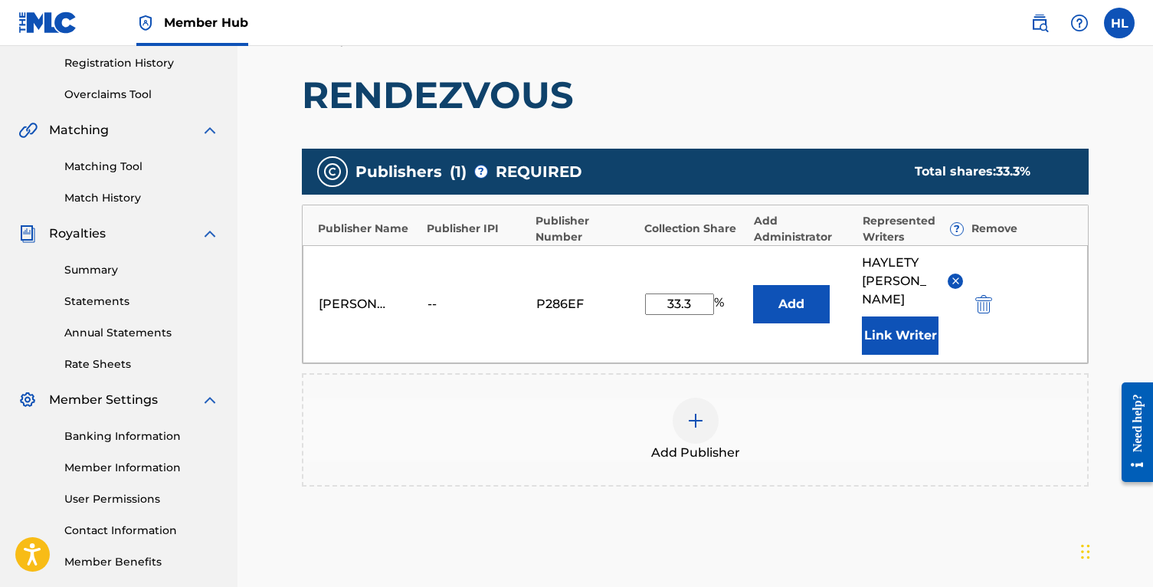
scroll to position [457, 0]
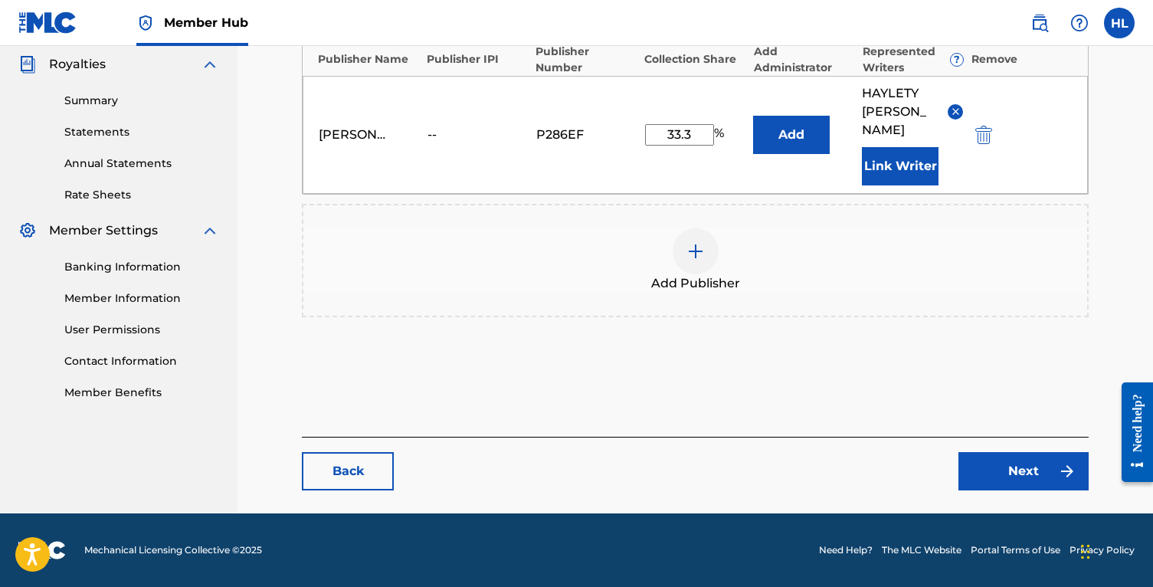
click at [957, 116] on img at bounding box center [955, 111] width 11 height 11
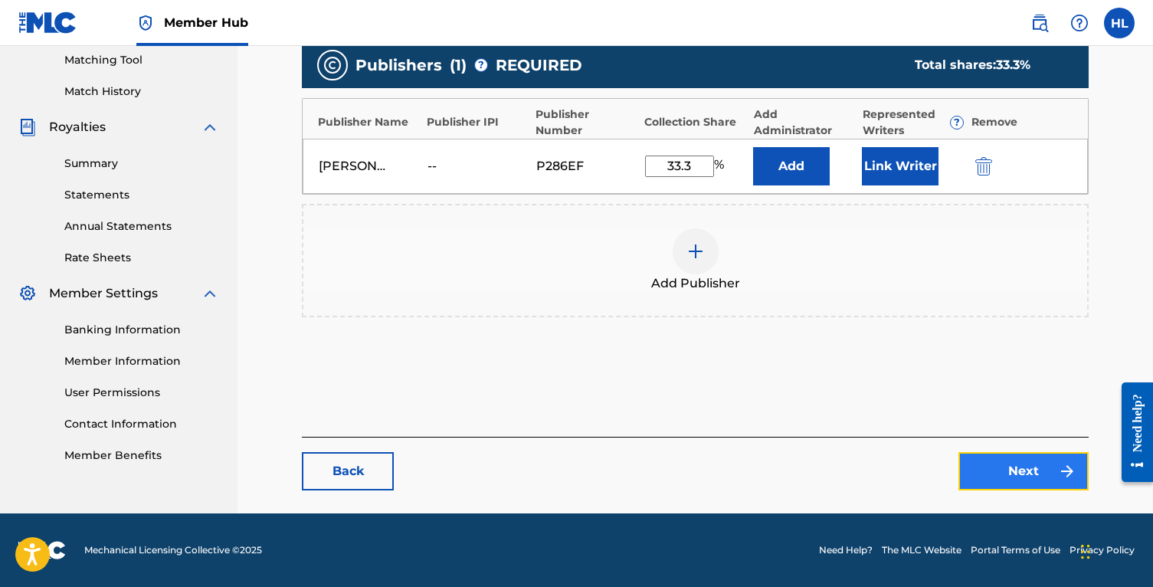
click at [1021, 469] on link "Next" at bounding box center [1023, 471] width 130 height 38
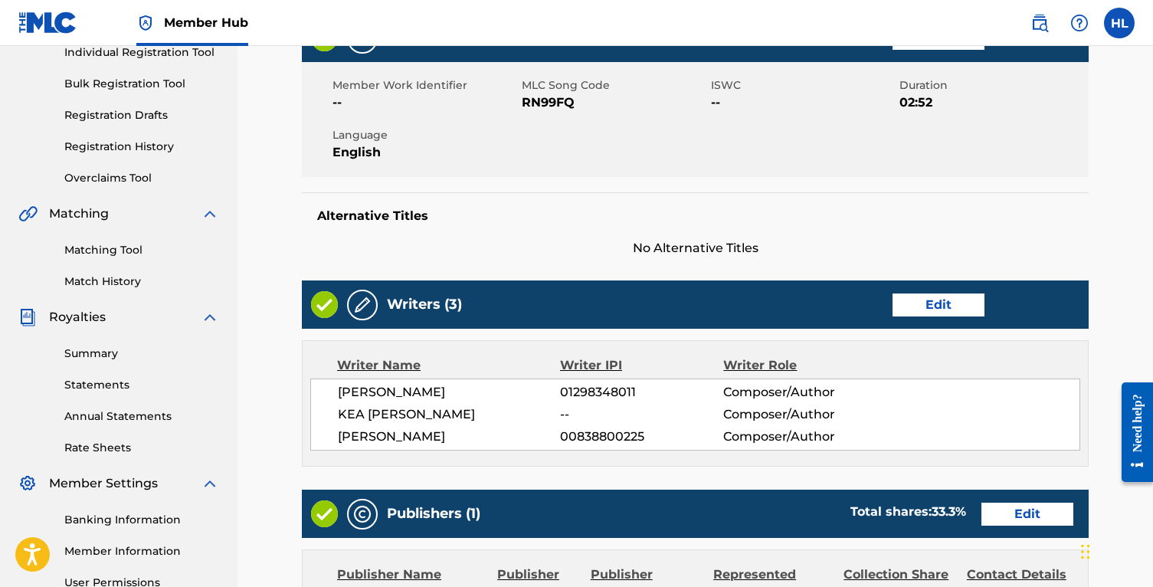
scroll to position [241, 0]
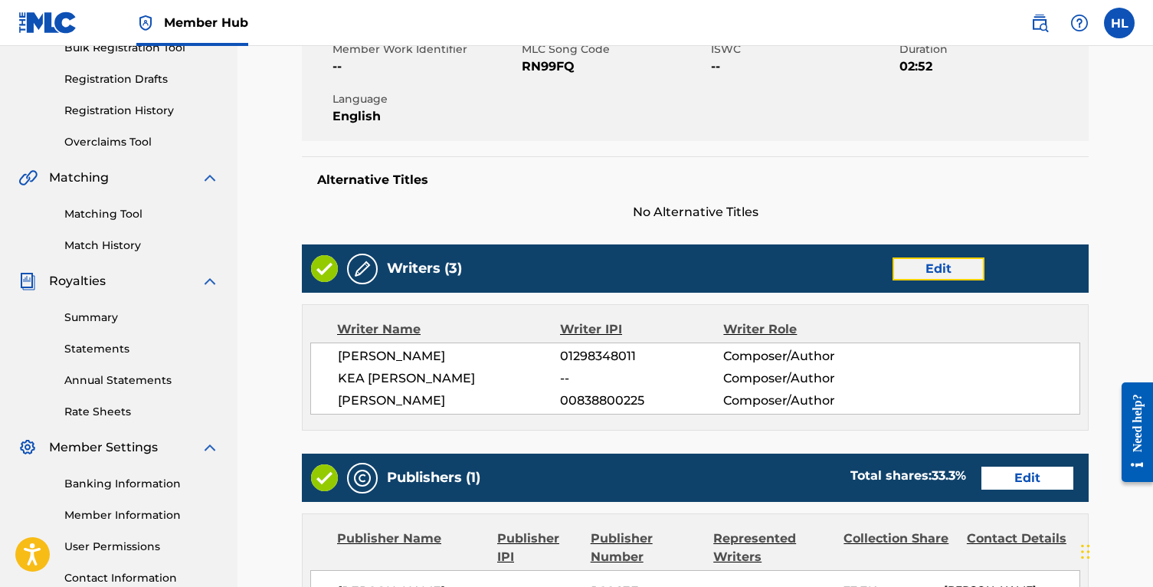
click at [921, 270] on link "Edit" at bounding box center [938, 268] width 92 height 23
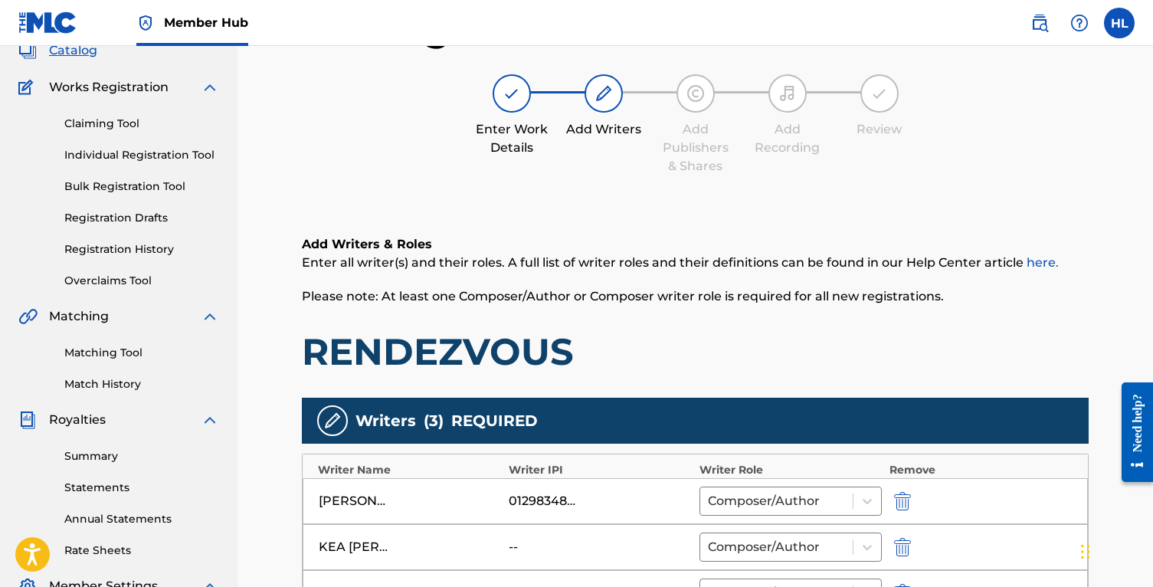
scroll to position [385, 0]
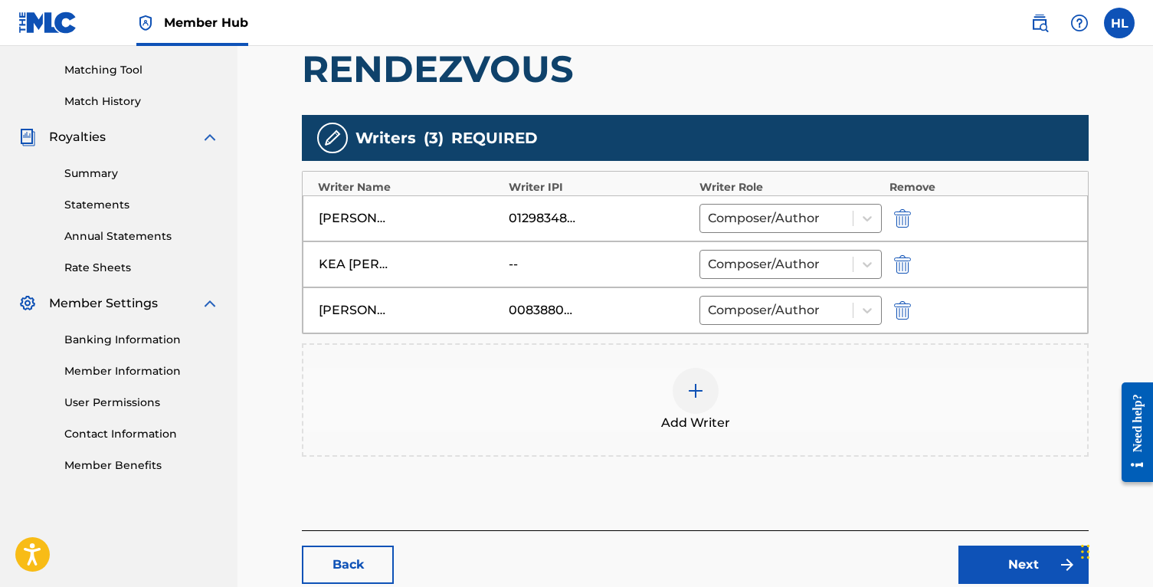
click at [371, 208] on div "[PERSON_NAME] 01298348011 Composer/Author" at bounding box center [695, 218] width 785 height 46
click at [345, 221] on div "[PERSON_NAME]" at bounding box center [353, 218] width 69 height 18
click at [344, 221] on div "[PERSON_NAME]" at bounding box center [353, 218] width 69 height 18
click at [911, 216] on button "submit" at bounding box center [900, 218] width 23 height 18
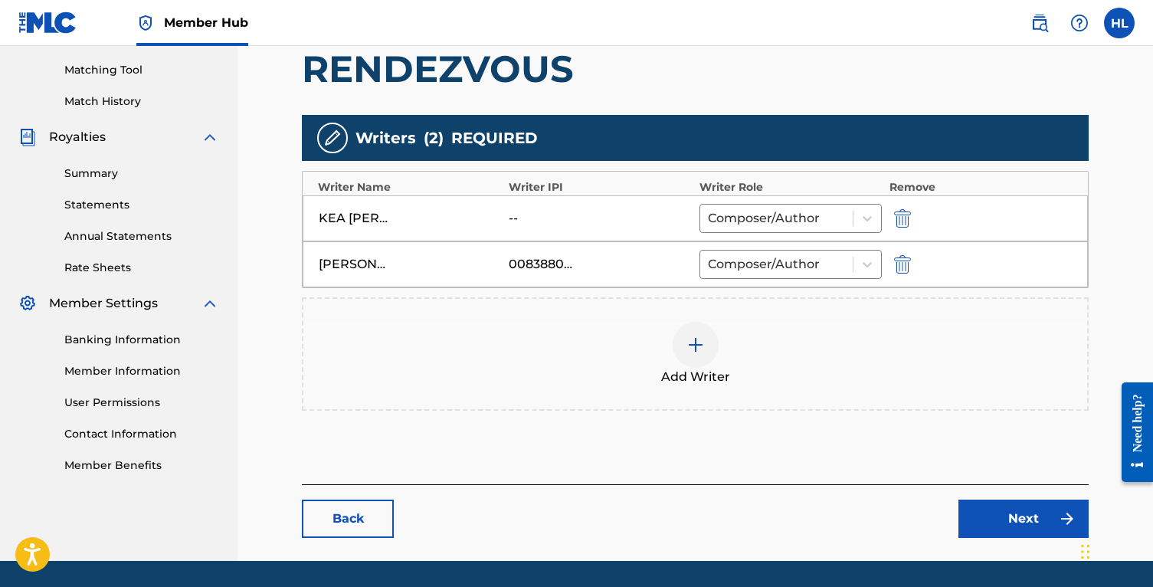
click at [696, 349] on img at bounding box center [695, 344] width 18 height 18
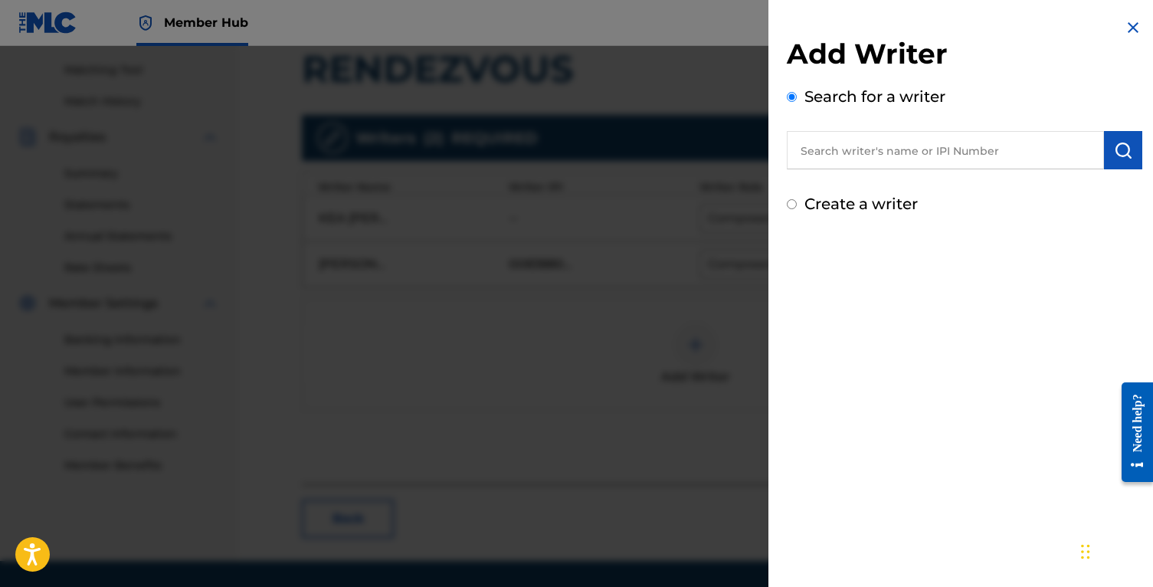
click at [937, 148] on input "text" at bounding box center [945, 150] width 317 height 38
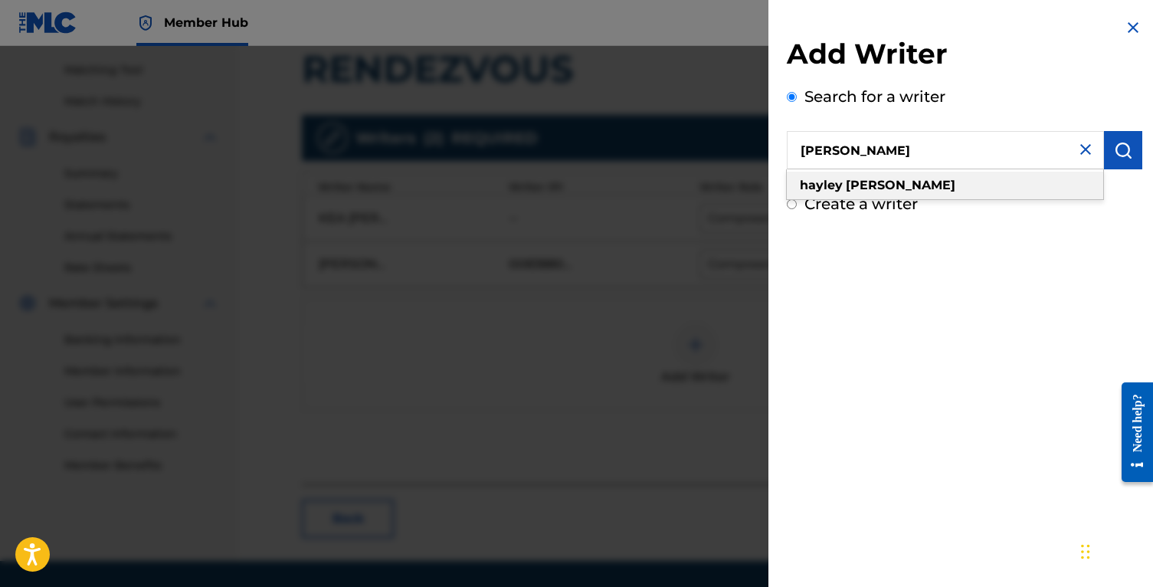
type input "[PERSON_NAME]"
click at [939, 187] on div "[PERSON_NAME]" at bounding box center [945, 186] width 316 height 28
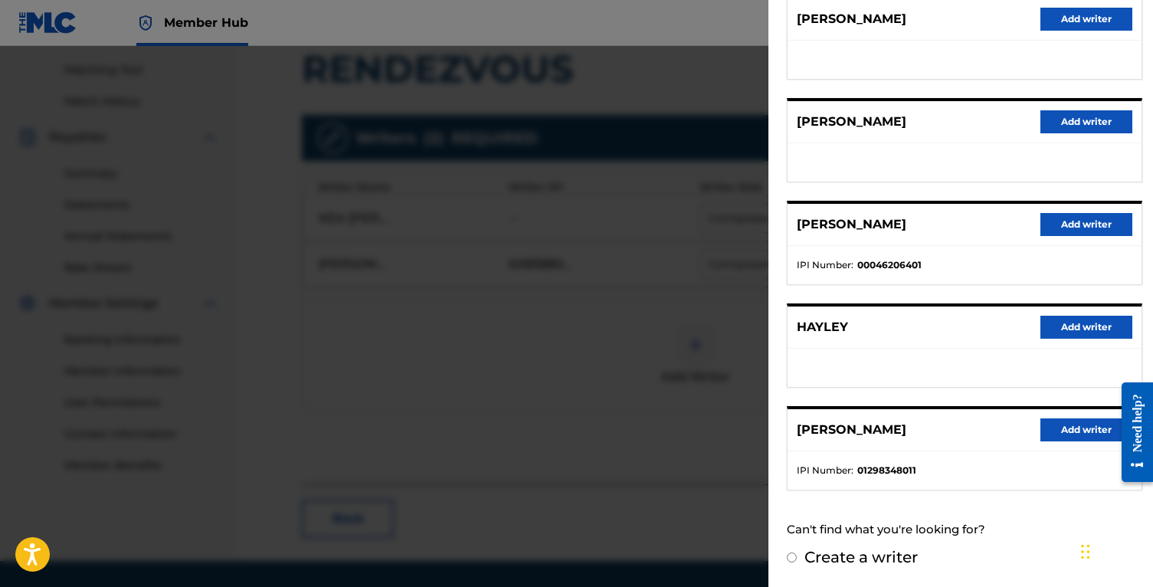
scroll to position [206, 0]
click at [1086, 427] on button "Add writer" at bounding box center [1086, 430] width 92 height 23
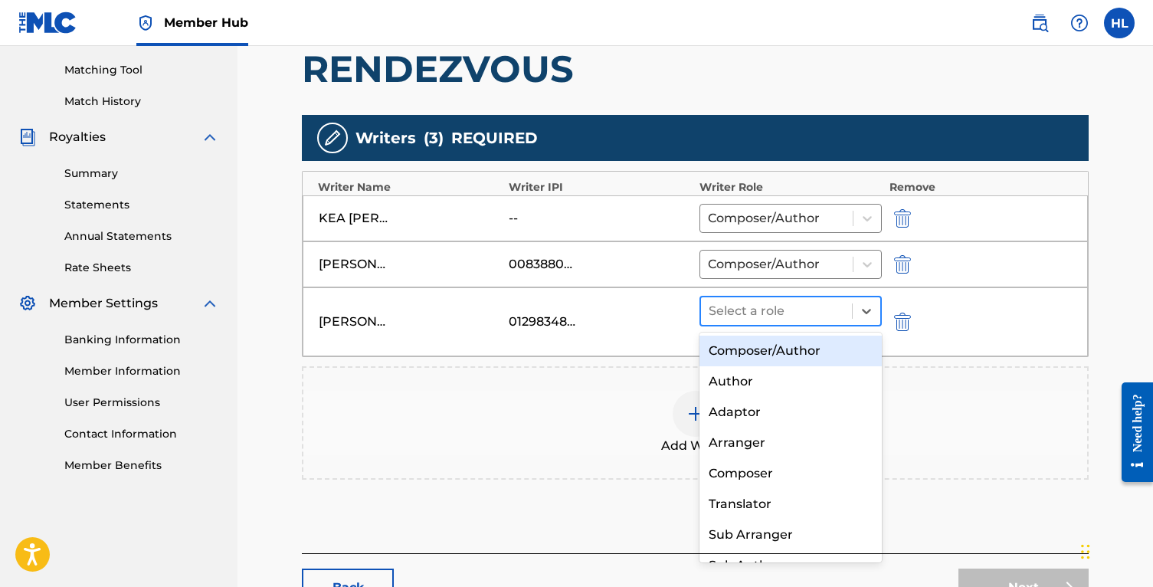
click at [818, 303] on div at bounding box center [777, 310] width 136 height 21
click at [810, 346] on div "Composer/Author" at bounding box center [790, 350] width 182 height 31
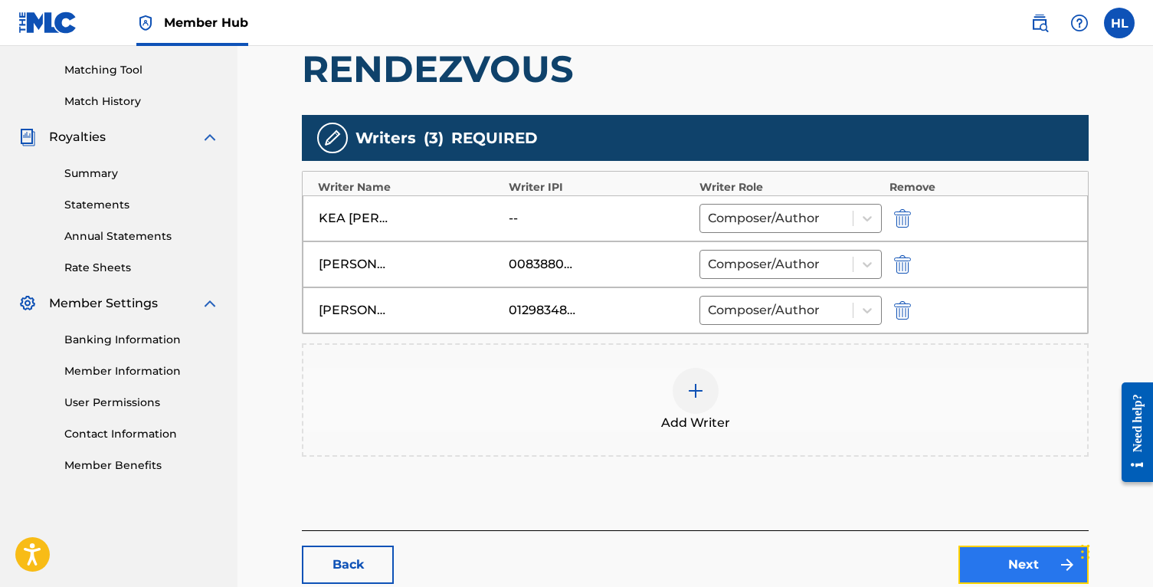
click at [1019, 557] on link "Next" at bounding box center [1023, 564] width 130 height 38
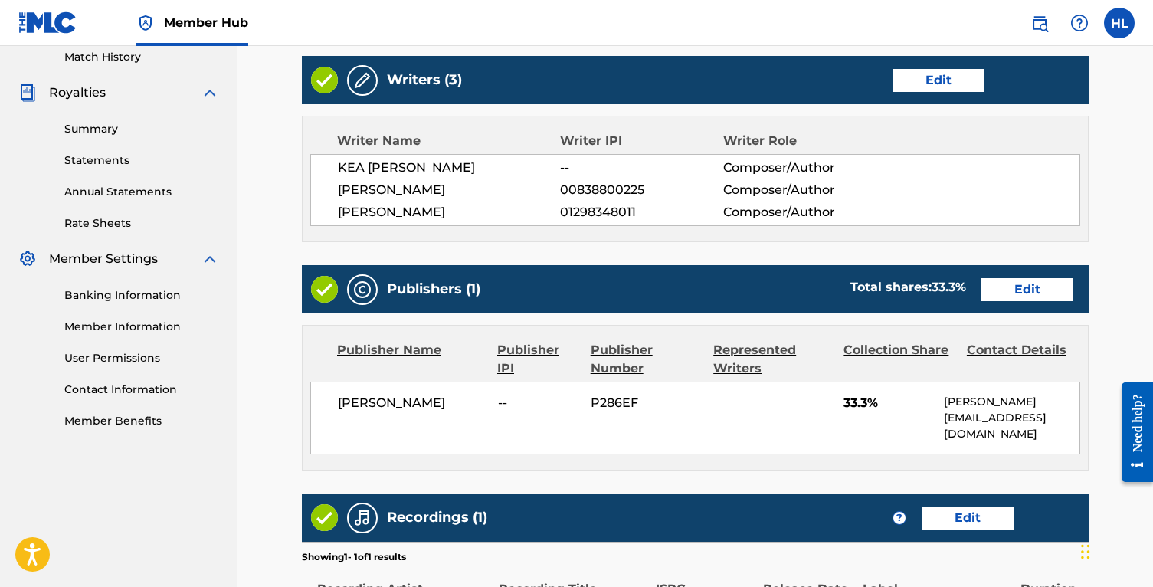
scroll to position [568, 0]
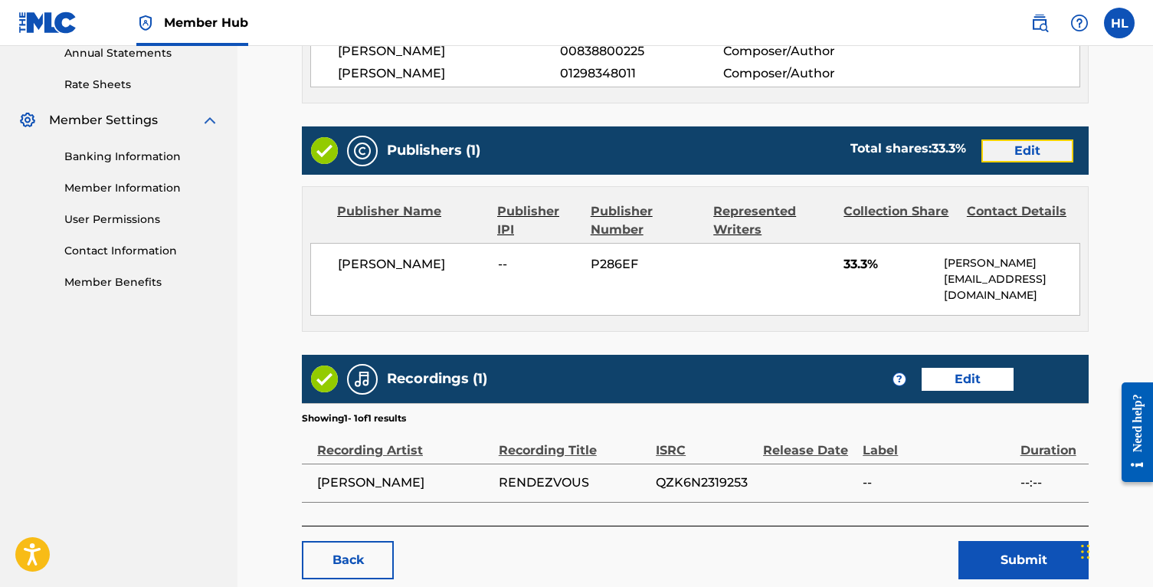
click at [1035, 141] on link "Edit" at bounding box center [1027, 150] width 92 height 23
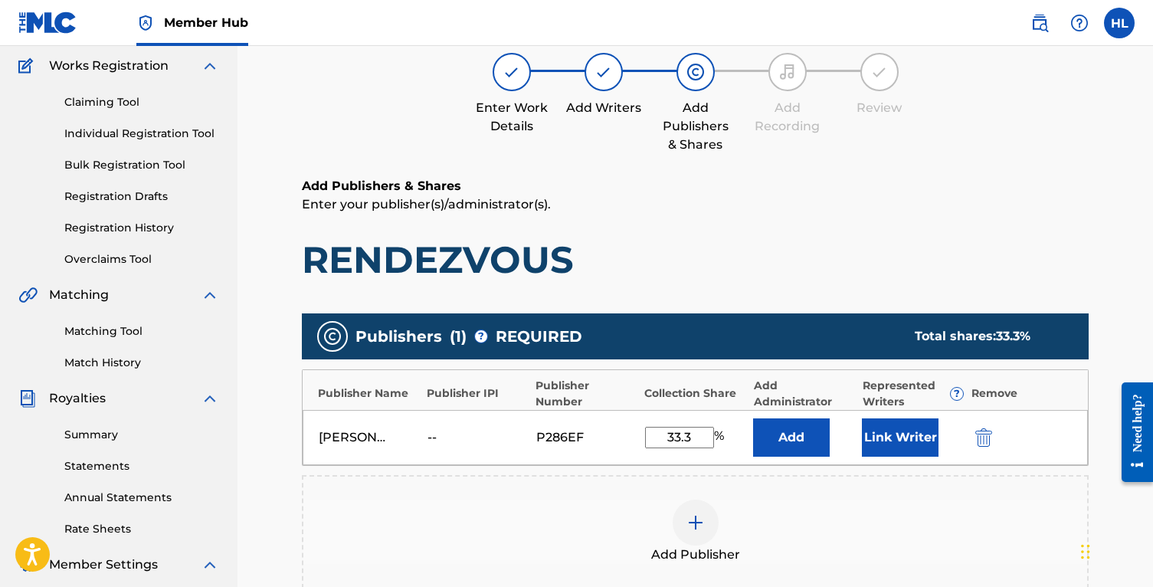
scroll to position [122, 0]
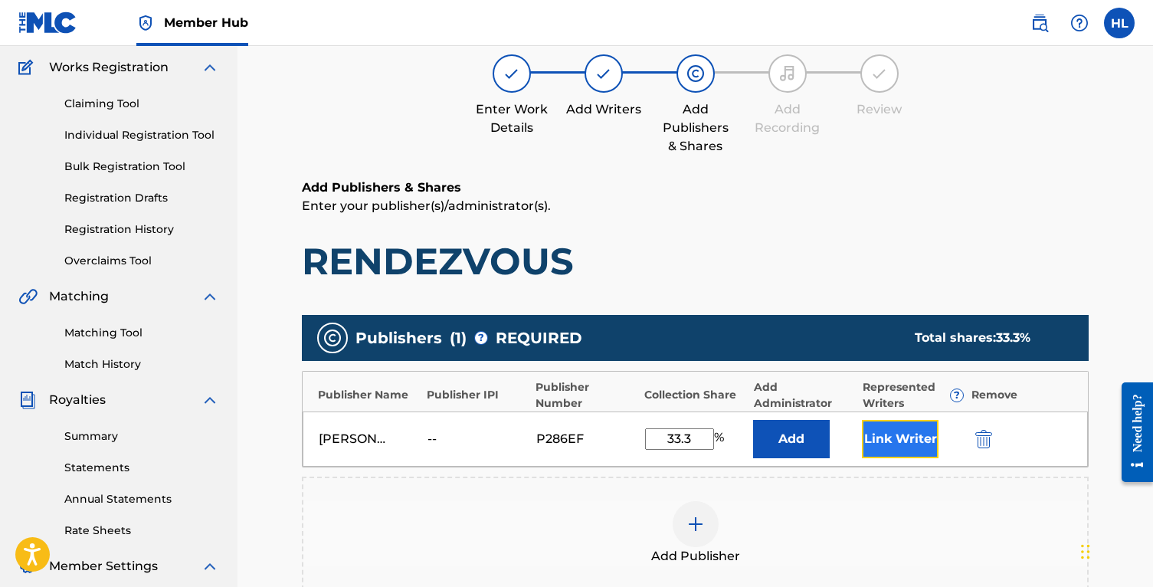
click at [897, 446] on button "Link Writer" at bounding box center [900, 439] width 77 height 38
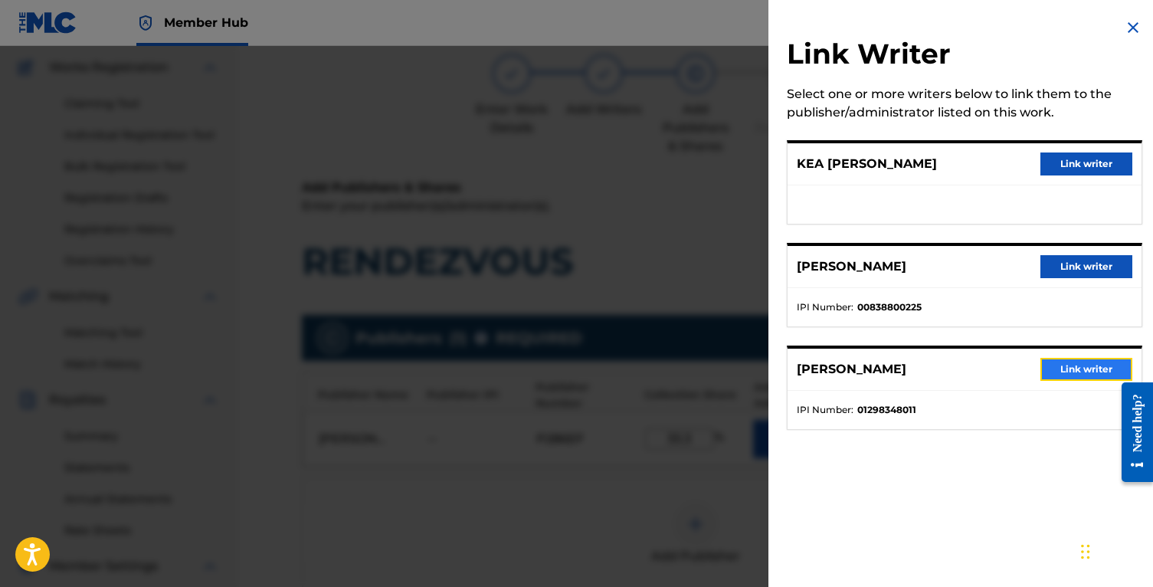
click at [1049, 365] on button "Link writer" at bounding box center [1086, 369] width 92 height 23
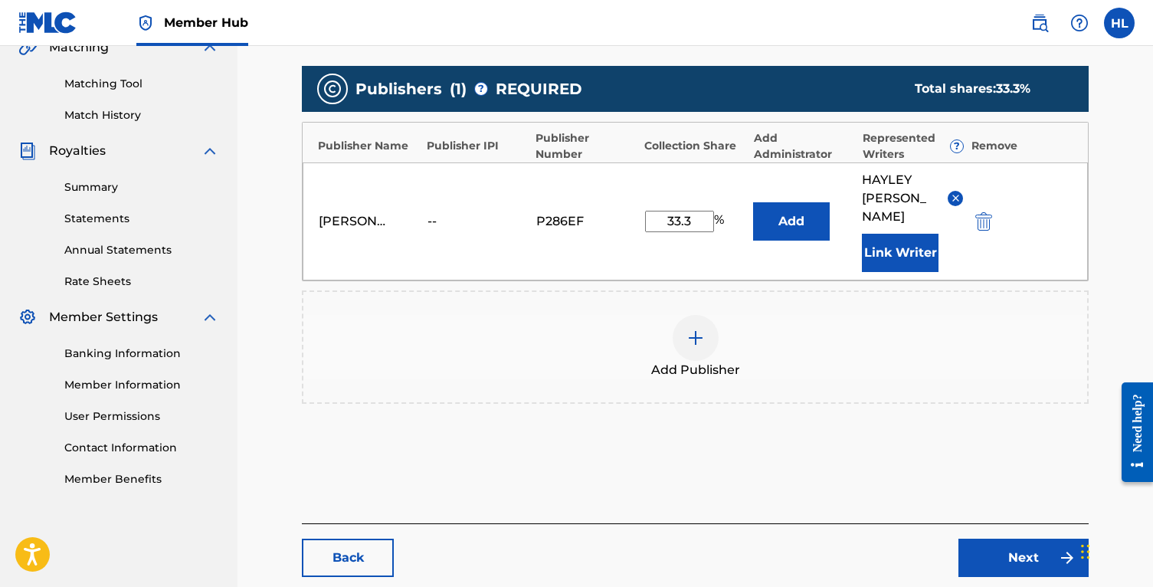
scroll to position [401, 0]
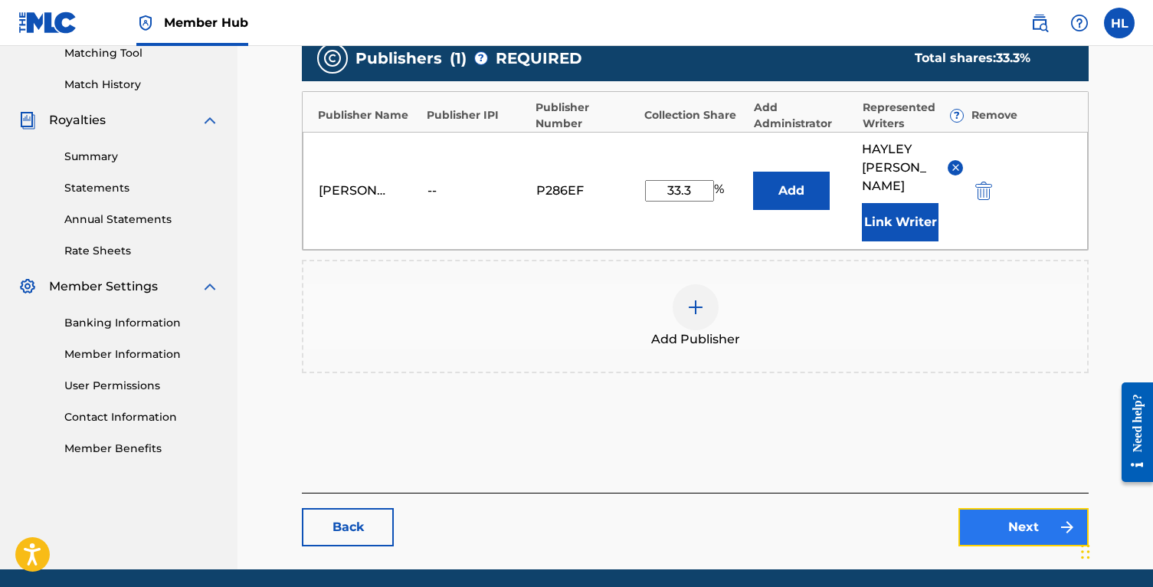
click at [1001, 525] on link "Next" at bounding box center [1023, 527] width 130 height 38
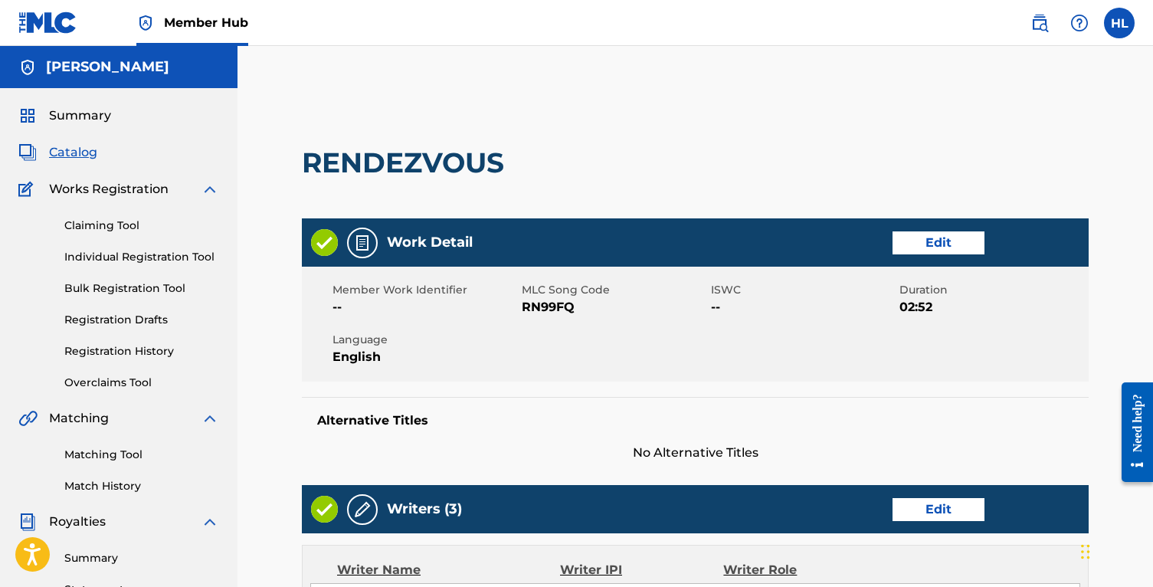
scroll to position [654, 0]
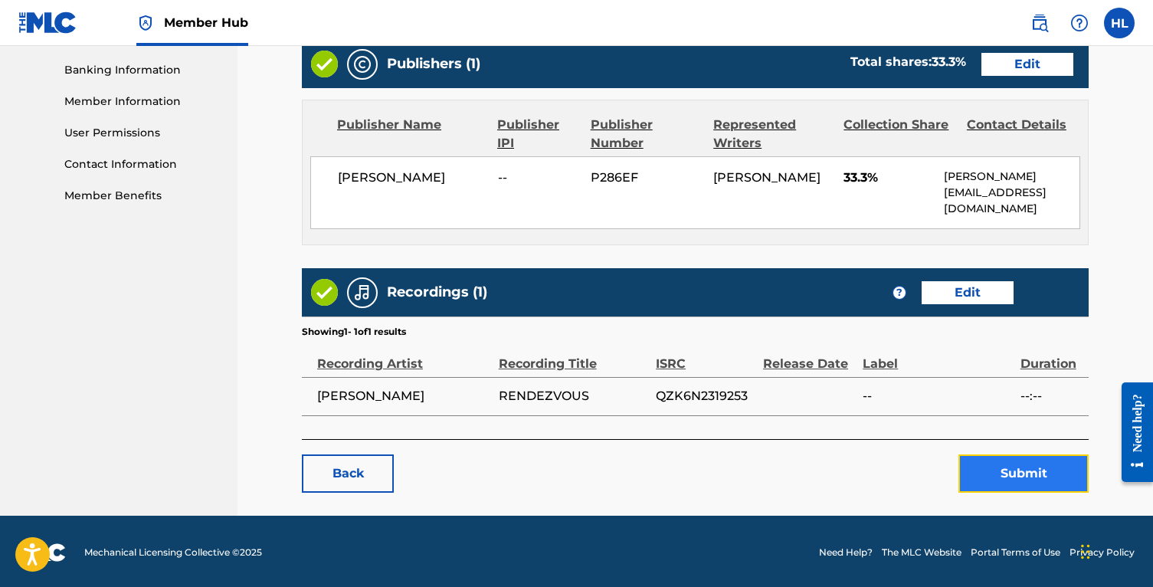
click at [1010, 479] on button "Submit" at bounding box center [1023, 473] width 130 height 38
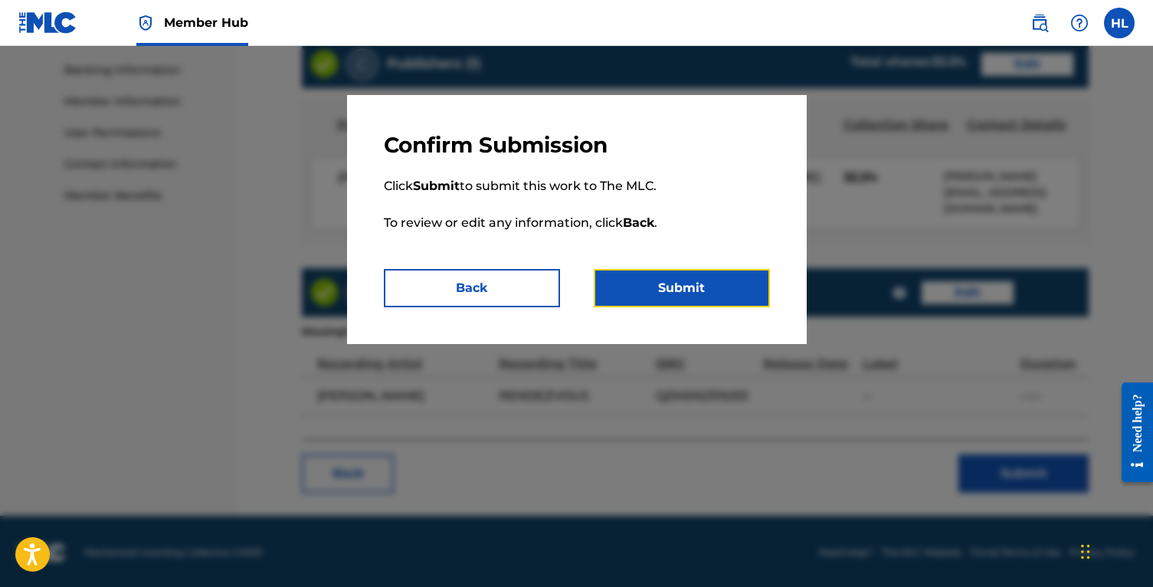
click at [689, 286] on button "Submit" at bounding box center [682, 288] width 176 height 38
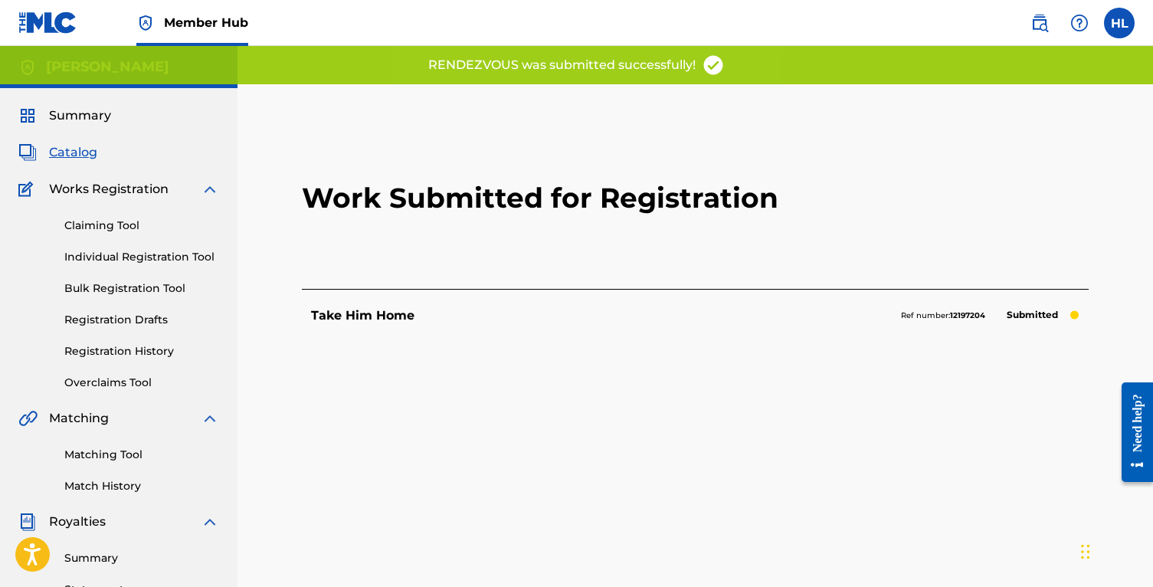
scroll to position [339, 0]
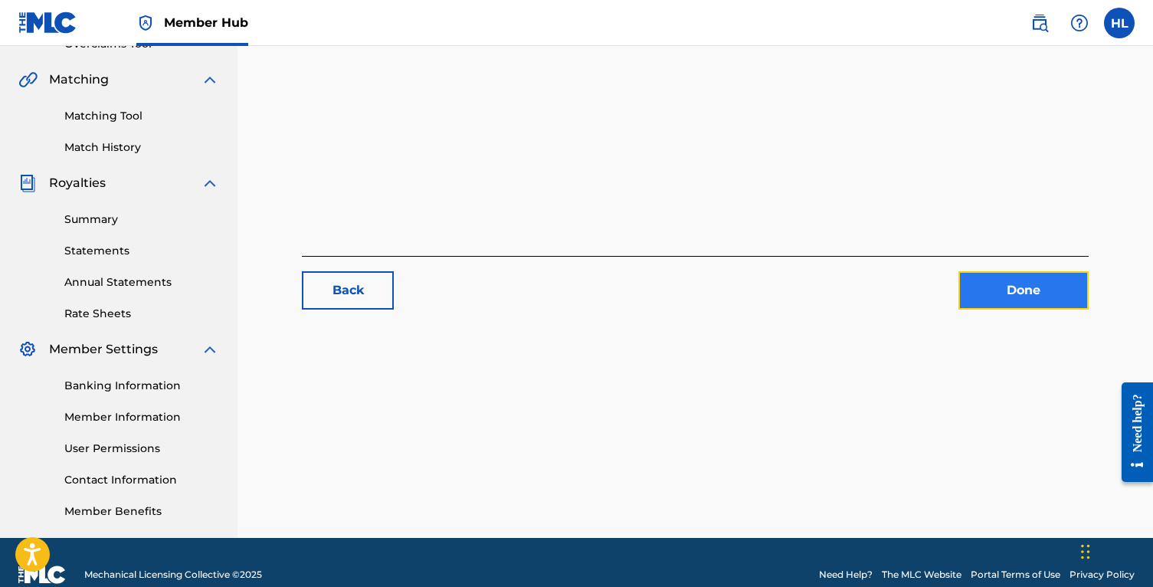
click at [1024, 284] on link "Done" at bounding box center [1023, 290] width 130 height 38
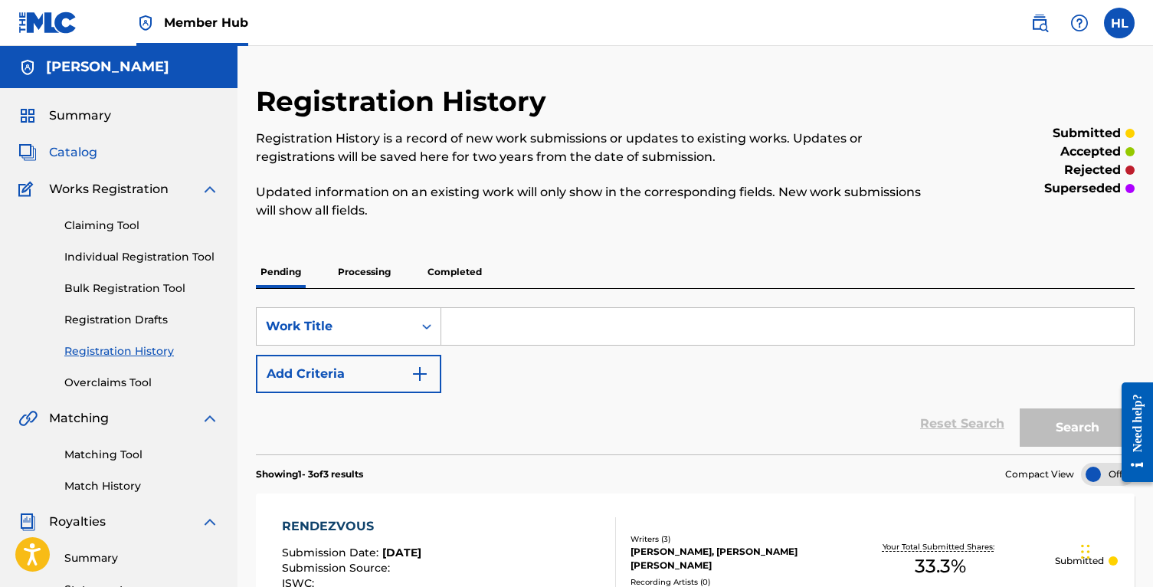
click at [81, 152] on span "Catalog" at bounding box center [73, 152] width 48 height 18
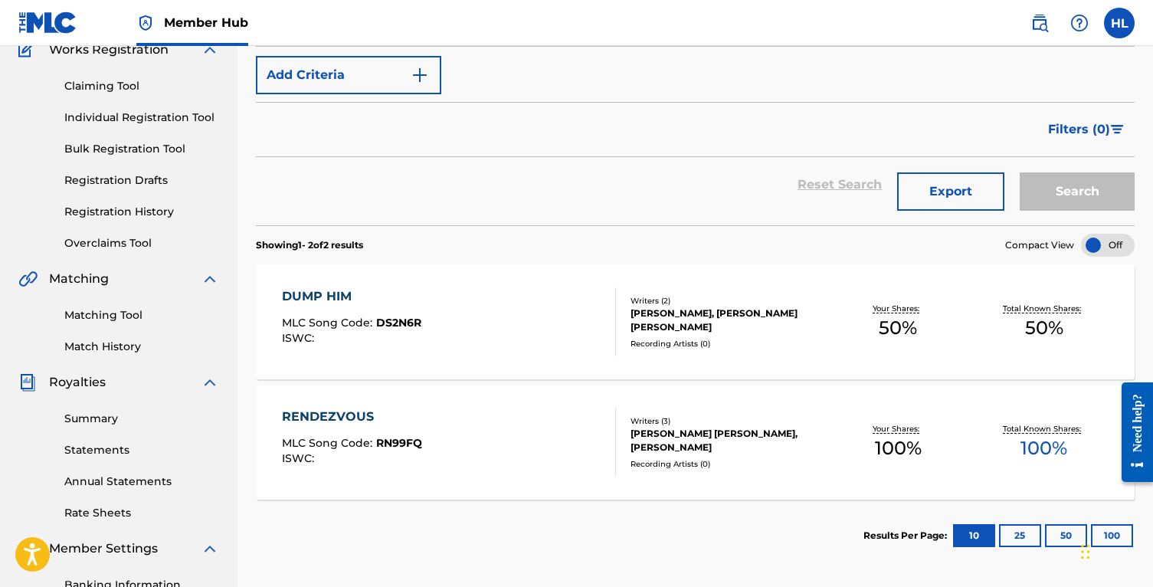
scroll to position [147, 0]
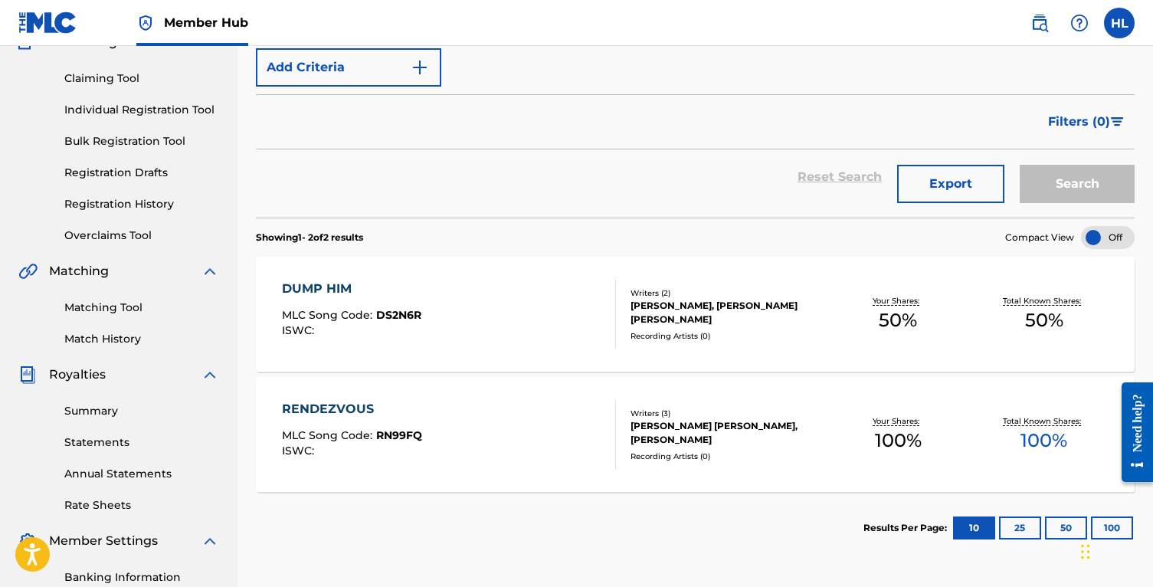
click at [964, 320] on div "Your Shares: 50 %" at bounding box center [898, 314] width 146 height 47
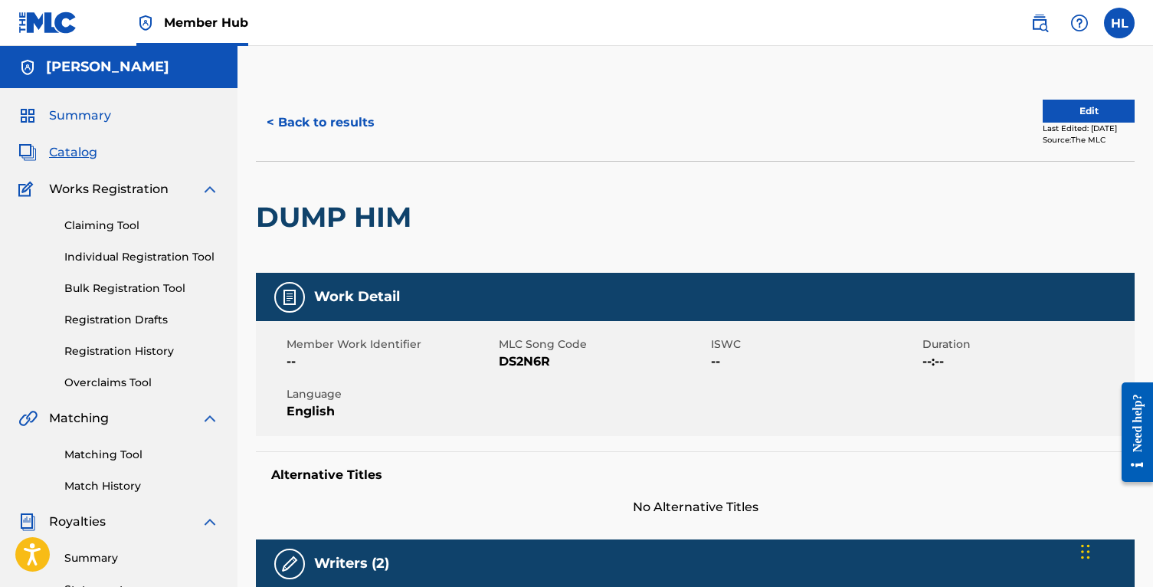
click at [89, 118] on span "Summary" at bounding box center [80, 115] width 62 height 18
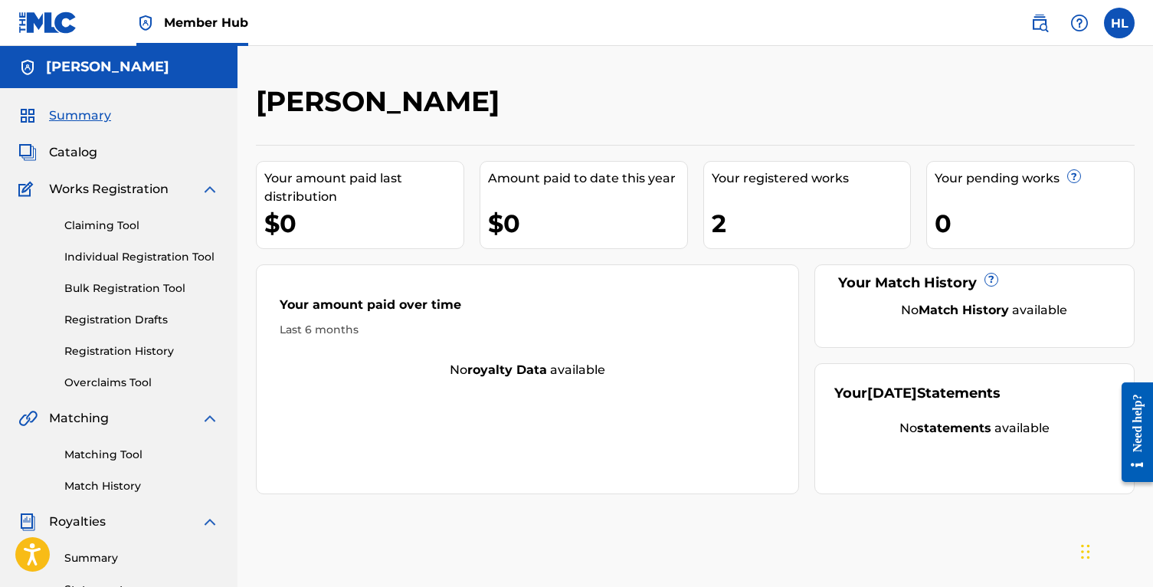
click at [108, 155] on div "Catalog" at bounding box center [118, 152] width 201 height 18
click at [79, 157] on span "Catalog" at bounding box center [73, 152] width 48 height 18
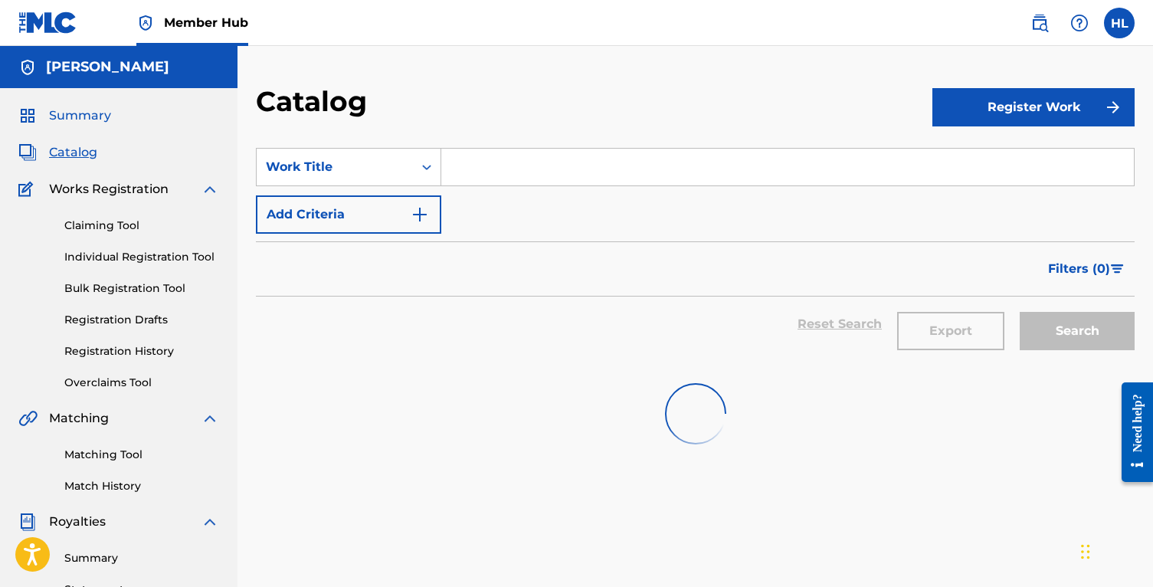
click at [76, 117] on span "Summary" at bounding box center [80, 115] width 62 height 18
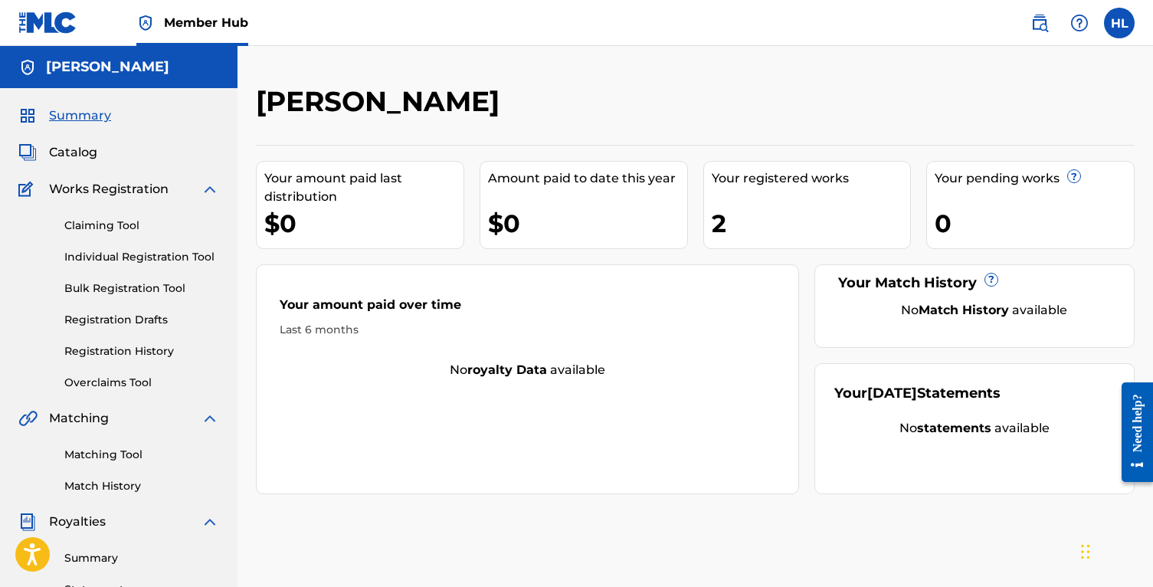
click at [985, 214] on div "0" at bounding box center [1033, 223] width 199 height 34
click at [982, 198] on div "Your pending works ? 0" at bounding box center [1030, 205] width 208 height 88
click at [981, 203] on div "Your pending works ? 0" at bounding box center [1030, 205] width 208 height 88
click at [115, 224] on link "Claiming Tool" at bounding box center [141, 226] width 155 height 16
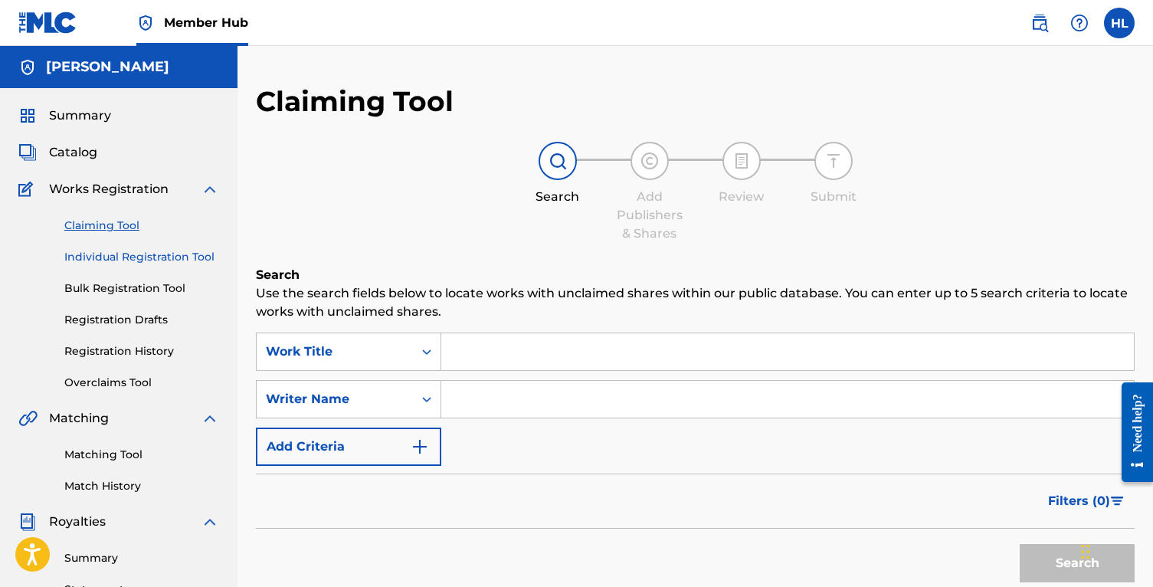
click at [162, 258] on link "Individual Registration Tool" at bounding box center [141, 257] width 155 height 16
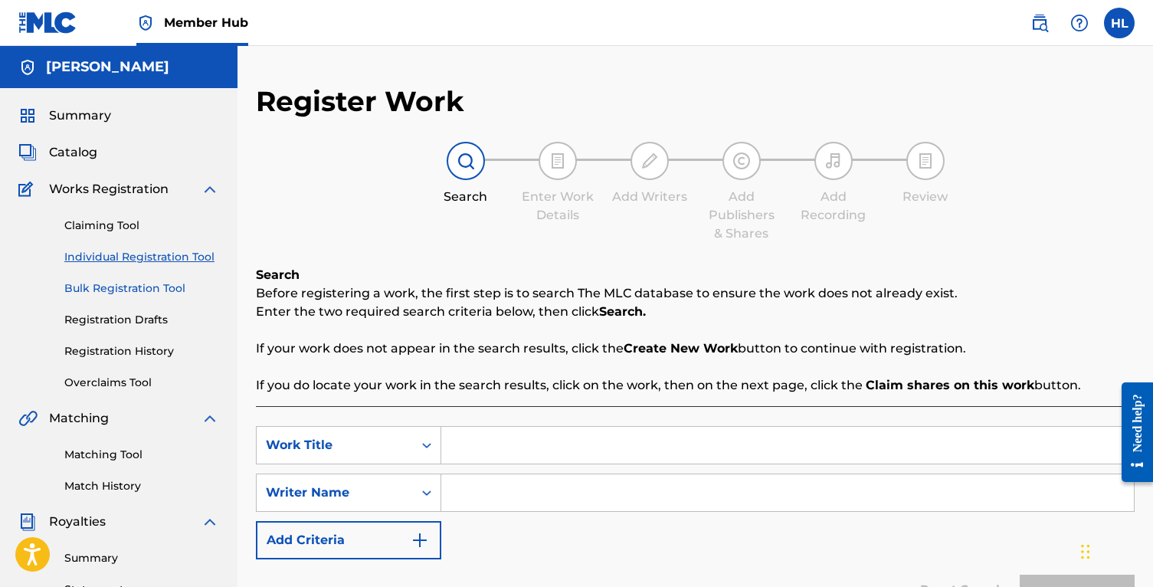
click at [153, 282] on link "Bulk Registration Tool" at bounding box center [141, 288] width 155 height 16
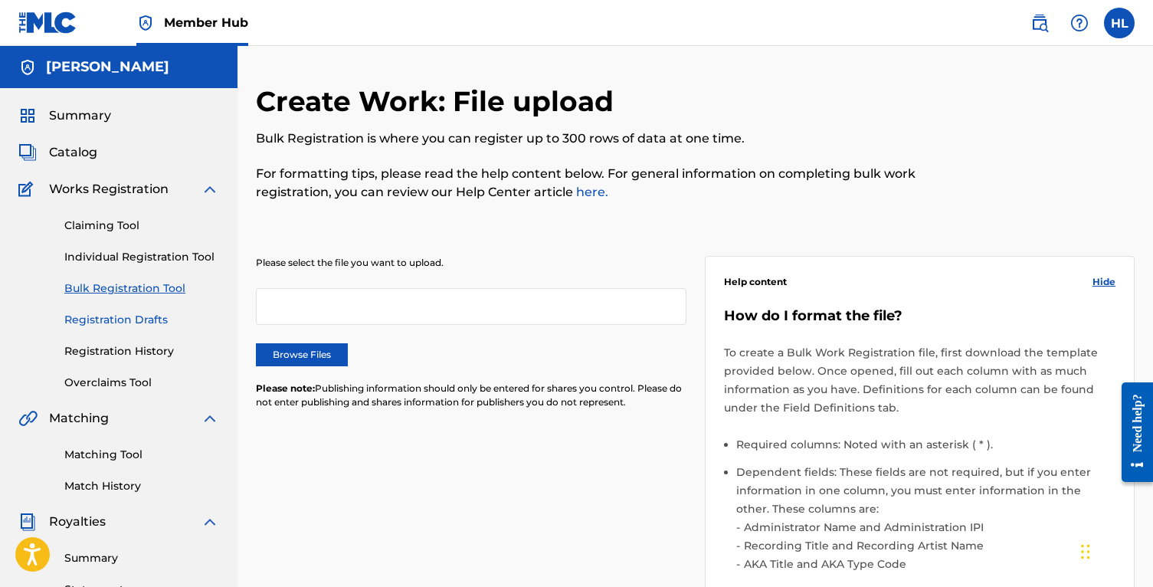
click at [145, 325] on link "Registration Drafts" at bounding box center [141, 320] width 155 height 16
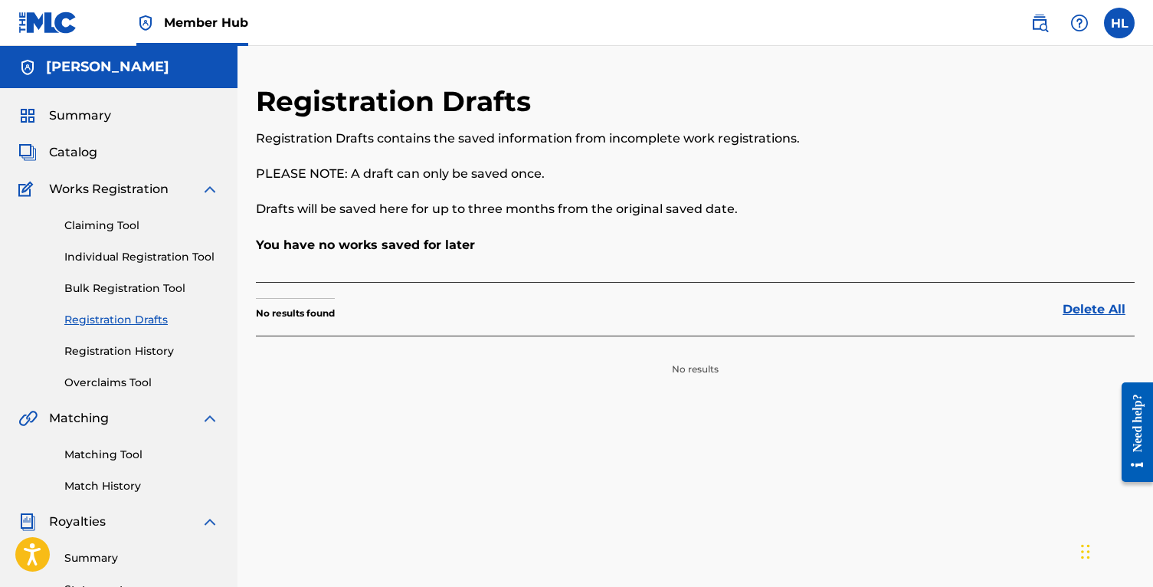
click at [163, 333] on div "Claiming Tool Individual Registration Tool Bulk Registration Tool Registration …" at bounding box center [118, 294] width 201 height 192
click at [162, 343] on link "Registration History" at bounding box center [141, 351] width 155 height 16
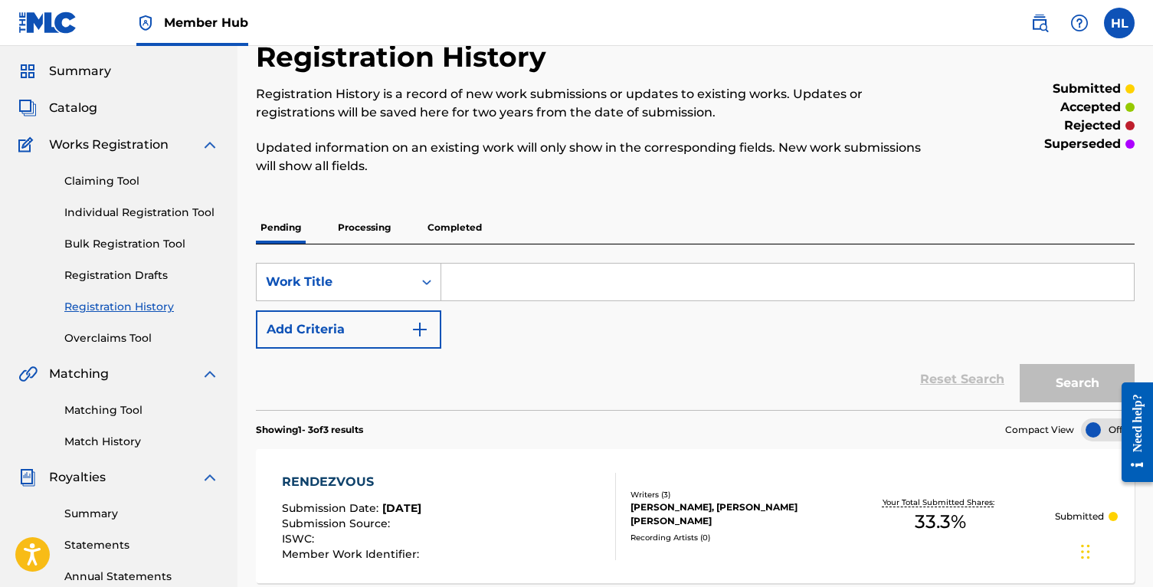
scroll to position [13, 0]
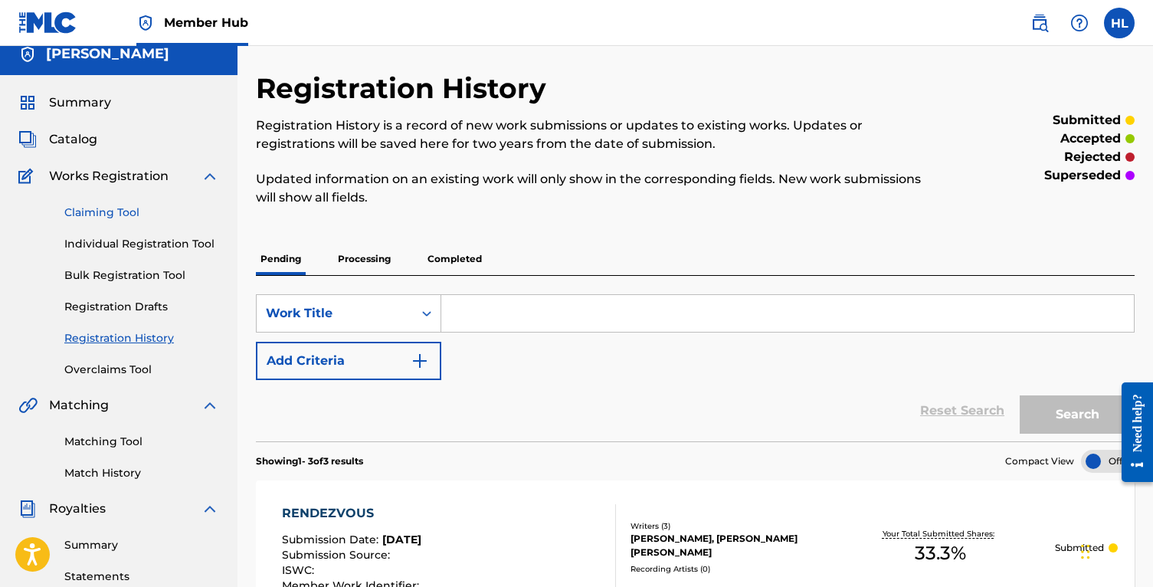
click at [115, 210] on link "Claiming Tool" at bounding box center [141, 213] width 155 height 16
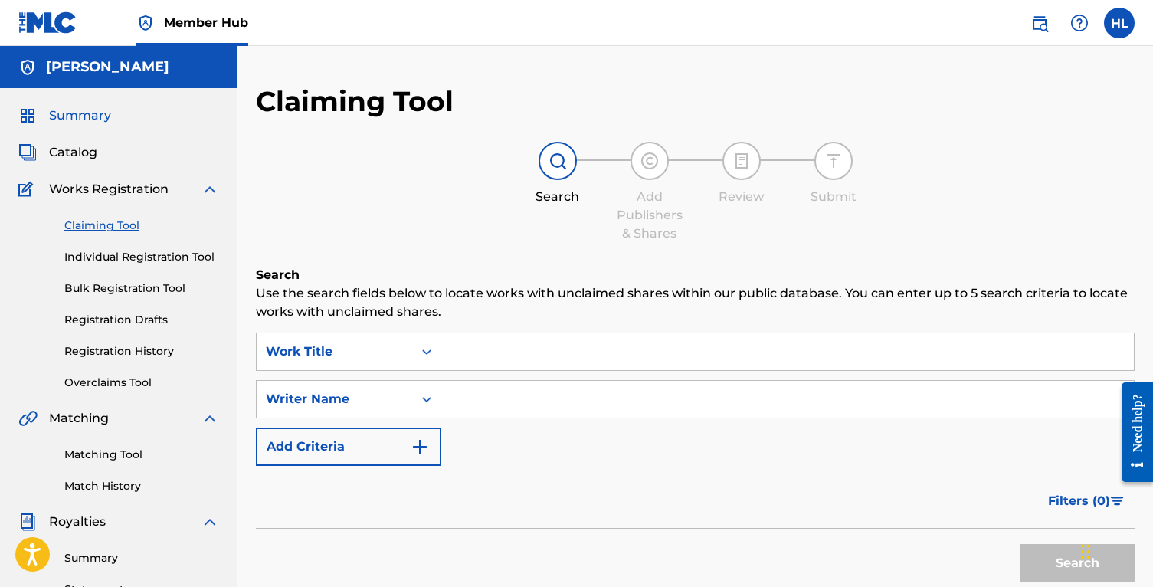
click at [92, 112] on span "Summary" at bounding box center [80, 115] width 62 height 18
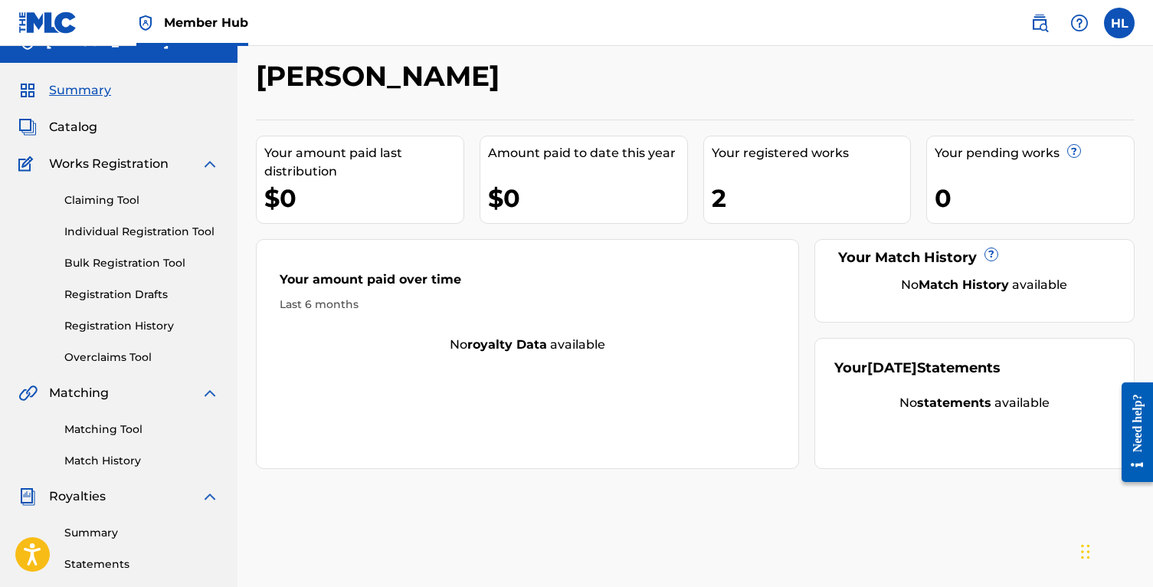
scroll to position [27, 0]
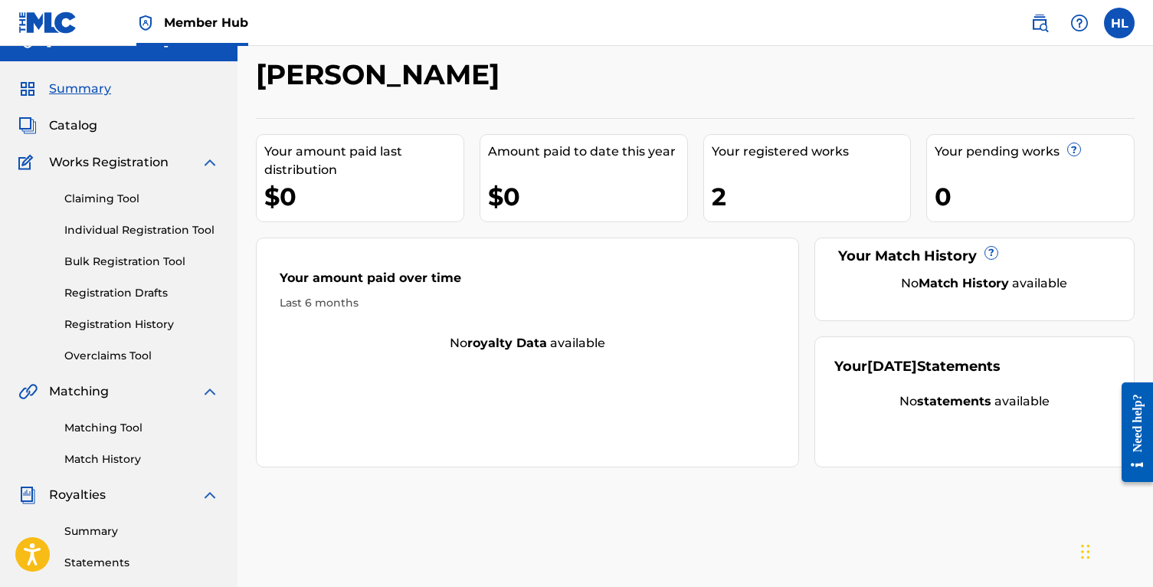
click at [526, 330] on div "Your amount paid over time Last 6 months" at bounding box center [528, 290] width 542 height 88
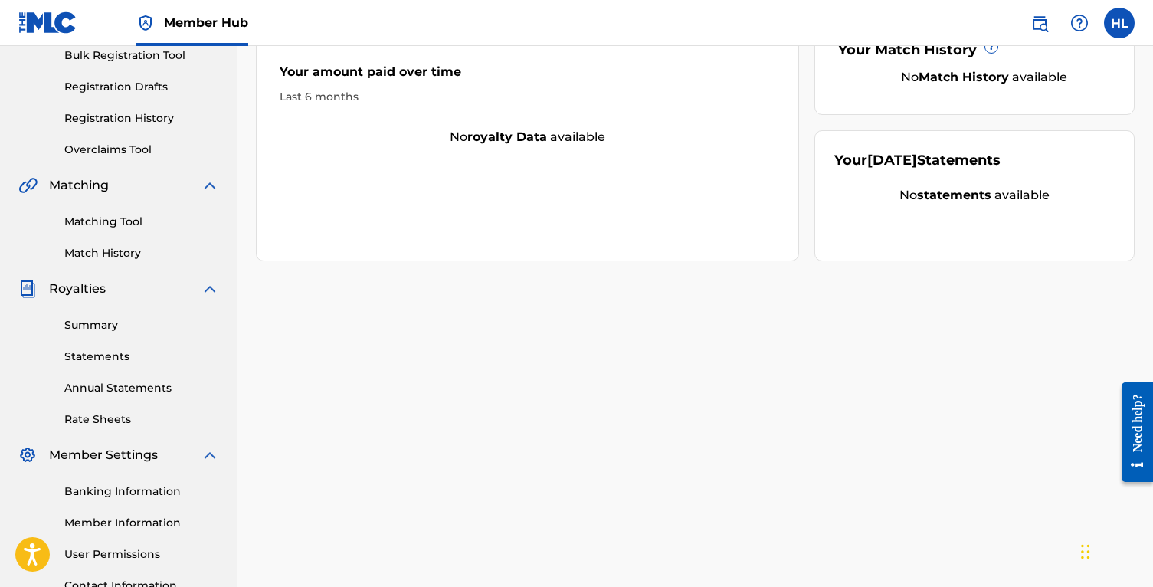
scroll to position [0, 0]
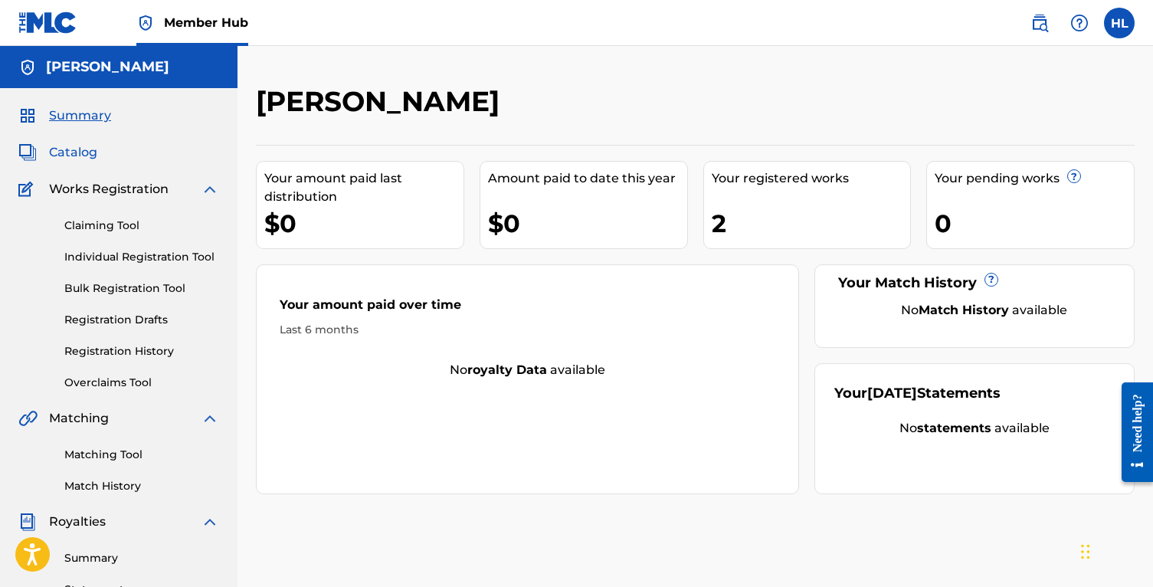
click at [93, 151] on span "Catalog" at bounding box center [73, 152] width 48 height 18
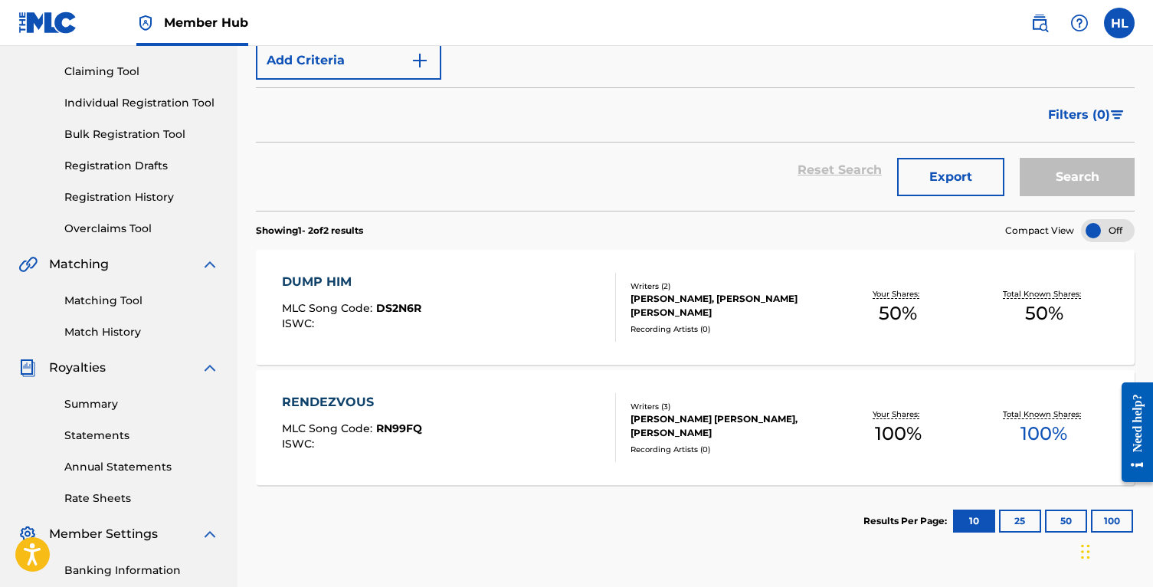
scroll to position [206, 0]
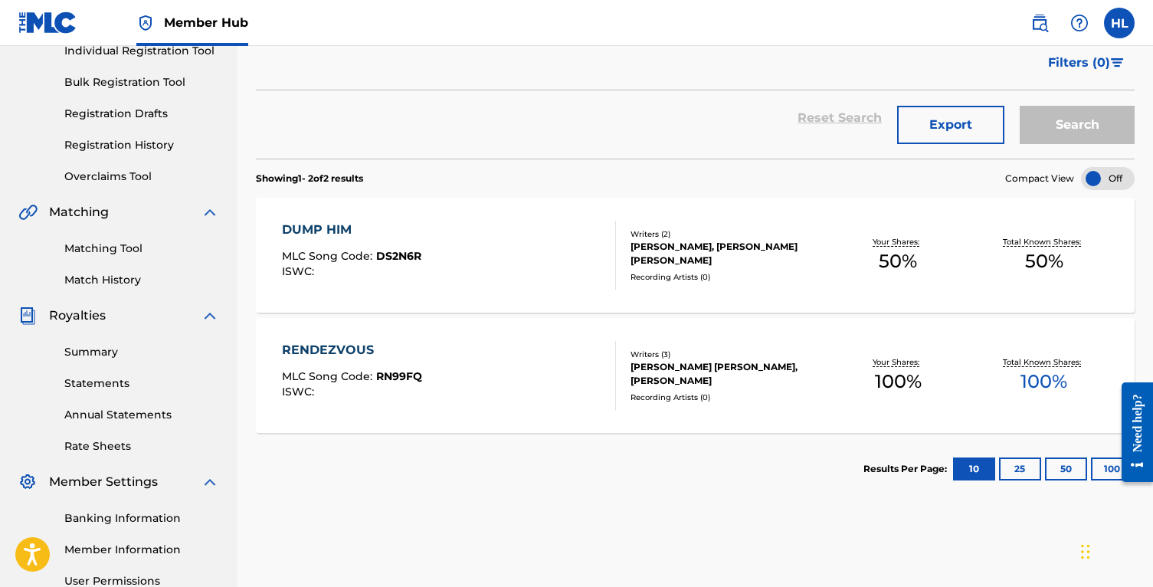
click at [380, 352] on div "RENDEZVOUS" at bounding box center [352, 350] width 140 height 18
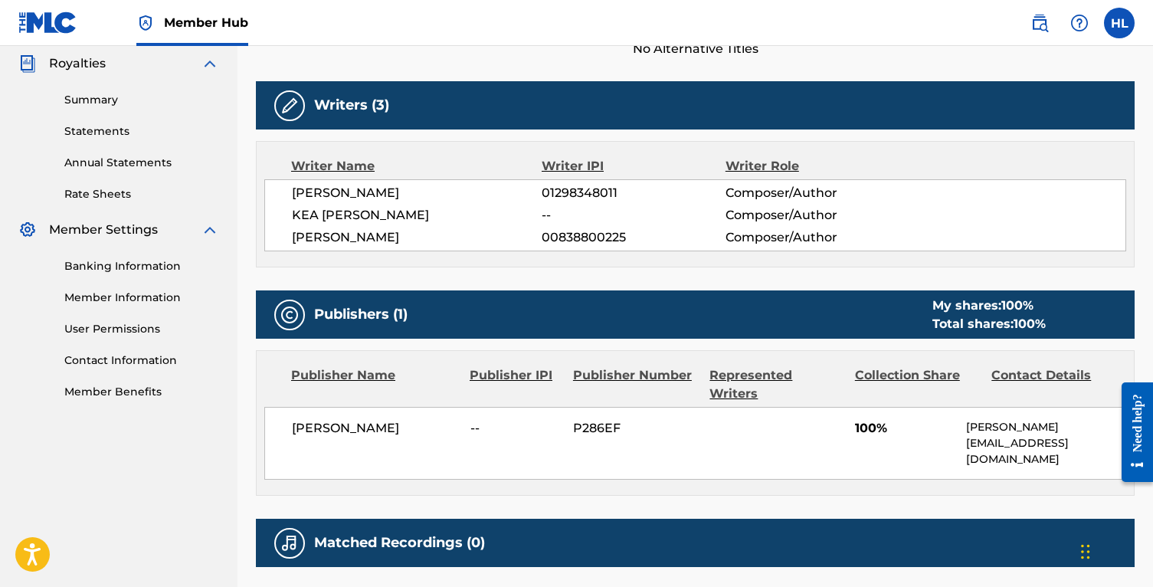
scroll to position [489, 0]
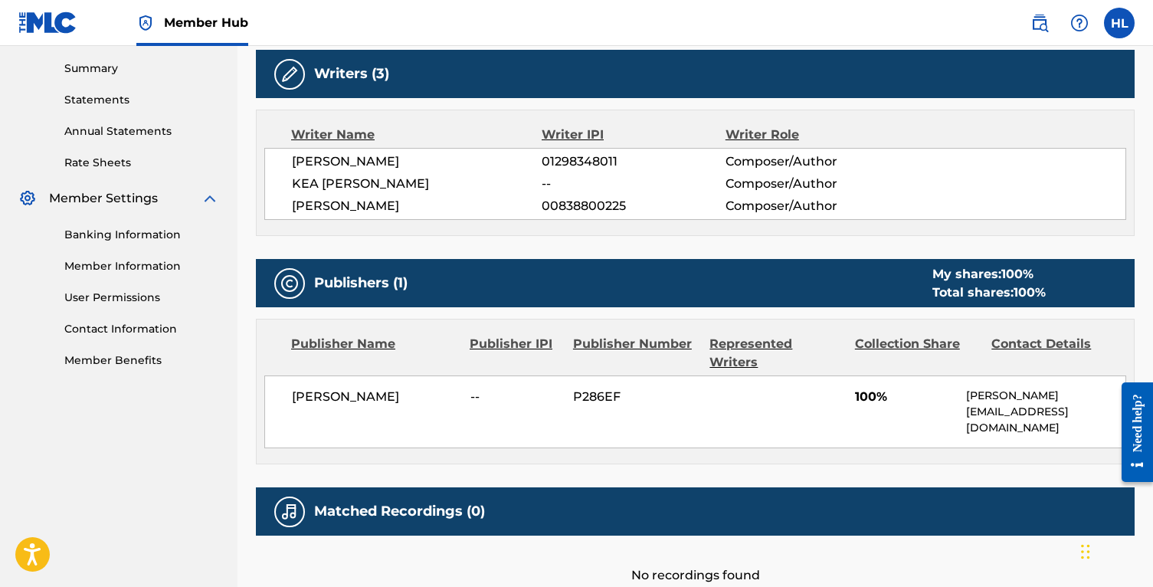
click at [912, 337] on div "Collection Share" at bounding box center [918, 353] width 126 height 37
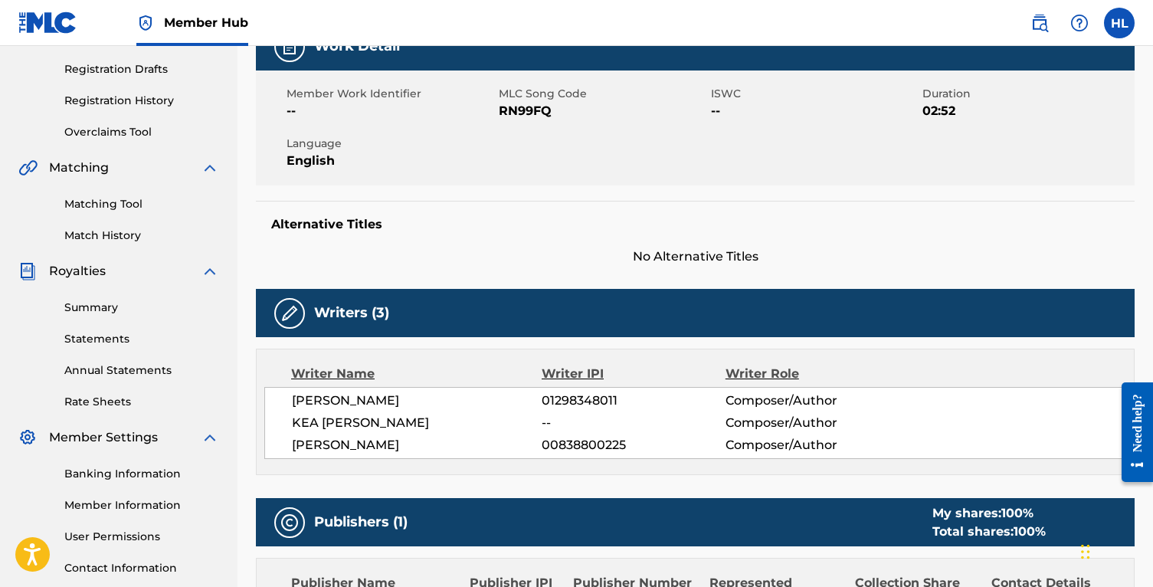
scroll to position [0, 0]
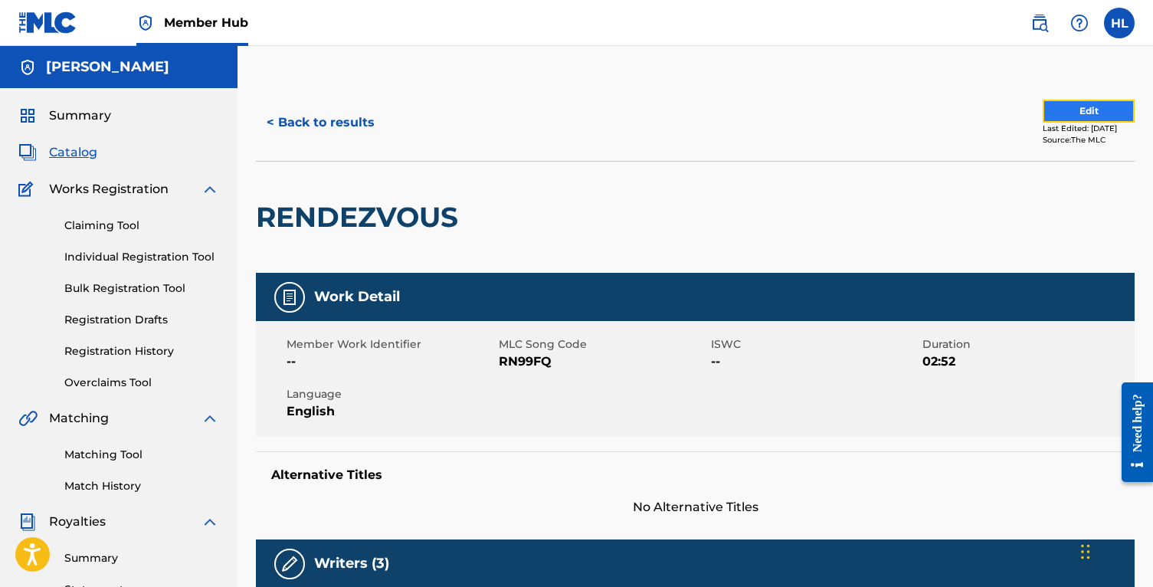
click at [1071, 113] on button "Edit" at bounding box center [1088, 111] width 92 height 23
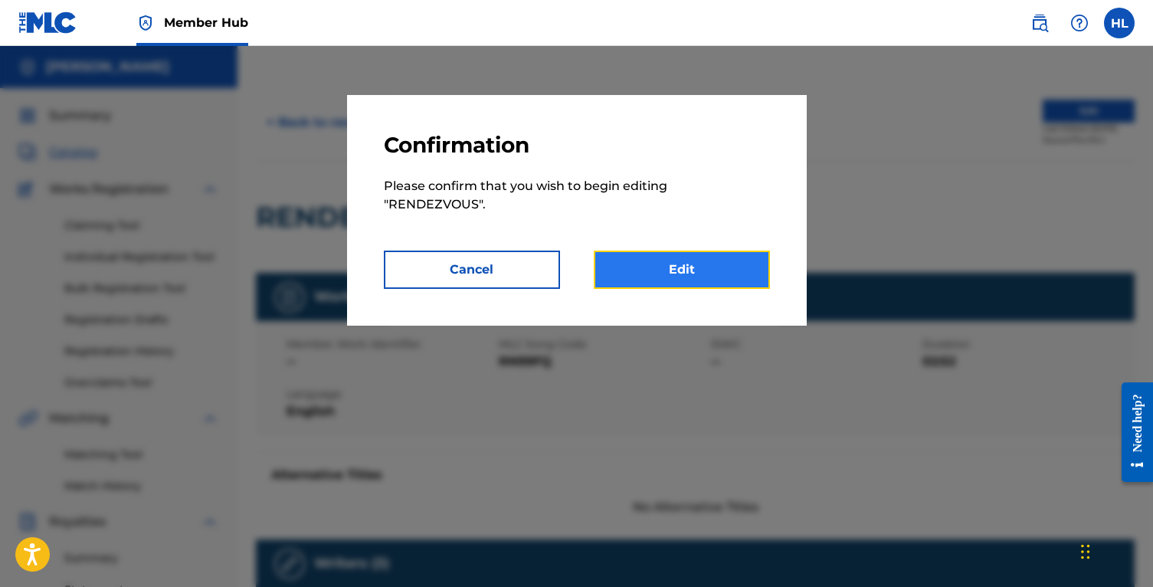
click at [676, 281] on link "Edit" at bounding box center [682, 269] width 176 height 38
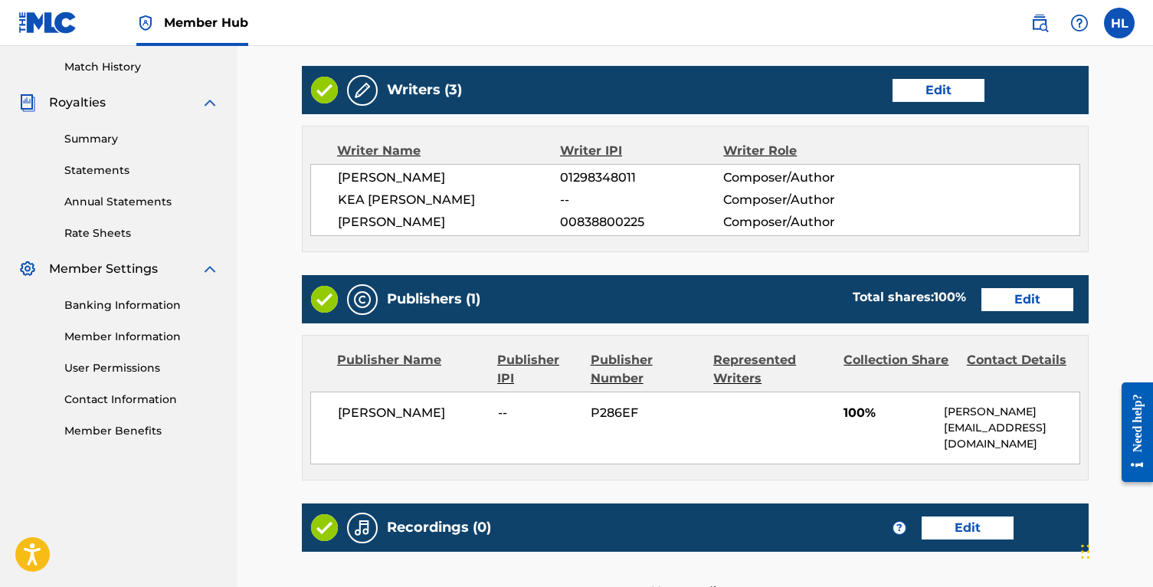
scroll to position [446, 0]
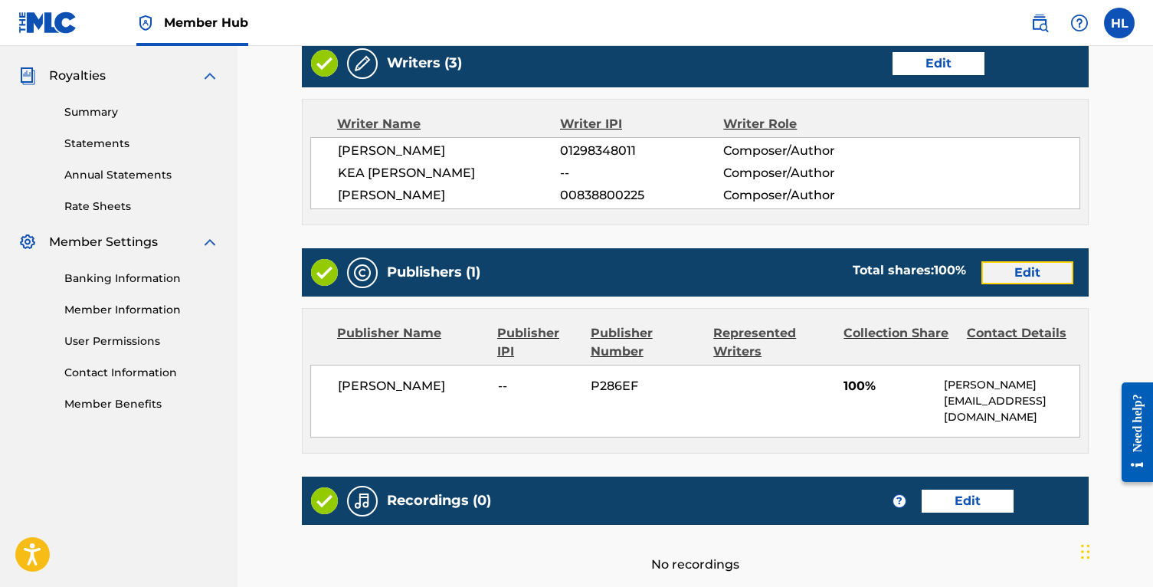
click at [1026, 277] on link "Edit" at bounding box center [1027, 272] width 92 height 23
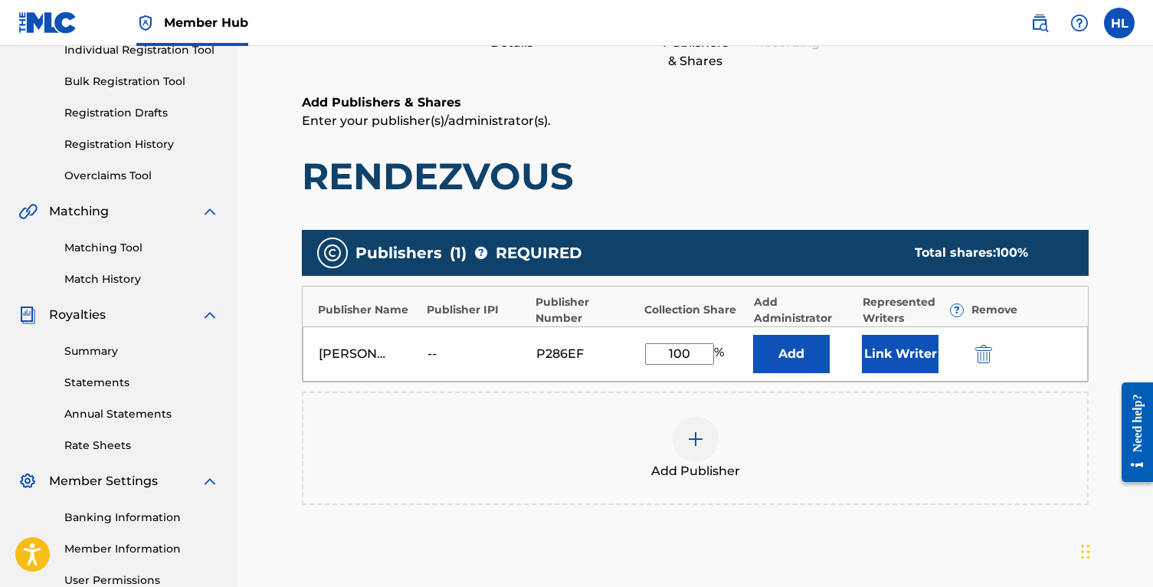
scroll to position [224, 0]
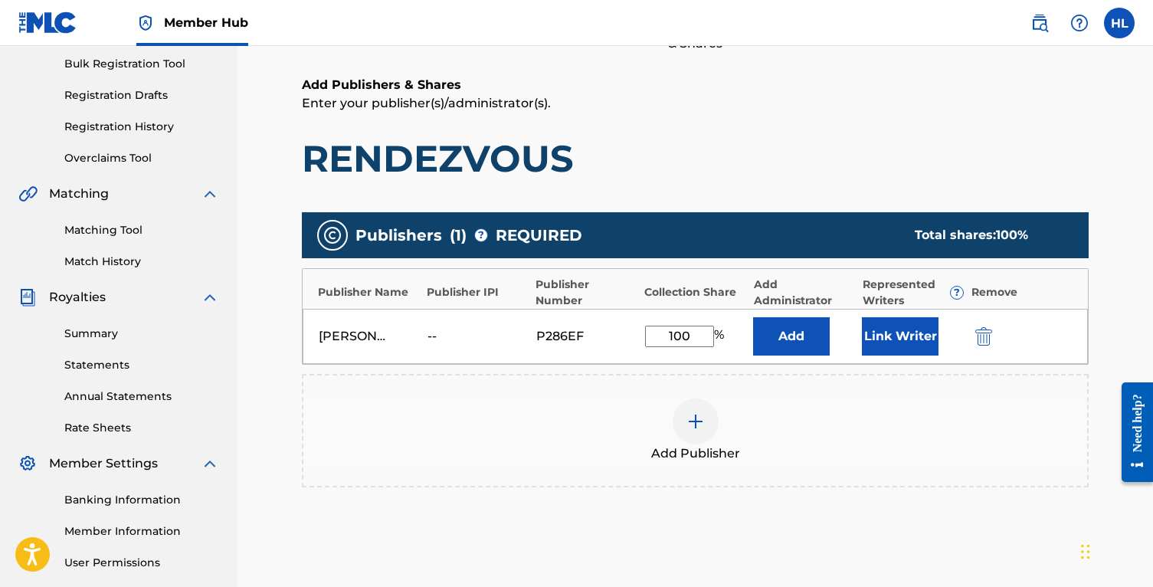
click at [663, 340] on input "100" at bounding box center [679, 336] width 69 height 21
type input "33.3"
click at [891, 393] on div "Add Publisher" at bounding box center [695, 430] width 787 height 113
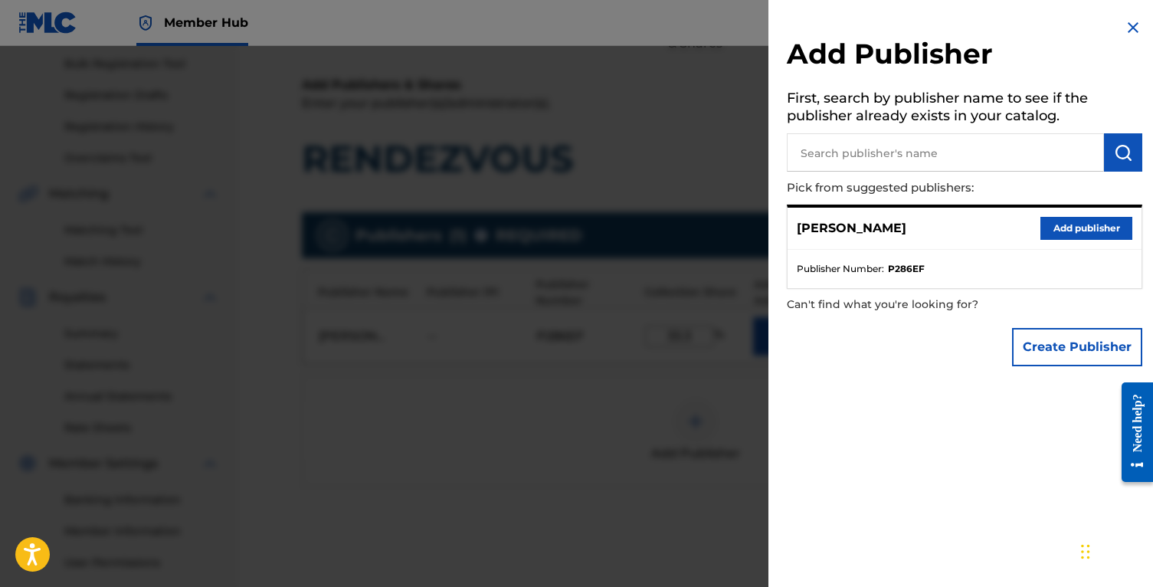
click at [1129, 27] on img at bounding box center [1133, 27] width 18 height 18
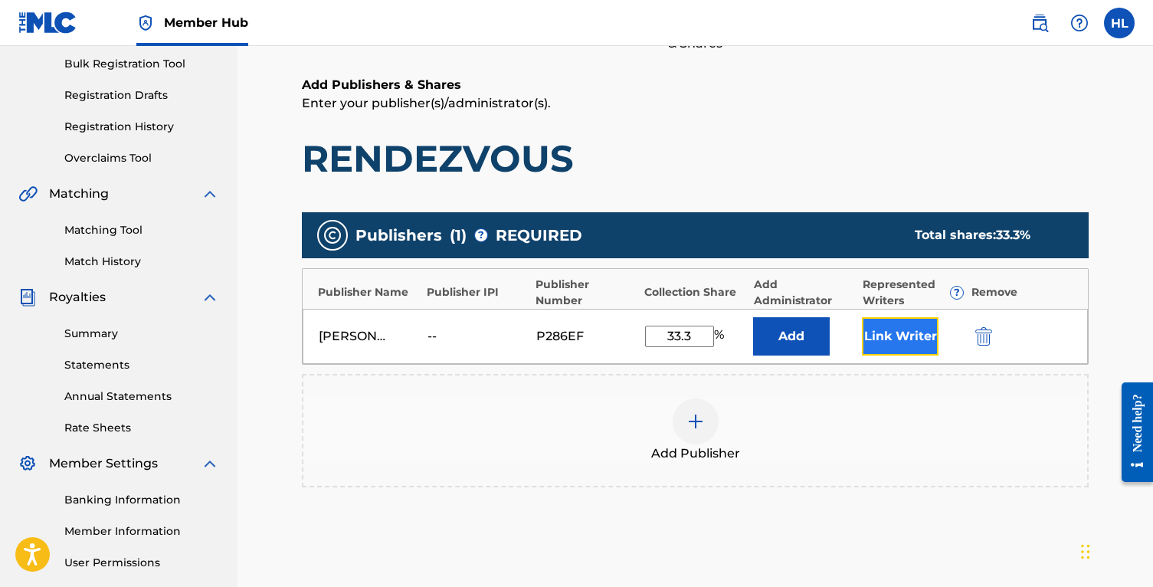
click at [906, 331] on button "Link Writer" at bounding box center [900, 336] width 77 height 38
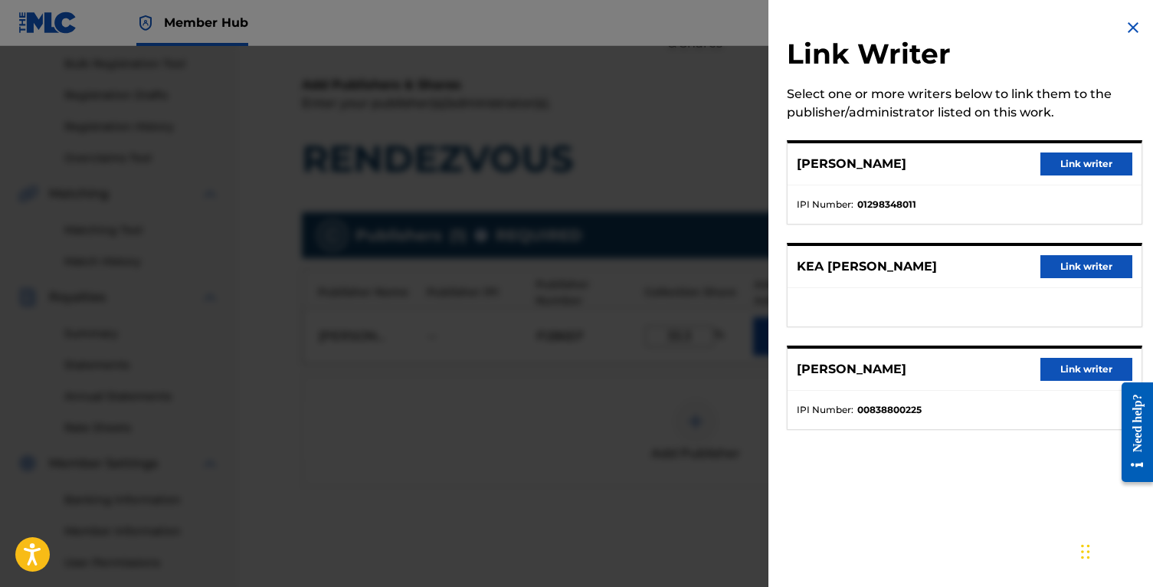
click at [1128, 28] on img at bounding box center [1133, 27] width 18 height 18
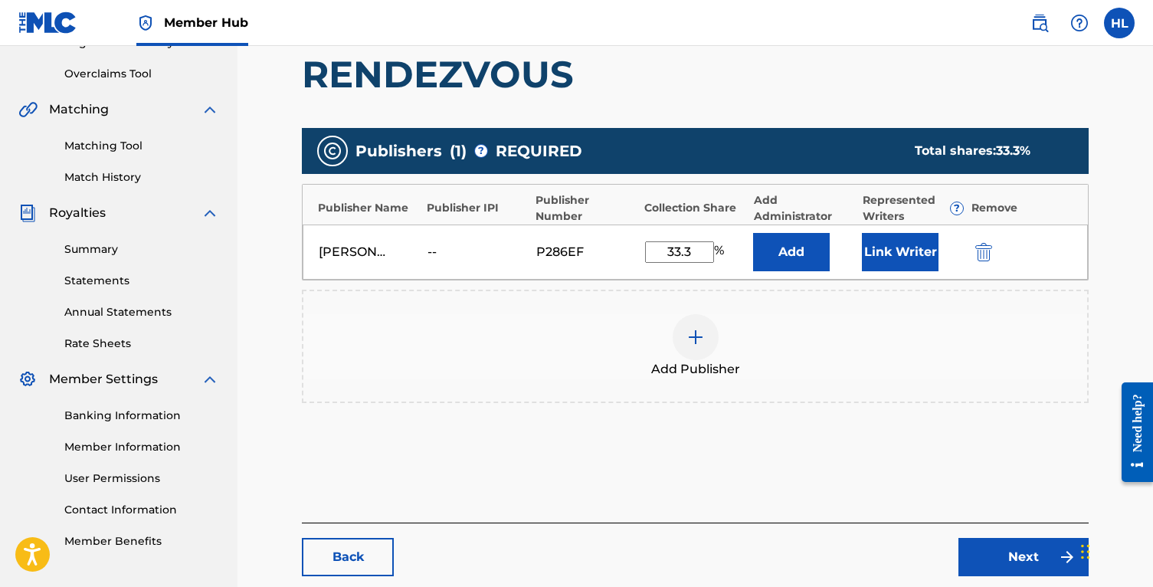
scroll to position [394, 0]
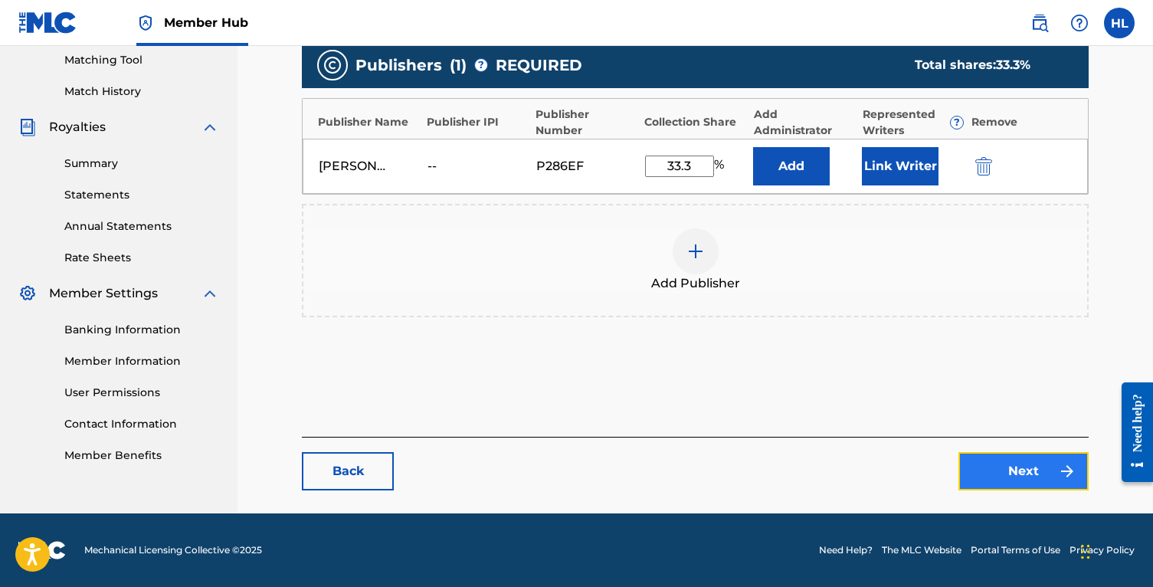
click at [1036, 465] on link "Next" at bounding box center [1023, 471] width 130 height 38
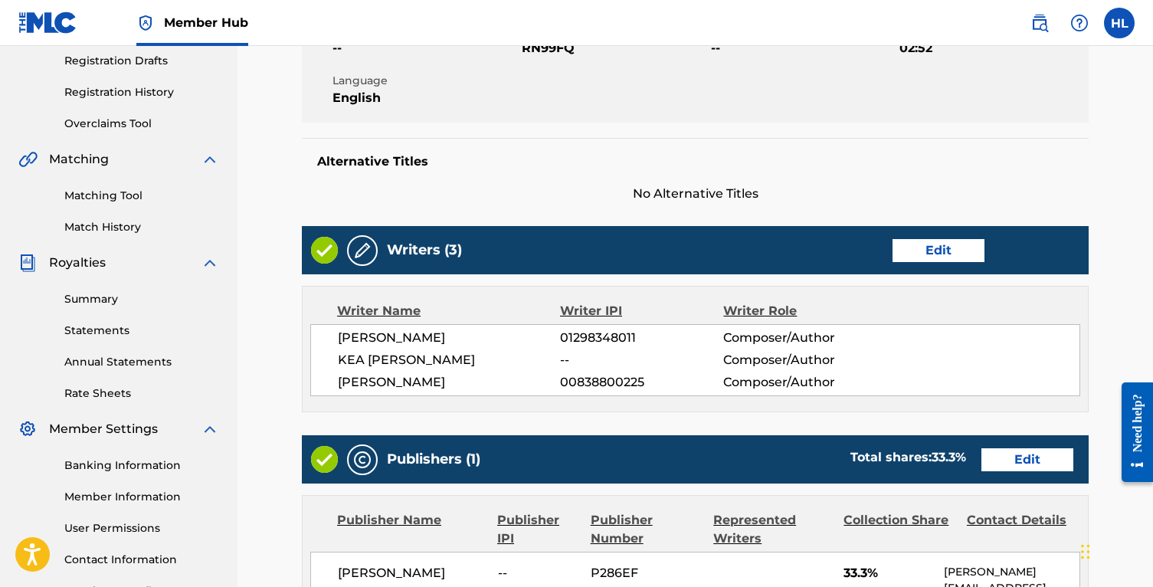
scroll to position [654, 0]
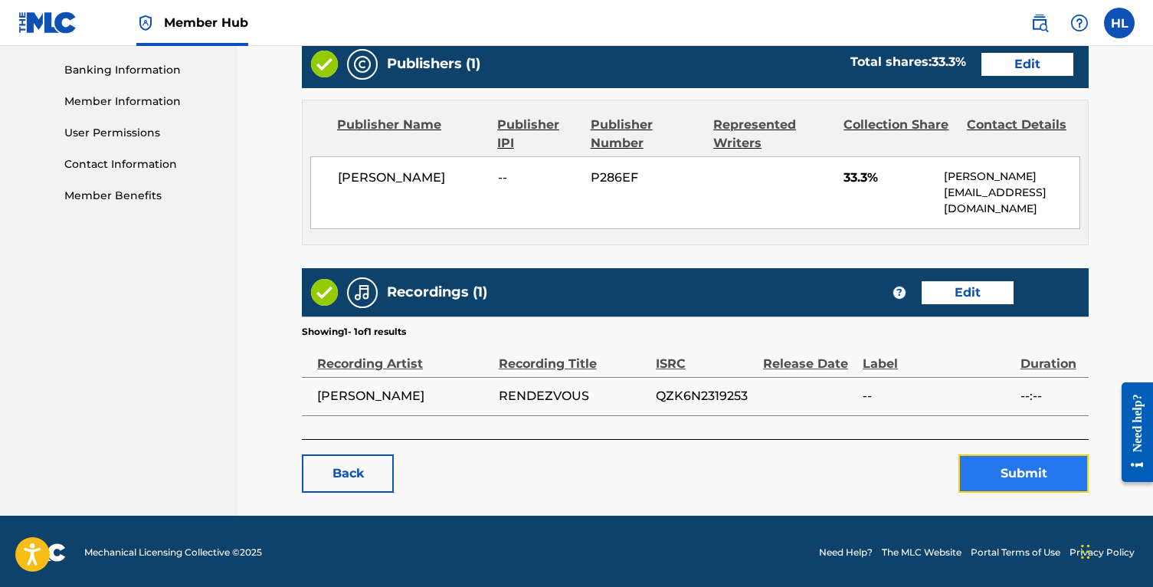
click at [1032, 466] on button "Submit" at bounding box center [1023, 473] width 130 height 38
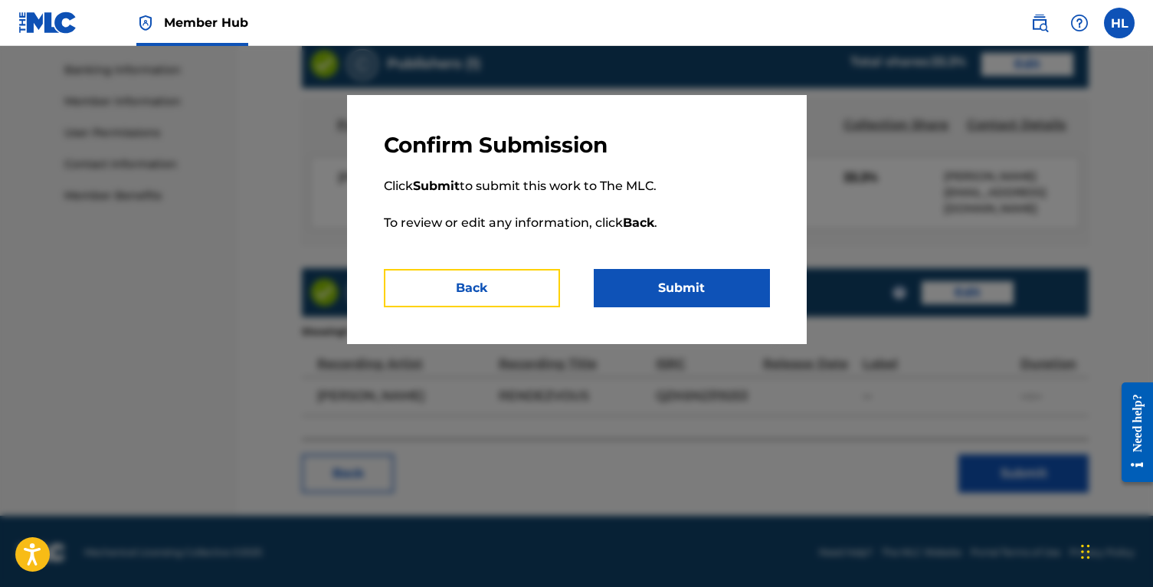
click at [434, 279] on button "Back" at bounding box center [472, 288] width 176 height 38
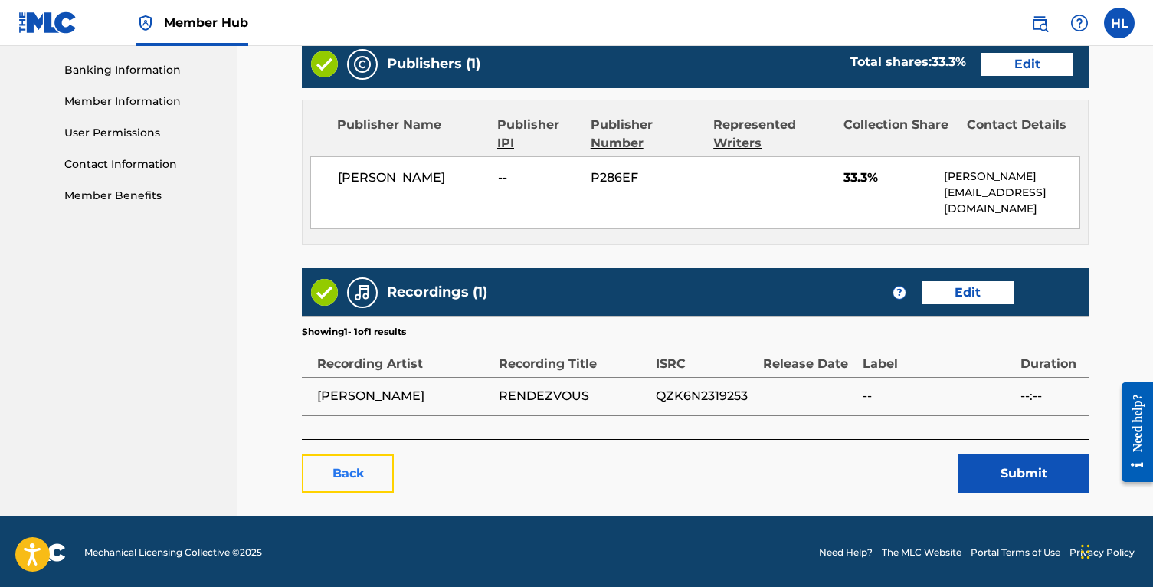
click at [351, 465] on link "Back" at bounding box center [348, 473] width 92 height 38
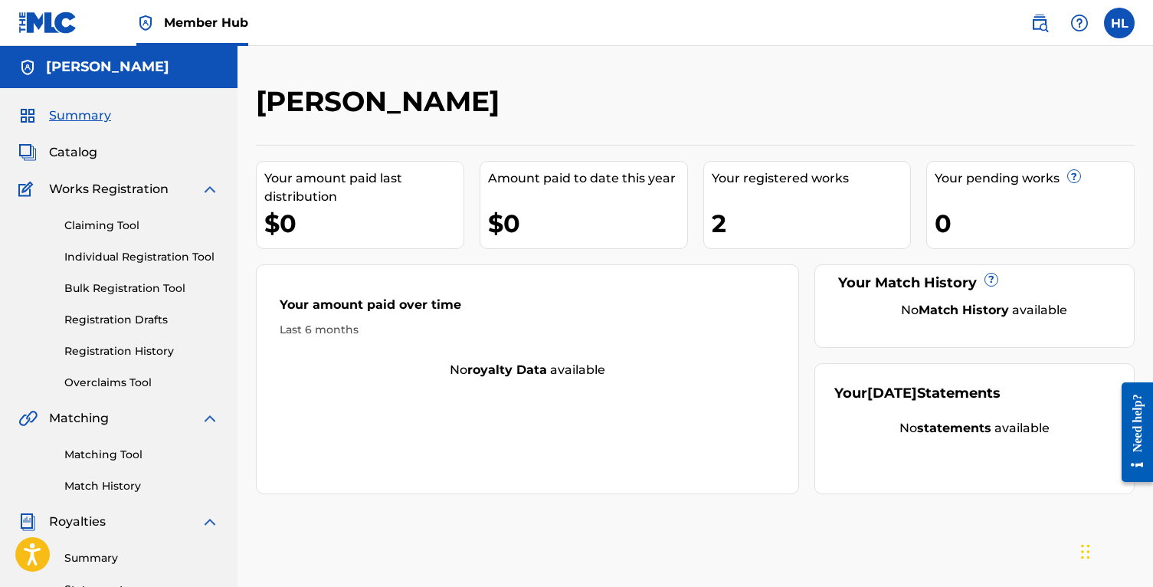
click at [229, 357] on div "Summary Catalog Works Registration Claiming Tool Individual Registration Tool B…" at bounding box center [118, 482] width 237 height 788
click at [159, 316] on link "Registration Drafts" at bounding box center [141, 320] width 155 height 16
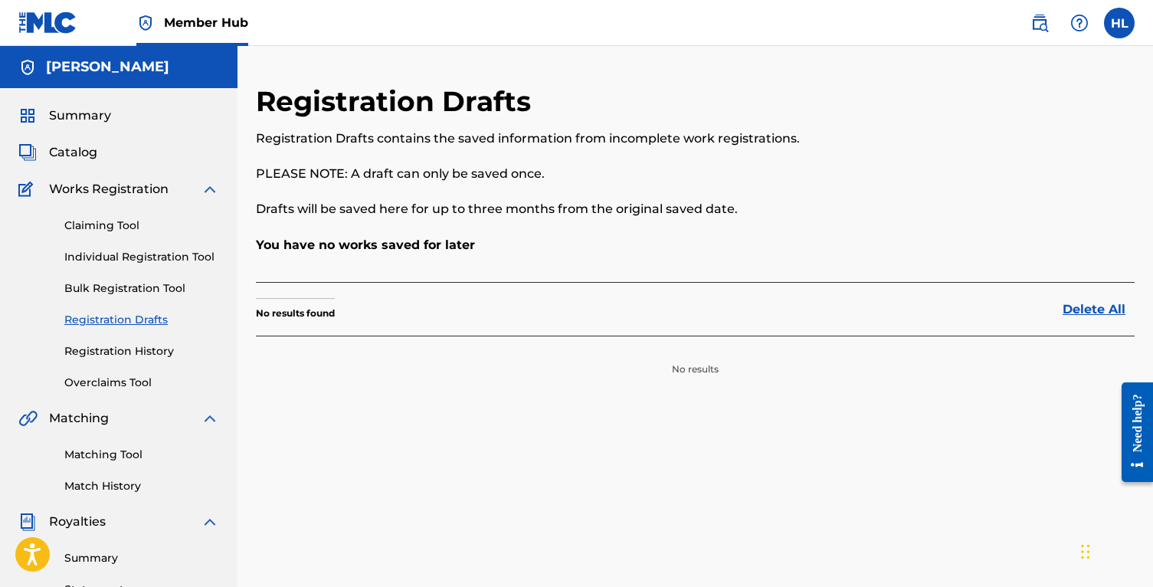
click at [147, 273] on div "Claiming Tool Individual Registration Tool Bulk Registration Tool Registration …" at bounding box center [118, 294] width 201 height 192
click at [147, 276] on div "Claiming Tool Individual Registration Tool Bulk Registration Tool Registration …" at bounding box center [118, 294] width 201 height 192
click at [148, 290] on link "Bulk Registration Tool" at bounding box center [141, 288] width 155 height 16
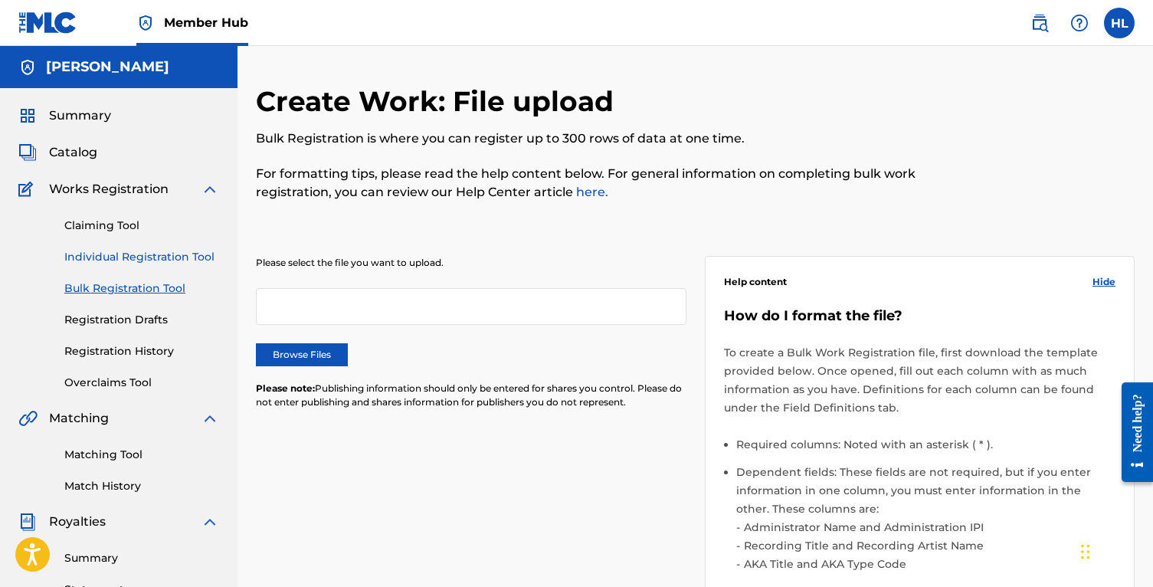
click at [146, 263] on link "Individual Registration Tool" at bounding box center [141, 257] width 155 height 16
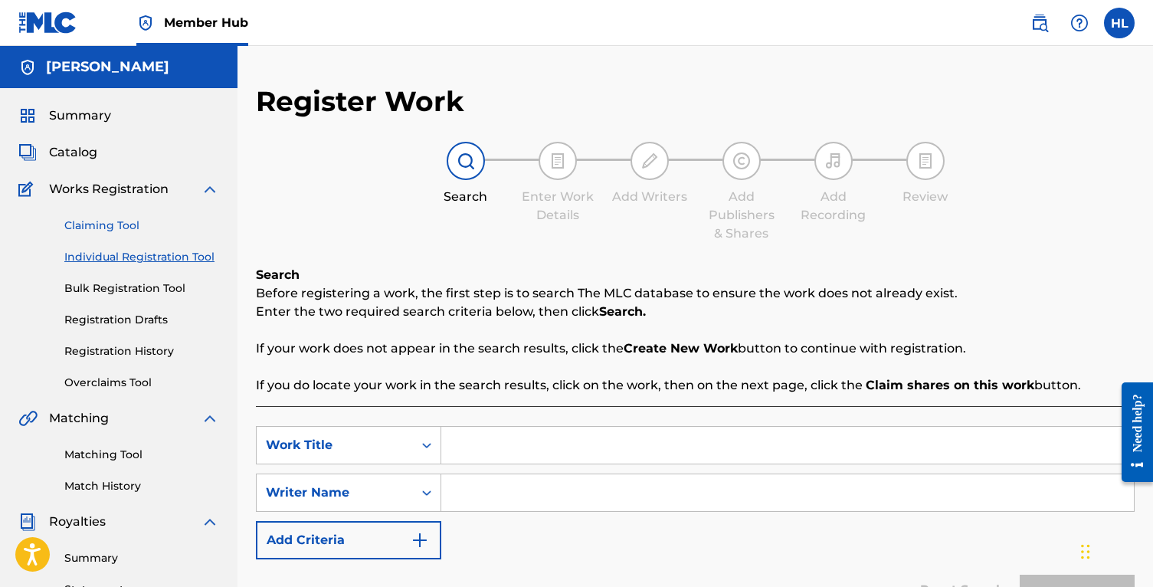
click at [123, 230] on link "Claiming Tool" at bounding box center [141, 226] width 155 height 16
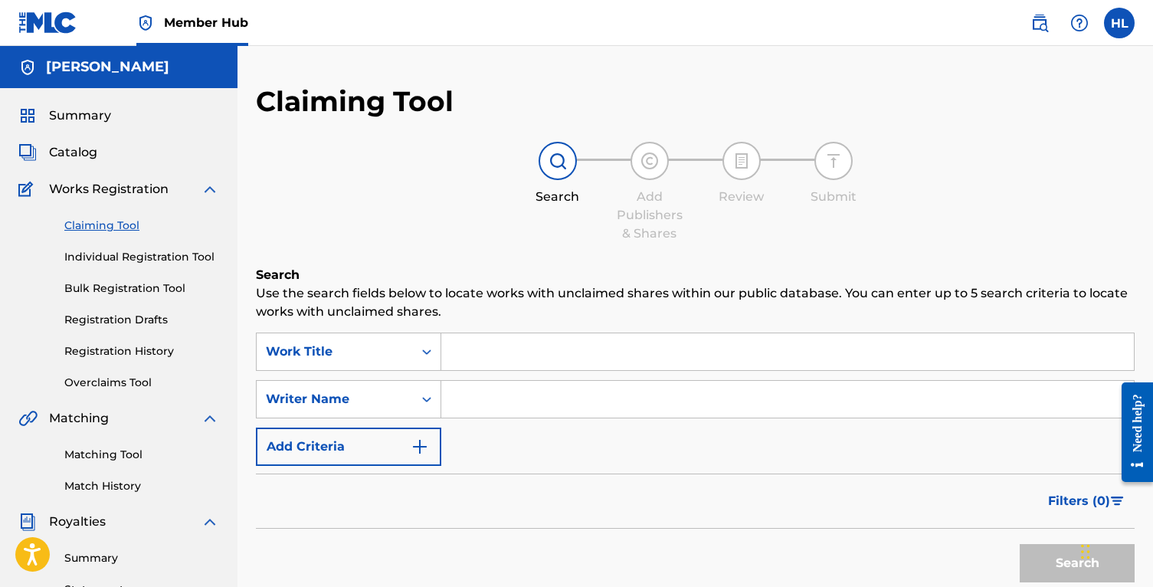
click at [123, 175] on div "Summary Catalog Works Registration Claiming Tool Individual Registration Tool B…" at bounding box center [118, 482] width 237 height 788
click at [123, 197] on span "Works Registration" at bounding box center [108, 189] width 119 height 18
click at [97, 142] on div "Summary Catalog Works Registration Claiming Tool Individual Registration Tool B…" at bounding box center [118, 482] width 237 height 788
click at [83, 149] on span "Catalog" at bounding box center [73, 152] width 48 height 18
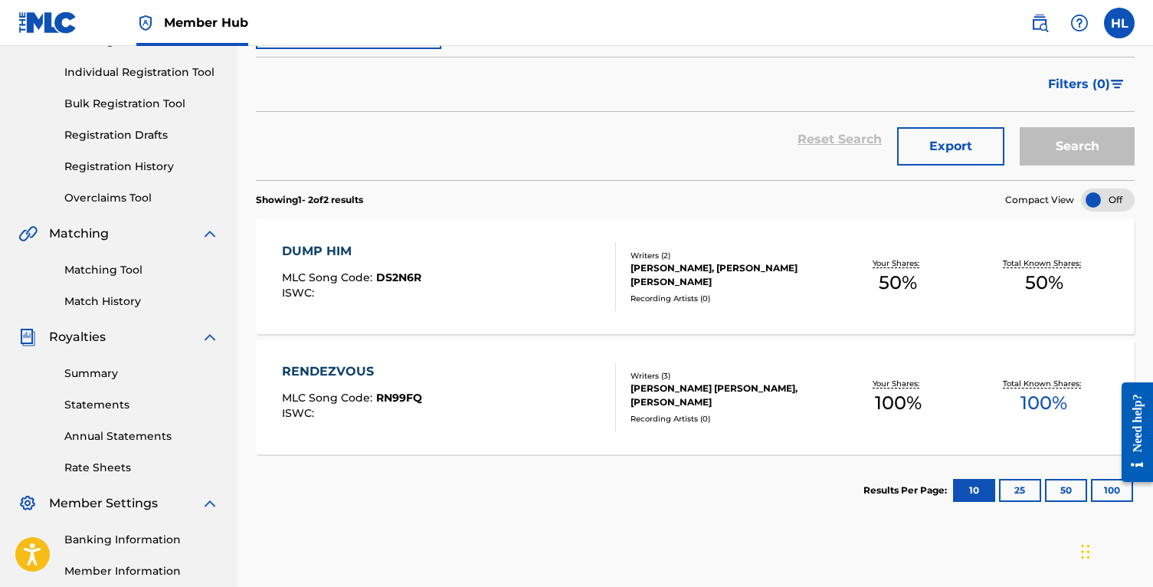
scroll to position [161, 0]
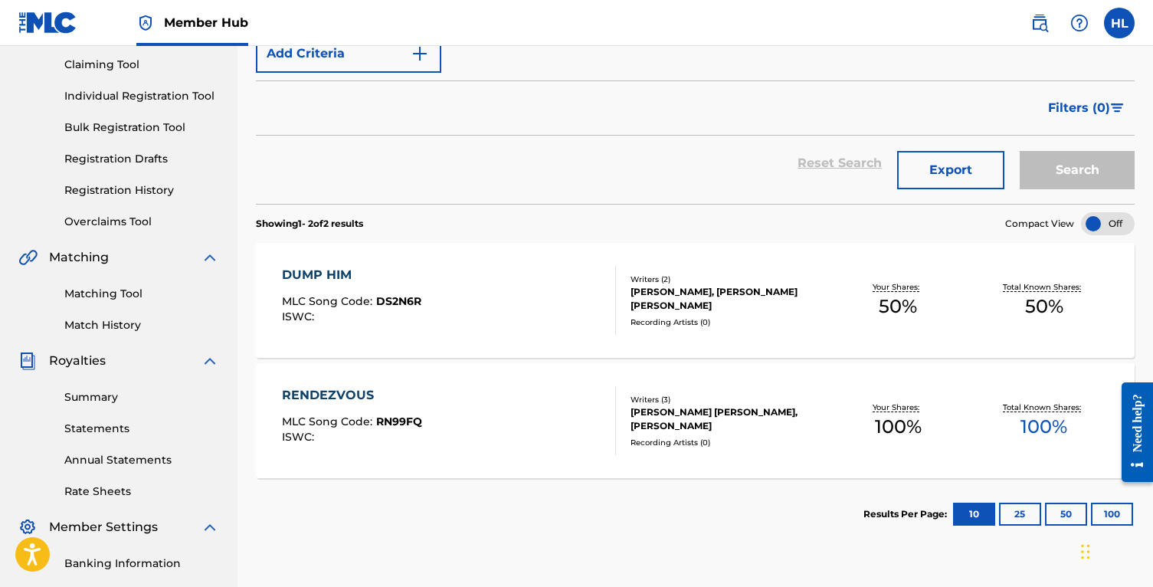
click at [691, 366] on div "RENDEZVOUS MLC Song Code : RN99FQ ISWC : Writers ( 3 ) [PERSON_NAME] [PERSON_NA…" at bounding box center [695, 420] width 879 height 115
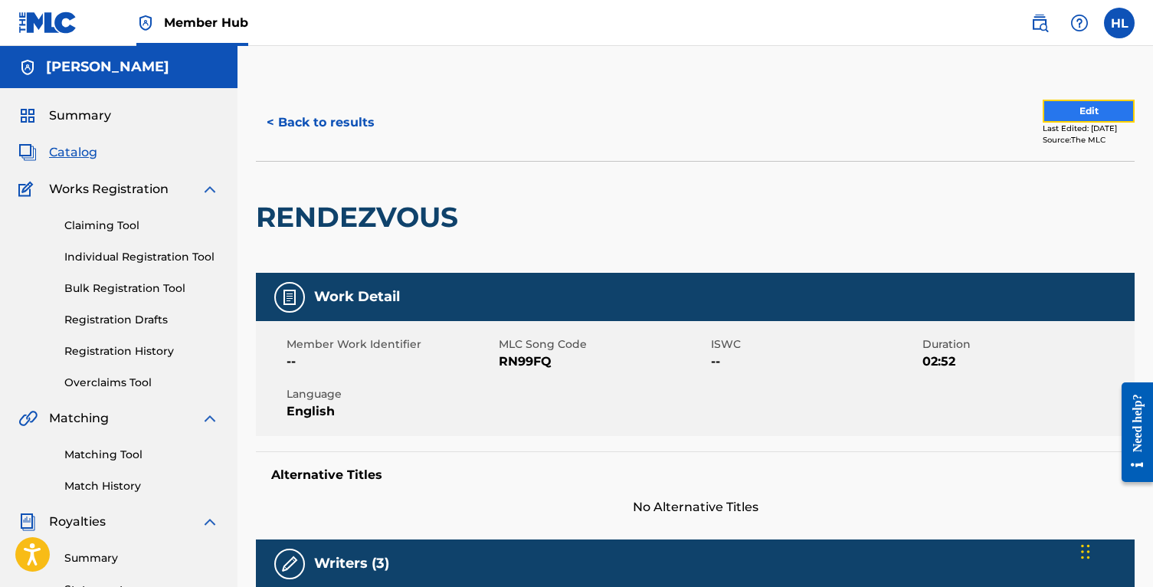
click at [1102, 108] on button "Edit" at bounding box center [1088, 111] width 92 height 23
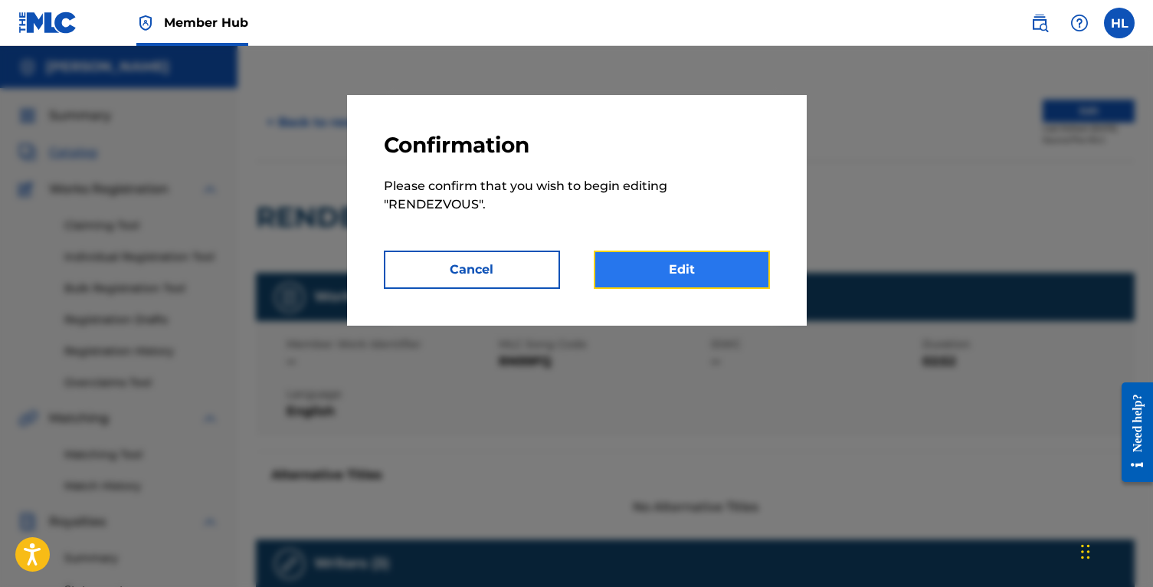
click at [674, 258] on link "Edit" at bounding box center [682, 269] width 176 height 38
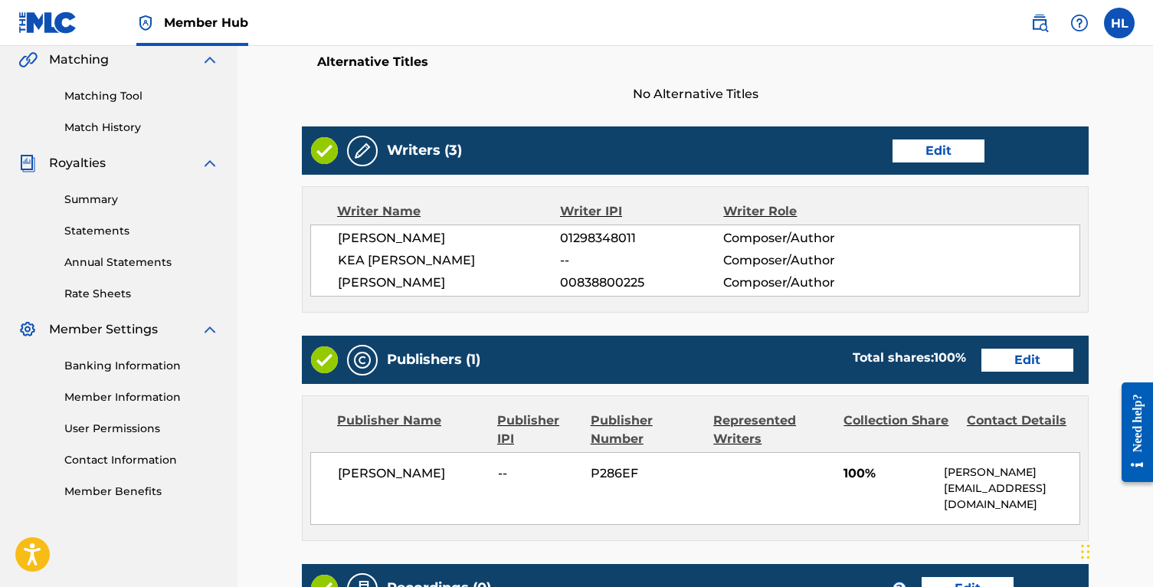
scroll to position [506, 0]
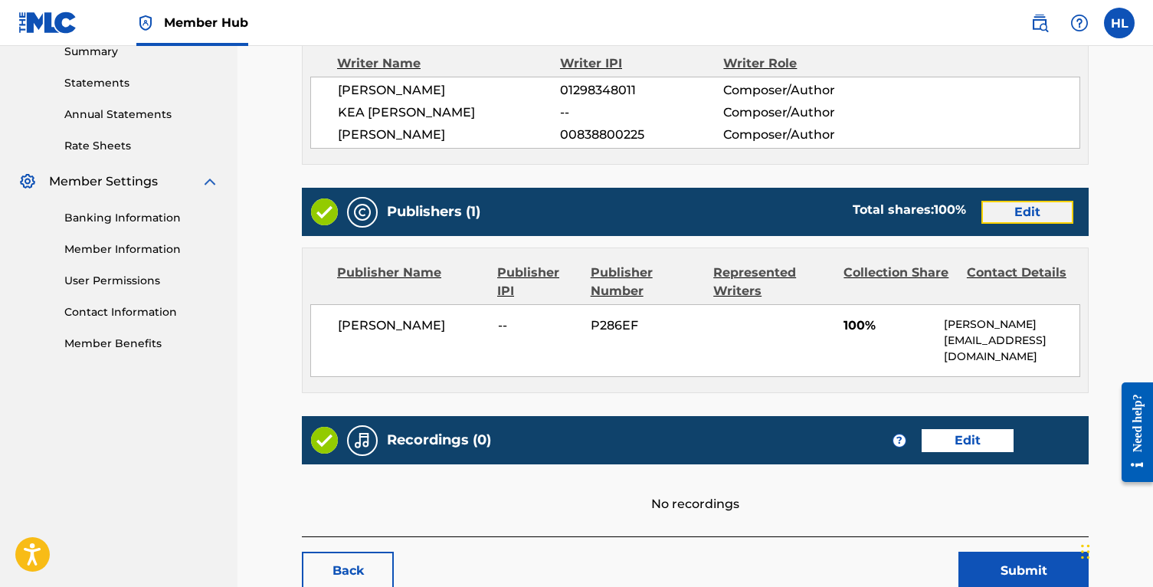
click at [1045, 211] on link "Edit" at bounding box center [1027, 212] width 92 height 23
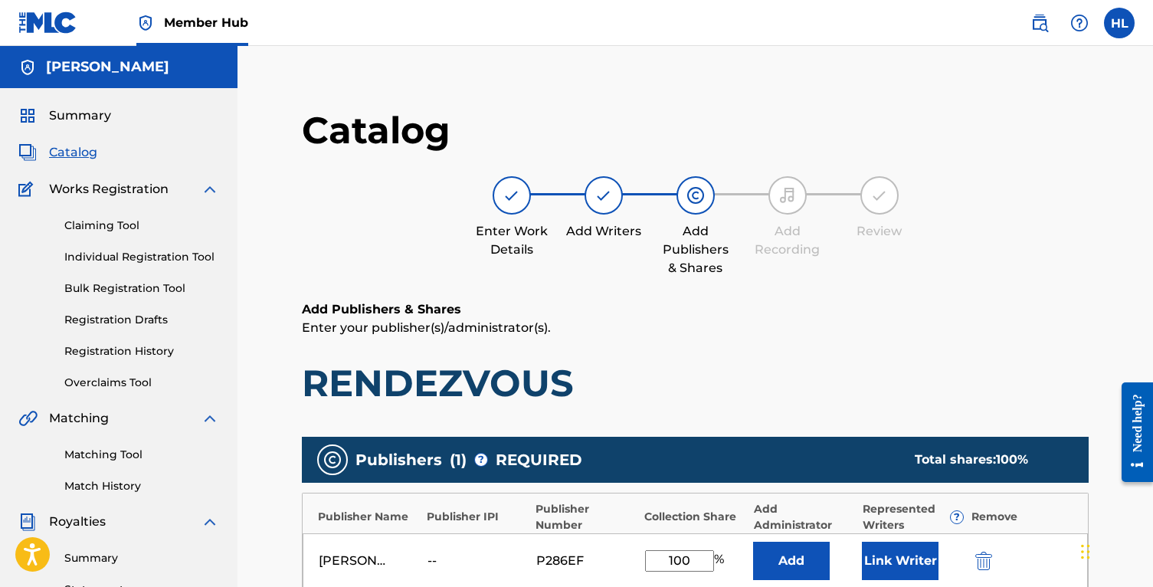
scroll to position [368, 0]
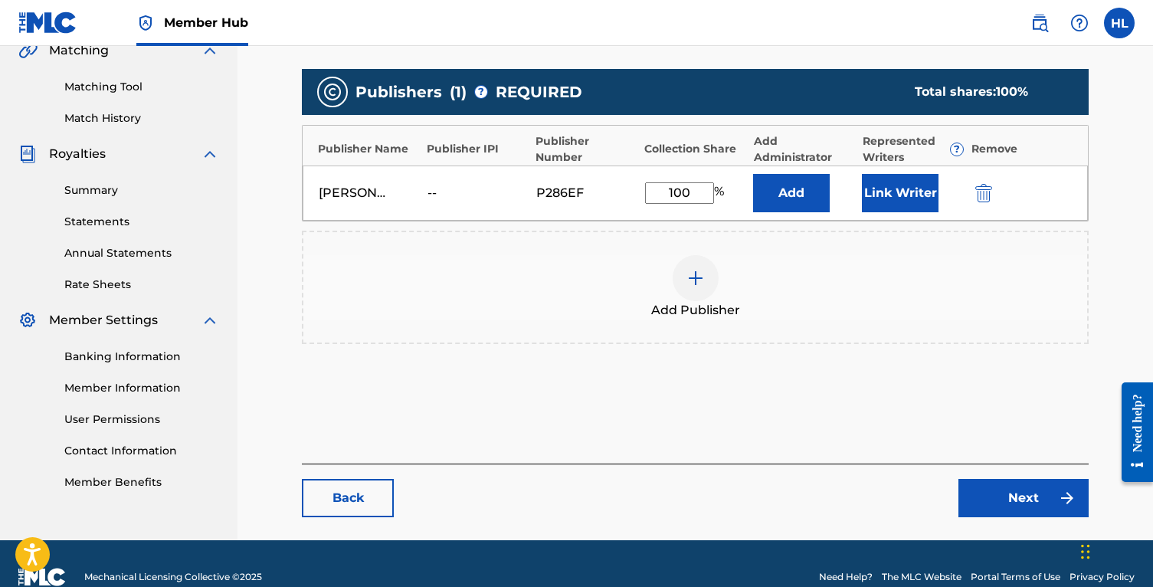
click at [669, 193] on input "100" at bounding box center [679, 192] width 69 height 21
click at [674, 187] on input "100" at bounding box center [679, 192] width 69 height 21
type input "33.3"
click at [1010, 500] on link "Next" at bounding box center [1023, 498] width 130 height 38
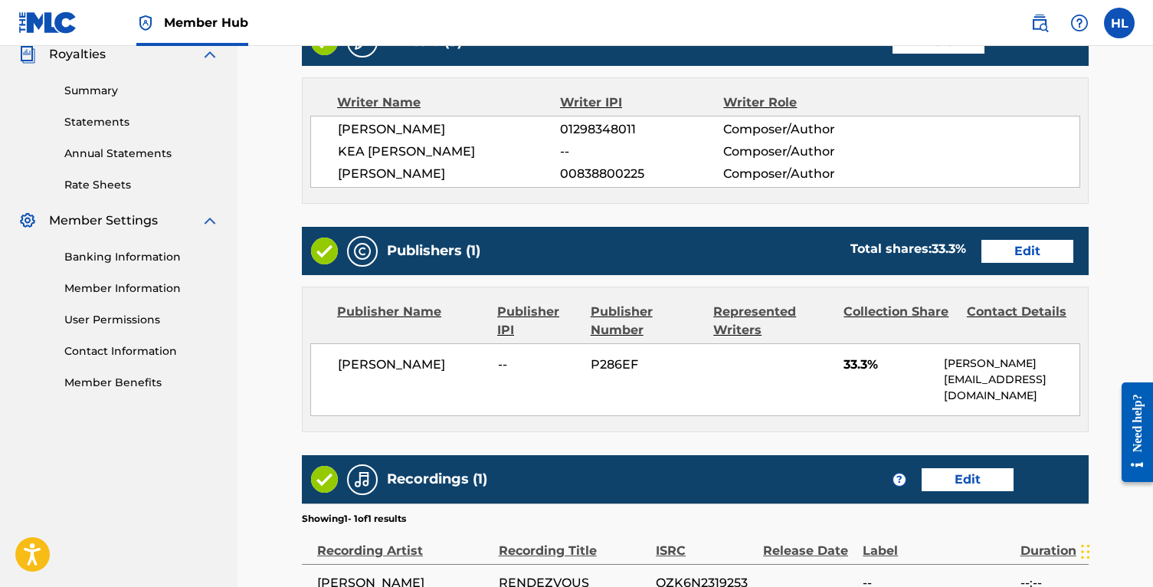
scroll to position [654, 0]
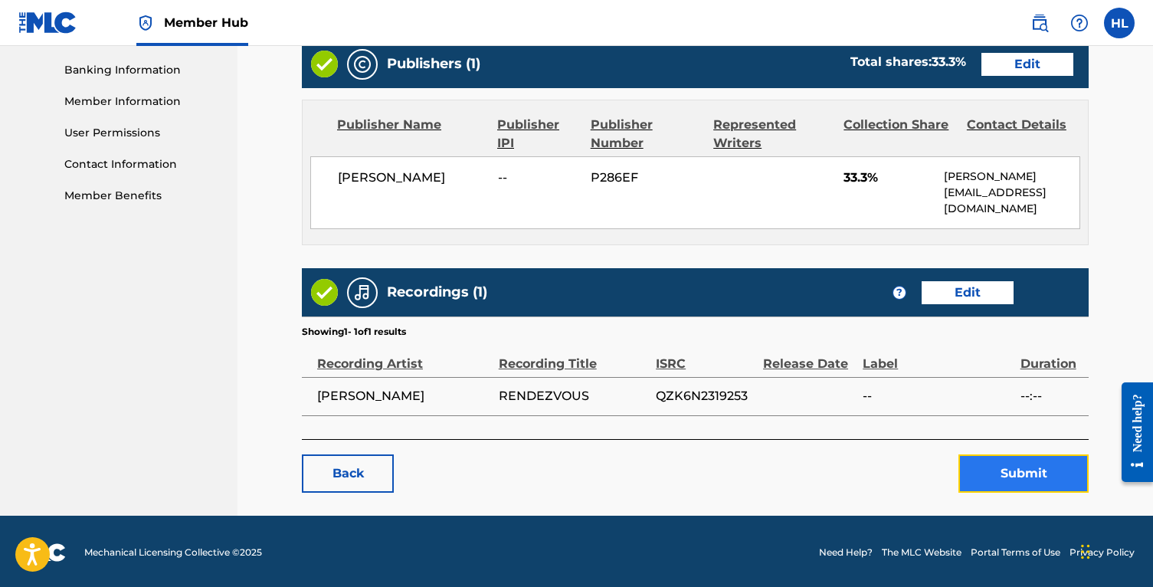
click at [1012, 481] on button "Submit" at bounding box center [1023, 473] width 130 height 38
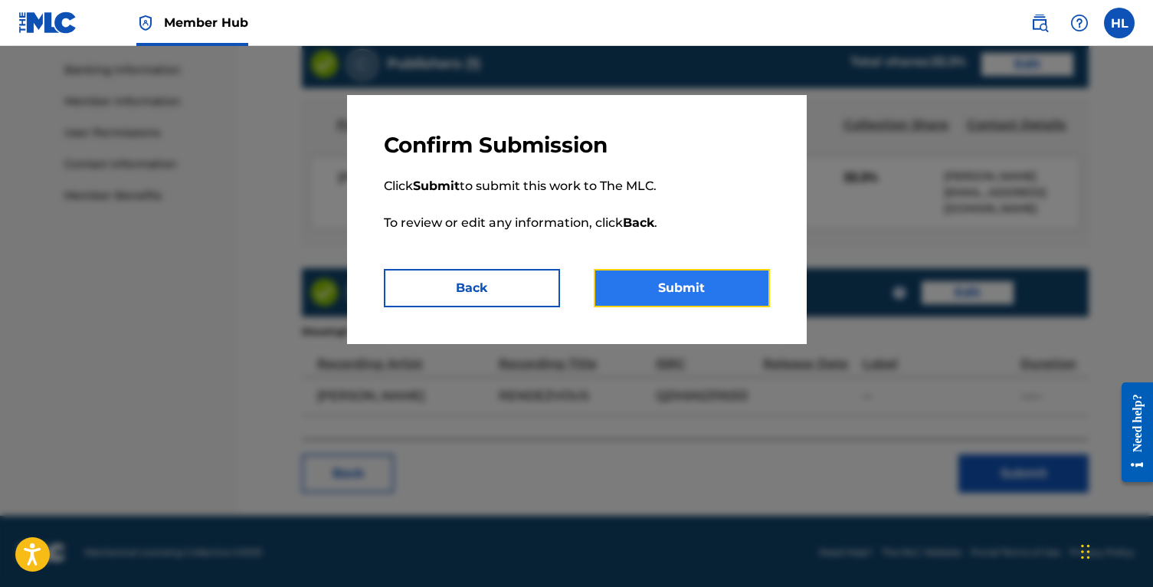
click at [710, 300] on button "Submit" at bounding box center [682, 288] width 176 height 38
